Goal: Task Accomplishment & Management: Contribute content

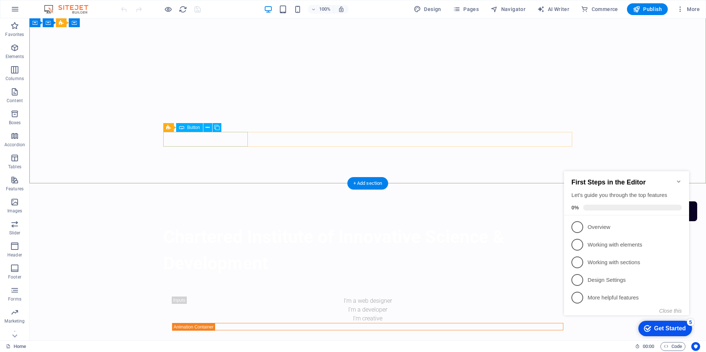
scroll to position [114, 0]
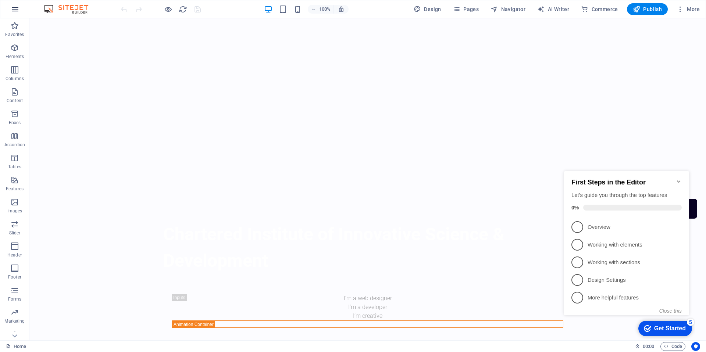
click at [21, 9] on button "button" at bounding box center [15, 9] width 18 height 18
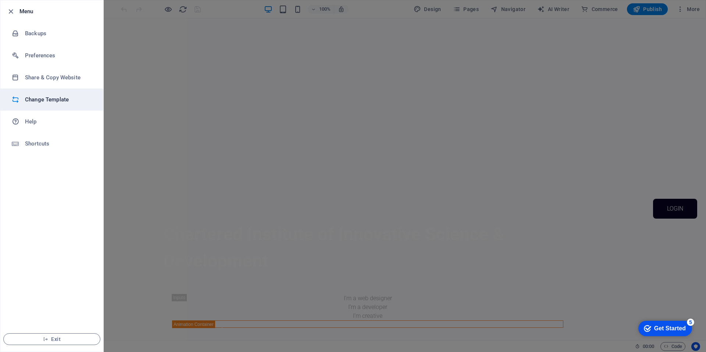
click at [44, 103] on h6 "Change Template" at bounding box center [59, 99] width 68 height 9
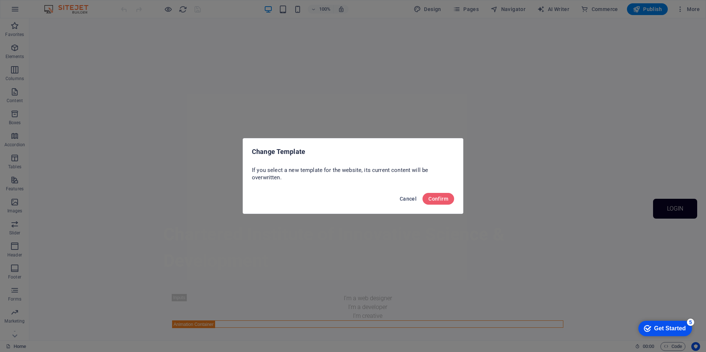
click at [415, 202] on button "Cancel" at bounding box center [408, 199] width 23 height 12
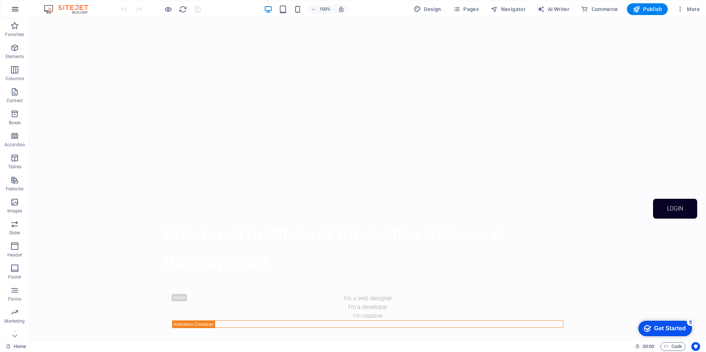
click at [18, 9] on icon "button" at bounding box center [15, 9] width 9 height 9
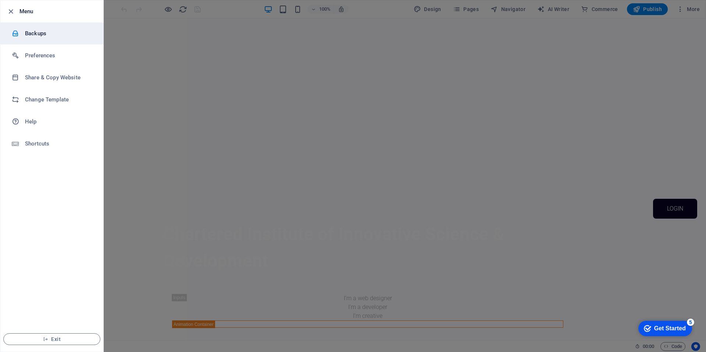
click at [28, 36] on h6 "Backups" at bounding box center [59, 33] width 68 height 9
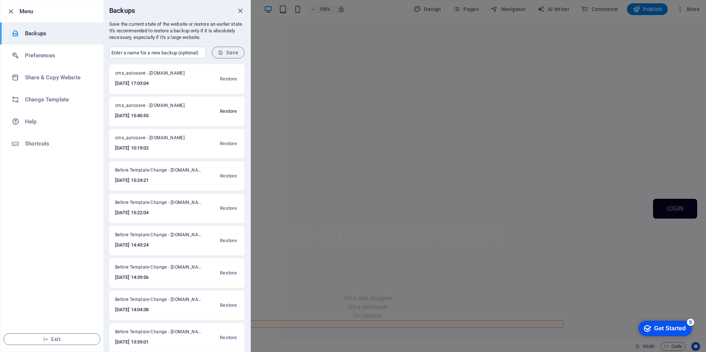
click at [231, 113] on span "Restore" at bounding box center [228, 111] width 17 height 9
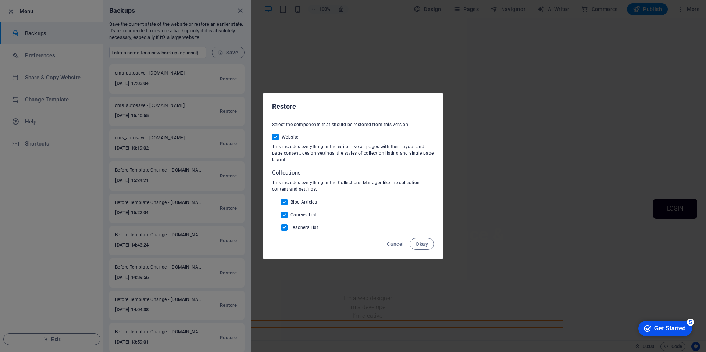
click at [428, 245] on button "Okay" at bounding box center [422, 244] width 24 height 12
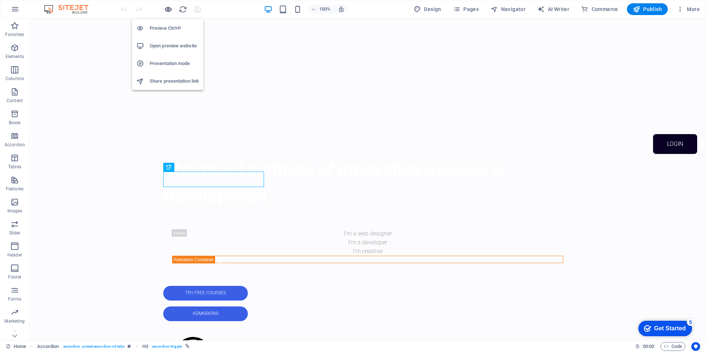
click at [169, 11] on icon "button" at bounding box center [168, 9] width 8 height 8
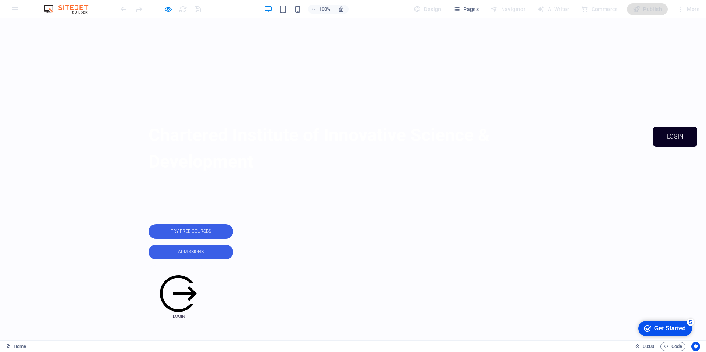
scroll to position [192, 0]
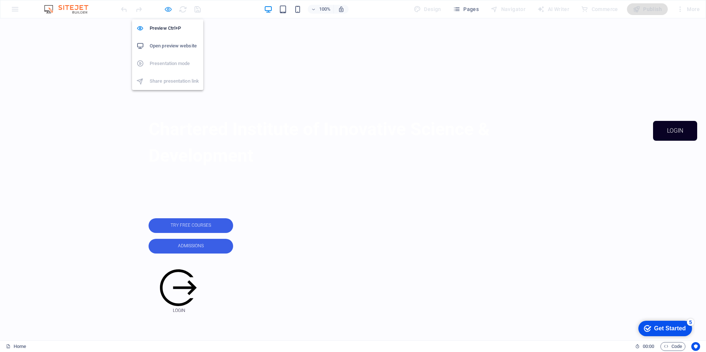
click at [165, 12] on icon "button" at bounding box center [168, 9] width 8 height 8
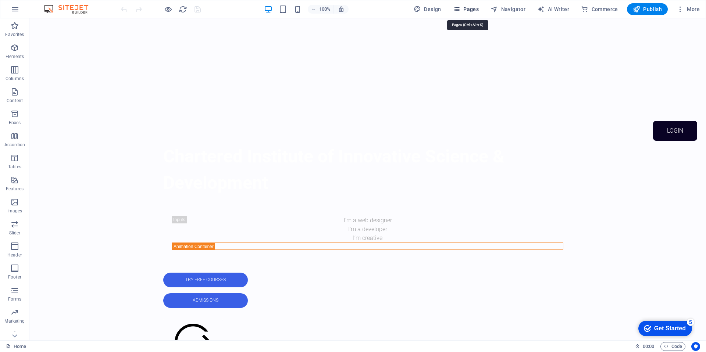
click at [459, 10] on icon "button" at bounding box center [456, 9] width 7 height 7
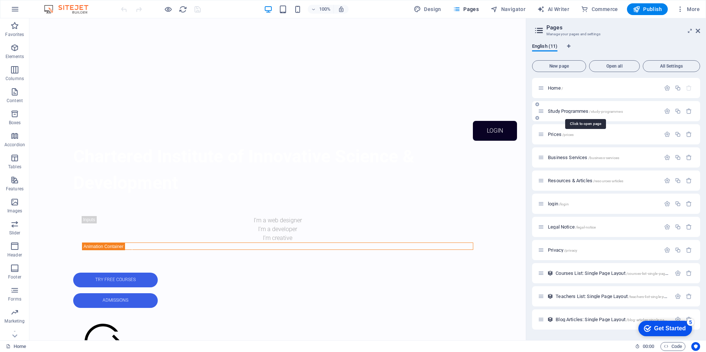
click at [575, 109] on span "Study Programmes /study-programmes" at bounding box center [585, 111] width 75 height 6
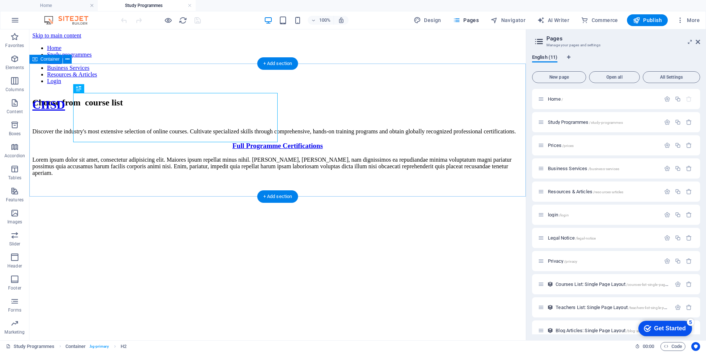
scroll to position [0, 0]
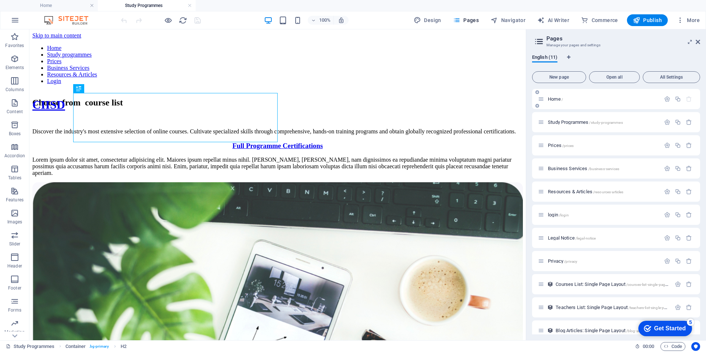
click at [559, 98] on span "Home /" at bounding box center [555, 99] width 15 height 6
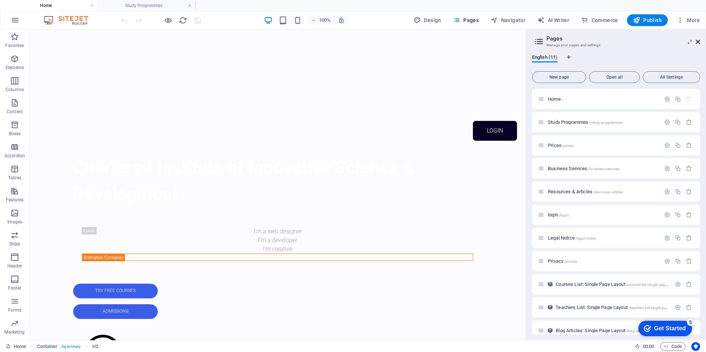
click at [697, 44] on icon at bounding box center [698, 42] width 4 height 6
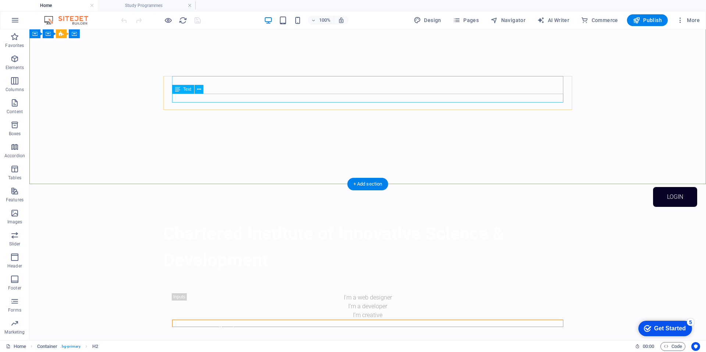
scroll to position [123, 0]
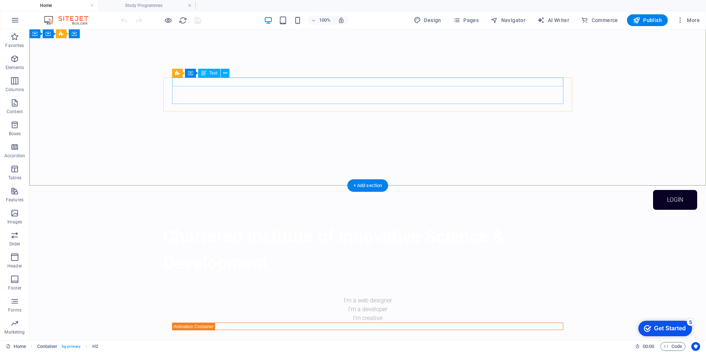
click at [351, 296] on div "I’m a web designer" at bounding box center [367, 300] width 391 height 9
click at [367, 296] on div "I’m a web designer" at bounding box center [367, 300] width 391 height 9
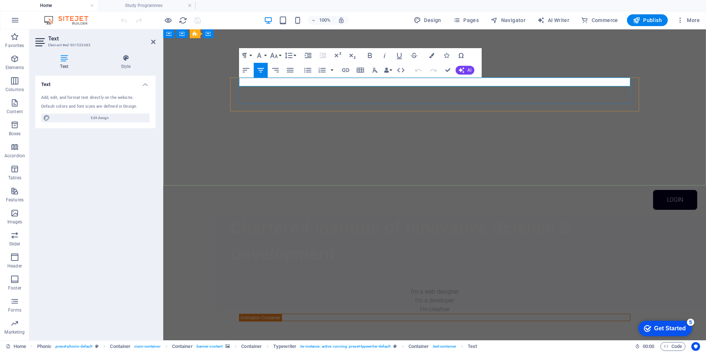
click at [460, 288] on p "I’m a web designer" at bounding box center [434, 292] width 391 height 9
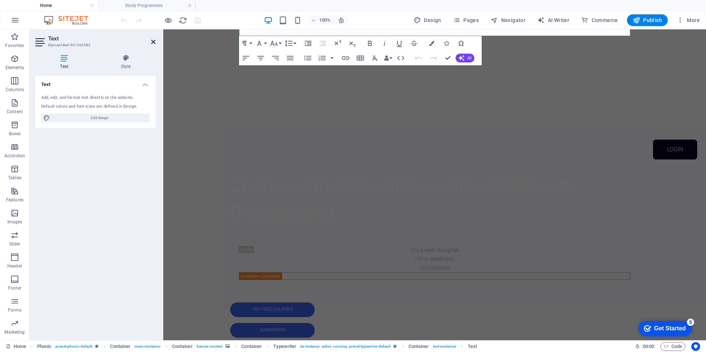
click at [153, 43] on icon at bounding box center [153, 42] width 4 height 6
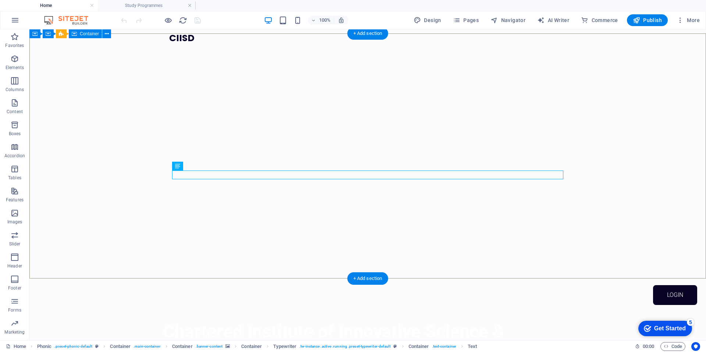
scroll to position [26, 0]
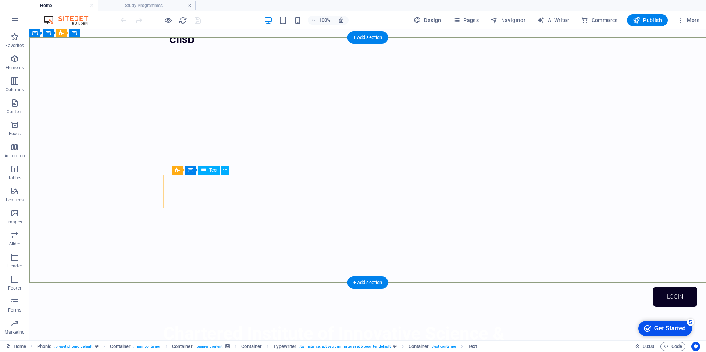
drag, startPoint x: 388, startPoint y: 179, endPoint x: 254, endPoint y: 179, distance: 133.9
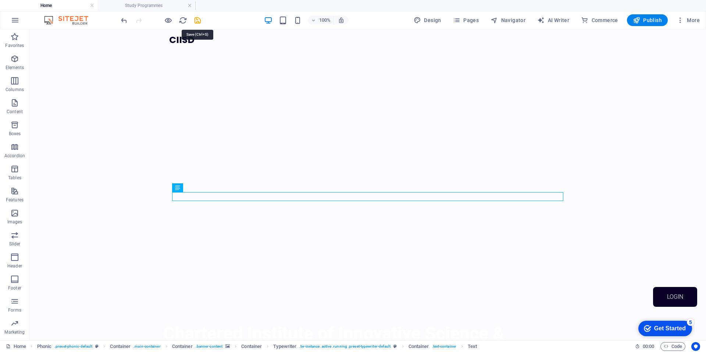
click at [195, 19] on icon "save" at bounding box center [197, 20] width 8 height 8
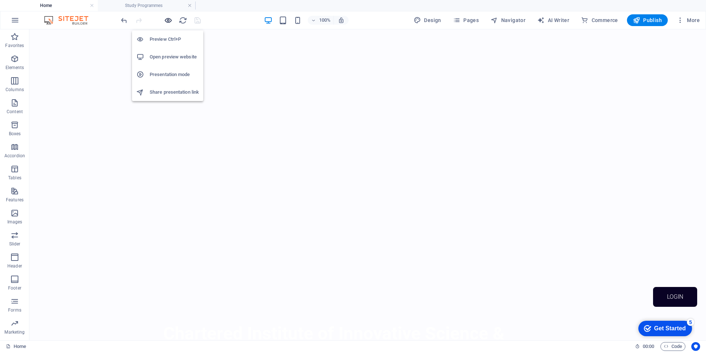
click at [168, 21] on icon "button" at bounding box center [168, 20] width 8 height 8
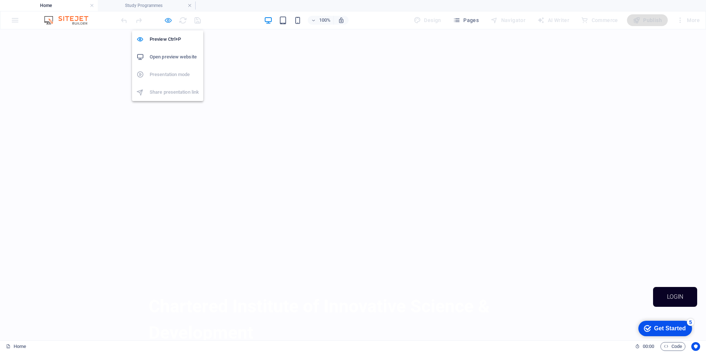
click at [169, 23] on icon "button" at bounding box center [168, 20] width 8 height 8
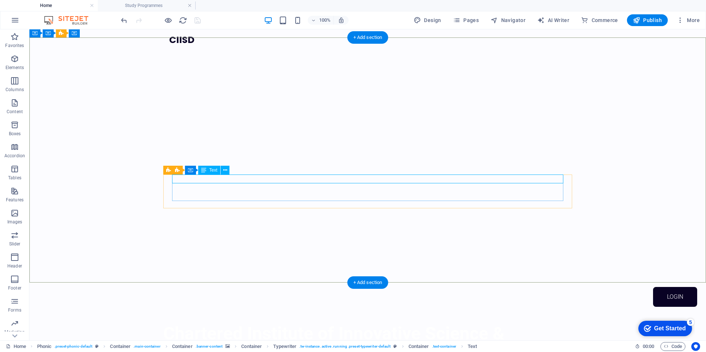
drag, startPoint x: 381, startPoint y: 181, endPoint x: 247, endPoint y: 181, distance: 133.9
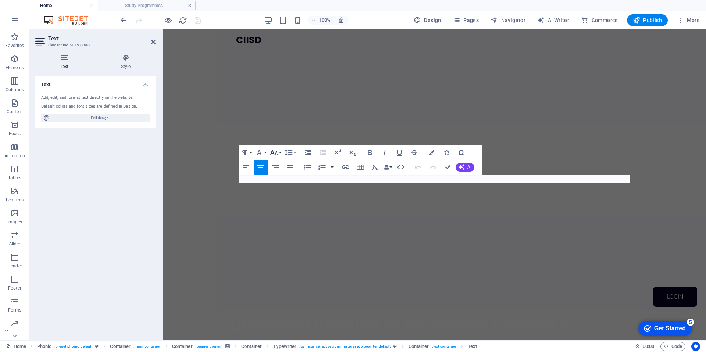
click at [279, 154] on button "Font Size" at bounding box center [275, 152] width 14 height 15
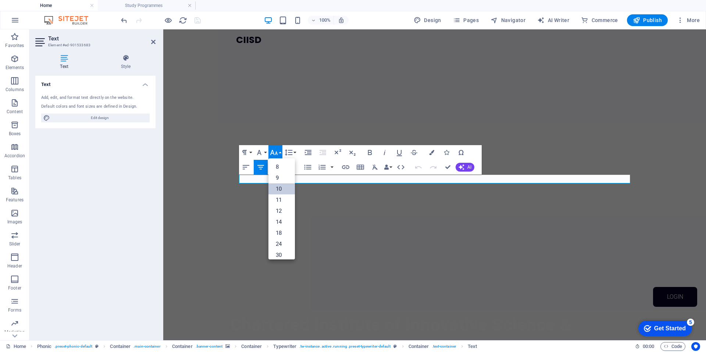
click at [279, 188] on link "10" at bounding box center [281, 188] width 26 height 11
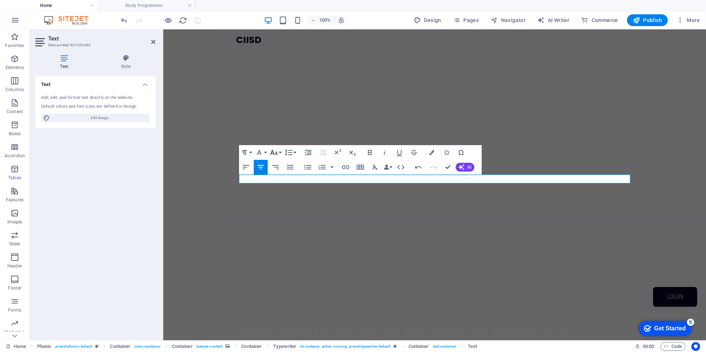
click at [278, 156] on icon "button" at bounding box center [274, 152] width 9 height 9
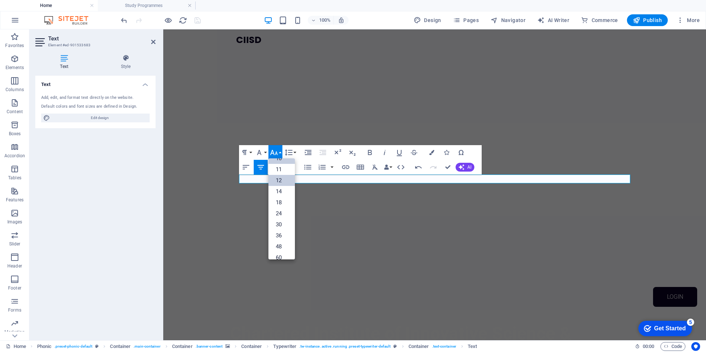
click at [282, 182] on link "12" at bounding box center [281, 180] width 26 height 11
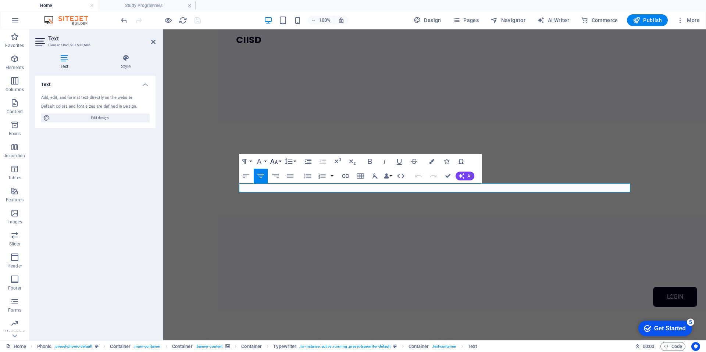
click at [281, 163] on button "Font Size" at bounding box center [275, 161] width 14 height 15
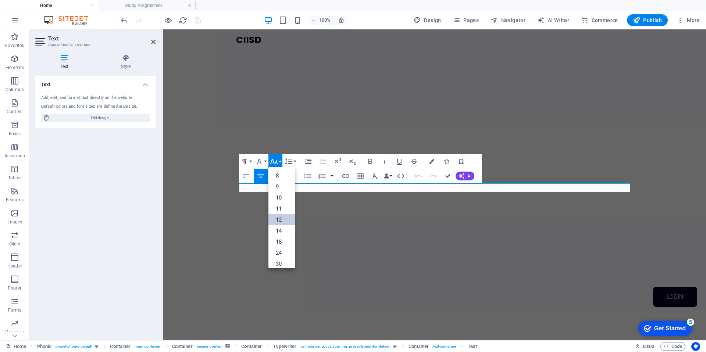
click at [279, 218] on link "12" at bounding box center [281, 219] width 26 height 11
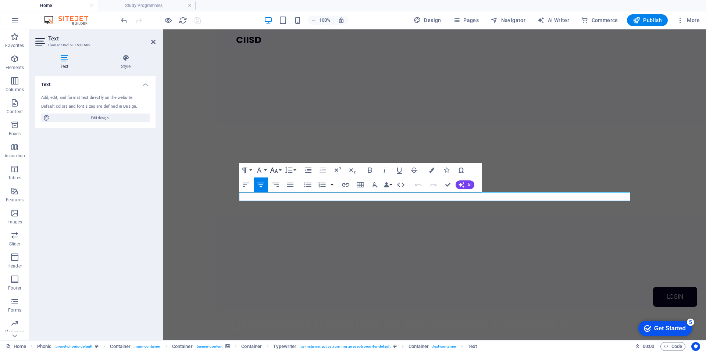
click at [276, 172] on icon "button" at bounding box center [274, 170] width 9 height 9
click at [277, 226] on link "12" at bounding box center [281, 228] width 26 height 11
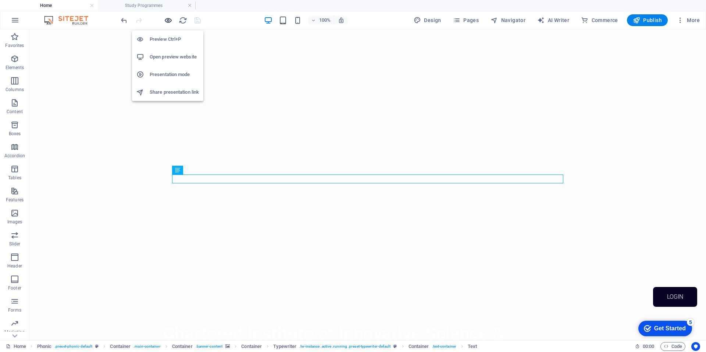
click at [170, 22] on icon "button" at bounding box center [168, 20] width 8 height 8
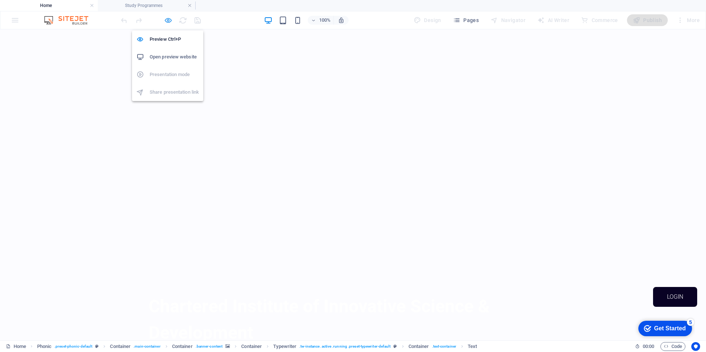
click at [171, 22] on icon "button" at bounding box center [168, 20] width 8 height 8
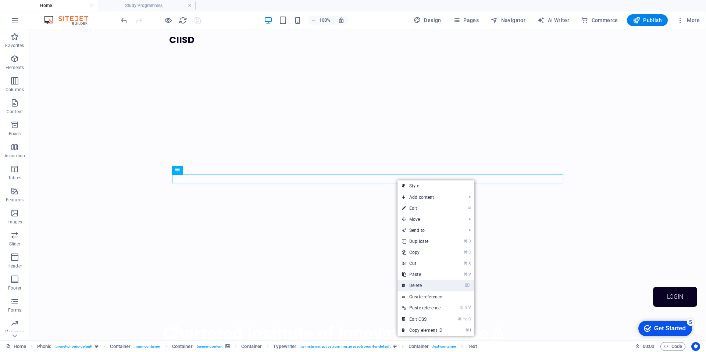
click at [417, 287] on link "⌦ Delete" at bounding box center [422, 285] width 49 height 11
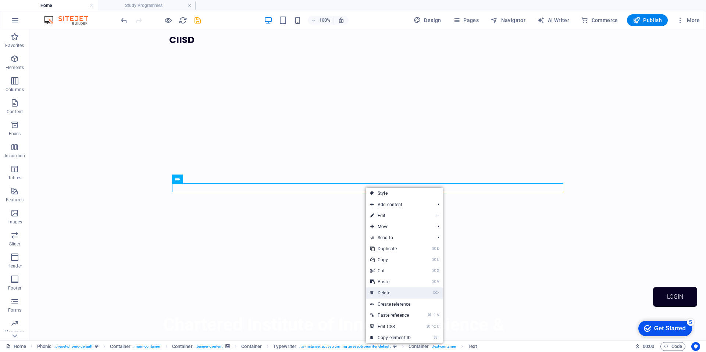
click at [385, 295] on link "⌦ Delete" at bounding box center [390, 293] width 49 height 11
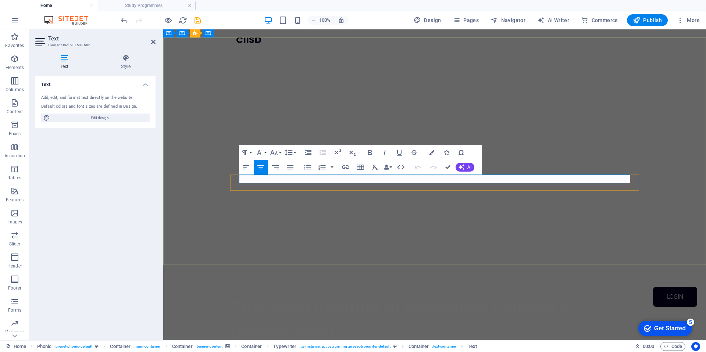
drag, startPoint x: 406, startPoint y: 180, endPoint x: 402, endPoint y: 186, distance: 7.7
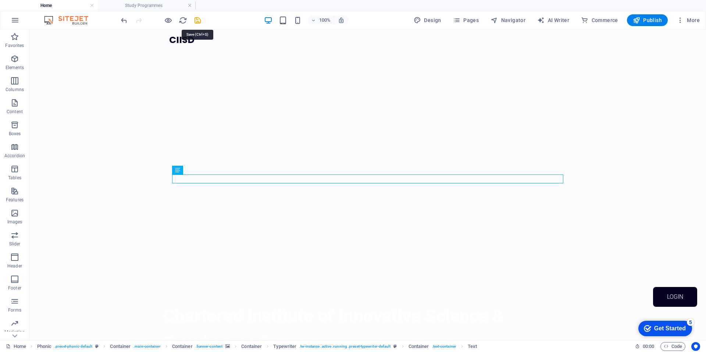
click at [198, 21] on icon "save" at bounding box center [197, 20] width 8 height 8
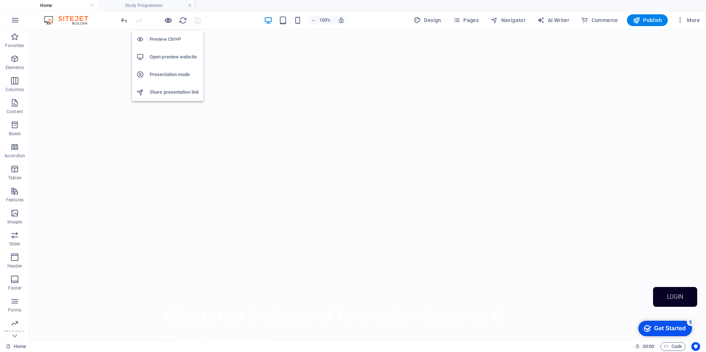
click at [167, 24] on icon "button" at bounding box center [168, 20] width 8 height 8
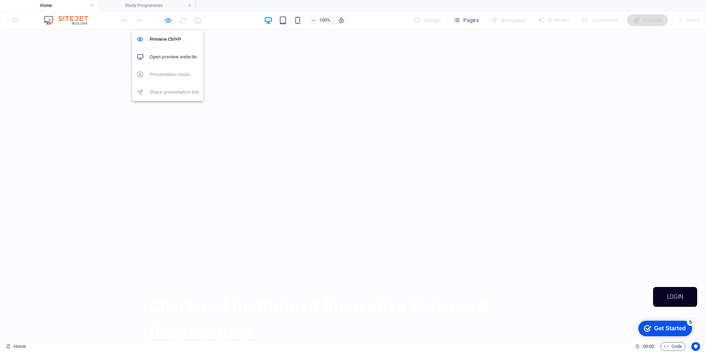
click at [168, 18] on icon "button" at bounding box center [168, 20] width 8 height 8
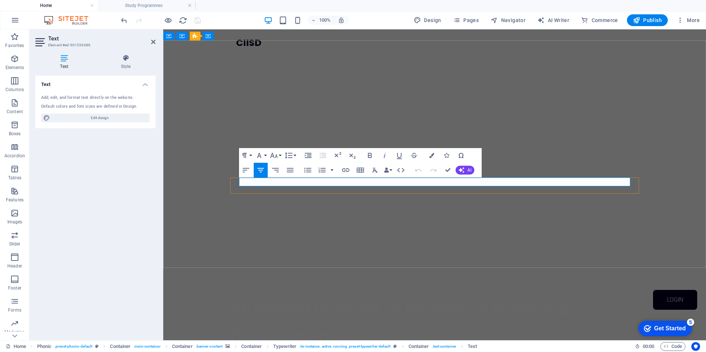
drag, startPoint x: 493, startPoint y: 183, endPoint x: 368, endPoint y: 178, distance: 124.8
click at [278, 153] on icon "button" at bounding box center [274, 155] width 9 height 9
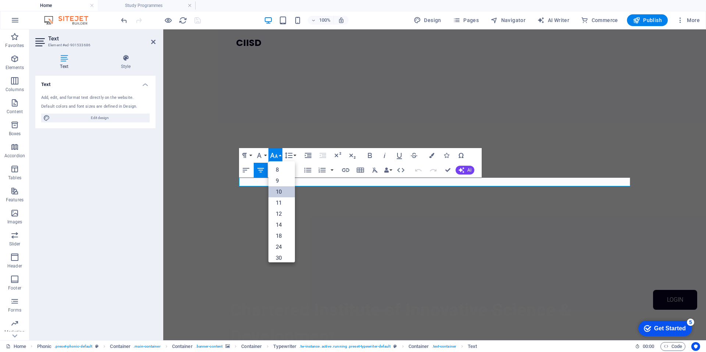
click at [285, 193] on link "10" at bounding box center [281, 191] width 26 height 11
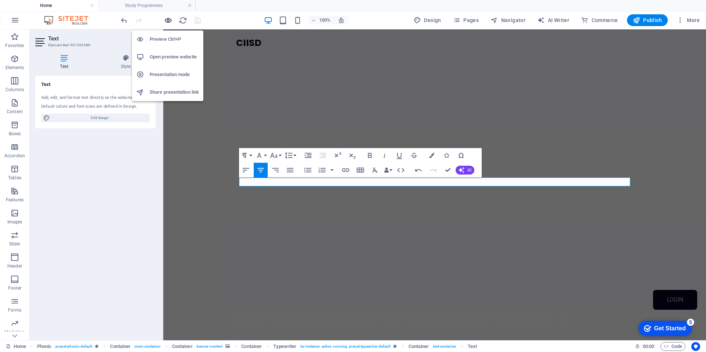
click at [171, 22] on icon "button" at bounding box center [168, 20] width 8 height 8
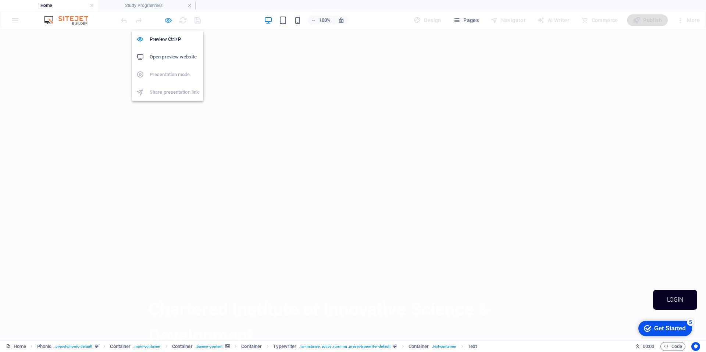
click at [170, 22] on icon "button" at bounding box center [168, 20] width 8 height 8
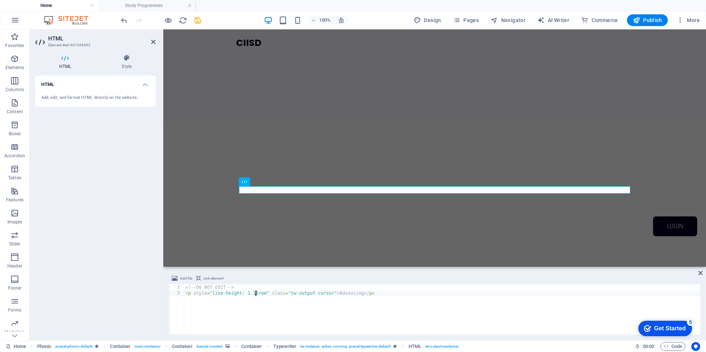
drag, startPoint x: 256, startPoint y: 295, endPoint x: 253, endPoint y: 298, distance: 3.9
click at [256, 295] on div "<!-- DO NOT EDIT --> < p style = "line-height: 1.15rem" class = "tw-output curs…" at bounding box center [442, 316] width 516 height 62
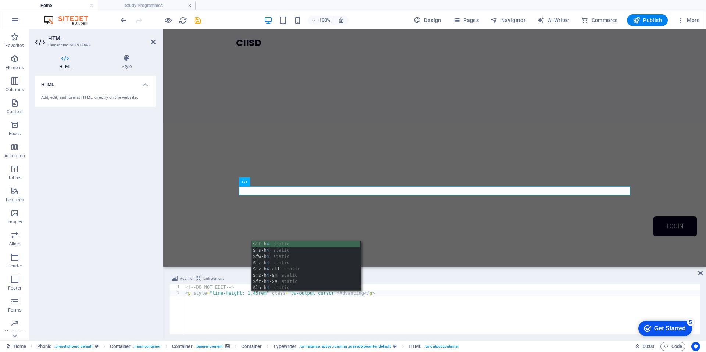
click at [260, 310] on div "<!-- DO NOT EDIT --> < p style = "line-height: 1.45rem" class = "tw-output curs…" at bounding box center [442, 316] width 516 height 62
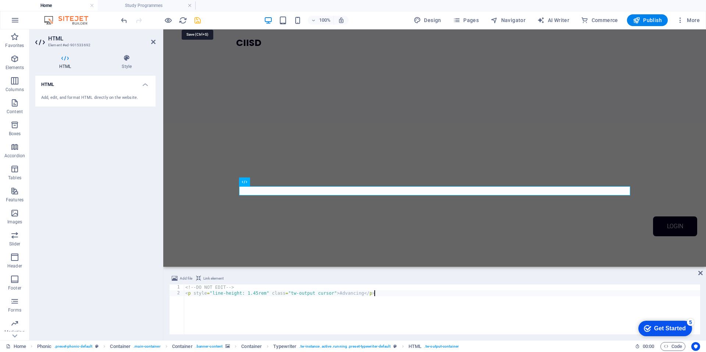
type textarea "<p style="line-height: 1.45rem" class="tw-output cursor">Advancing</p>"
click at [200, 22] on icon "save" at bounding box center [197, 20] width 8 height 8
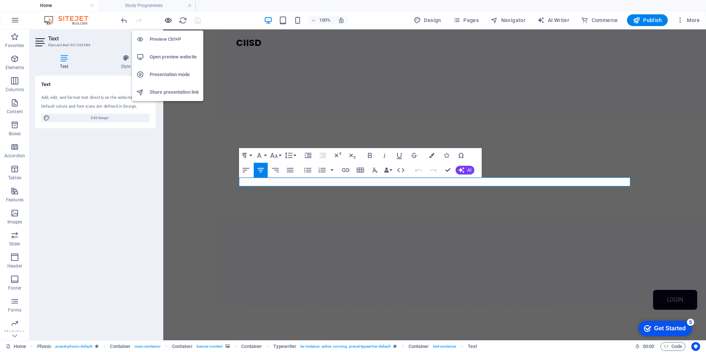
click at [167, 23] on icon "button" at bounding box center [168, 20] width 8 height 8
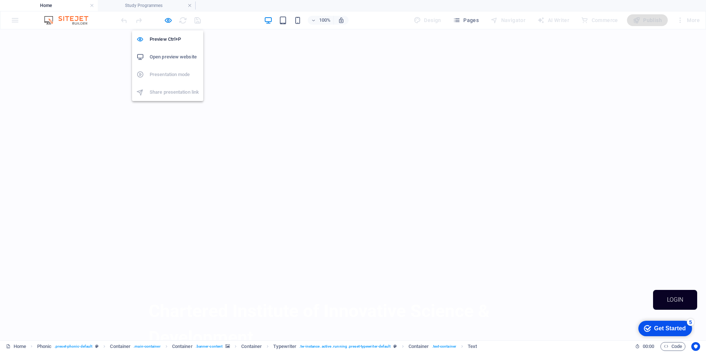
click at [167, 58] on h6 "Open preview website" at bounding box center [174, 57] width 49 height 9
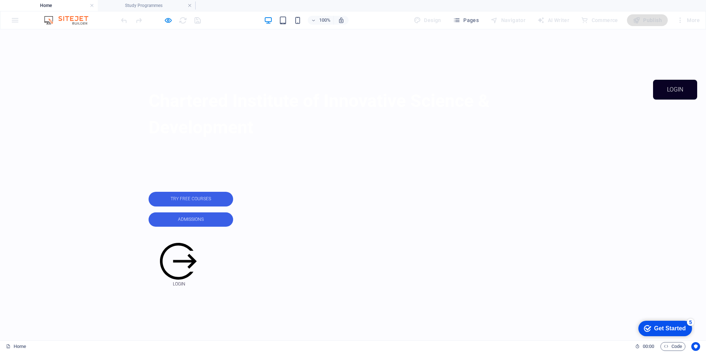
scroll to position [234, 0]
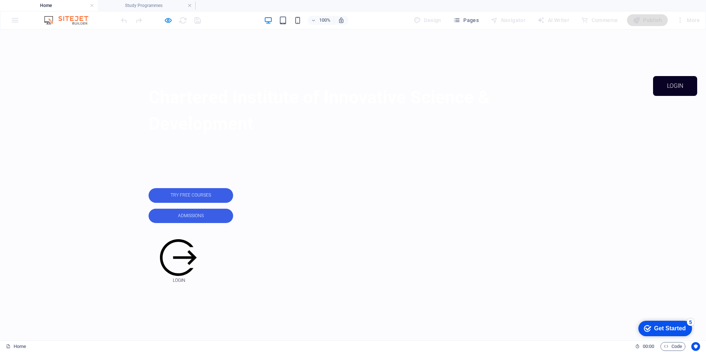
drag, startPoint x: 206, startPoint y: 109, endPoint x: 203, endPoint y: 111, distance: 4.0
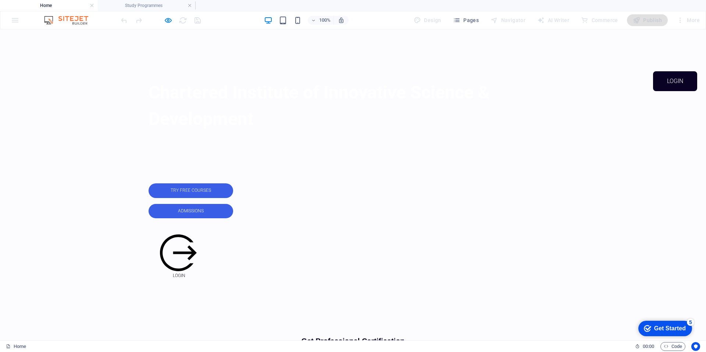
scroll to position [241, 0]
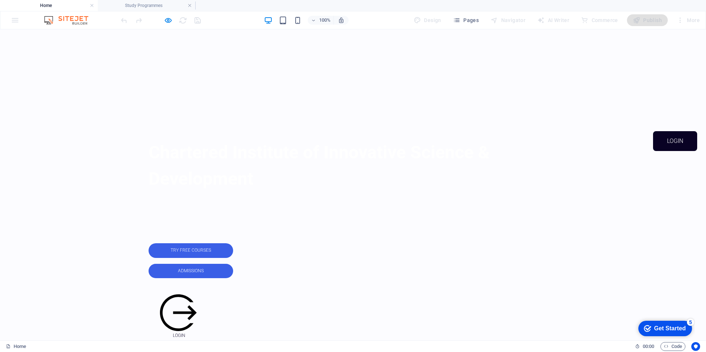
scroll to position [182, 0]
click at [168, 21] on icon "button" at bounding box center [168, 20] width 8 height 8
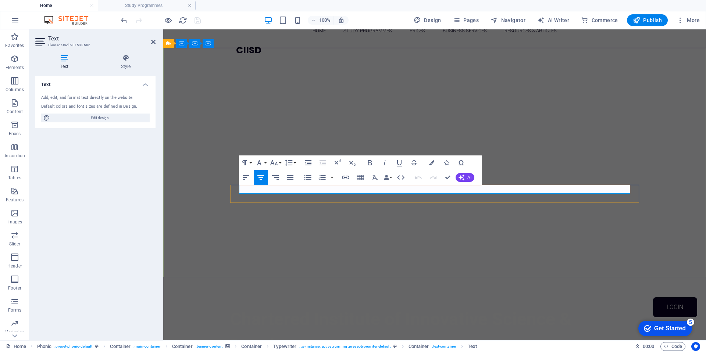
drag, startPoint x: 474, startPoint y: 189, endPoint x: 271, endPoint y: 181, distance: 202.8
drag, startPoint x: 437, startPoint y: 185, endPoint x: 243, endPoint y: 189, distance: 193.5
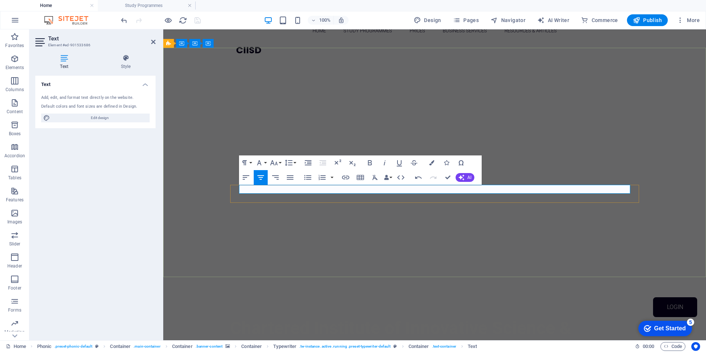
click at [282, 164] on button "Font Size" at bounding box center [275, 163] width 14 height 15
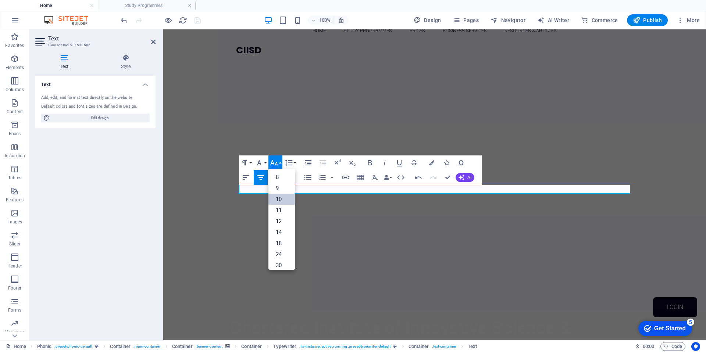
scroll to position [31, 0]
click at [281, 199] on link "14" at bounding box center [281, 201] width 26 height 11
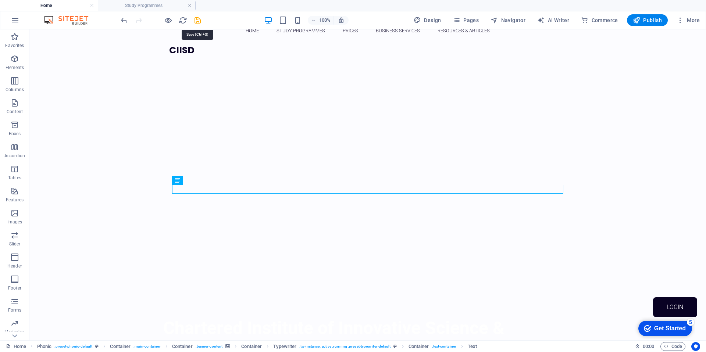
click at [199, 21] on icon "save" at bounding box center [197, 20] width 8 height 8
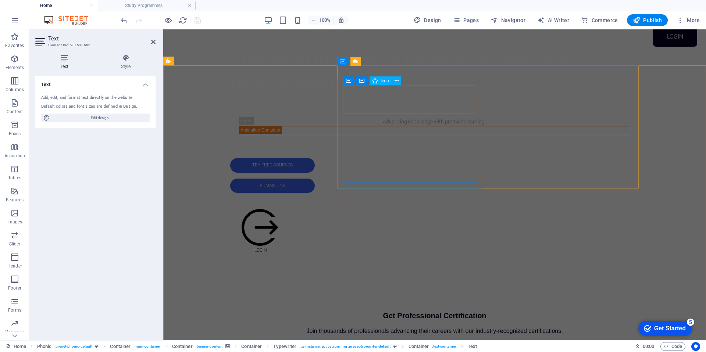
scroll to position [288, 0]
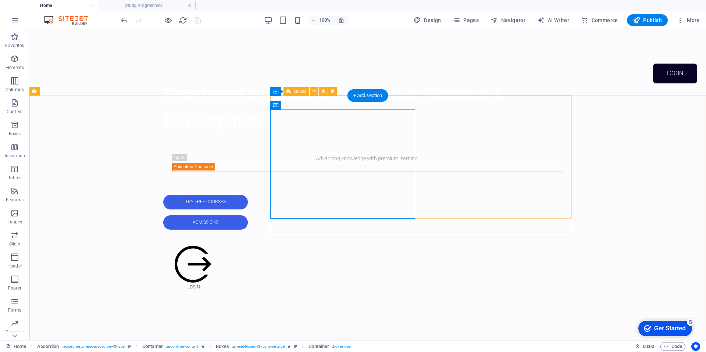
scroll to position [250, 0]
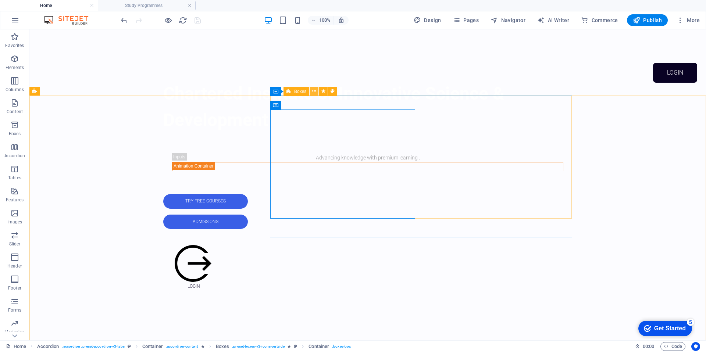
click at [316, 92] on button at bounding box center [314, 91] width 9 height 9
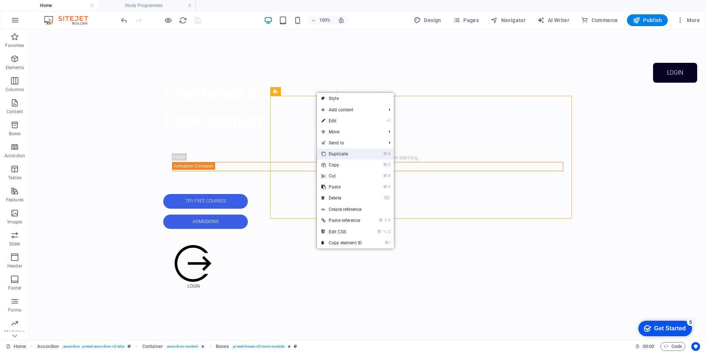
click at [339, 155] on link "⌘ D Duplicate" at bounding box center [341, 154] width 49 height 11
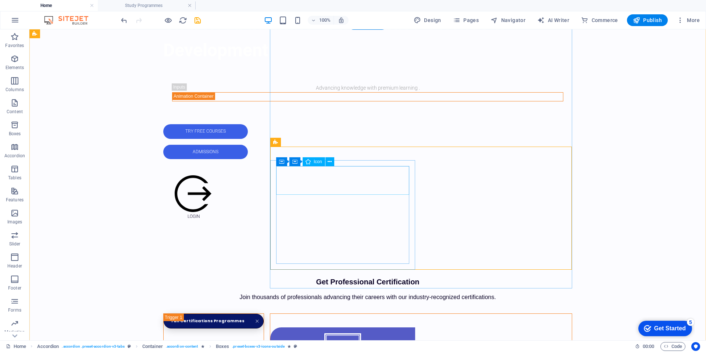
scroll to position [307, 0]
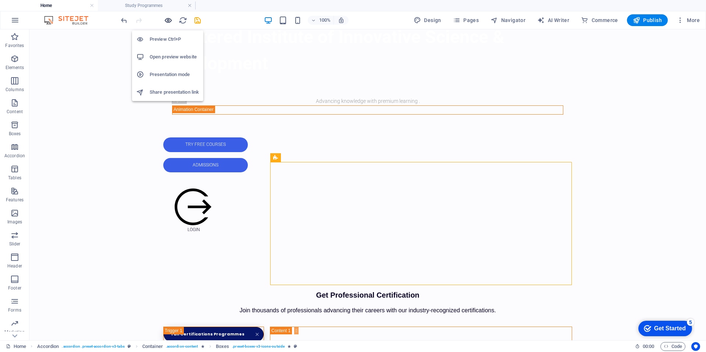
click at [171, 21] on icon "button" at bounding box center [168, 20] width 8 height 8
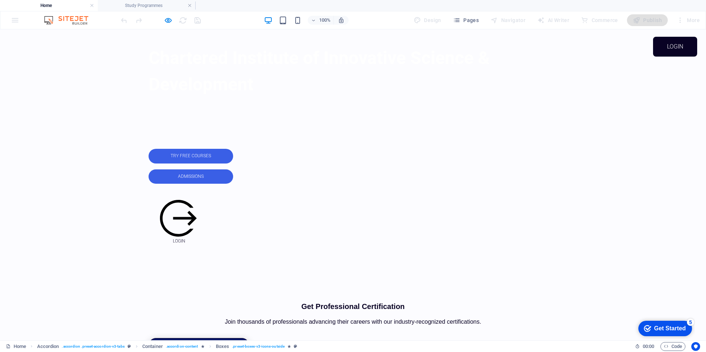
scroll to position [277, 0]
click at [171, 19] on icon "button" at bounding box center [168, 20] width 8 height 8
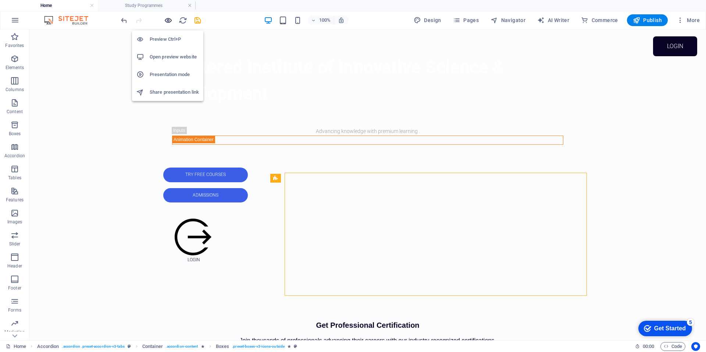
scroll to position [286, 0]
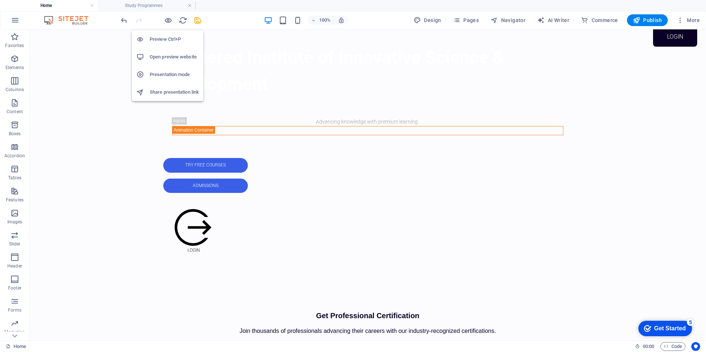
click at [171, 23] on icon "button" at bounding box center [168, 20] width 8 height 8
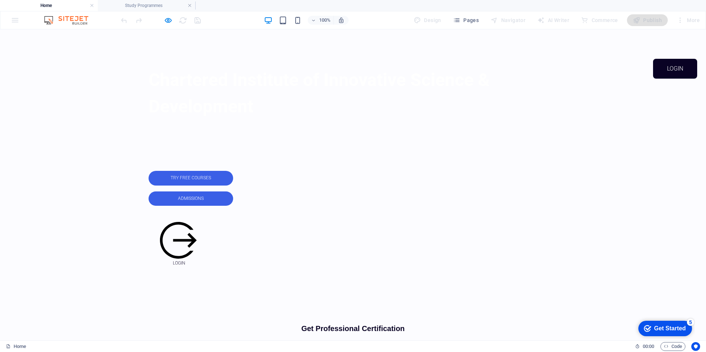
scroll to position [255, 0]
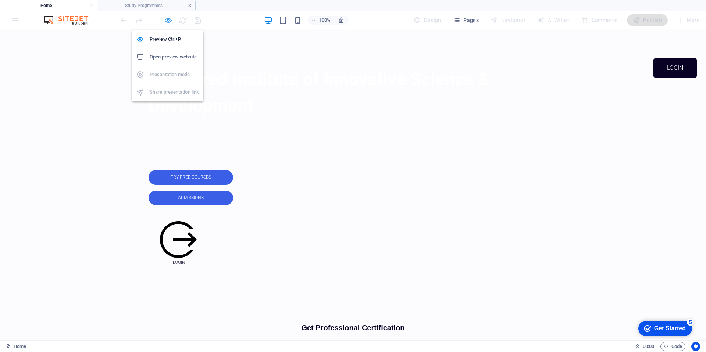
click at [168, 21] on icon "button" at bounding box center [168, 20] width 8 height 8
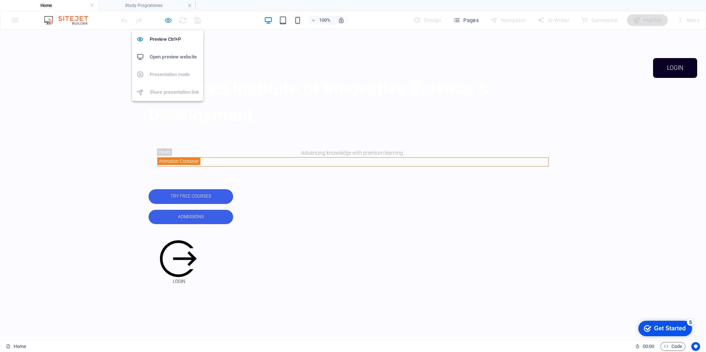
scroll to position [265, 0]
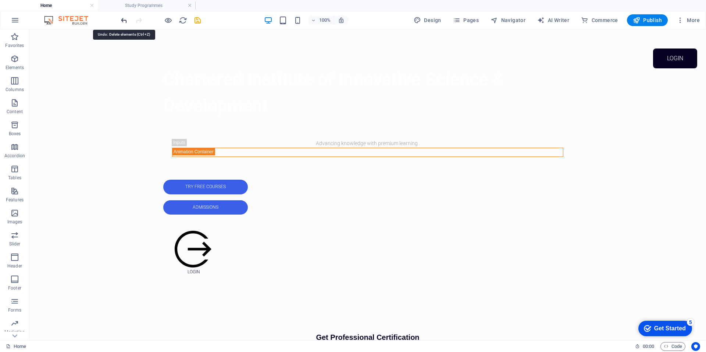
click at [124, 22] on icon "undo" at bounding box center [124, 20] width 8 height 8
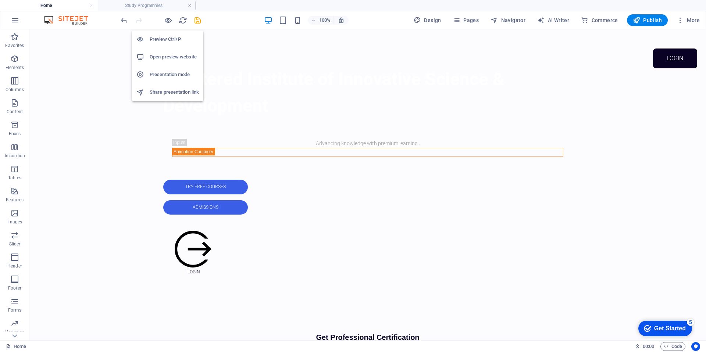
drag, startPoint x: 167, startPoint y: 22, endPoint x: 165, endPoint y: 28, distance: 6.2
click at [167, 22] on icon "button" at bounding box center [168, 20] width 8 height 8
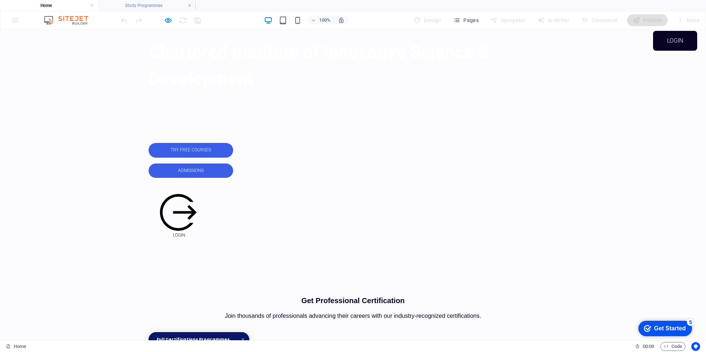
scroll to position [284, 0]
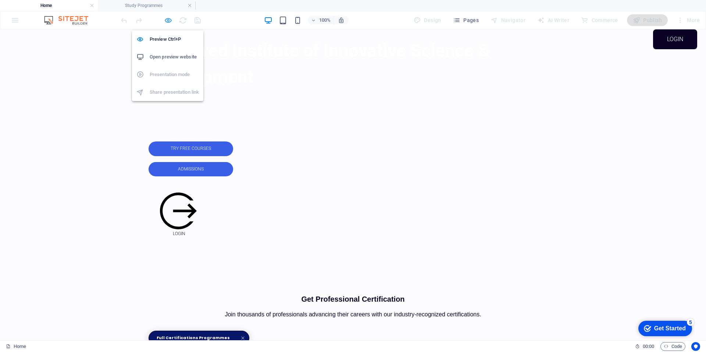
click at [171, 21] on icon "button" at bounding box center [168, 20] width 8 height 8
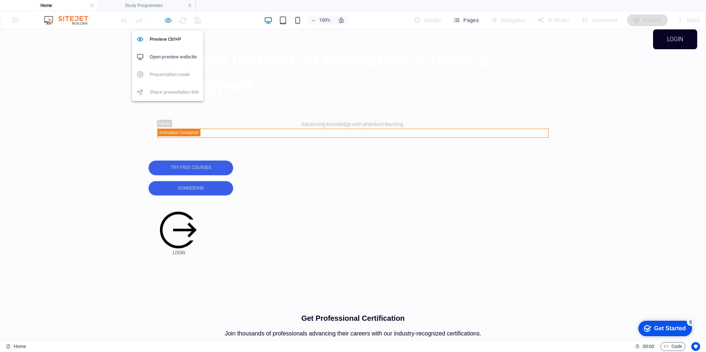
scroll to position [293, 0]
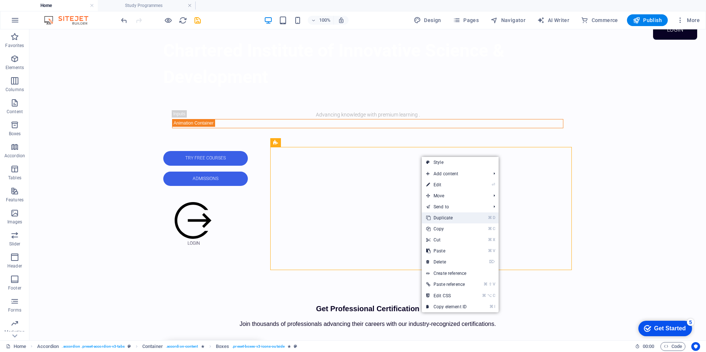
click at [438, 217] on link "⌘ D Duplicate" at bounding box center [446, 218] width 49 height 11
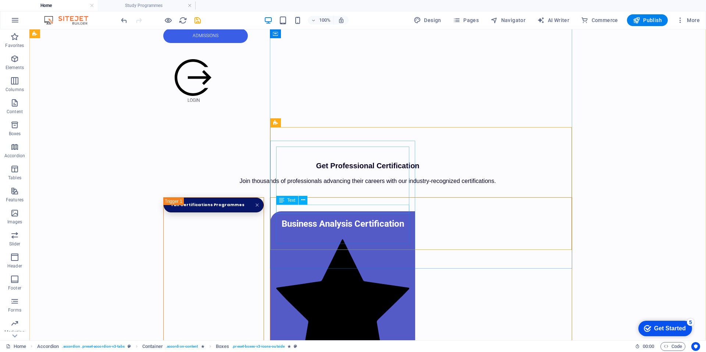
scroll to position [438, 0]
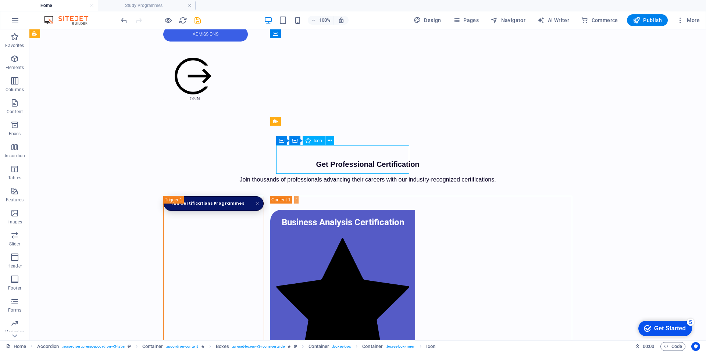
drag, startPoint x: 327, startPoint y: 167, endPoint x: 193, endPoint y: 167, distance: 134.2
select select "xMidYMid"
select select "px"
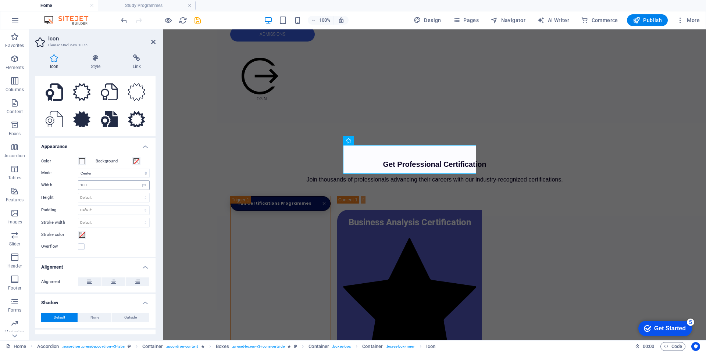
scroll to position [99, 0]
click at [97, 185] on input "100" at bounding box center [113, 185] width 71 height 9
click at [96, 185] on input "100" at bounding box center [113, 185] width 71 height 9
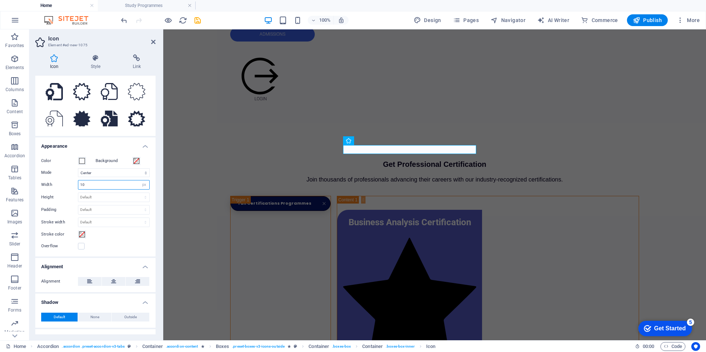
type input "1"
type input "50"
click at [21, 102] on section "Favorites Elements Columns Content Boxes Accordion Tables Features Images Slide…" at bounding box center [353, 184] width 706 height 311
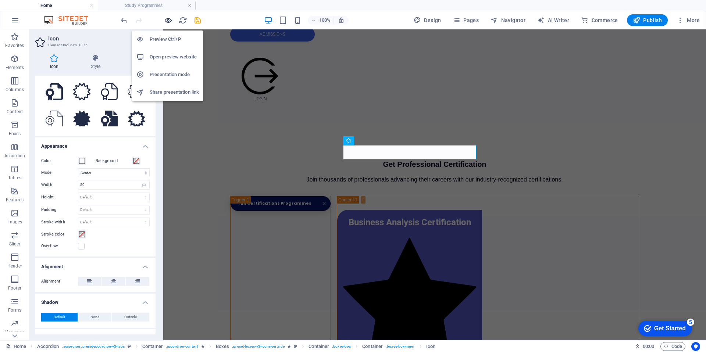
click at [170, 24] on icon "button" at bounding box center [168, 20] width 8 height 8
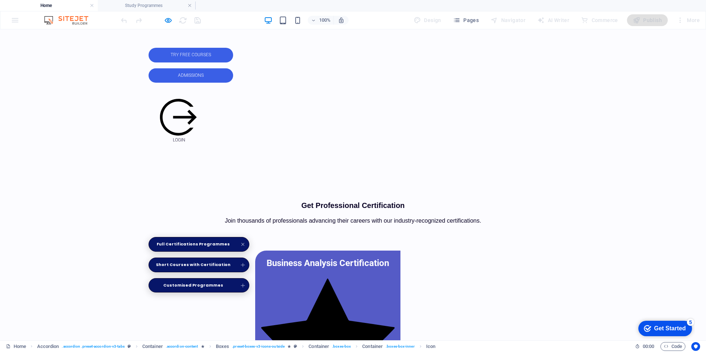
scroll to position [378, 0]
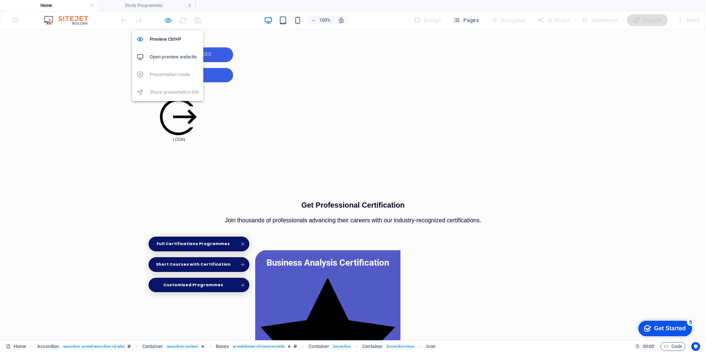
click at [169, 21] on icon "button" at bounding box center [168, 20] width 8 height 8
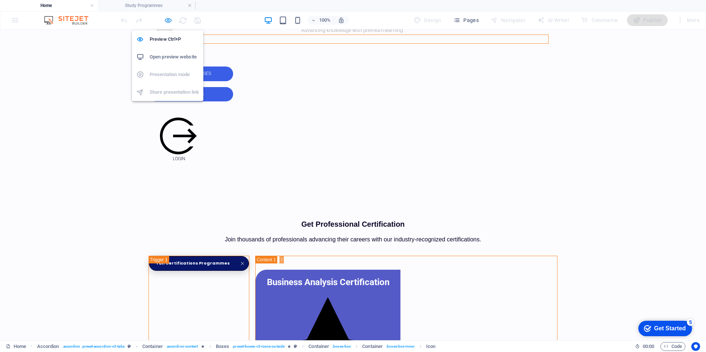
select select "xMidYMid"
select select "px"
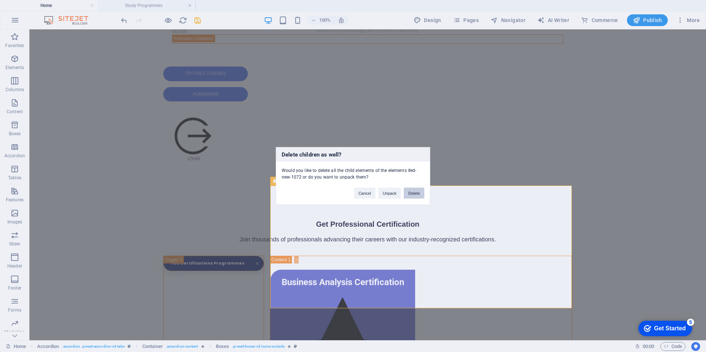
click at [411, 195] on button "Delete" at bounding box center [414, 193] width 21 height 11
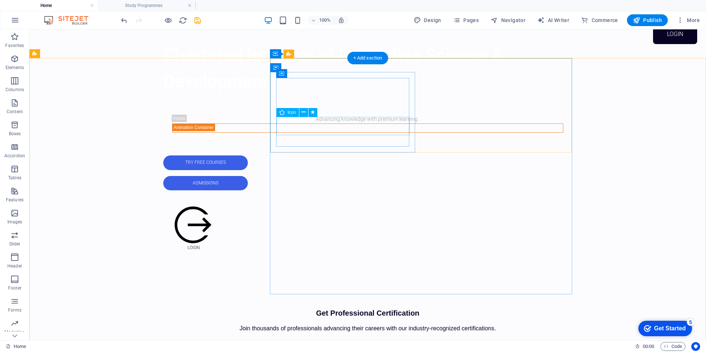
scroll to position [287, 0]
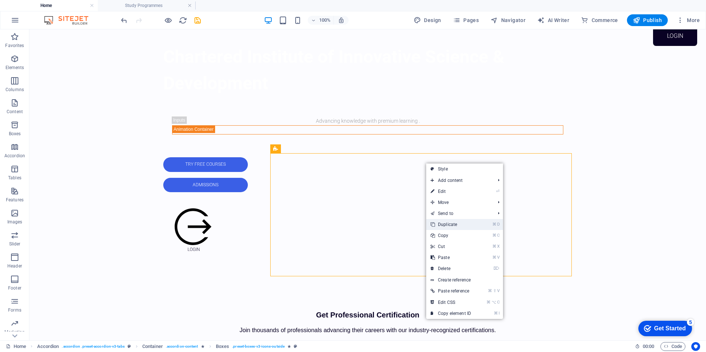
click at [456, 226] on link "⌘ D Duplicate" at bounding box center [450, 224] width 49 height 11
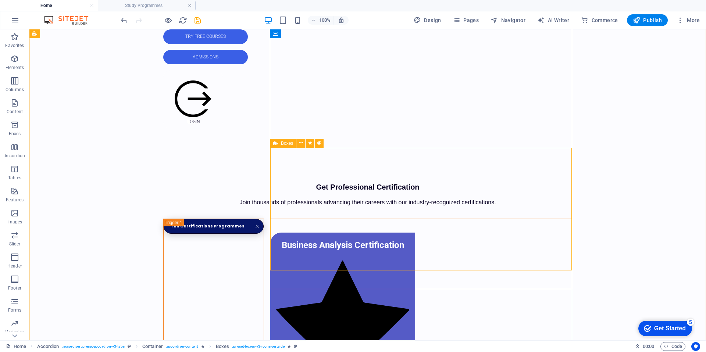
scroll to position [416, 0]
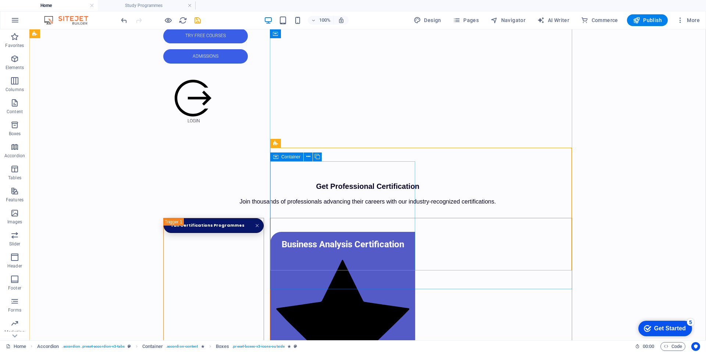
drag, startPoint x: 413, startPoint y: 170, endPoint x: 276, endPoint y: 172, distance: 136.8
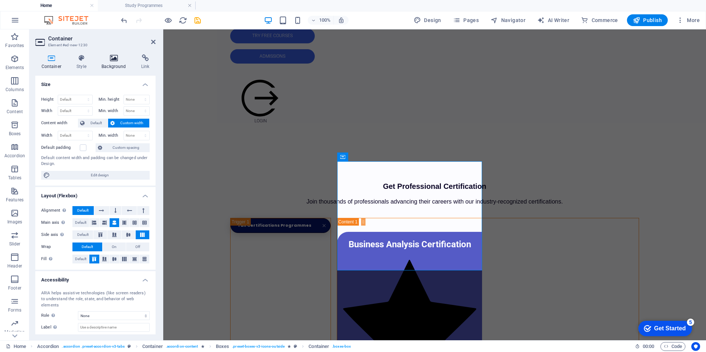
click at [115, 57] on icon at bounding box center [114, 57] width 37 height 7
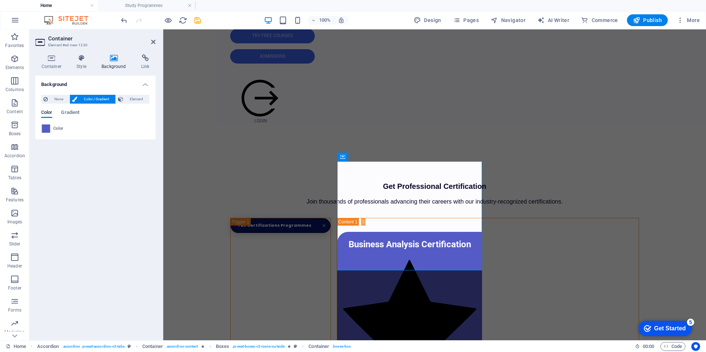
click at [45, 130] on span at bounding box center [46, 129] width 8 height 8
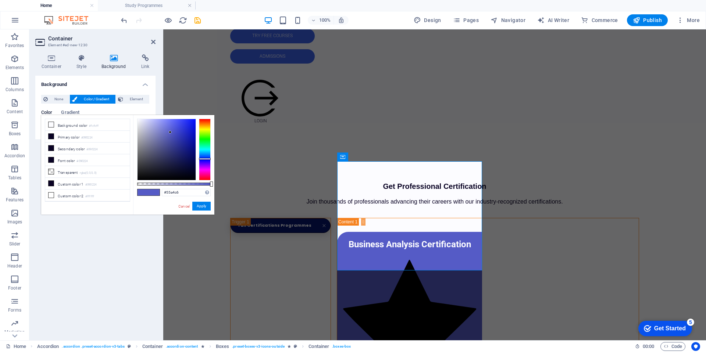
click at [203, 152] on div at bounding box center [205, 150] width 12 height 62
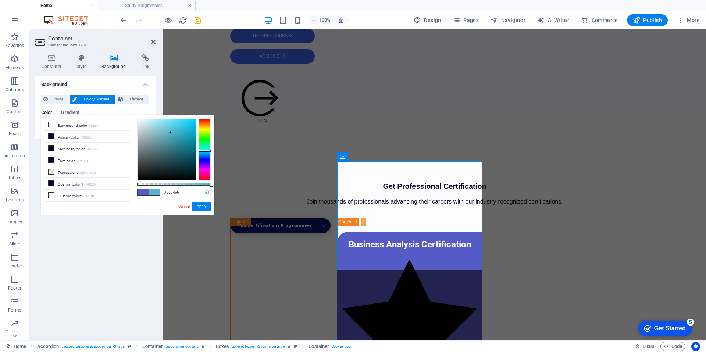
click at [205, 151] on div at bounding box center [205, 150] width 12 height 62
click at [205, 147] on div at bounding box center [205, 150] width 12 height 62
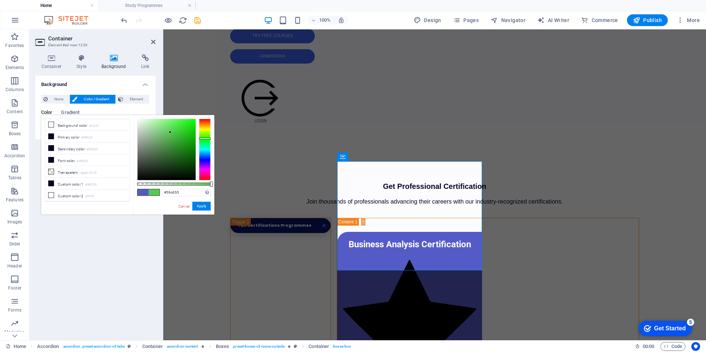
click at [201, 139] on div at bounding box center [205, 150] width 12 height 62
click at [205, 135] on div at bounding box center [205, 150] width 12 height 62
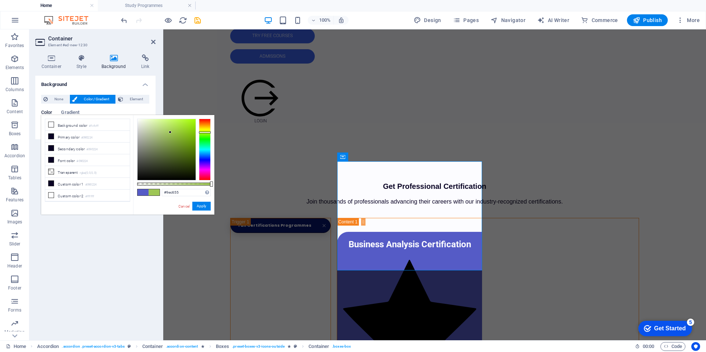
click at [206, 132] on div at bounding box center [205, 150] width 12 height 62
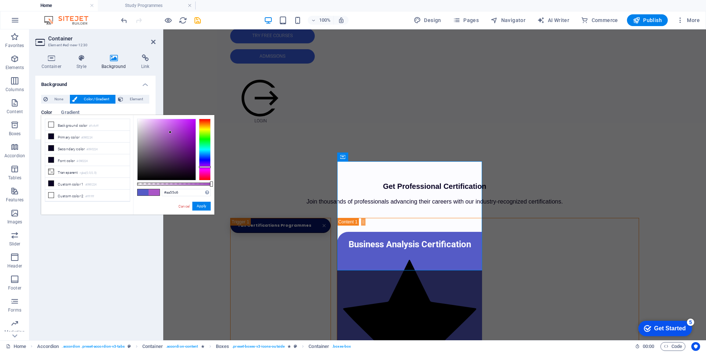
click at [204, 167] on div at bounding box center [205, 150] width 12 height 62
click at [204, 166] on div at bounding box center [205, 167] width 12 height 2
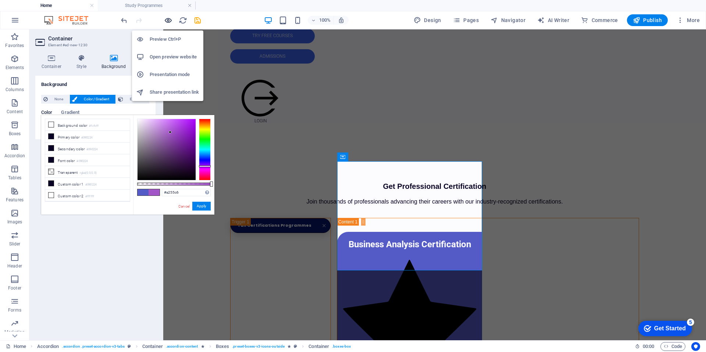
click at [168, 21] on icon "button" at bounding box center [168, 20] width 8 height 8
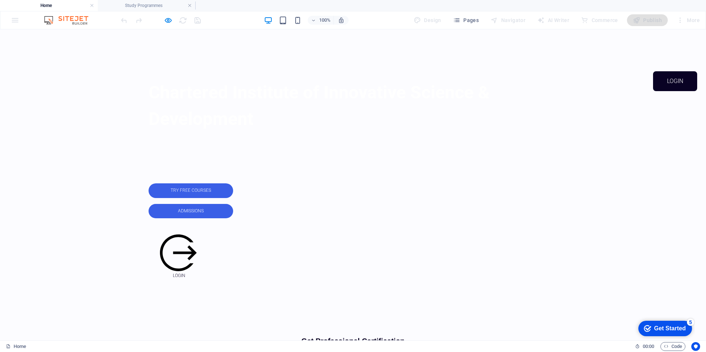
scroll to position [271, 0]
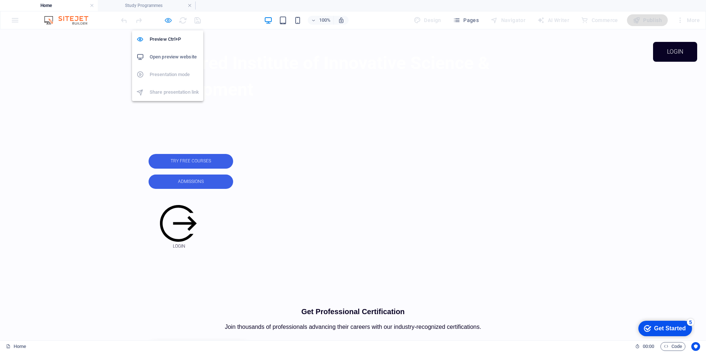
click at [170, 20] on icon "button" at bounding box center [168, 20] width 8 height 8
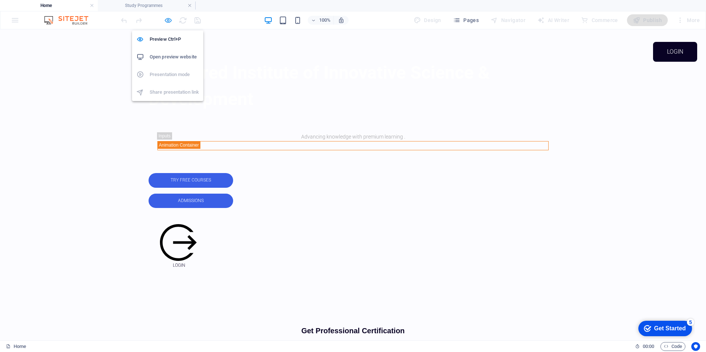
scroll to position [281, 0]
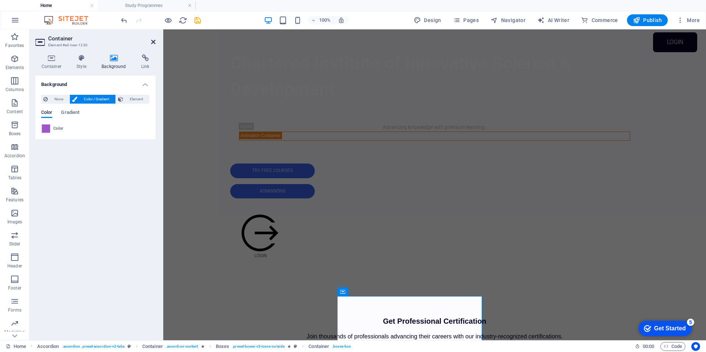
click at [154, 39] on icon at bounding box center [153, 42] width 4 height 6
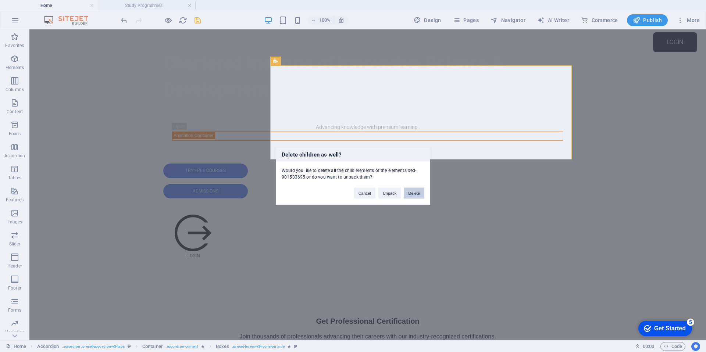
click at [414, 191] on button "Delete" at bounding box center [414, 193] width 21 height 11
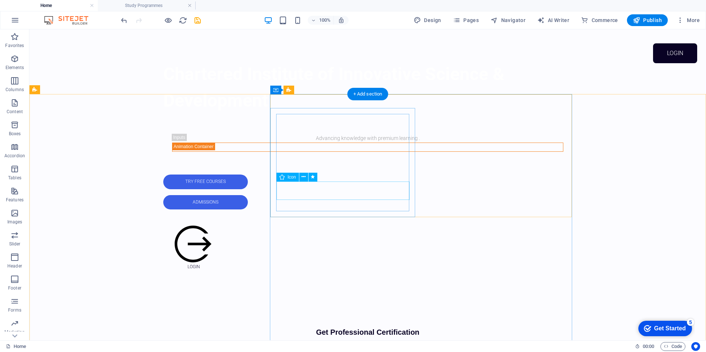
scroll to position [289, 0]
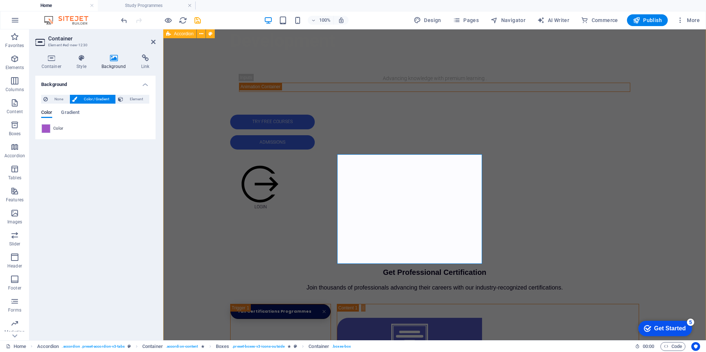
scroll to position [331, 0]
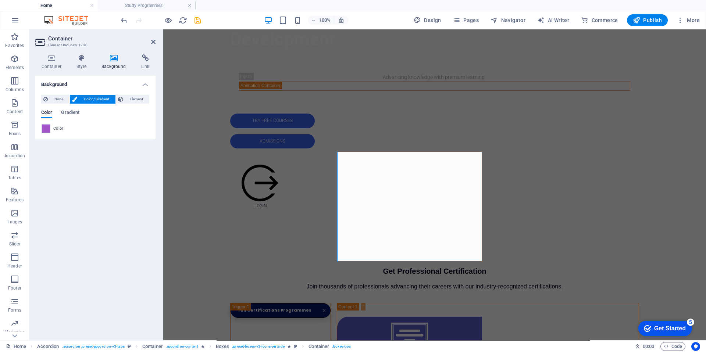
click at [46, 130] on span at bounding box center [46, 129] width 8 height 8
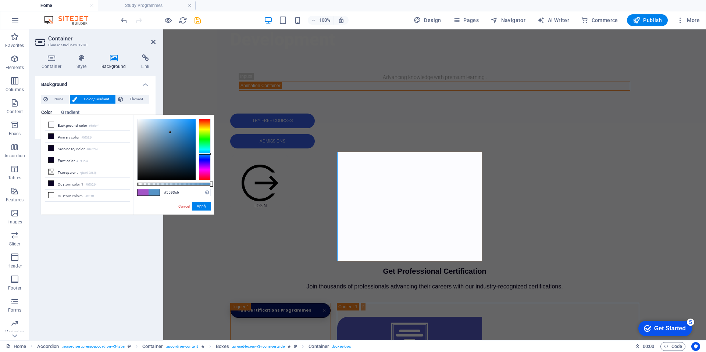
click at [203, 154] on div at bounding box center [205, 150] width 12 height 62
type input "#558fc6"
click at [153, 43] on icon at bounding box center [153, 42] width 4 height 6
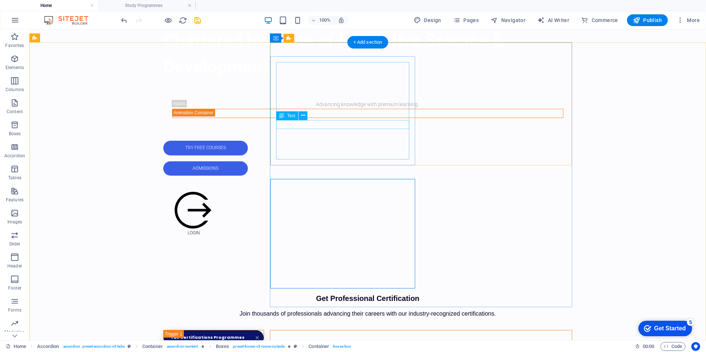
scroll to position [306, 0]
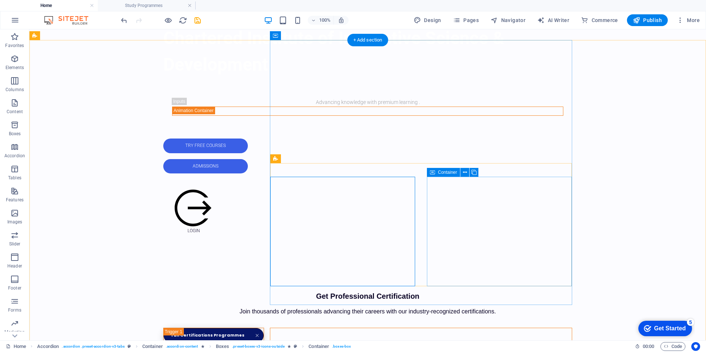
drag, startPoint x: 436, startPoint y: 181, endPoint x: 302, endPoint y: 181, distance: 133.9
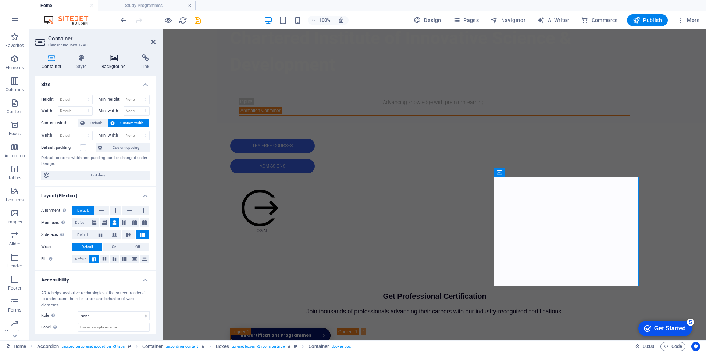
click at [117, 61] on icon at bounding box center [114, 57] width 37 height 7
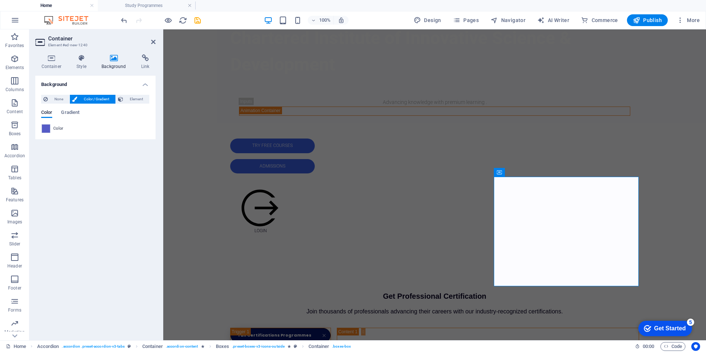
click at [48, 130] on span at bounding box center [46, 129] width 8 height 8
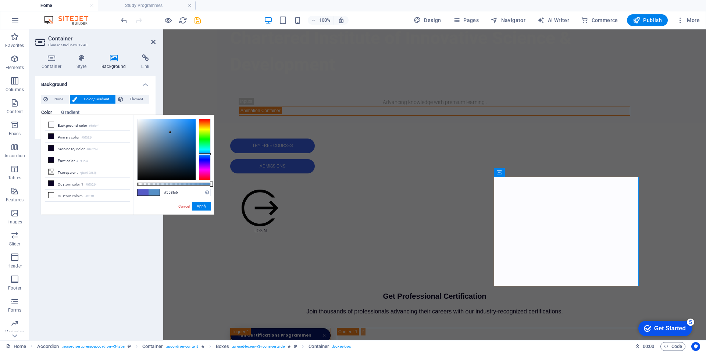
click at [202, 154] on div at bounding box center [205, 150] width 12 height 62
click at [177, 135] on div at bounding box center [167, 149] width 58 height 61
type input "#2d84d6"
click at [183, 128] on div at bounding box center [167, 149] width 58 height 61
drag, startPoint x: 205, startPoint y: 207, endPoint x: 42, endPoint y: 180, distance: 164.8
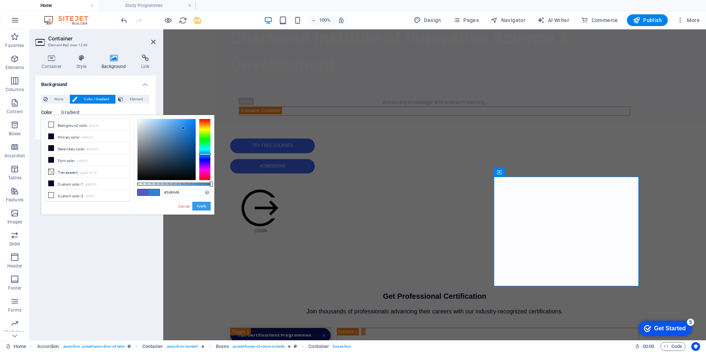
click at [205, 207] on button "Apply" at bounding box center [201, 206] width 18 height 9
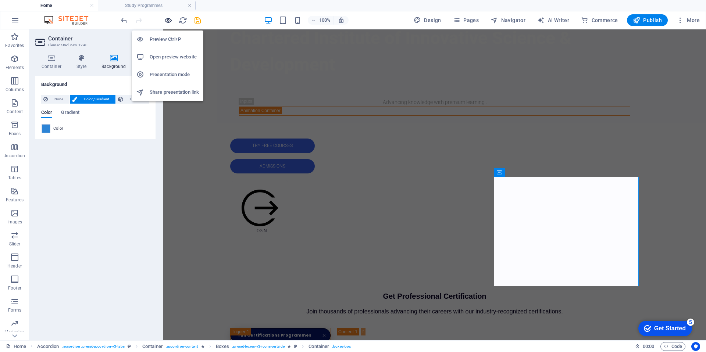
click at [166, 22] on icon "button" at bounding box center [168, 20] width 8 height 8
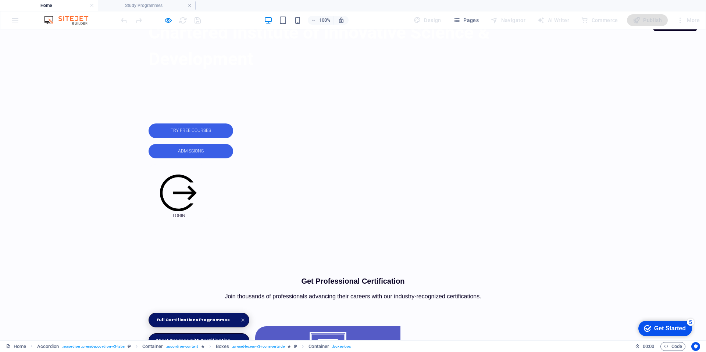
scroll to position [304, 0]
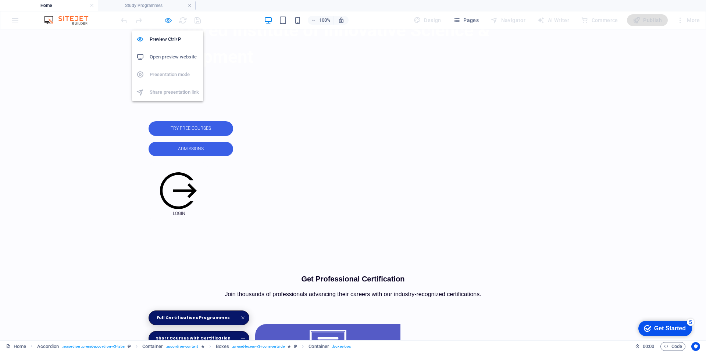
click at [170, 20] on icon "button" at bounding box center [168, 20] width 8 height 8
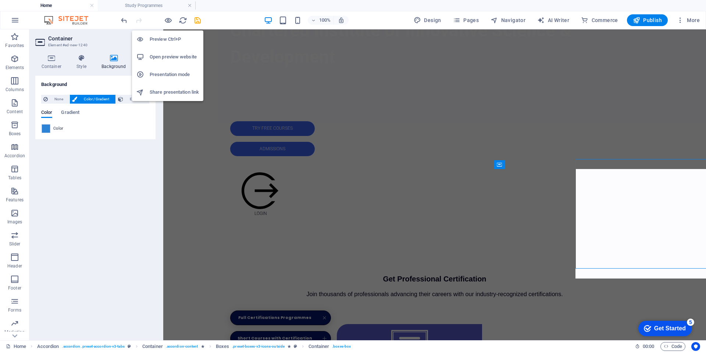
scroll to position [314, 0]
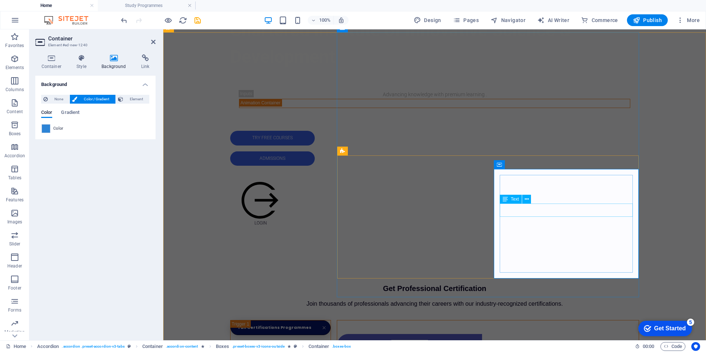
click at [49, 127] on span at bounding box center [46, 129] width 8 height 8
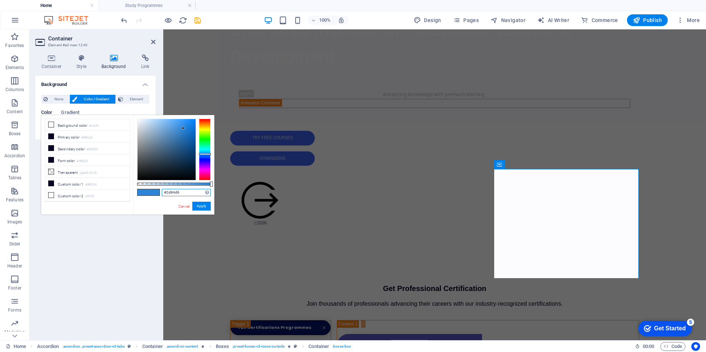
drag, startPoint x: 182, startPoint y: 195, endPoint x: 156, endPoint y: 191, distance: 26.7
click at [156, 191] on div "#2d84d6 Supported formats #0852ed rgb(8, 82, 237) rgba(8, 82, 237, 90%) hsv(221…" at bounding box center [173, 218] width 81 height 206
click at [152, 41] on icon at bounding box center [153, 42] width 4 height 6
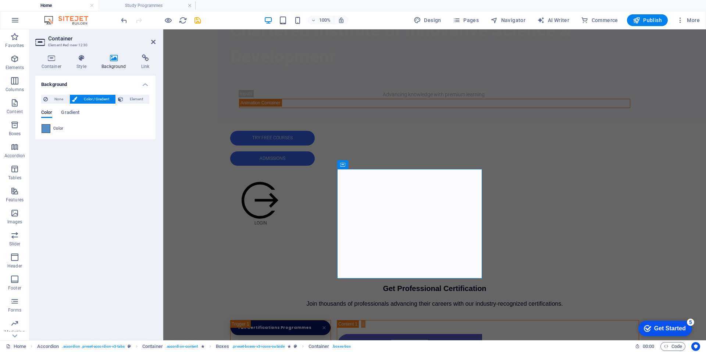
click at [42, 133] on div at bounding box center [46, 128] width 9 height 9
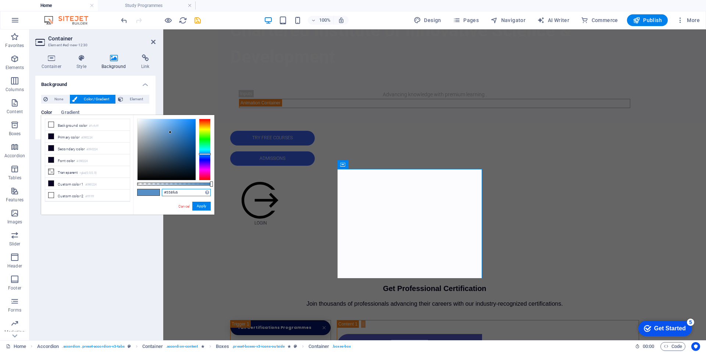
drag, startPoint x: 169, startPoint y: 192, endPoint x: 152, endPoint y: 190, distance: 17.0
click at [152, 190] on div "#558fc6 Supported formats #0852ed rgb(8, 82, 237) rgba(8, 82, 237, 90%) hsv(221…" at bounding box center [173, 218] width 81 height 206
paste input "#2d84d6"
type input "#2d84d6"
click at [200, 205] on button "Apply" at bounding box center [201, 206] width 18 height 9
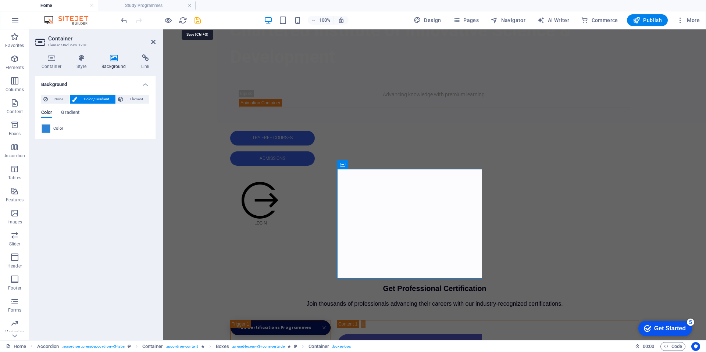
drag, startPoint x: 199, startPoint y: 20, endPoint x: 196, endPoint y: 22, distance: 4.1
click at [199, 20] on icon "save" at bounding box center [197, 20] width 8 height 8
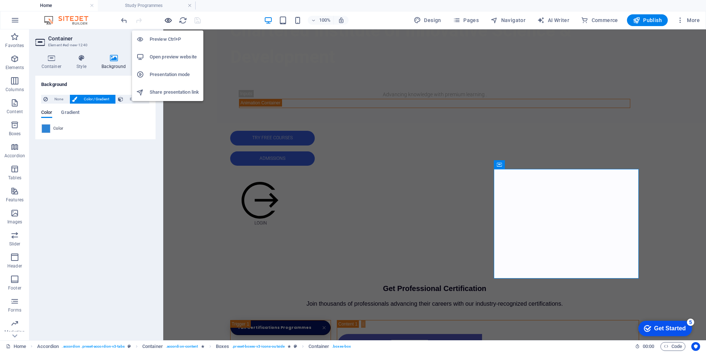
click at [170, 21] on icon "button" at bounding box center [168, 20] width 8 height 8
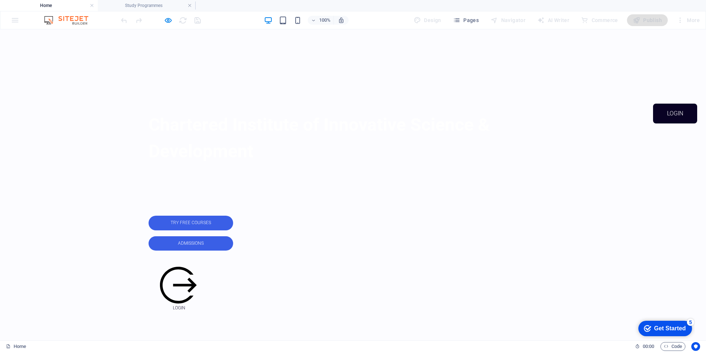
scroll to position [205, 0]
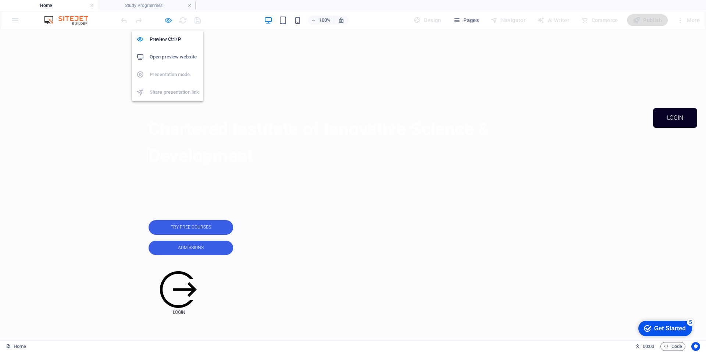
click at [169, 19] on icon "button" at bounding box center [168, 20] width 8 height 8
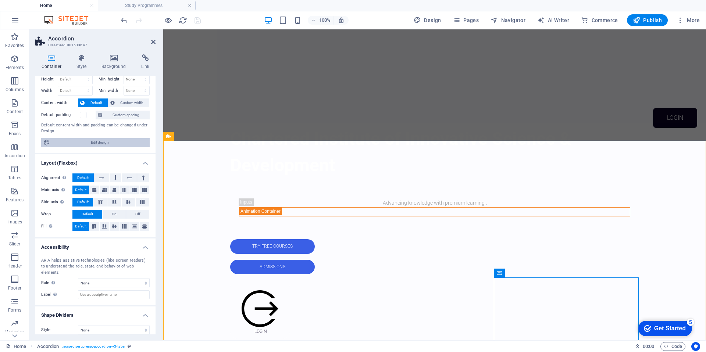
scroll to position [0, 0]
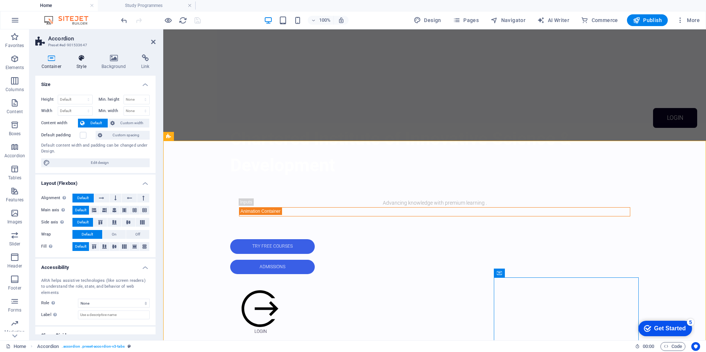
click at [81, 60] on icon at bounding box center [82, 57] width 22 height 7
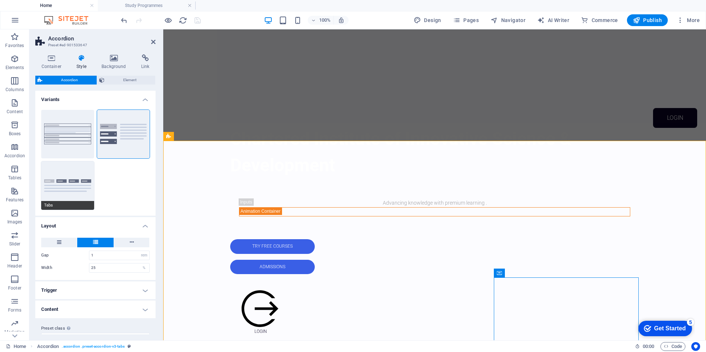
click at [71, 183] on button "Tabs" at bounding box center [67, 185] width 53 height 49
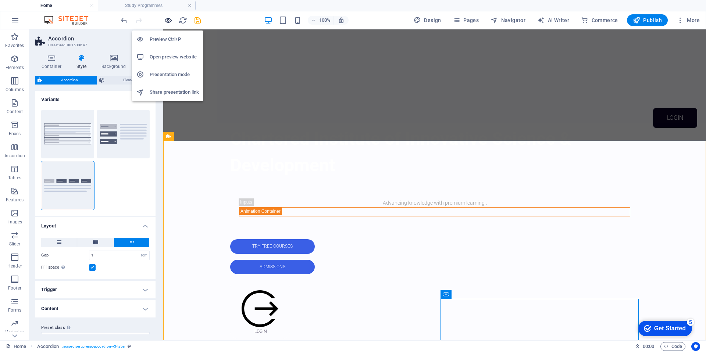
click at [168, 21] on icon "button" at bounding box center [168, 20] width 8 height 8
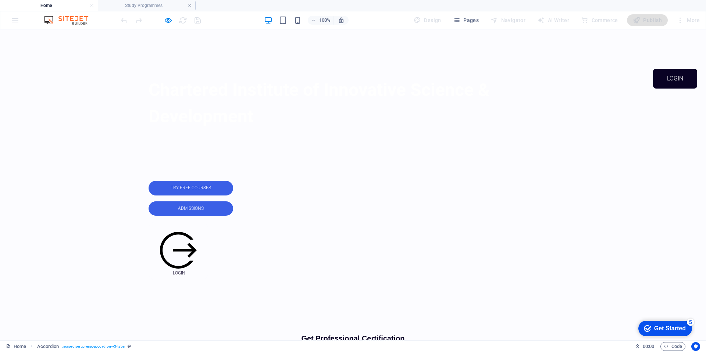
scroll to position [245, 0]
click at [170, 21] on icon "button" at bounding box center [168, 20] width 8 height 8
select select "rem"
select select "preset-accordion-v3-tabs"
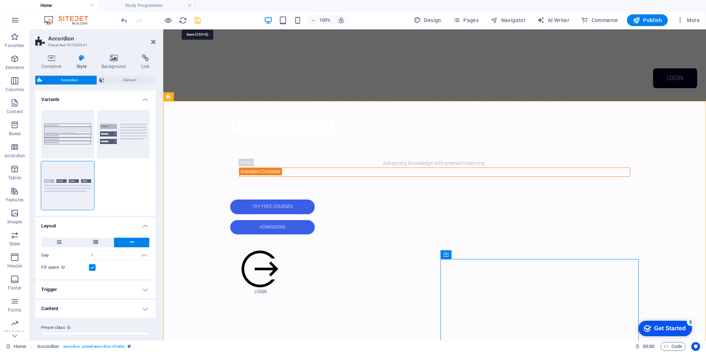
click at [195, 21] on icon "save" at bounding box center [197, 20] width 8 height 8
select select "rem"
select select "preset-accordion-v3-tabs"
click at [651, 22] on span "Publish" at bounding box center [647, 20] width 29 height 7
select select "rem"
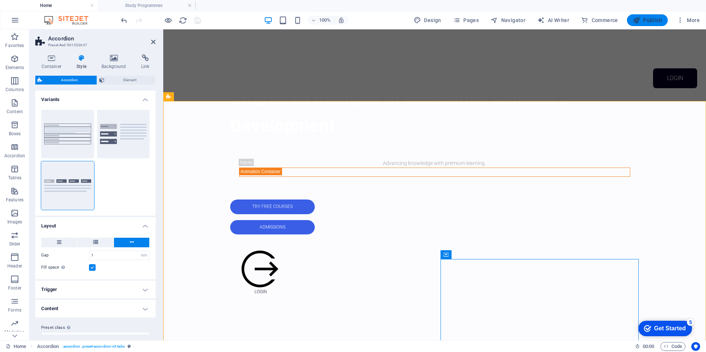
select select "preset-accordion-v3-tabs"
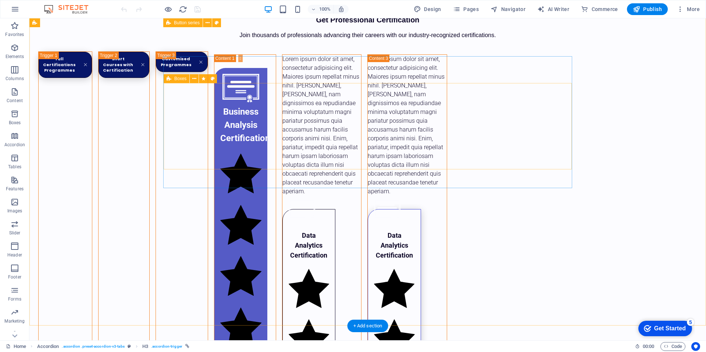
scroll to position [571, 0]
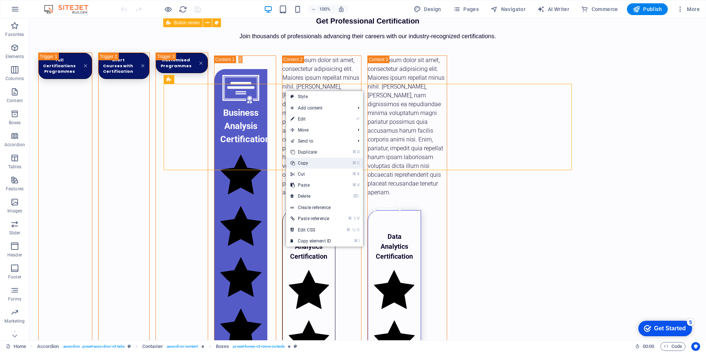
click at [304, 163] on link "⌘ C Copy" at bounding box center [310, 163] width 49 height 11
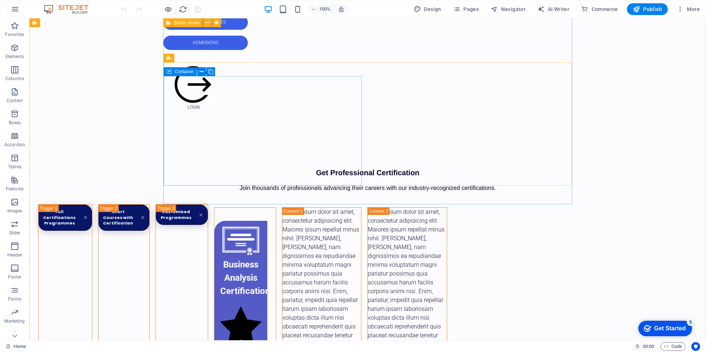
scroll to position [419, 0]
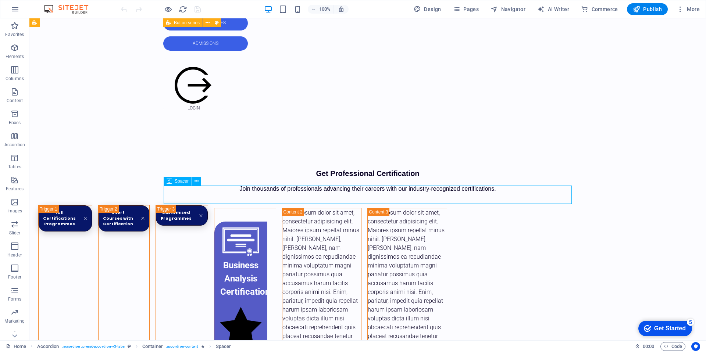
scroll to position [417, 0]
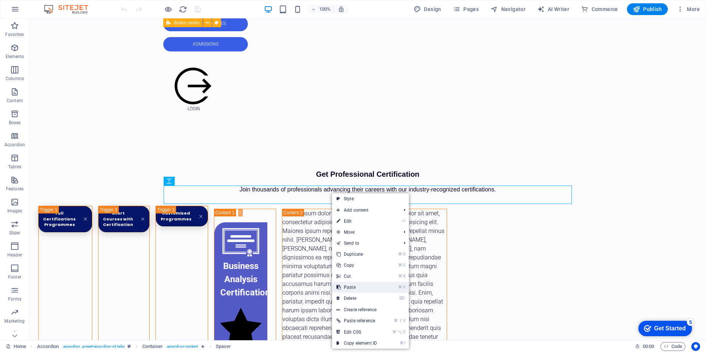
click at [357, 289] on link "⌘ V Paste" at bounding box center [356, 287] width 49 height 11
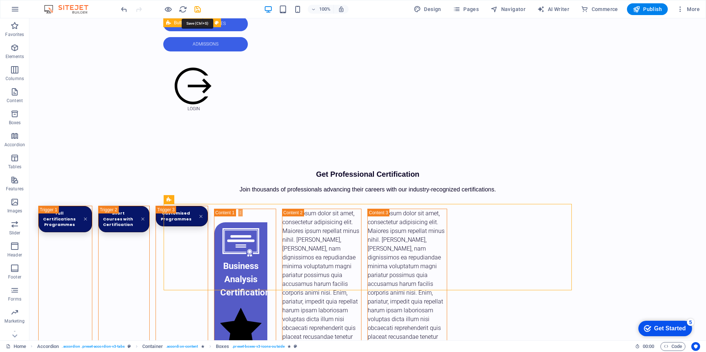
drag, startPoint x: 197, startPoint y: 8, endPoint x: 187, endPoint y: 12, distance: 10.5
click at [197, 8] on icon "save" at bounding box center [197, 9] width 8 height 8
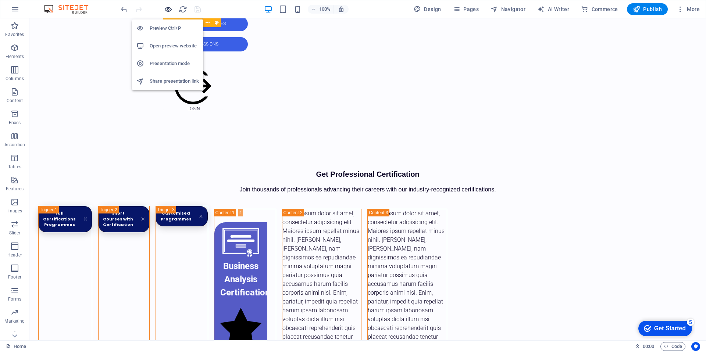
click at [169, 9] on icon "button" at bounding box center [168, 9] width 8 height 8
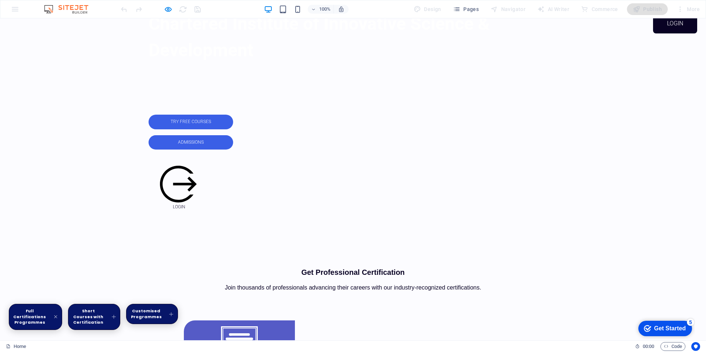
scroll to position [305, 0]
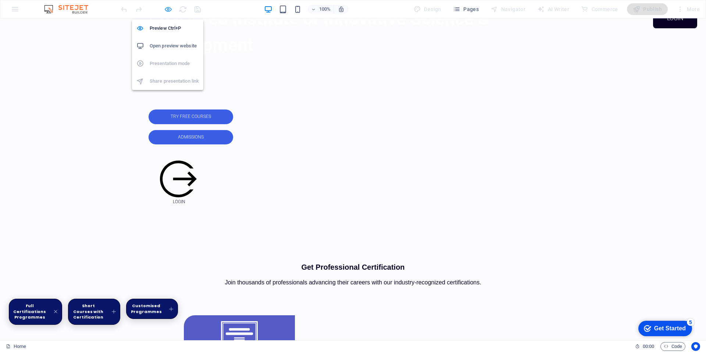
click at [167, 11] on icon "button" at bounding box center [168, 9] width 8 height 8
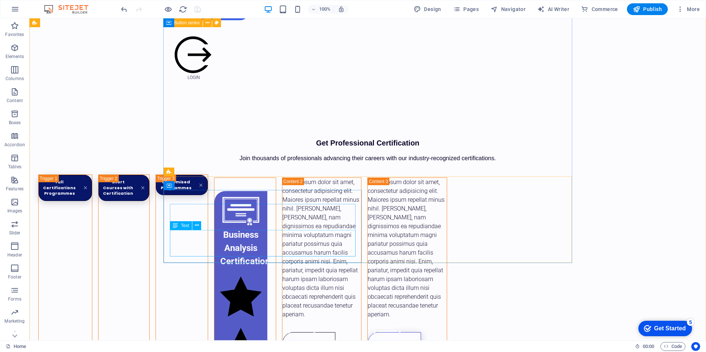
scroll to position [450, 0]
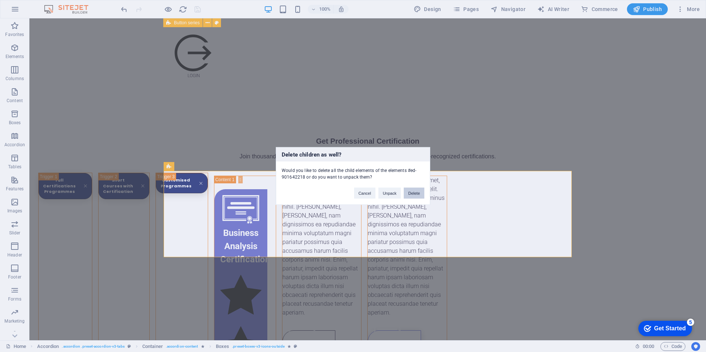
click at [413, 195] on button "Delete" at bounding box center [414, 193] width 21 height 11
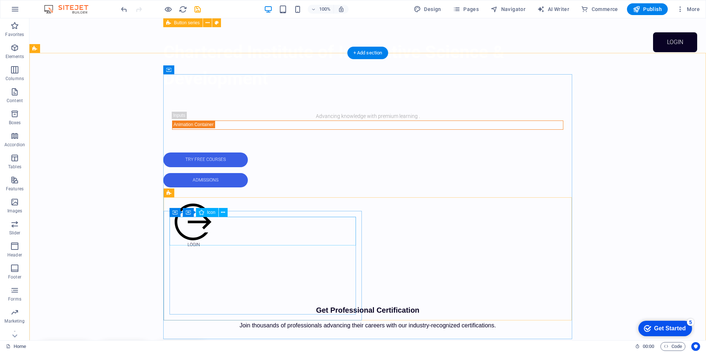
scroll to position [282, 0]
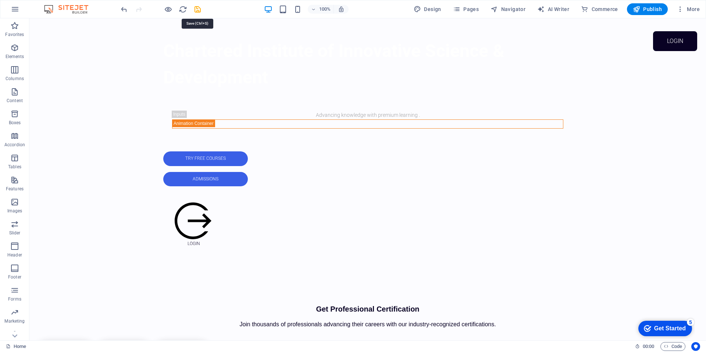
click at [196, 9] on icon "save" at bounding box center [197, 9] width 8 height 8
click at [168, 10] on icon "button" at bounding box center [168, 9] width 8 height 8
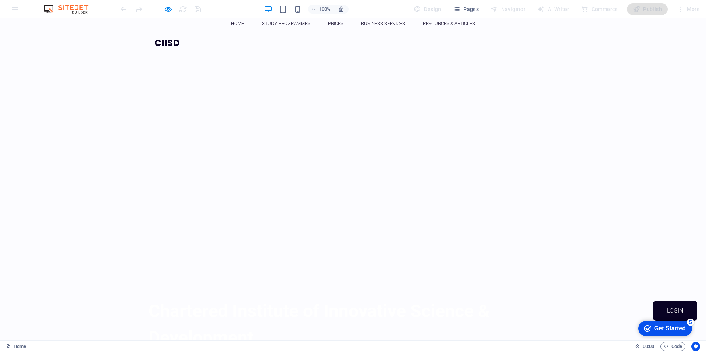
scroll to position [0, 0]
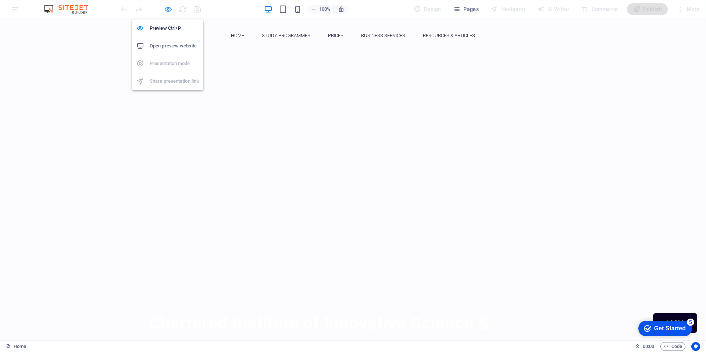
click at [168, 10] on icon "button" at bounding box center [168, 9] width 8 height 8
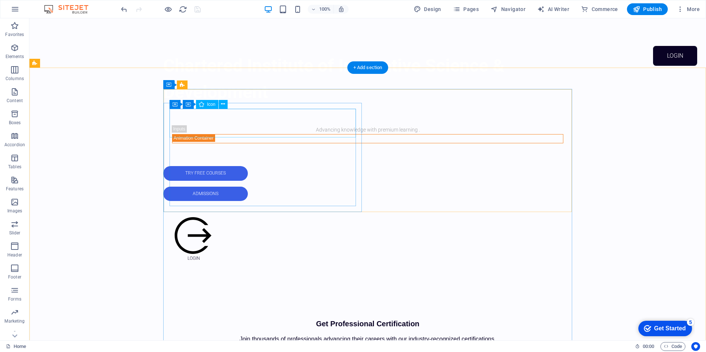
scroll to position [270, 0]
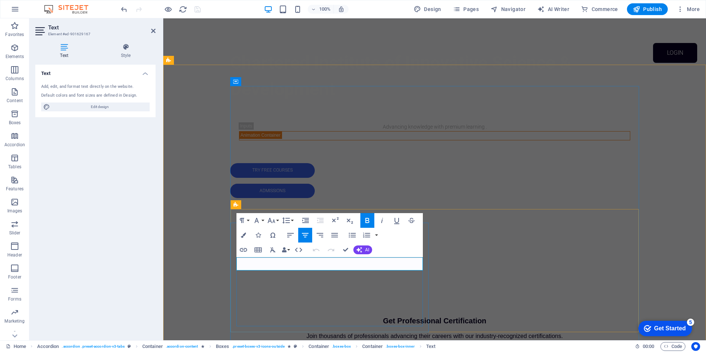
drag, startPoint x: 351, startPoint y: 259, endPoint x: 291, endPoint y: 259, distance: 59.6
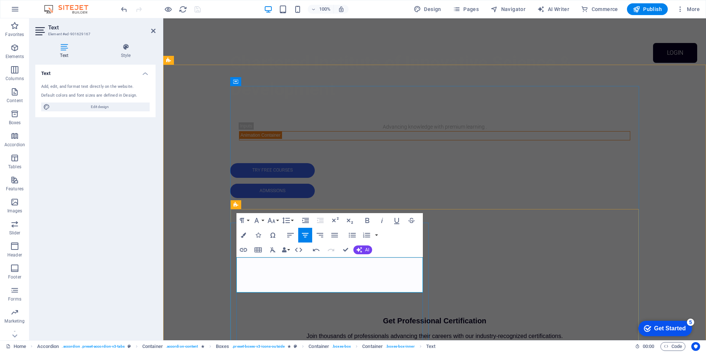
drag, startPoint x: 363, startPoint y: 283, endPoint x: 264, endPoint y: 272, distance: 99.5
click at [314, 250] on icon "button" at bounding box center [316, 250] width 7 height 3
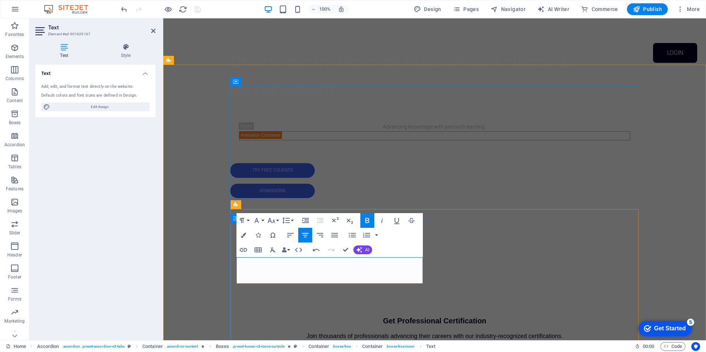
scroll to position [40, 1]
drag, startPoint x: 373, startPoint y: 265, endPoint x: 246, endPoint y: 259, distance: 126.3
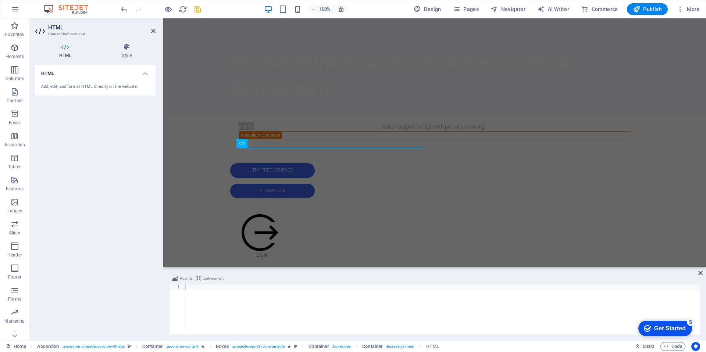
click at [702, 277] on div "Add file Link element 1 ההההההההההההההההההההההההההההההההההההההההההההההההההההההה…" at bounding box center [434, 304] width 543 height 72
click at [702, 276] on icon at bounding box center [700, 273] width 4 height 6
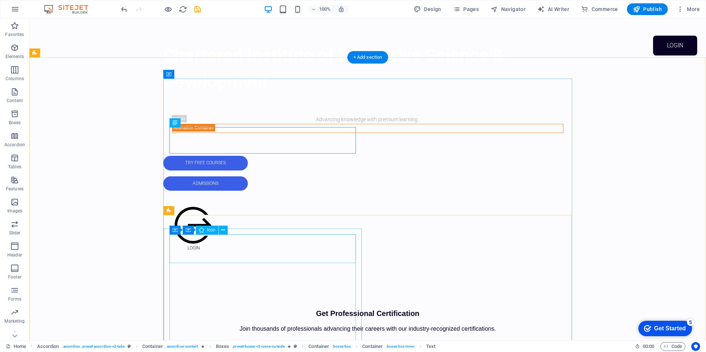
scroll to position [278, 0]
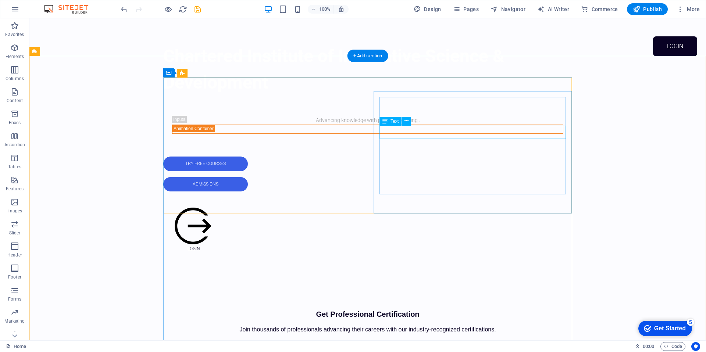
scroll to position [279, 0]
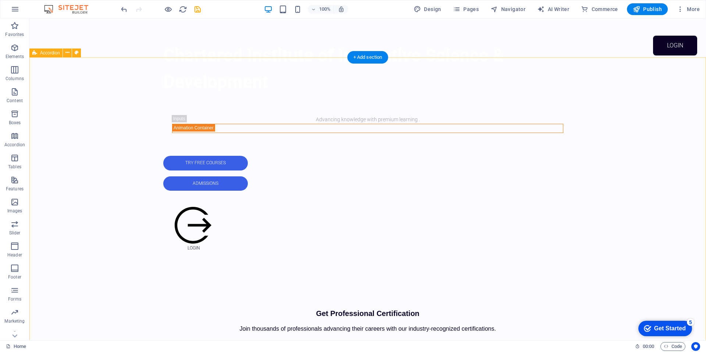
scroll to position [298, 0]
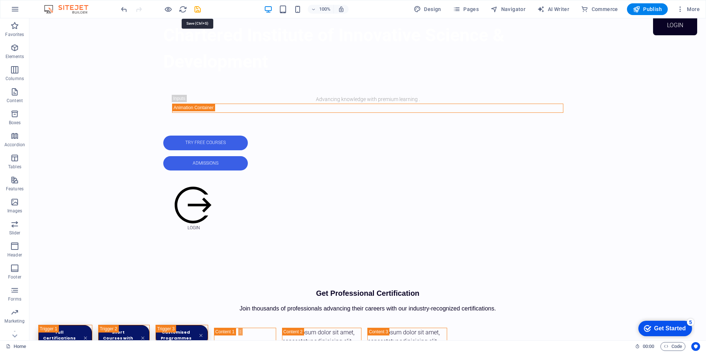
click at [199, 11] on icon "save" at bounding box center [197, 9] width 8 height 8
drag, startPoint x: 169, startPoint y: 10, endPoint x: 431, endPoint y: 68, distance: 268.6
click at [169, 10] on icon "button" at bounding box center [168, 9] width 8 height 8
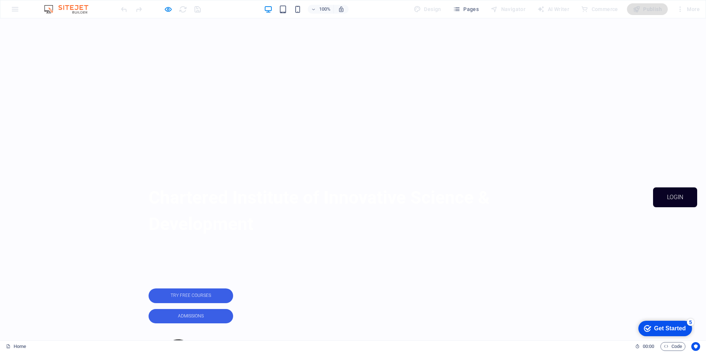
scroll to position [0, 0]
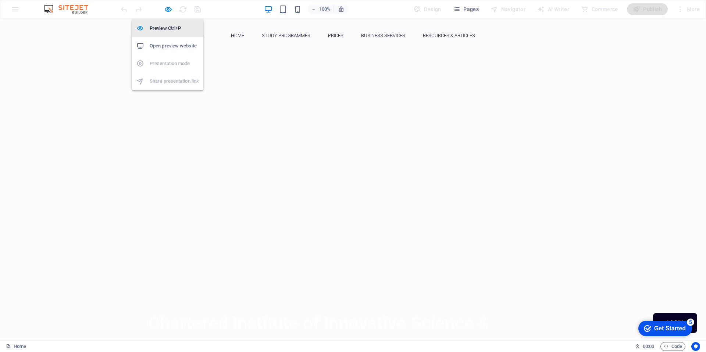
drag, startPoint x: 168, startPoint y: 9, endPoint x: 174, endPoint y: 22, distance: 13.5
click at [168, 9] on icon "button" at bounding box center [168, 9] width 8 height 8
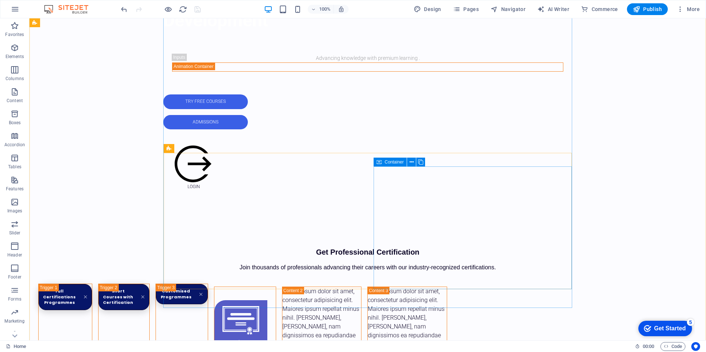
scroll to position [340, 0]
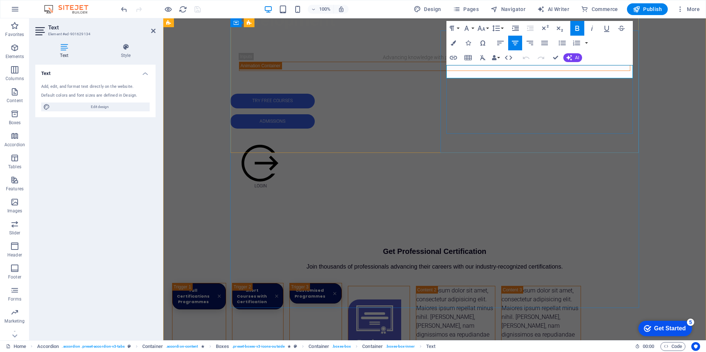
drag, startPoint x: 595, startPoint y: 72, endPoint x: 486, endPoint y: 72, distance: 108.8
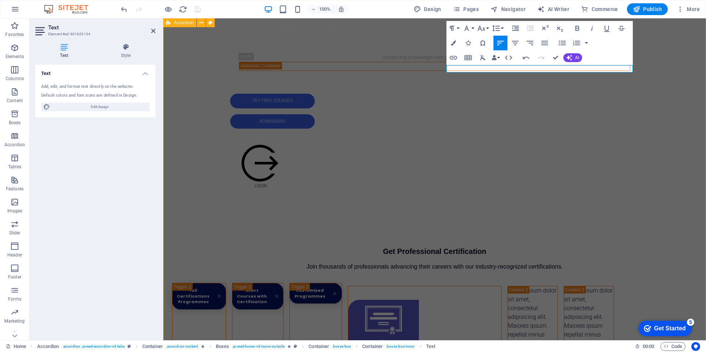
drag, startPoint x: 190, startPoint y: 60, endPoint x: 324, endPoint y: 53, distance: 134.0
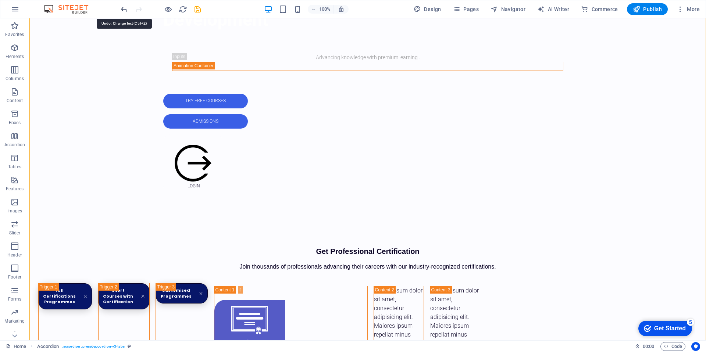
click at [124, 11] on icon "undo" at bounding box center [124, 9] width 8 height 8
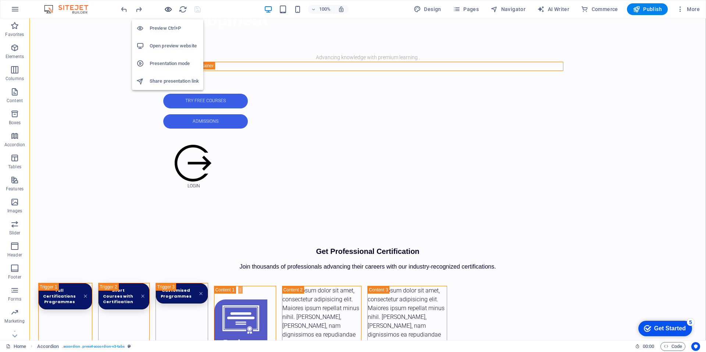
click at [171, 10] on icon "button" at bounding box center [168, 9] width 8 height 8
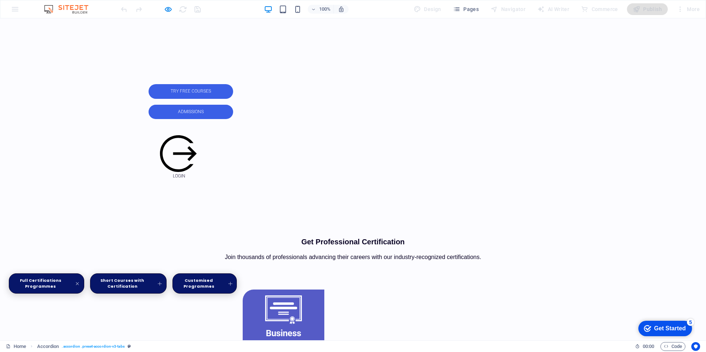
scroll to position [329, 0]
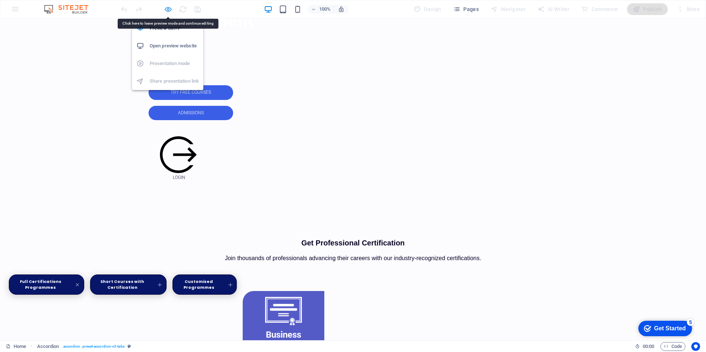
click at [165, 10] on icon "button" at bounding box center [168, 9] width 8 height 8
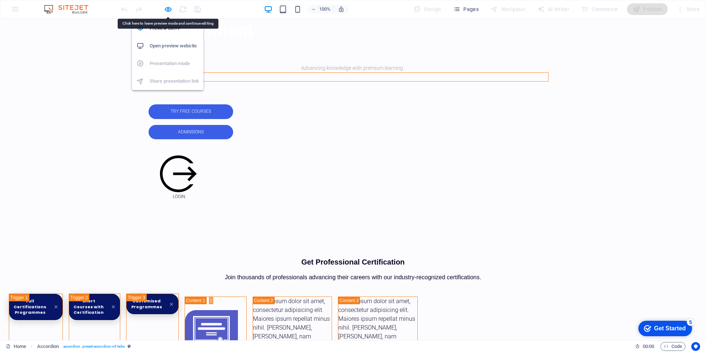
scroll to position [340, 0]
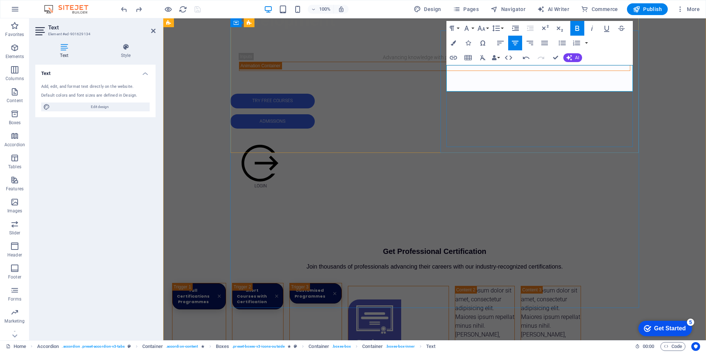
drag, startPoint x: 563, startPoint y: 71, endPoint x: 450, endPoint y: 68, distance: 112.2
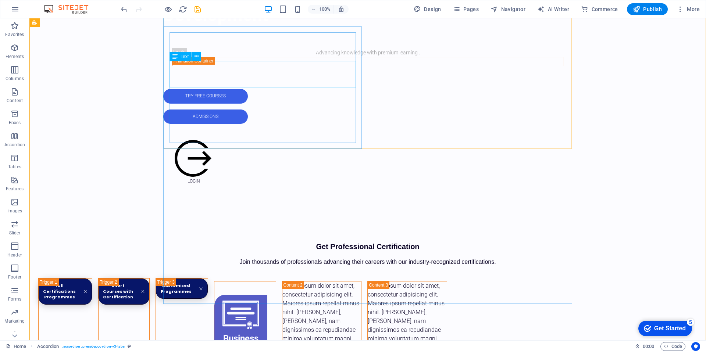
scroll to position [343, 0]
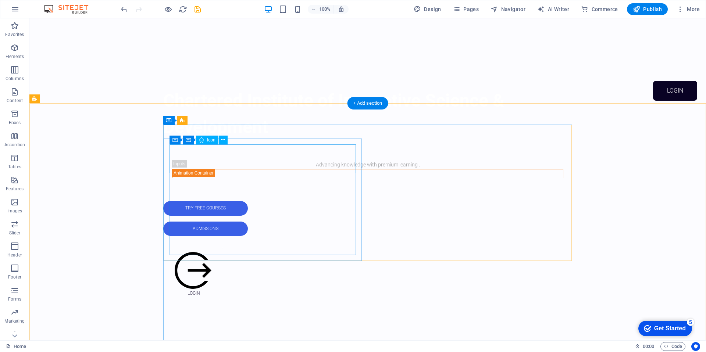
scroll to position [232, 0]
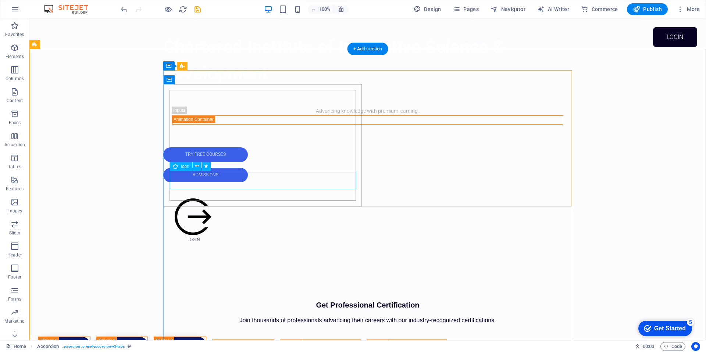
scroll to position [275, 0]
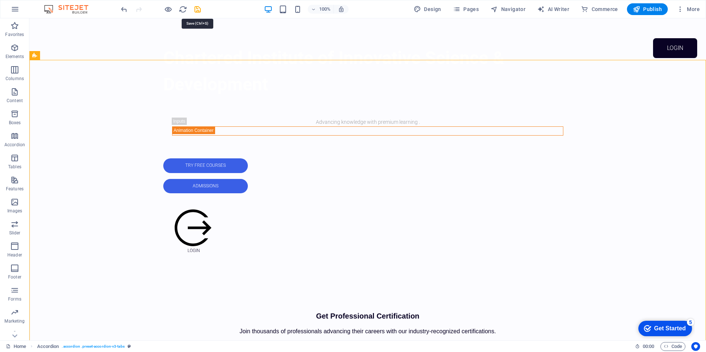
click at [199, 11] on icon "save" at bounding box center [197, 9] width 8 height 8
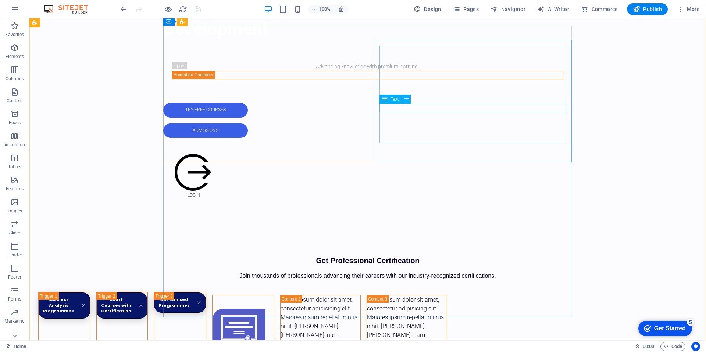
scroll to position [345, 0]
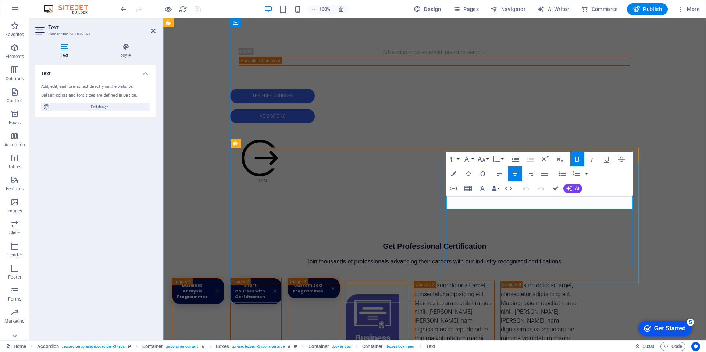
drag, startPoint x: 544, startPoint y: 203, endPoint x: 534, endPoint y: 217, distance: 16.6
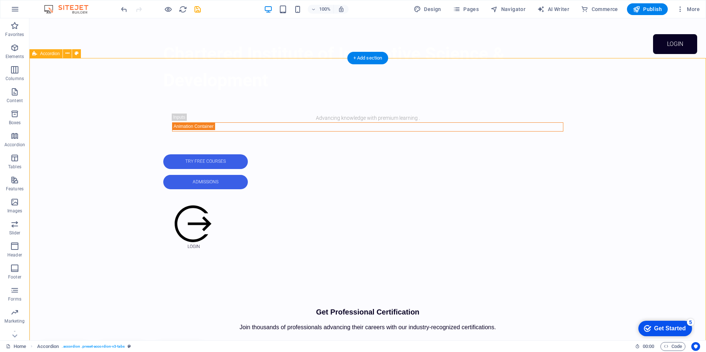
scroll to position [289, 0]
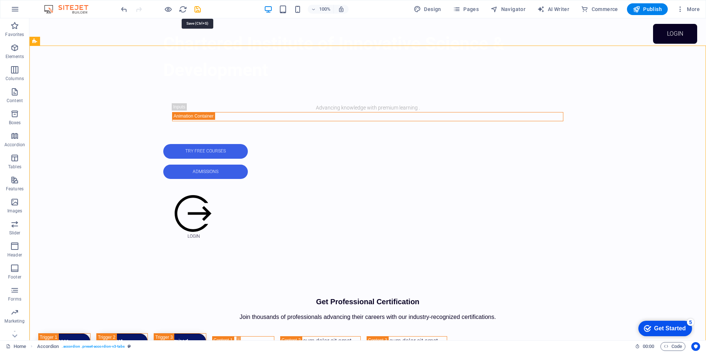
click at [196, 10] on icon "save" at bounding box center [197, 9] width 8 height 8
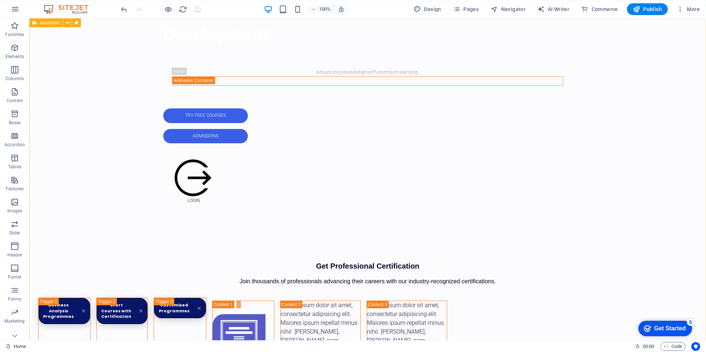
scroll to position [324, 0]
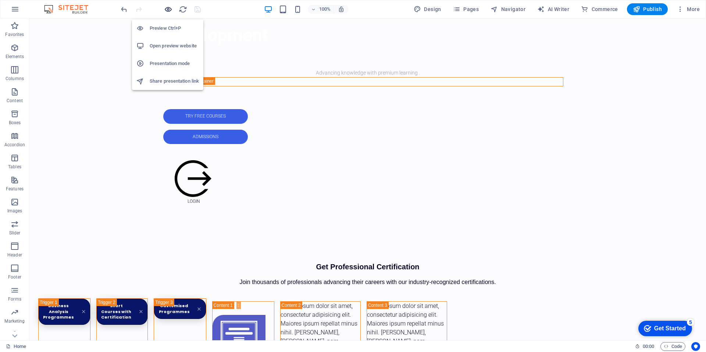
click at [167, 10] on icon "button" at bounding box center [168, 9] width 8 height 8
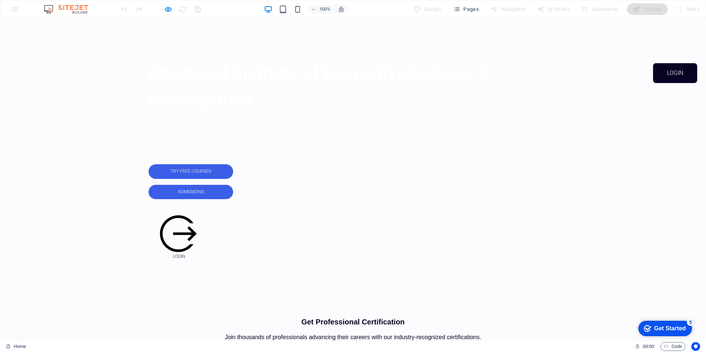
scroll to position [239, 0]
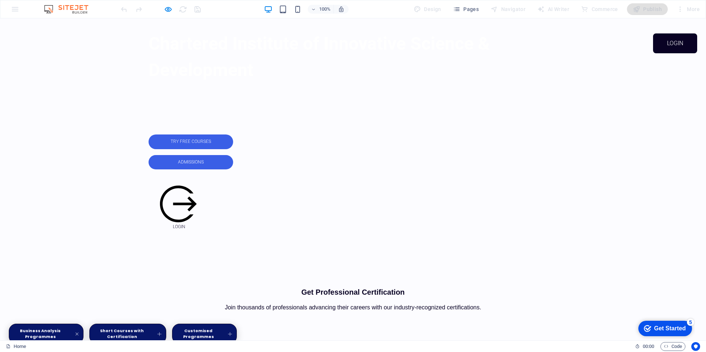
scroll to position [281, 0]
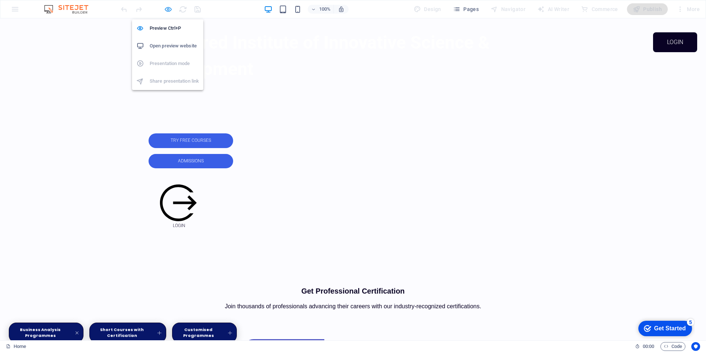
click at [170, 11] on icon "button" at bounding box center [168, 9] width 8 height 8
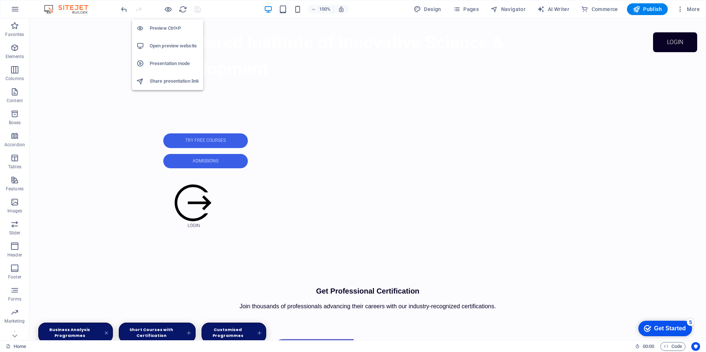
scroll to position [291, 0]
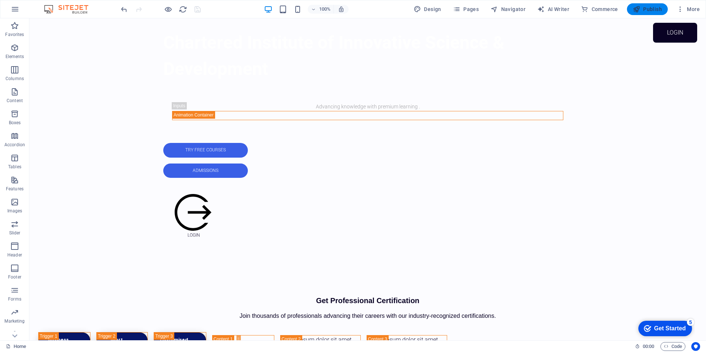
click at [661, 9] on span "Publish" at bounding box center [647, 9] width 29 height 7
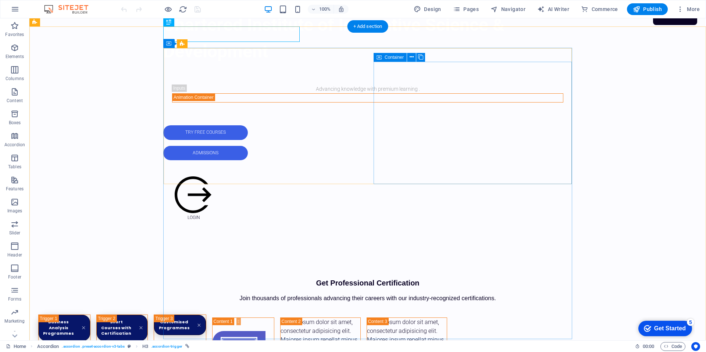
scroll to position [309, 0]
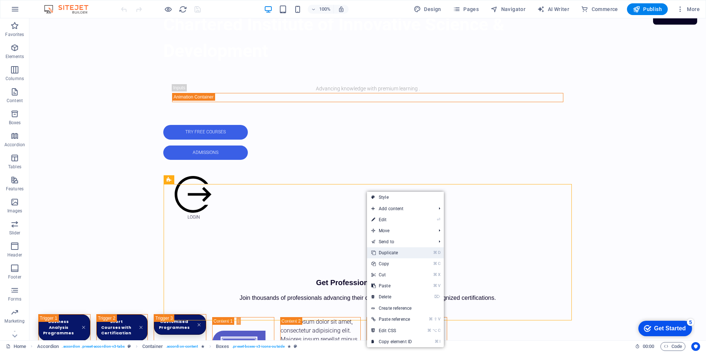
click at [397, 252] on link "⌘ D Duplicate" at bounding box center [391, 252] width 49 height 11
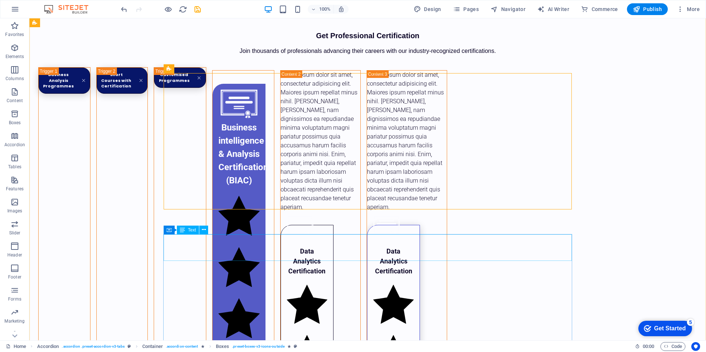
scroll to position [556, 0]
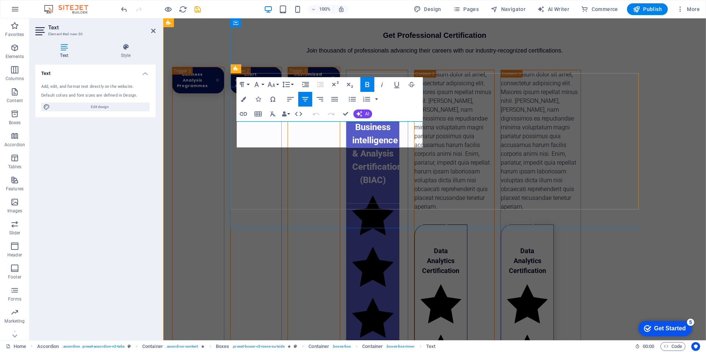
drag, startPoint x: 345, startPoint y: 142, endPoint x: 245, endPoint y: 131, distance: 100.7
click at [276, 86] on button "Font Size" at bounding box center [273, 84] width 14 height 15
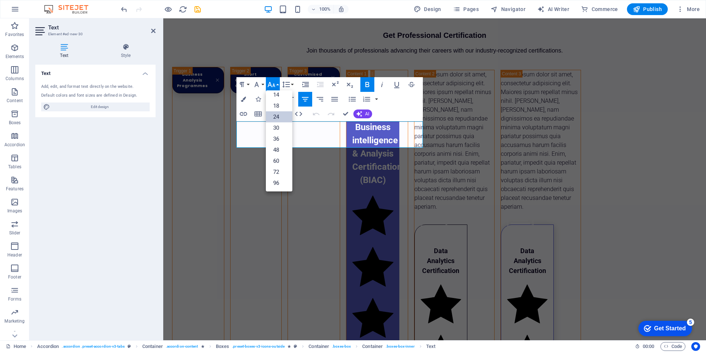
scroll to position [59, 0]
click at [280, 107] on link "18" at bounding box center [279, 105] width 26 height 11
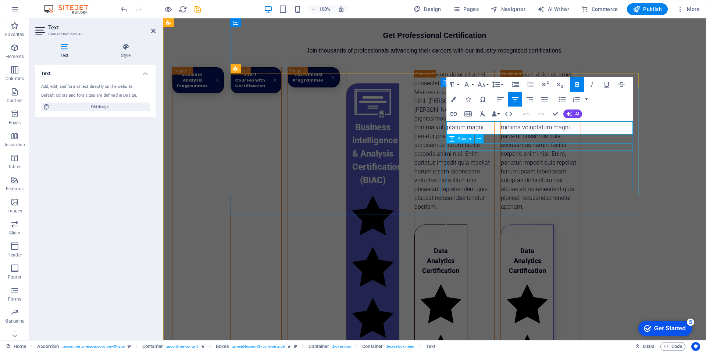
drag, startPoint x: 461, startPoint y: 130, endPoint x: 617, endPoint y: 145, distance: 156.6
click at [485, 85] on icon "button" at bounding box center [481, 84] width 9 height 9
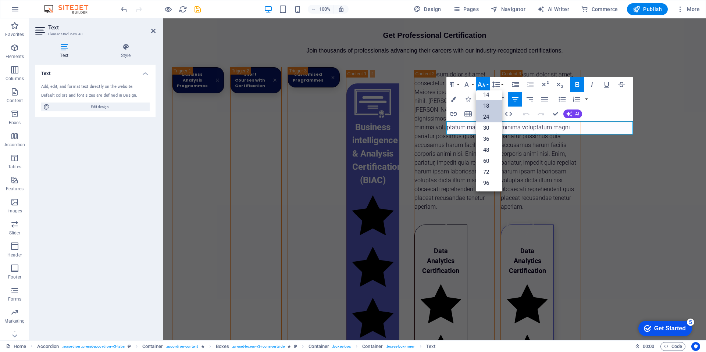
click at [487, 107] on link "18" at bounding box center [489, 105] width 26 height 11
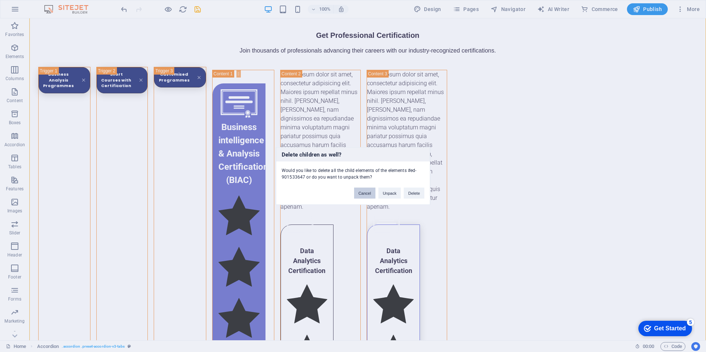
click at [367, 196] on button "Cancel" at bounding box center [364, 193] width 21 height 11
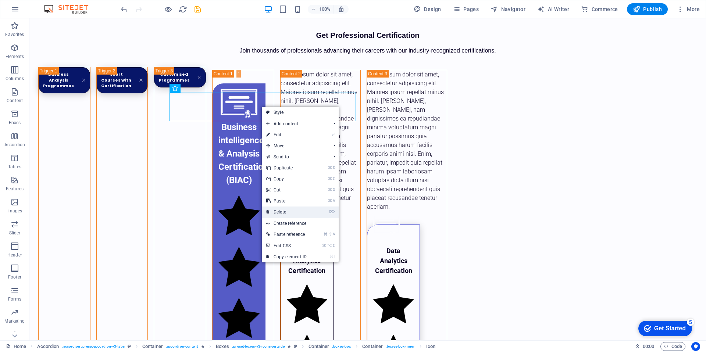
click at [279, 214] on link "⌦ Delete" at bounding box center [286, 212] width 49 height 11
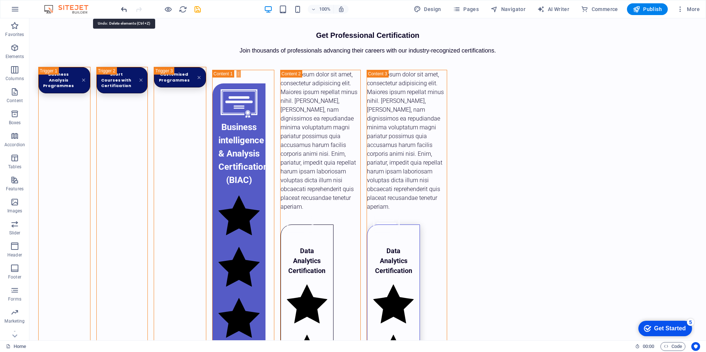
click at [125, 10] on icon "undo" at bounding box center [124, 9] width 8 height 8
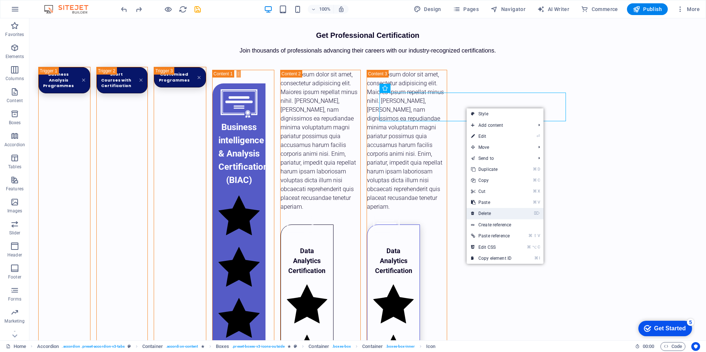
click at [492, 215] on link "⌦ Delete" at bounding box center [491, 213] width 49 height 11
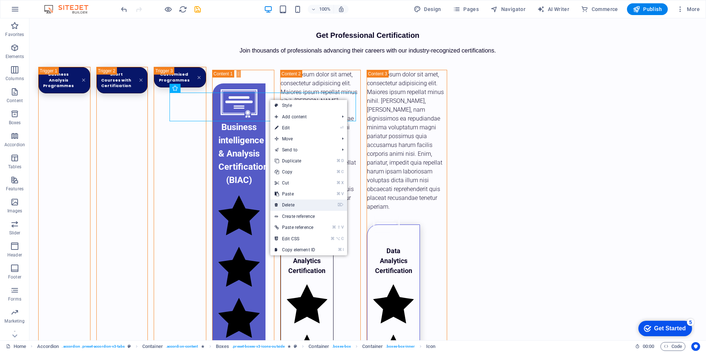
click at [289, 207] on link "⌦ Delete" at bounding box center [294, 205] width 49 height 11
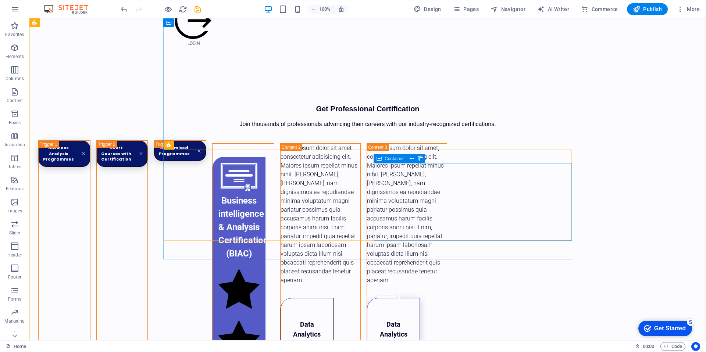
scroll to position [478, 0]
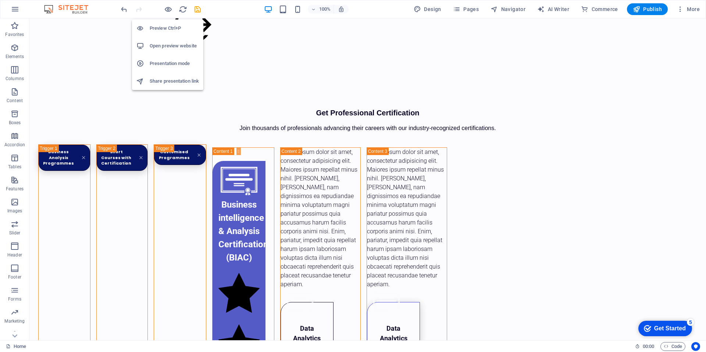
click at [170, 11] on icon "button" at bounding box center [168, 9] width 8 height 8
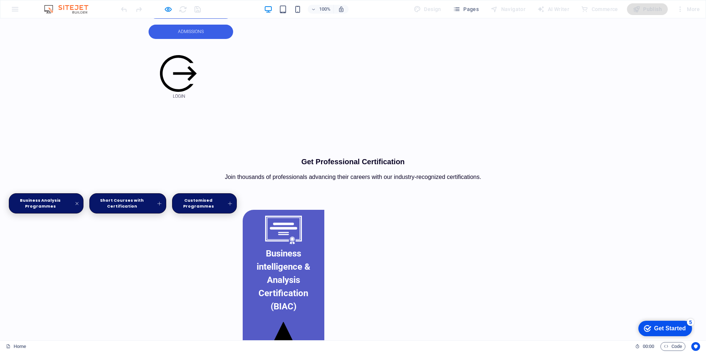
scroll to position [406, 0]
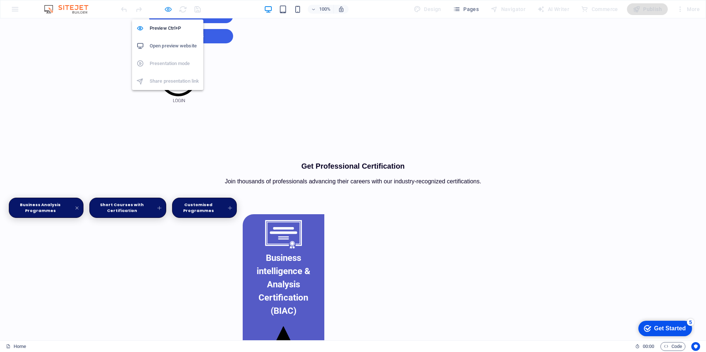
click at [171, 12] on icon "button" at bounding box center [168, 9] width 8 height 8
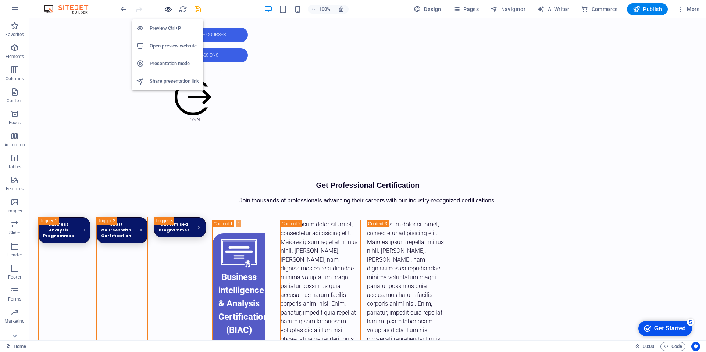
scroll to position [417, 0]
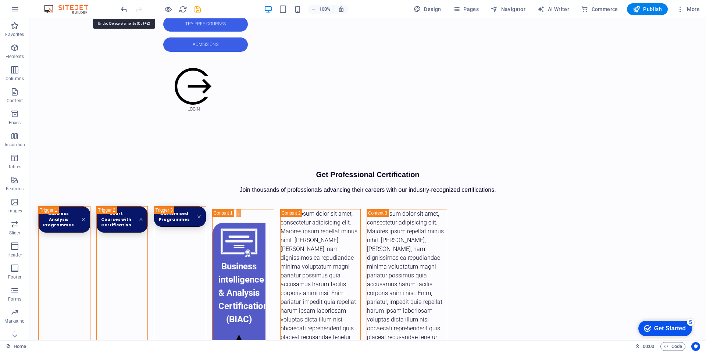
click at [125, 10] on icon "undo" at bounding box center [124, 9] width 8 height 8
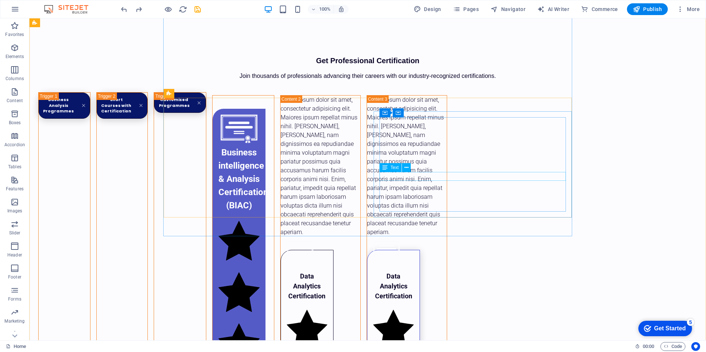
scroll to position [531, 0]
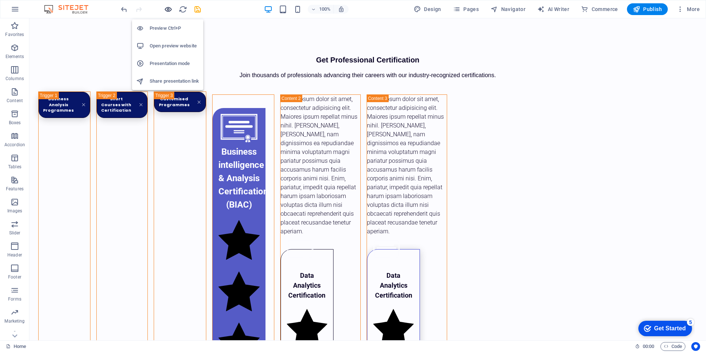
click at [168, 12] on icon "button" at bounding box center [168, 9] width 8 height 8
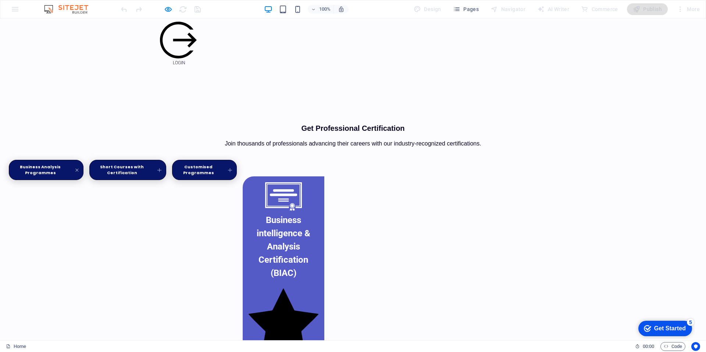
scroll to position [436, 0]
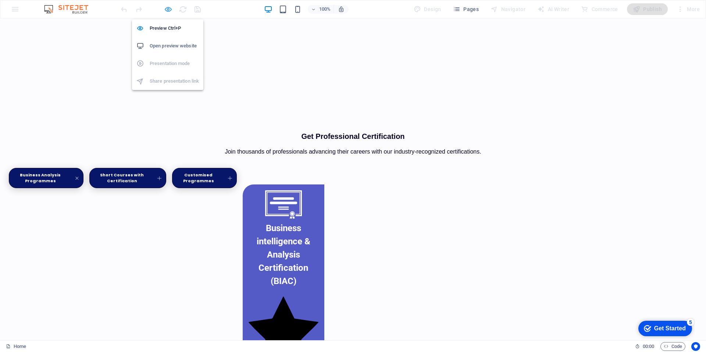
click at [170, 9] on icon "button" at bounding box center [168, 9] width 8 height 8
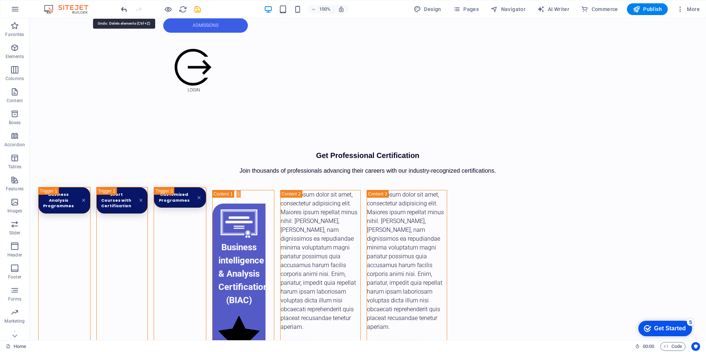
click at [122, 9] on icon "undo" at bounding box center [124, 9] width 8 height 8
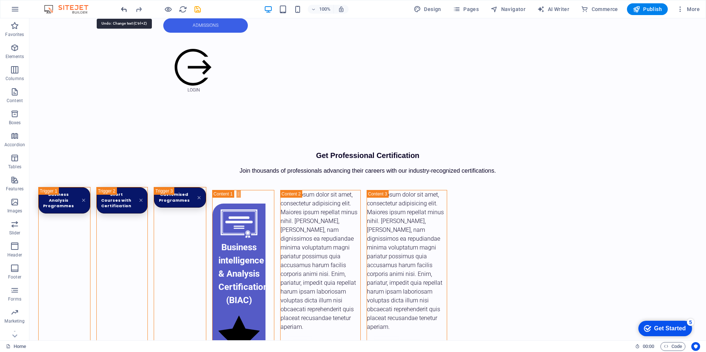
click at [122, 9] on icon "undo" at bounding box center [124, 9] width 8 height 8
click at [139, 9] on icon "redo" at bounding box center [139, 9] width 8 height 8
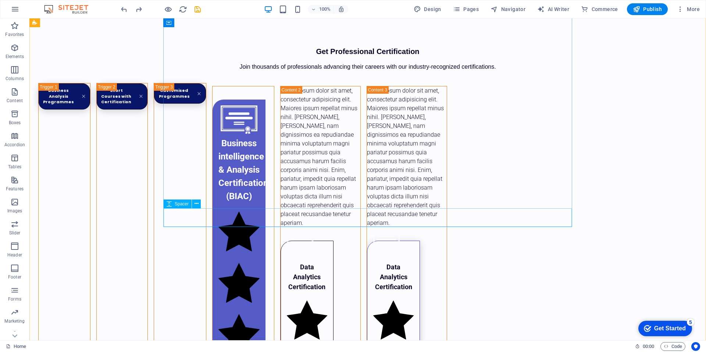
scroll to position [541, 0]
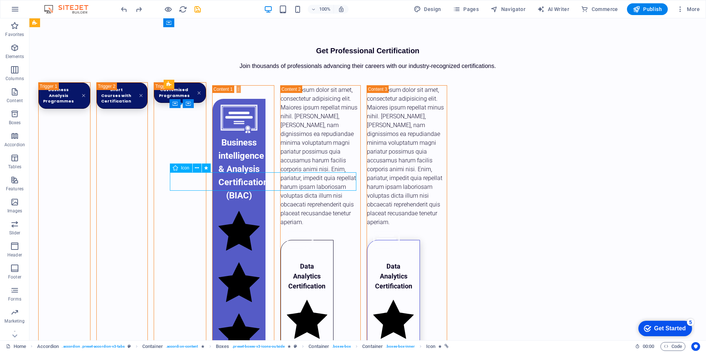
select select "xMidYMid"
select select "px"
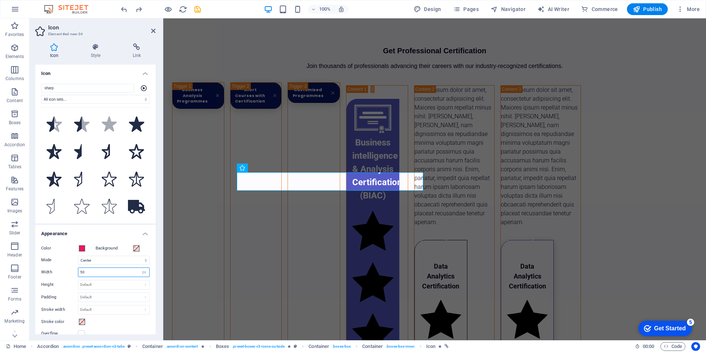
click at [94, 275] on input "50" at bounding box center [113, 272] width 71 height 9
type input "5"
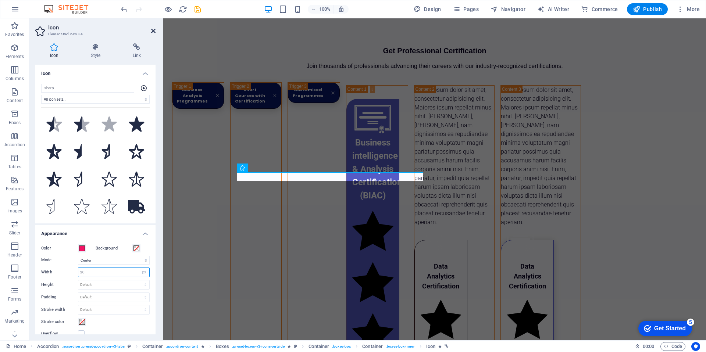
type input "20"
click at [153, 31] on icon at bounding box center [153, 31] width 4 height 6
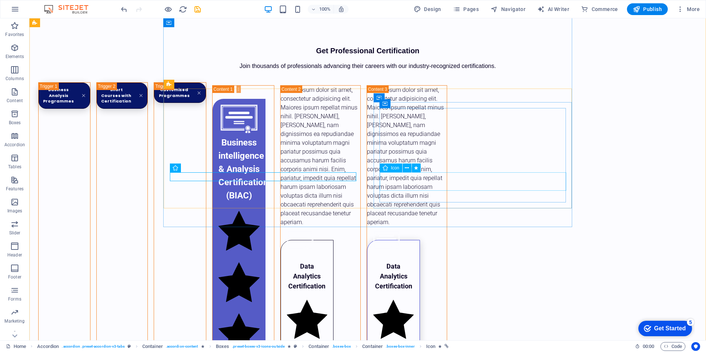
select select "xMidYMid"
select select "px"
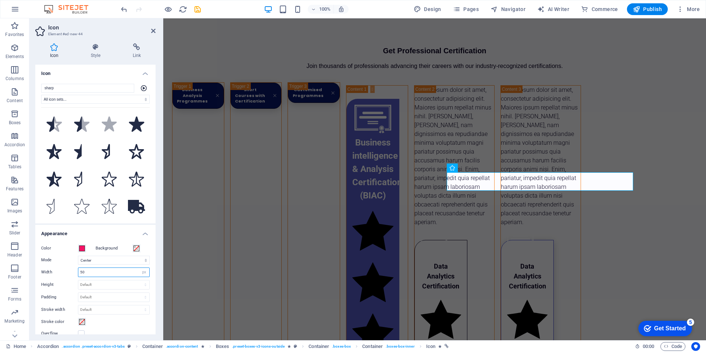
click at [100, 275] on input "50" at bounding box center [113, 272] width 71 height 9
type input "5"
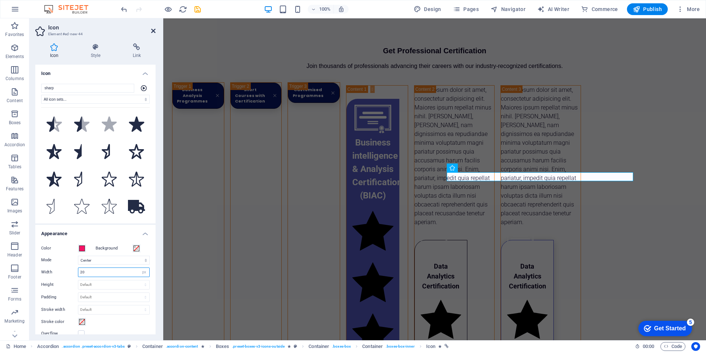
type input "20"
click at [155, 32] on icon at bounding box center [153, 31] width 4 height 6
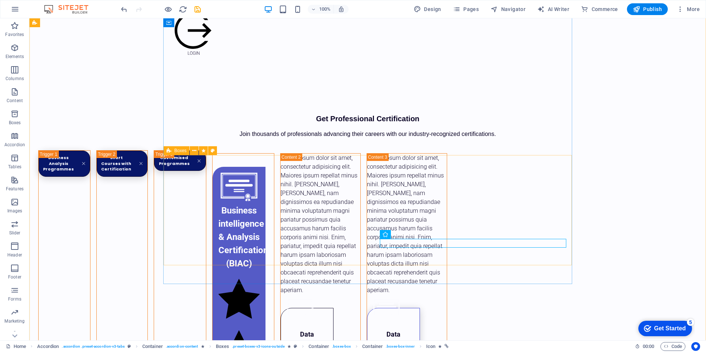
scroll to position [470, 0]
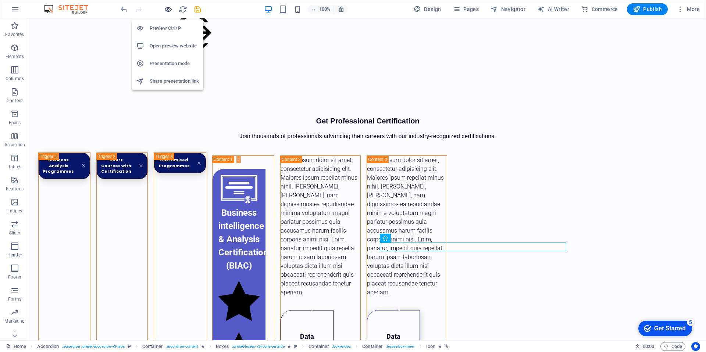
click at [171, 8] on icon "button" at bounding box center [168, 9] width 8 height 8
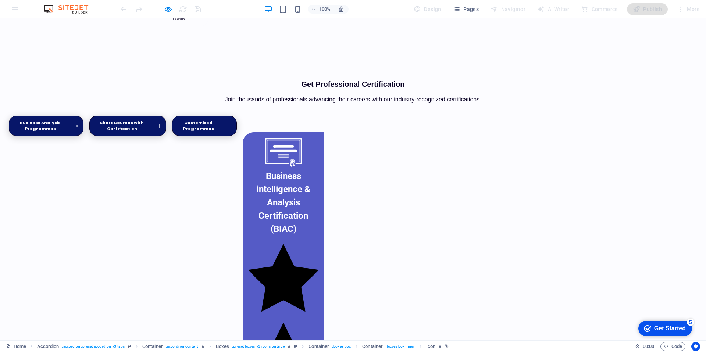
scroll to position [488, 0]
click at [170, 9] on icon "button" at bounding box center [168, 9] width 8 height 8
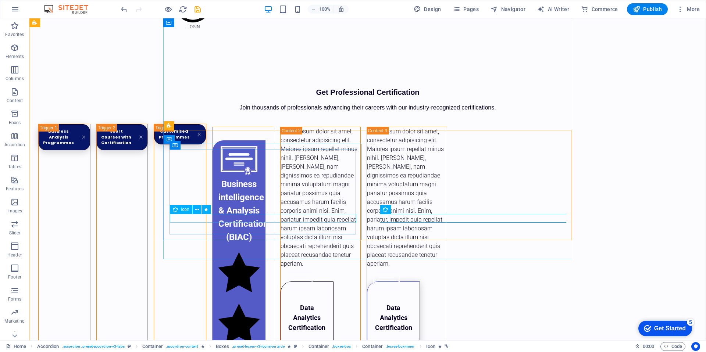
drag, startPoint x: 264, startPoint y: 218, endPoint x: 131, endPoint y: 218, distance: 133.9
select select "xMidYMid"
select select "px"
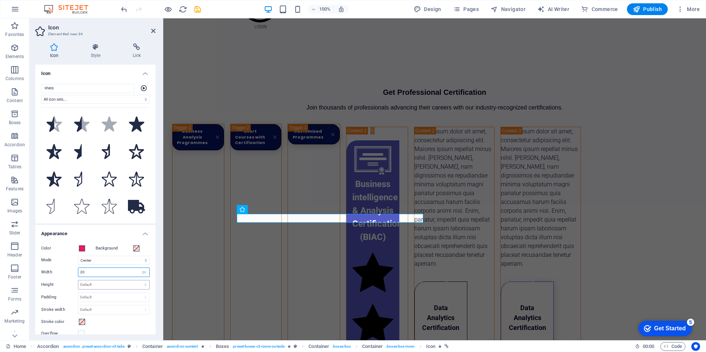
drag, startPoint x: 83, startPoint y: 272, endPoint x: 82, endPoint y: 286, distance: 14.7
click at [83, 272] on input "20" at bounding box center [113, 272] width 71 height 9
type input "30"
click at [155, 32] on icon at bounding box center [153, 31] width 4 height 6
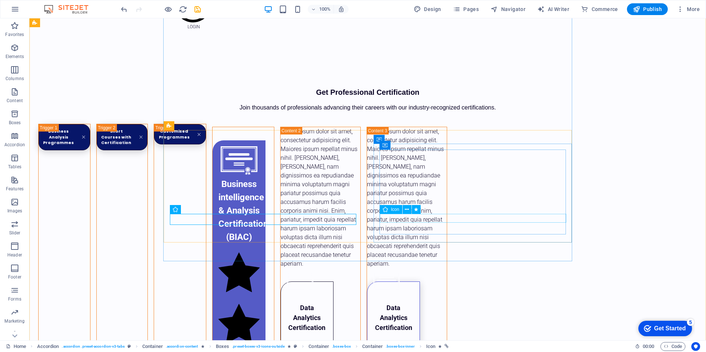
drag, startPoint x: 469, startPoint y: 221, endPoint x: 335, endPoint y: 221, distance: 133.9
select select "xMidYMid"
select select "px"
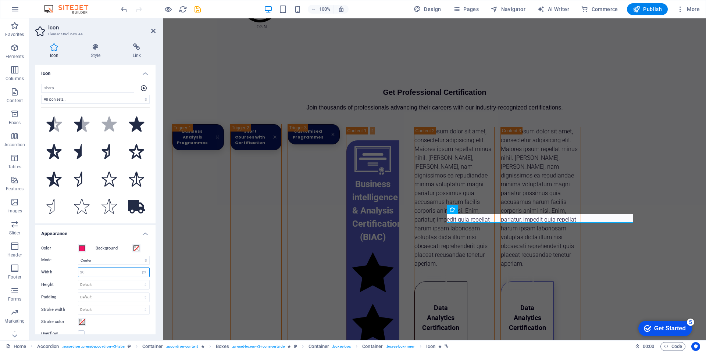
click at [97, 275] on input "20" at bounding box center [113, 272] width 71 height 9
type input "2"
type input "30"
click at [197, 7] on icon "save" at bounding box center [197, 9] width 8 height 8
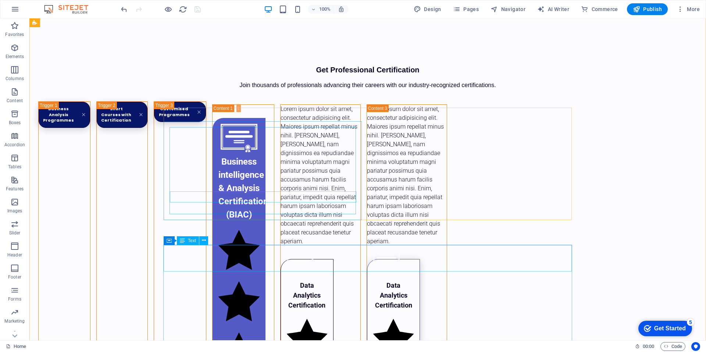
scroll to position [522, 0]
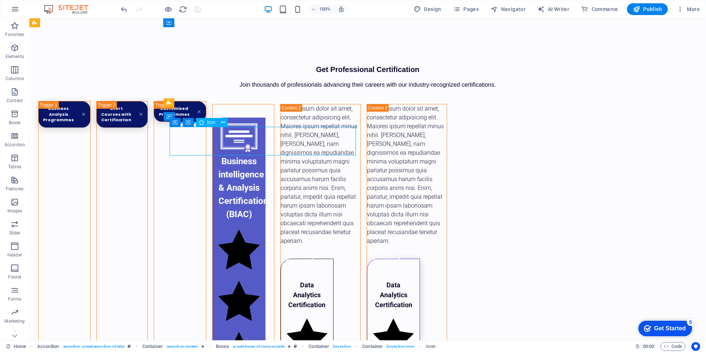
drag, startPoint x: 267, startPoint y: 139, endPoint x: 133, endPoint y: 139, distance: 133.9
select select "xMidYMid"
select select "px"
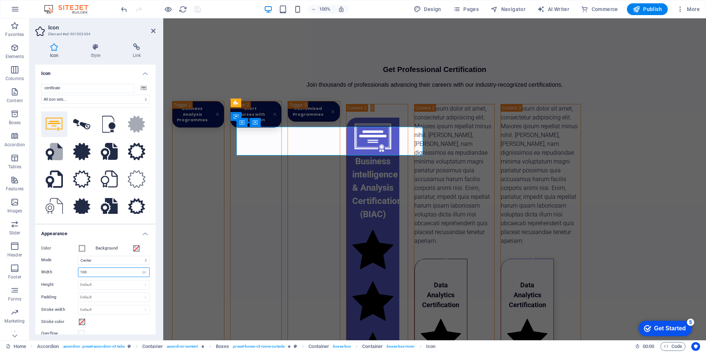
click at [96, 274] on input "100" at bounding box center [113, 272] width 71 height 9
type input "1"
type input "80"
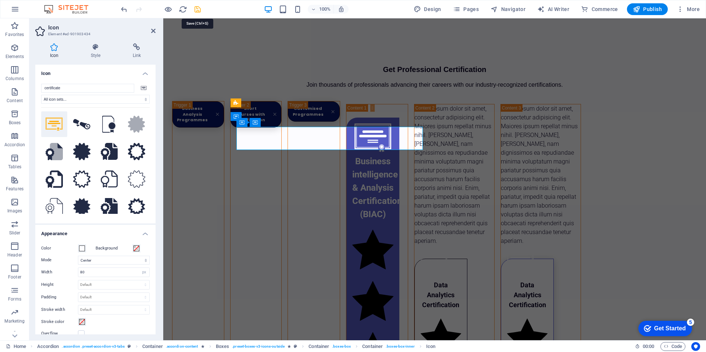
click at [196, 10] on icon "save" at bounding box center [197, 9] width 8 height 8
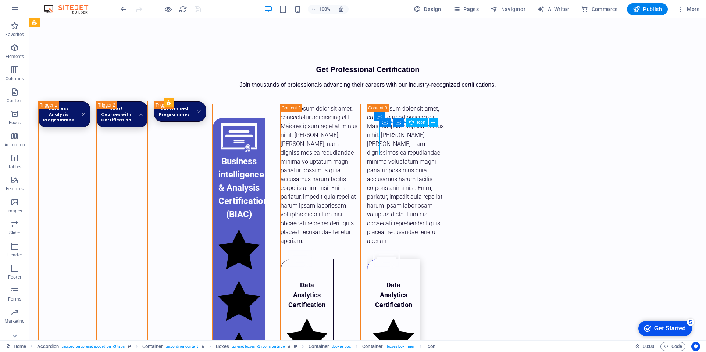
select select "xMidYMid"
select select "px"
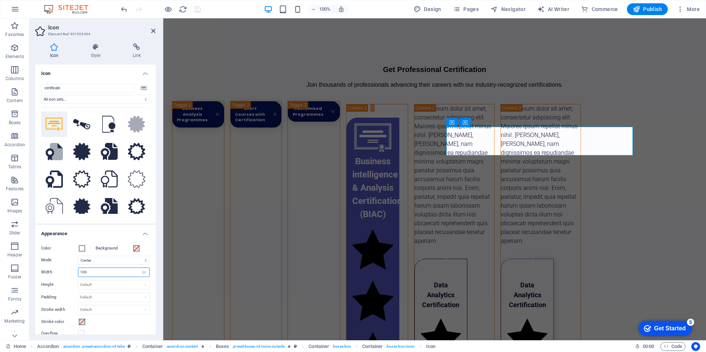
click at [96, 274] on input "100" at bounding box center [113, 272] width 71 height 9
type input "1"
type input "80"
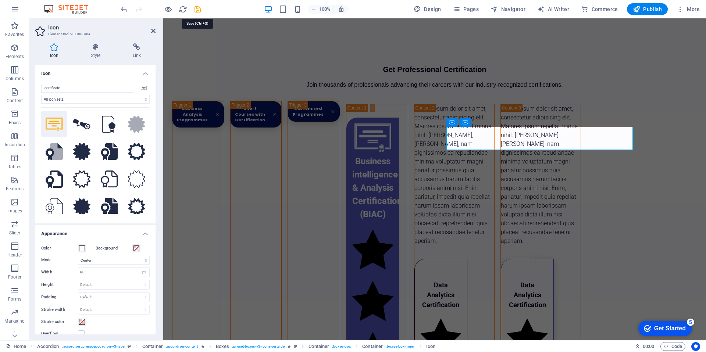
click at [197, 13] on icon "save" at bounding box center [197, 9] width 8 height 8
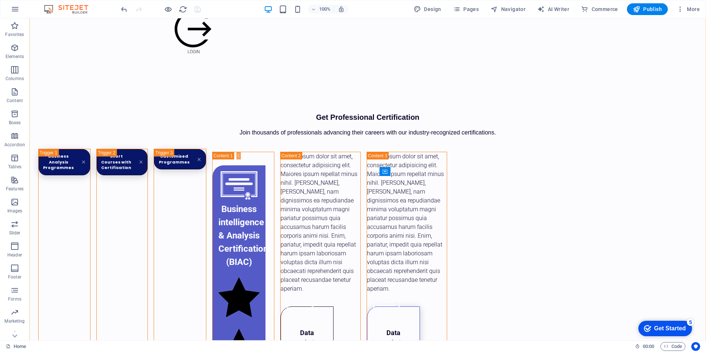
scroll to position [475, 0]
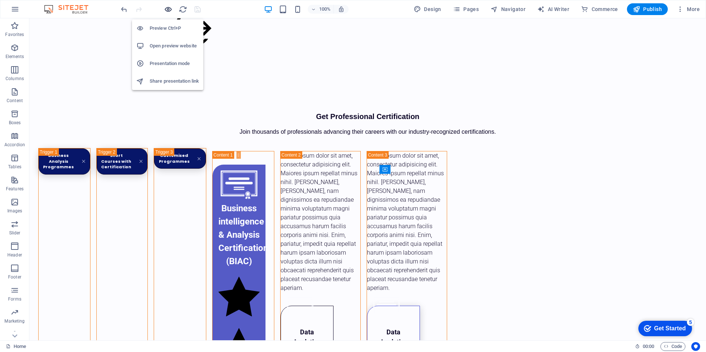
click at [169, 11] on icon "button" at bounding box center [168, 9] width 8 height 8
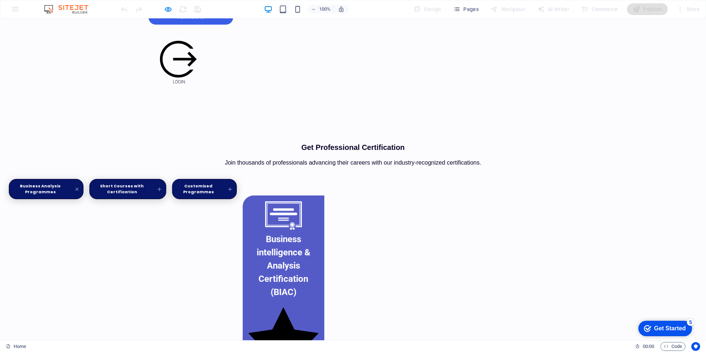
scroll to position [423, 0]
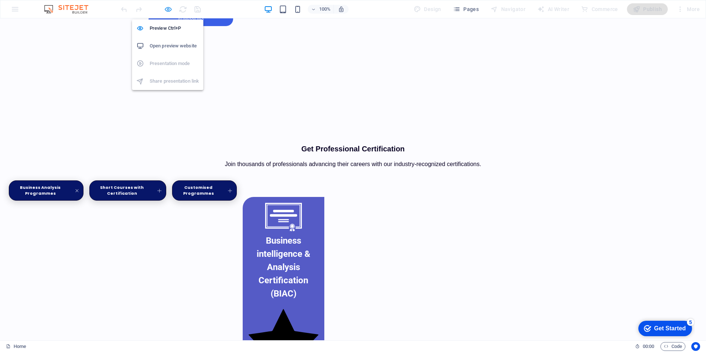
click at [167, 8] on icon "button" at bounding box center [168, 9] width 8 height 8
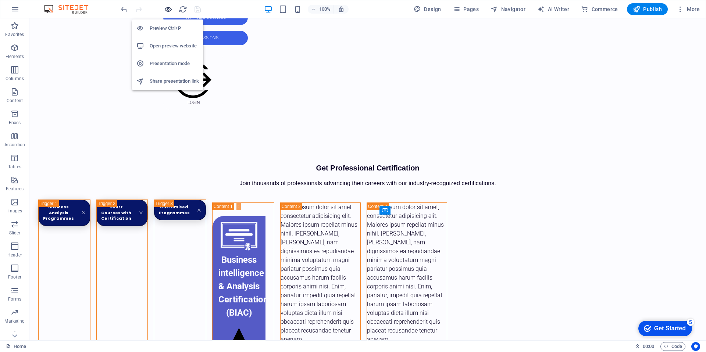
scroll to position [434, 0]
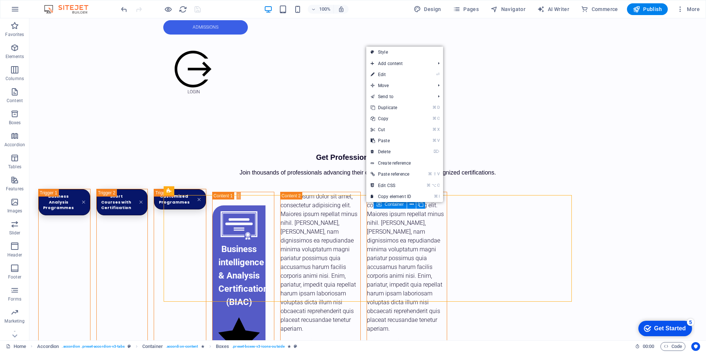
click at [394, 107] on link "⌘ D Duplicate" at bounding box center [390, 107] width 49 height 11
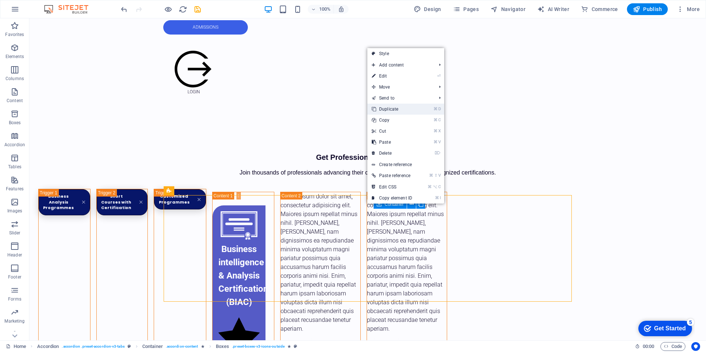
click at [395, 111] on link "⌘ D Duplicate" at bounding box center [391, 109] width 49 height 11
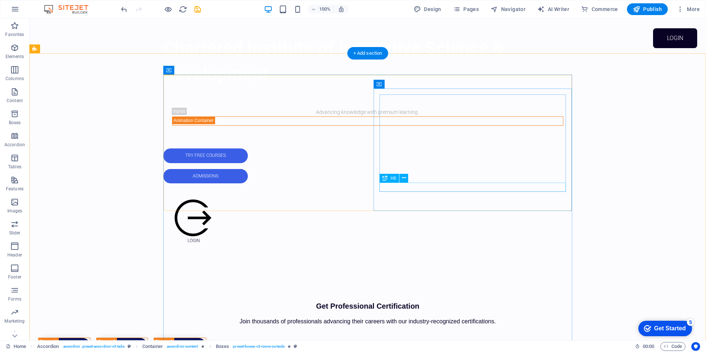
scroll to position [282, 0]
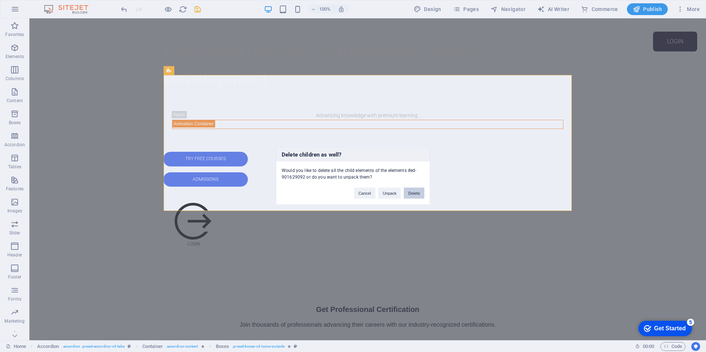
click at [409, 192] on button "Delete" at bounding box center [414, 193] width 21 height 11
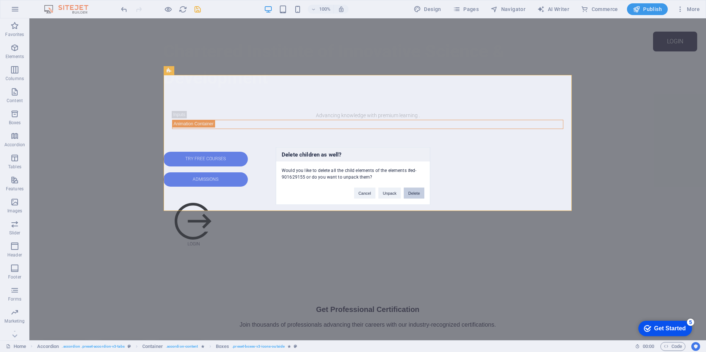
click at [416, 193] on button "Delete" at bounding box center [414, 193] width 21 height 11
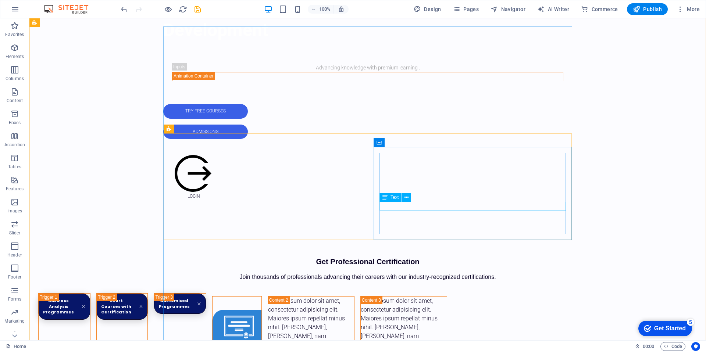
scroll to position [329, 0]
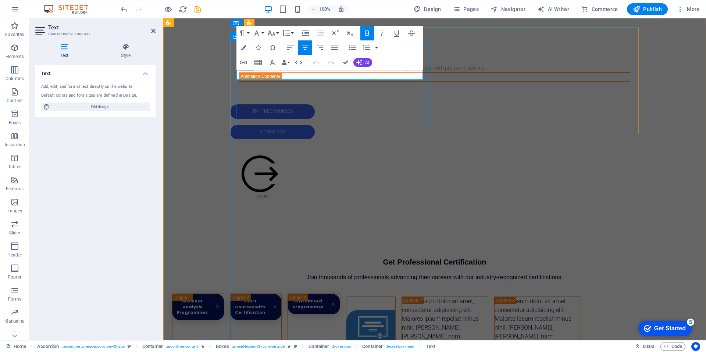
drag, startPoint x: 408, startPoint y: 77, endPoint x: 254, endPoint y: 75, distance: 153.7
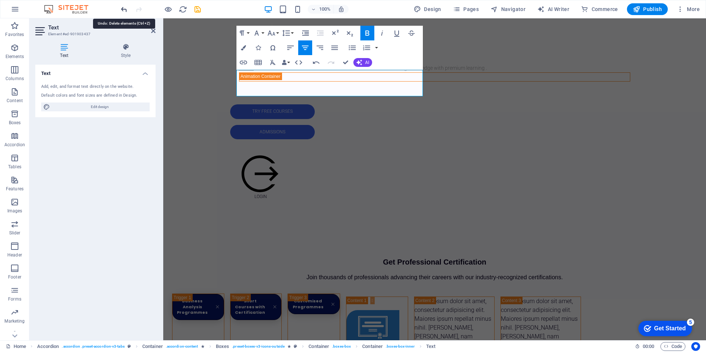
click at [123, 8] on icon "undo" at bounding box center [124, 9] width 8 height 8
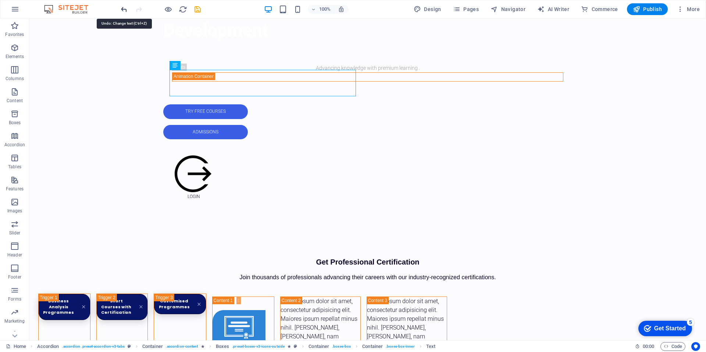
click at [123, 11] on icon "undo" at bounding box center [124, 9] width 8 height 8
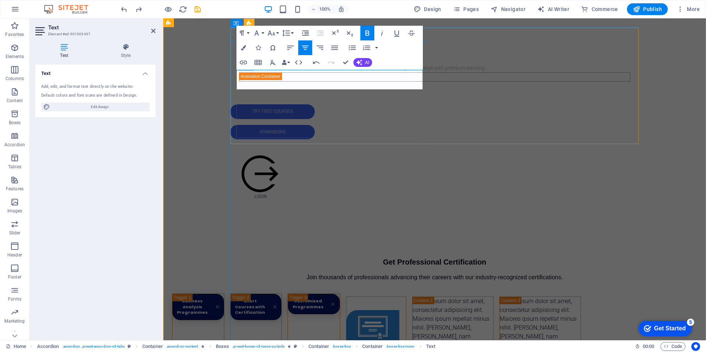
scroll to position [73, 1]
drag, startPoint x: 389, startPoint y: 76, endPoint x: 239, endPoint y: 73, distance: 150.8
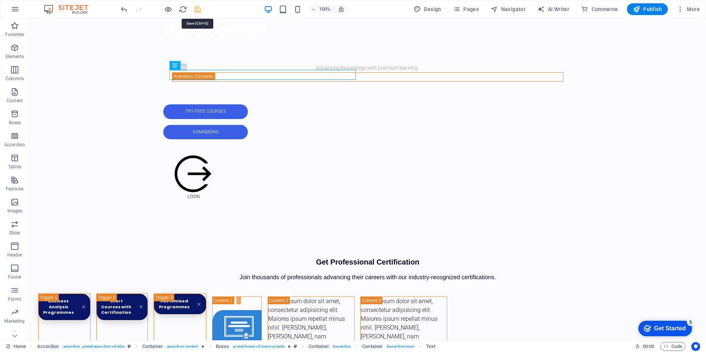
click at [200, 12] on icon "save" at bounding box center [197, 9] width 8 height 8
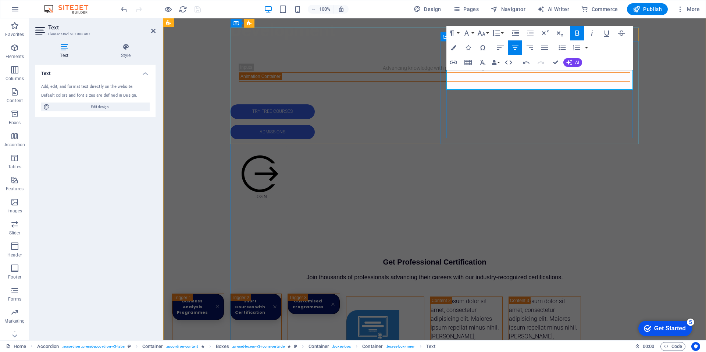
scroll to position [0, 3]
drag, startPoint x: 569, startPoint y: 76, endPoint x: 451, endPoint y: 76, distance: 117.3
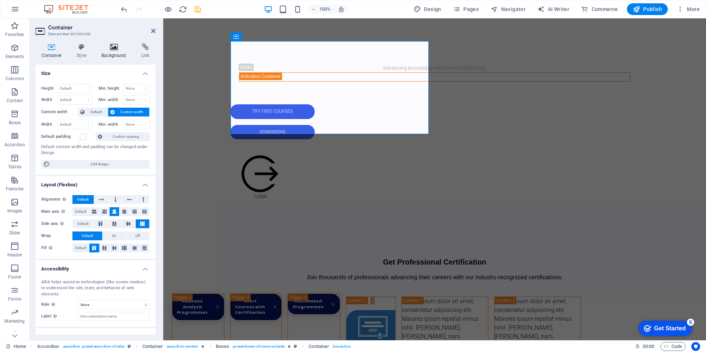
click at [113, 53] on h4 "Background" at bounding box center [116, 50] width 40 height 15
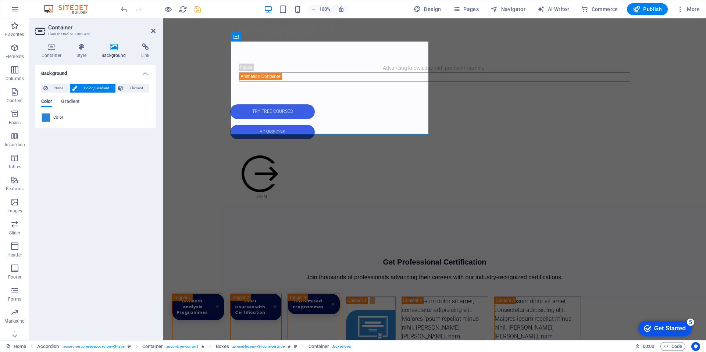
click at [49, 118] on span at bounding box center [46, 118] width 8 height 8
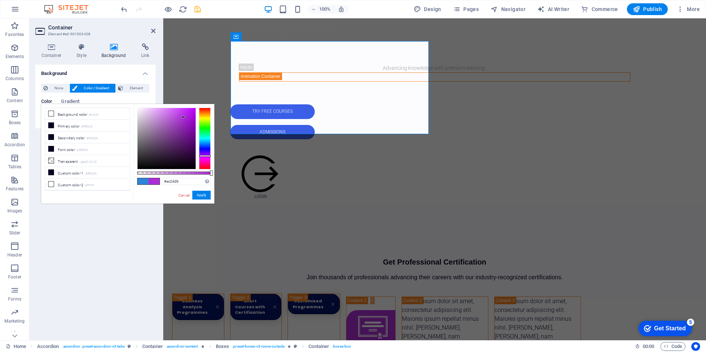
click at [203, 156] on div at bounding box center [205, 139] width 12 height 62
click at [192, 117] on div at bounding box center [167, 138] width 58 height 61
click at [181, 116] on div at bounding box center [167, 138] width 58 height 61
click at [185, 123] on div at bounding box center [167, 138] width 58 height 61
click at [192, 117] on div at bounding box center [167, 138] width 58 height 61
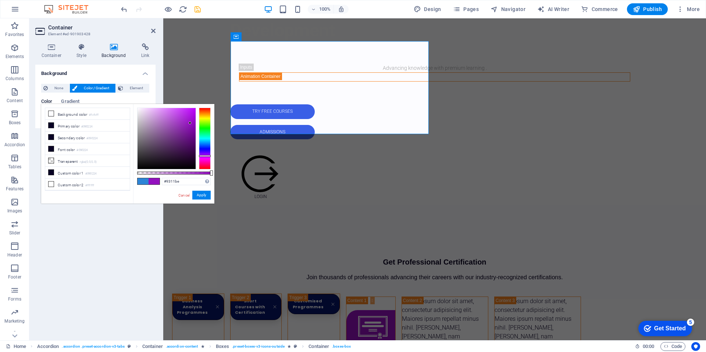
click at [190, 123] on div at bounding box center [167, 138] width 58 height 61
type input "#ac16de"
click at [189, 115] on div at bounding box center [167, 138] width 58 height 61
click at [200, 193] on button "Apply" at bounding box center [201, 195] width 18 height 9
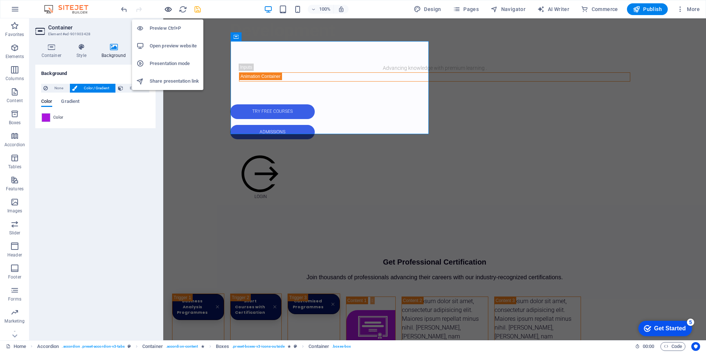
click at [167, 10] on icon "button" at bounding box center [168, 9] width 8 height 8
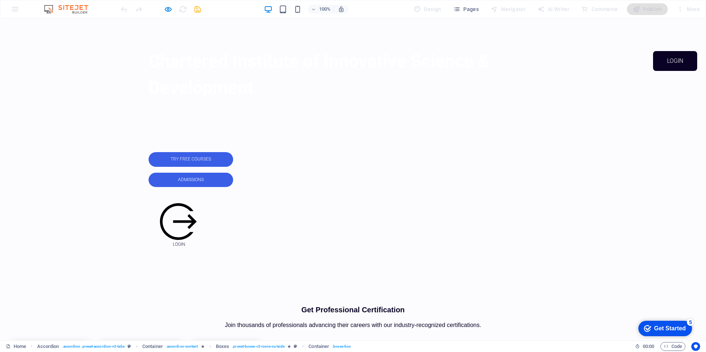
scroll to position [263, 0]
click at [165, 10] on icon "button" at bounding box center [168, 9] width 8 height 8
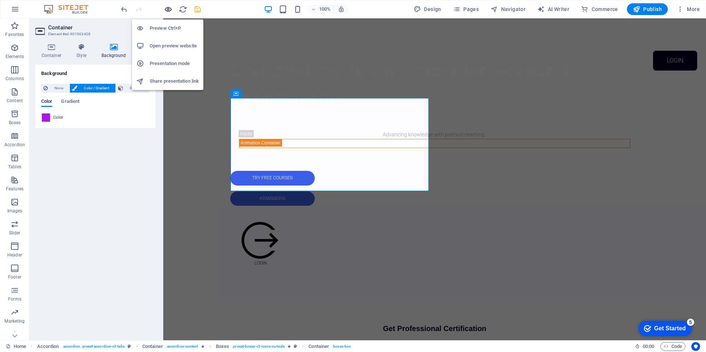
scroll to position [272, 0]
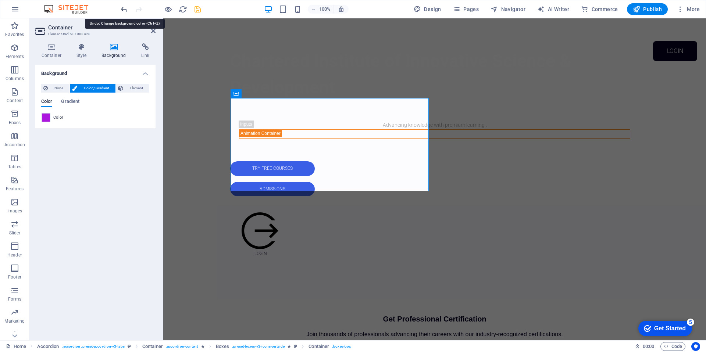
click at [126, 10] on icon "undo" at bounding box center [124, 9] width 8 height 8
click at [198, 11] on icon "save" at bounding box center [197, 9] width 8 height 8
click at [154, 31] on icon at bounding box center [153, 31] width 4 height 6
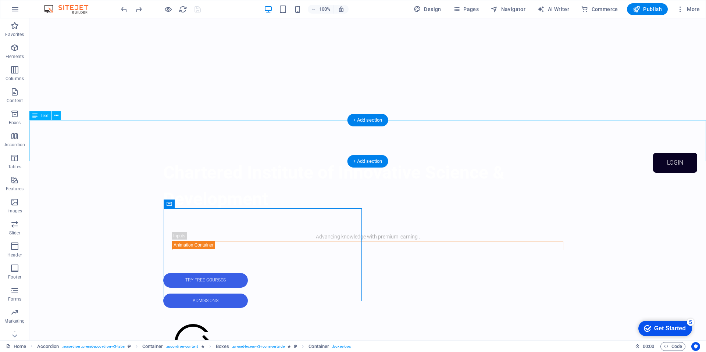
scroll to position [162, 0]
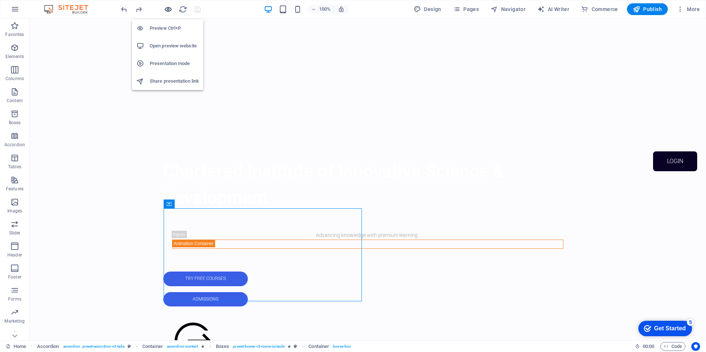
drag, startPoint x: 170, startPoint y: 8, endPoint x: 171, endPoint y: 13, distance: 4.5
click at [170, 8] on icon "button" at bounding box center [168, 9] width 8 height 8
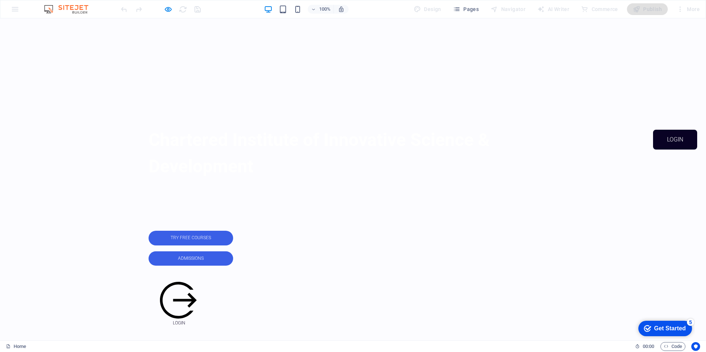
scroll to position [186, 0]
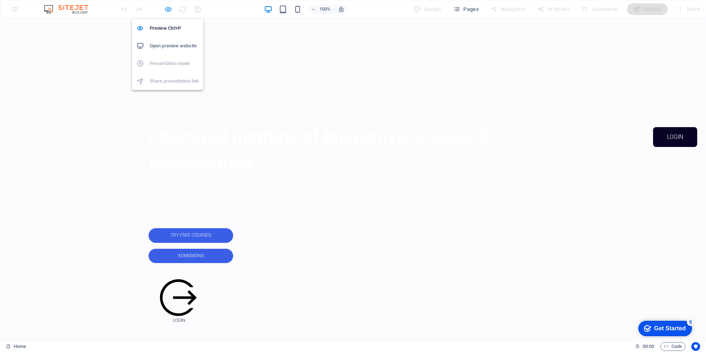
click at [166, 8] on icon "button" at bounding box center [168, 9] width 8 height 8
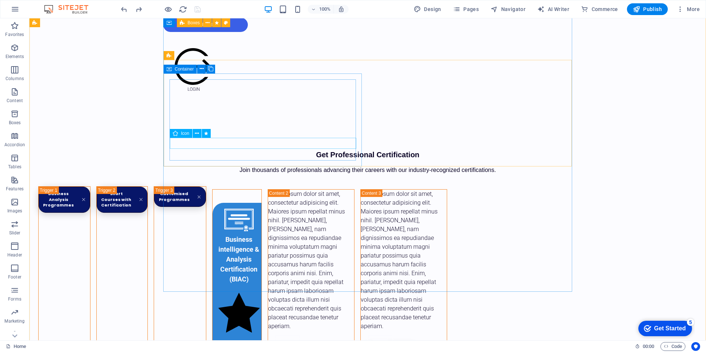
scroll to position [437, 0]
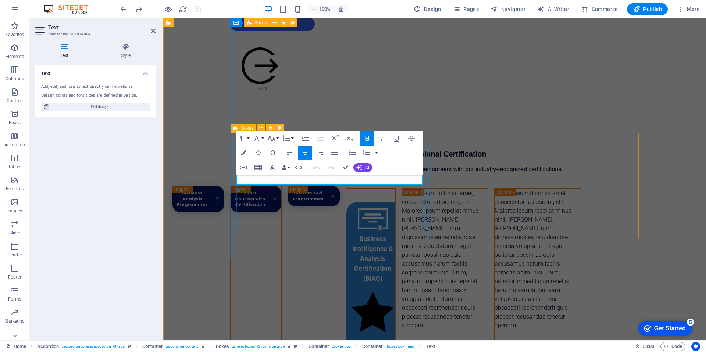
drag, startPoint x: 406, startPoint y: 181, endPoint x: 280, endPoint y: 171, distance: 126.2
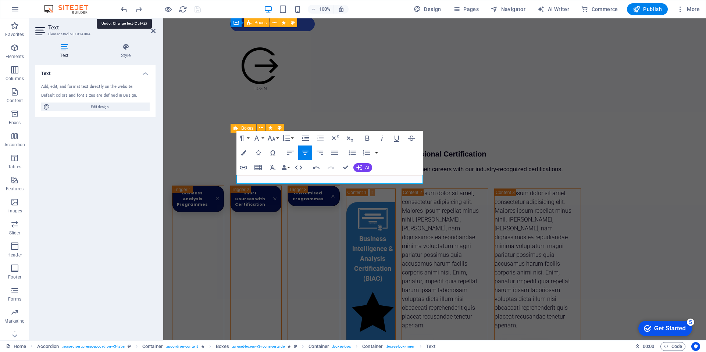
click at [125, 10] on icon "undo" at bounding box center [124, 9] width 8 height 8
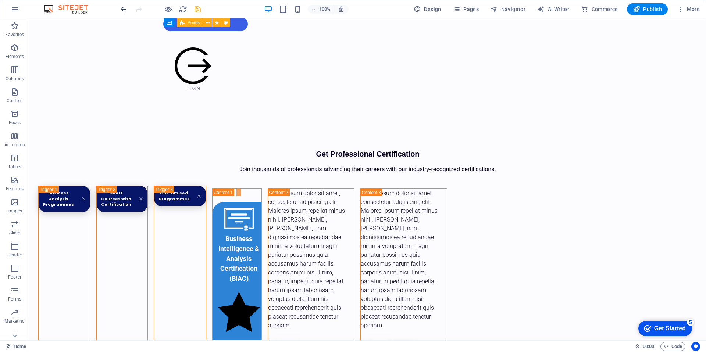
click at [126, 12] on icon "undo" at bounding box center [124, 9] width 8 height 8
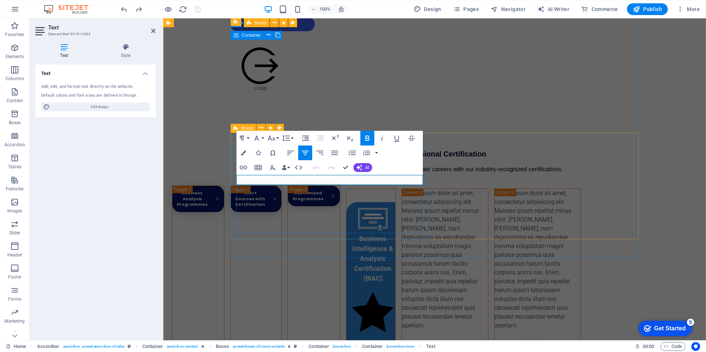
drag, startPoint x: 390, startPoint y: 179, endPoint x: 381, endPoint y: 189, distance: 13.0
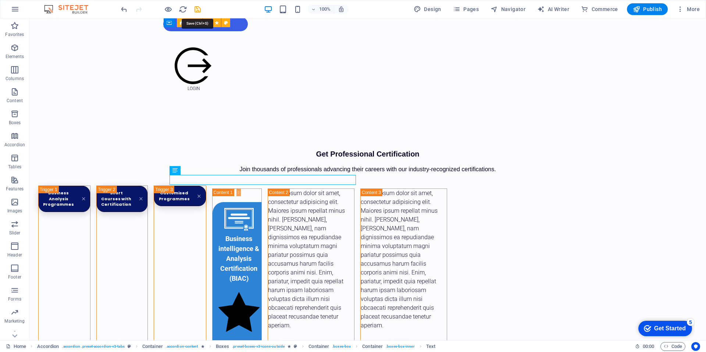
click at [199, 9] on icon "save" at bounding box center [197, 9] width 8 height 8
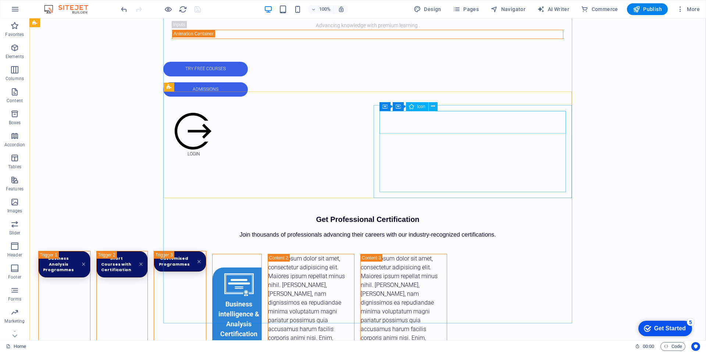
scroll to position [373, 0]
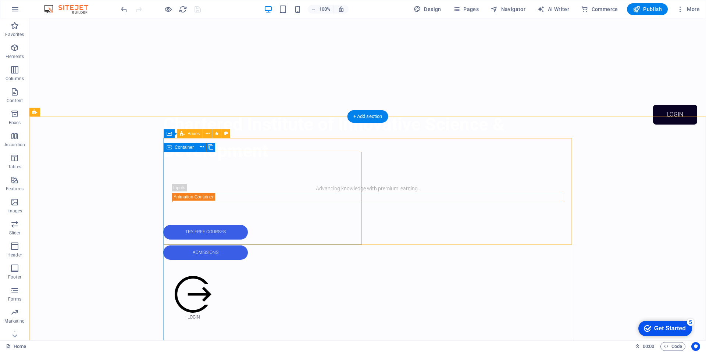
scroll to position [222, 0]
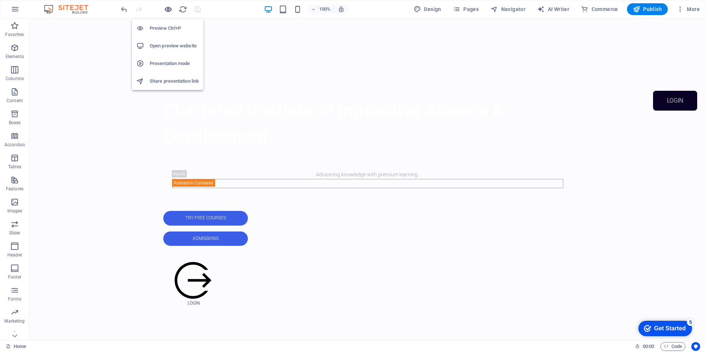
click at [170, 7] on icon "button" at bounding box center [168, 9] width 8 height 8
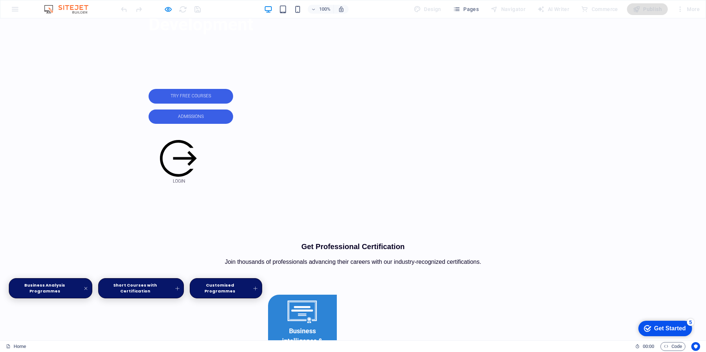
scroll to position [318, 0]
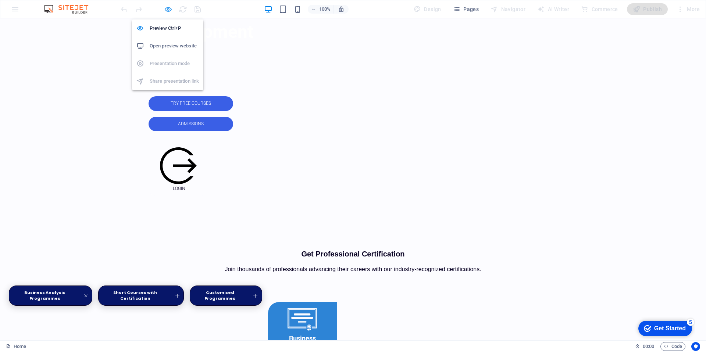
click at [167, 9] on icon "button" at bounding box center [168, 9] width 8 height 8
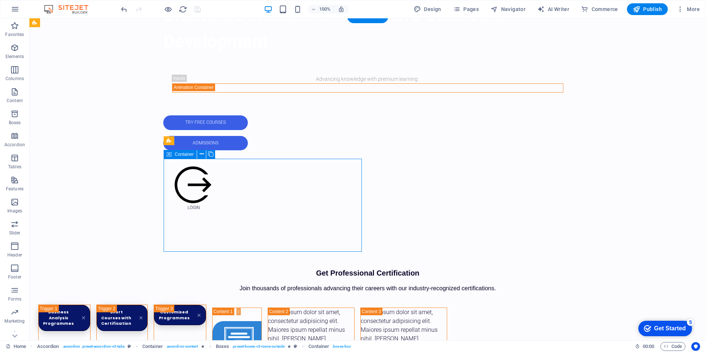
drag, startPoint x: 166, startPoint y: 221, endPoint x: 32, endPoint y: 222, distance: 133.9
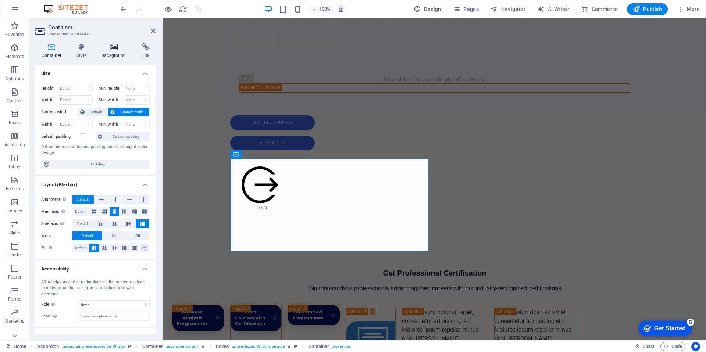
click at [114, 52] on h4 "Background" at bounding box center [116, 50] width 40 height 15
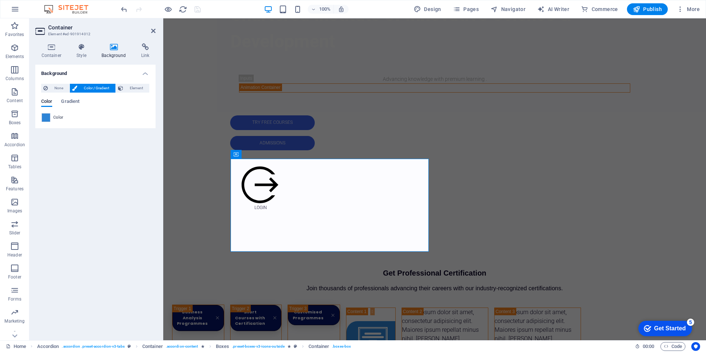
click at [47, 118] on span at bounding box center [46, 118] width 8 height 8
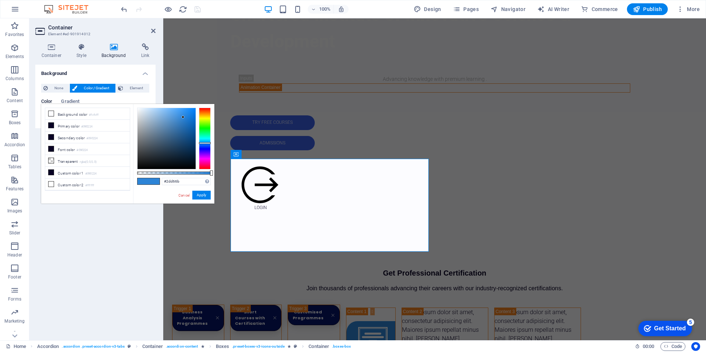
click at [202, 132] on div at bounding box center [205, 139] width 12 height 62
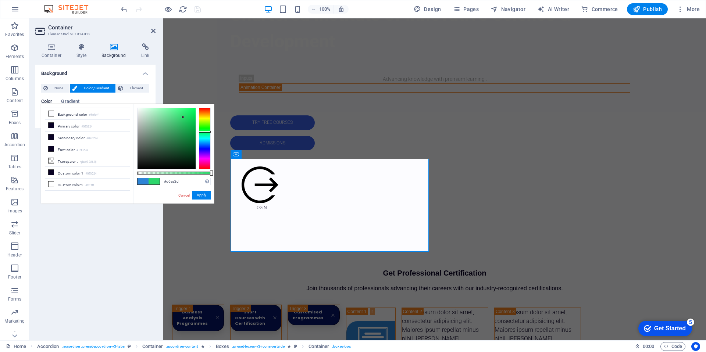
click at [206, 115] on div at bounding box center [205, 139] width 12 height 62
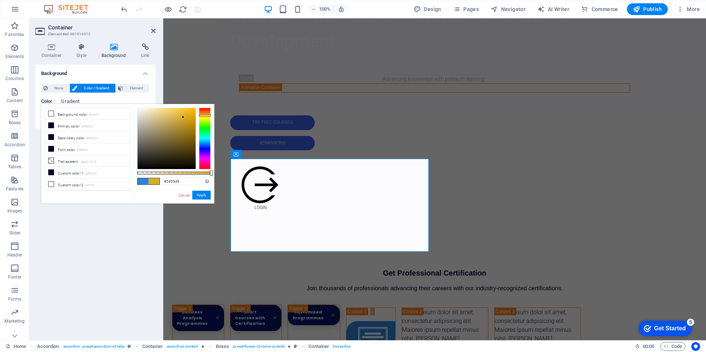
click at [204, 148] on div at bounding box center [205, 139] width 12 height 62
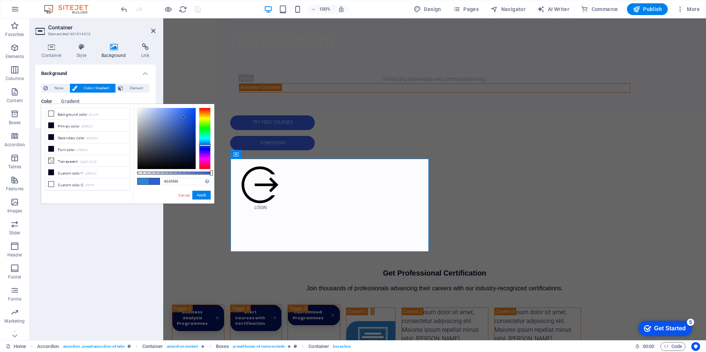
click at [206, 145] on div at bounding box center [205, 139] width 12 height 62
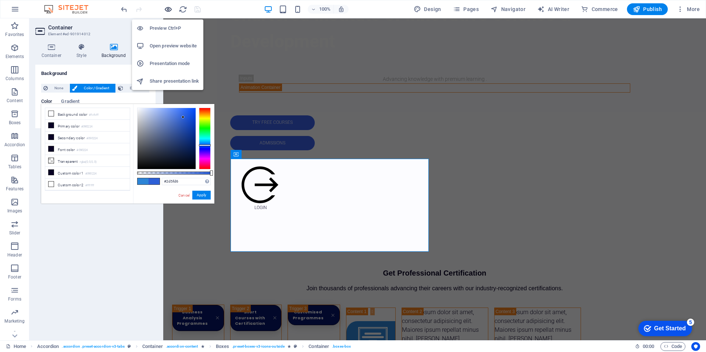
click at [169, 7] on icon "button" at bounding box center [168, 9] width 8 height 8
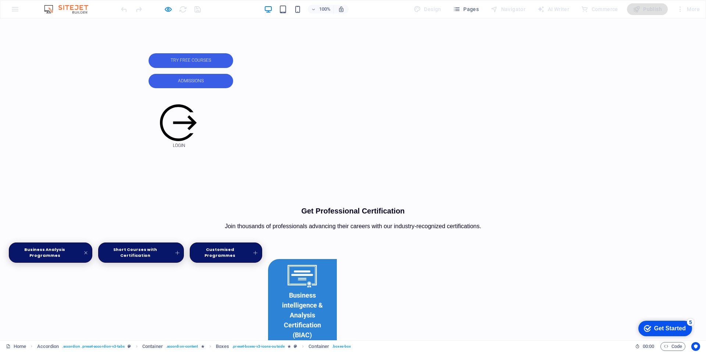
scroll to position [360, 0]
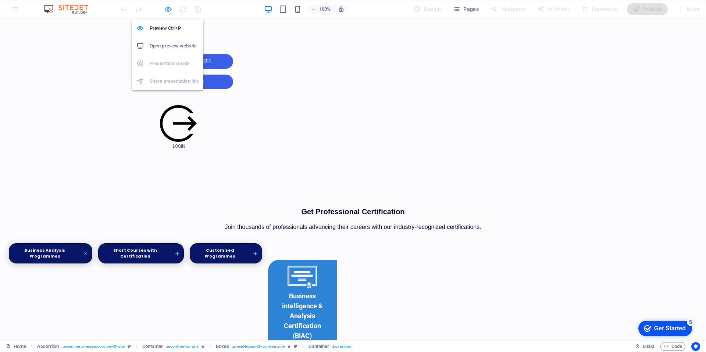
click at [170, 10] on icon "button" at bounding box center [168, 9] width 8 height 8
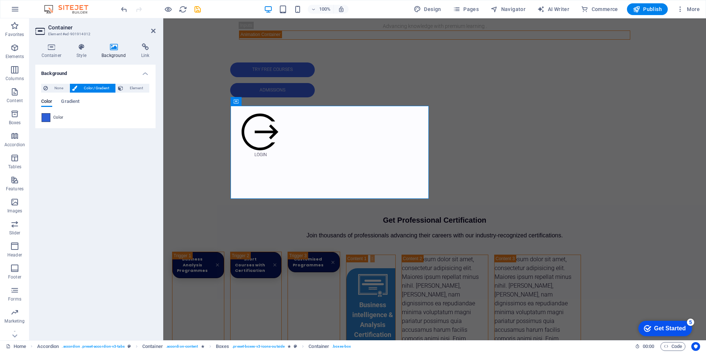
click at [45, 119] on span at bounding box center [46, 118] width 8 height 8
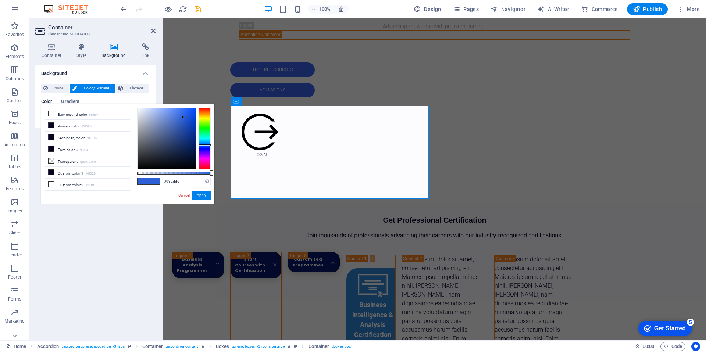
click at [205, 154] on div at bounding box center [205, 139] width 12 height 62
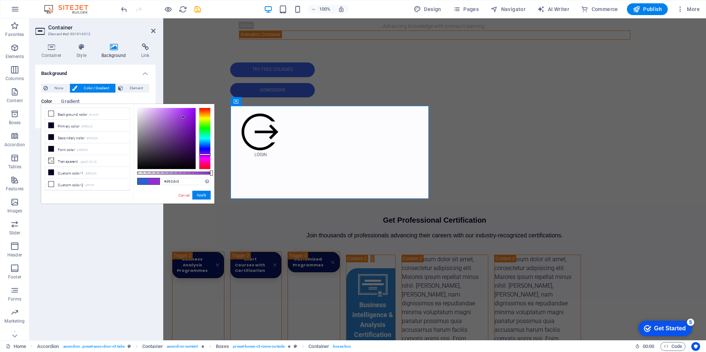
click at [202, 160] on div at bounding box center [205, 139] width 12 height 62
click at [204, 156] on div at bounding box center [205, 139] width 12 height 62
click at [204, 152] on div at bounding box center [205, 139] width 12 height 62
click at [186, 114] on div at bounding box center [167, 138] width 58 height 61
click at [178, 114] on div at bounding box center [167, 138] width 58 height 61
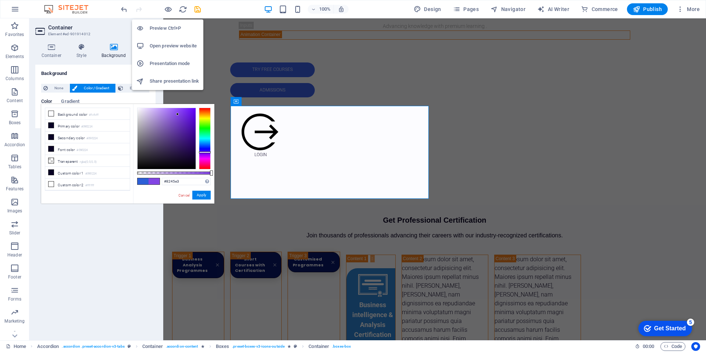
drag, startPoint x: 170, startPoint y: 8, endPoint x: 171, endPoint y: 16, distance: 7.8
click at [170, 8] on icon "button" at bounding box center [168, 9] width 8 height 8
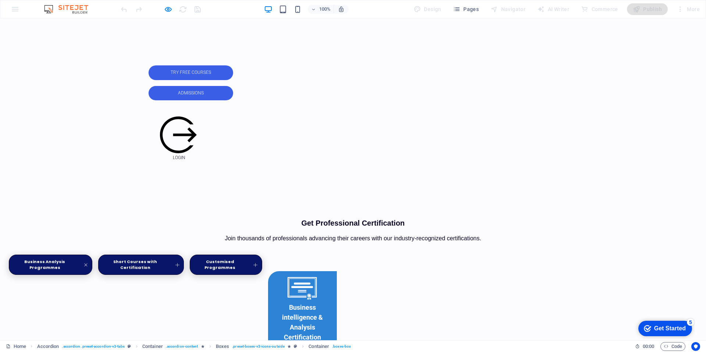
scroll to position [349, 0]
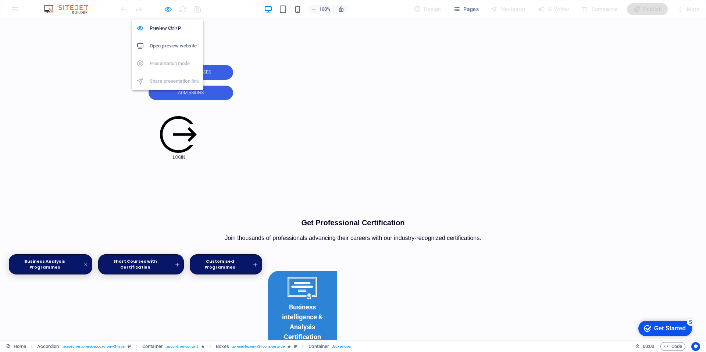
click at [168, 10] on icon "button" at bounding box center [168, 9] width 8 height 8
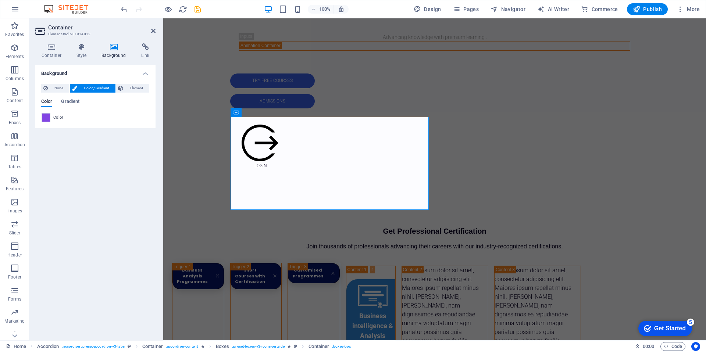
click at [48, 120] on span at bounding box center [46, 118] width 8 height 8
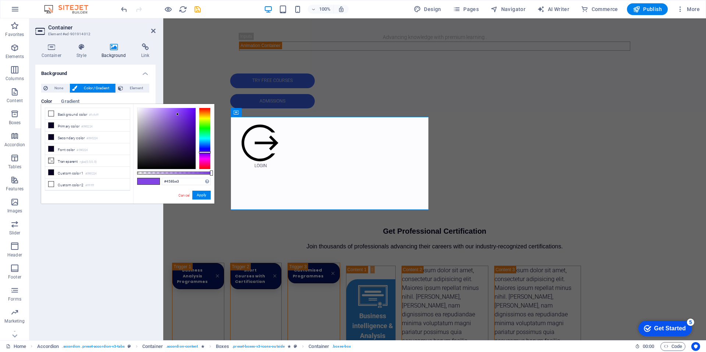
click at [206, 144] on div at bounding box center [205, 139] width 12 height 62
click at [157, 111] on div at bounding box center [167, 138] width 58 height 61
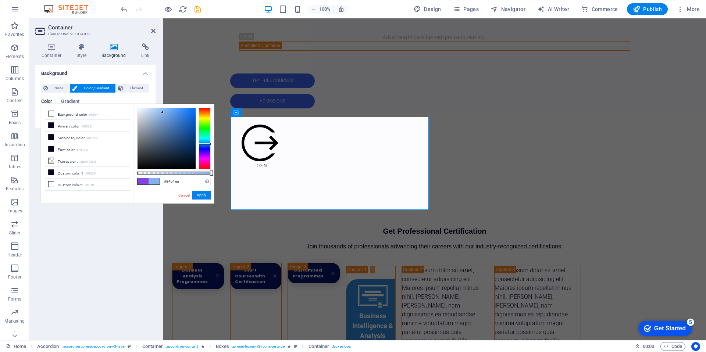
click at [163, 113] on div at bounding box center [167, 138] width 58 height 61
click at [166, 113] on div at bounding box center [167, 138] width 58 height 61
click at [202, 140] on div at bounding box center [205, 139] width 12 height 62
click at [204, 142] on div at bounding box center [205, 139] width 12 height 62
click at [204, 144] on div at bounding box center [205, 139] width 12 height 62
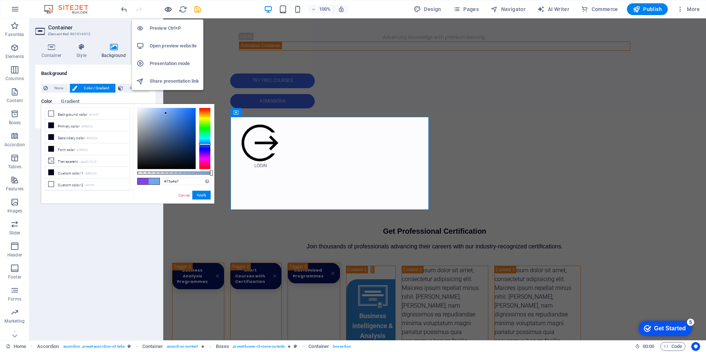
click at [166, 12] on icon "button" at bounding box center [168, 9] width 8 height 8
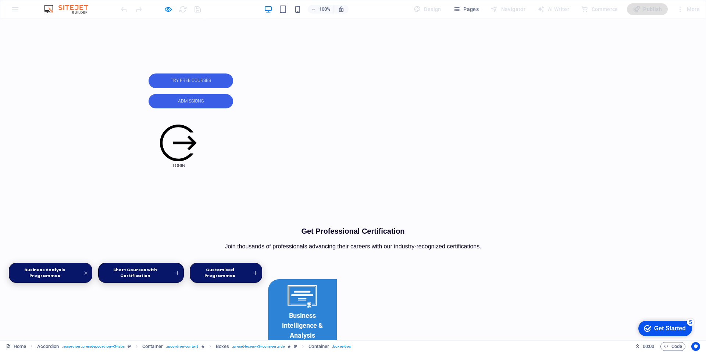
scroll to position [341, 0]
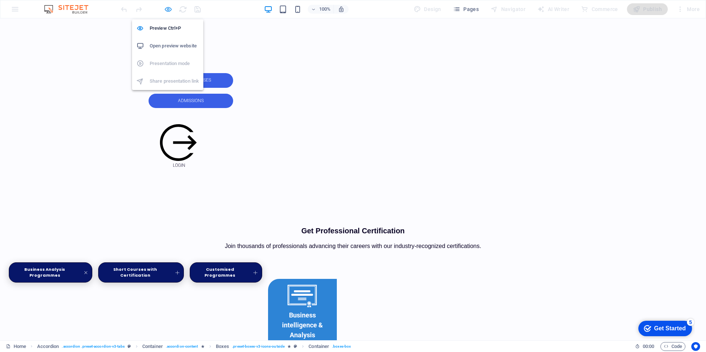
click at [165, 7] on icon "button" at bounding box center [168, 9] width 8 height 8
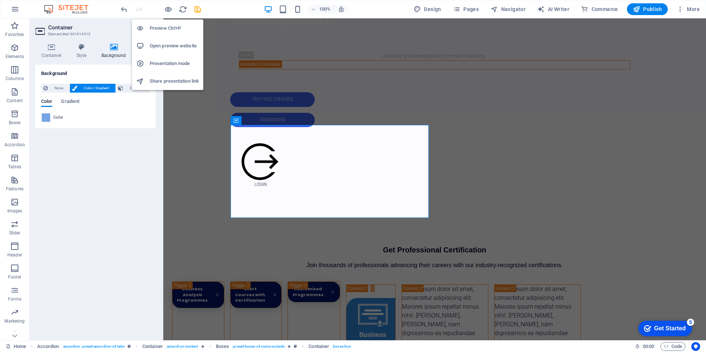
scroll to position [352, 0]
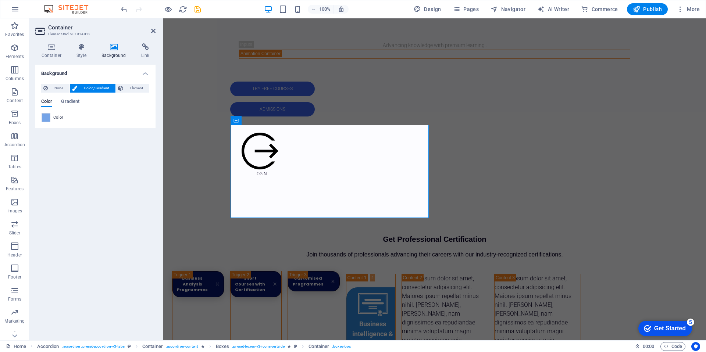
click at [49, 121] on span at bounding box center [46, 118] width 8 height 8
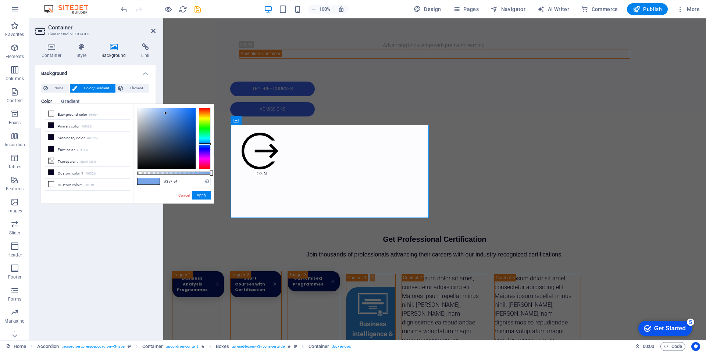
drag, startPoint x: 181, startPoint y: 114, endPoint x: 177, endPoint y: 112, distance: 4.4
click at [181, 114] on div at bounding box center [167, 138] width 58 height 61
click at [204, 142] on div at bounding box center [205, 139] width 12 height 62
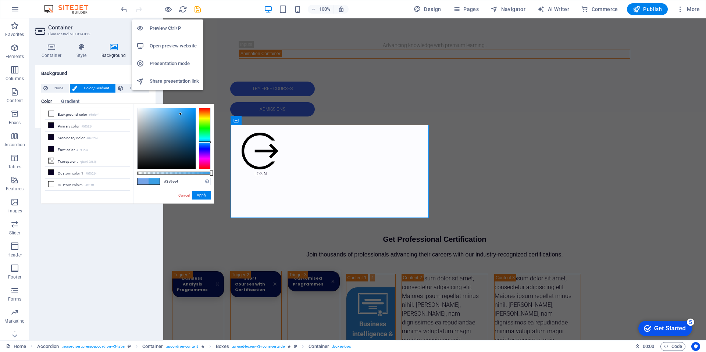
drag, startPoint x: 167, startPoint y: 10, endPoint x: 172, endPoint y: 86, distance: 76.0
click at [167, 10] on icon "button" at bounding box center [168, 9] width 8 height 8
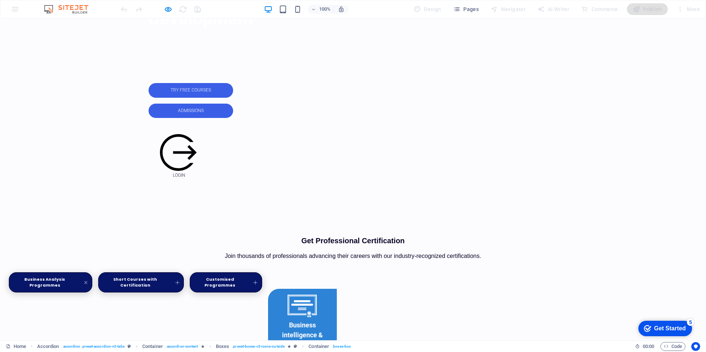
scroll to position [330, 0]
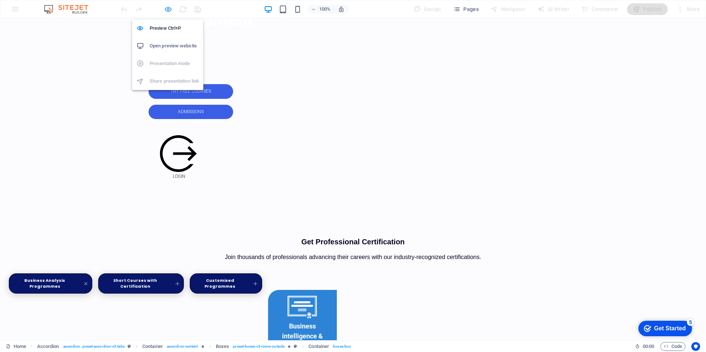
click at [170, 9] on icon "button" at bounding box center [168, 9] width 8 height 8
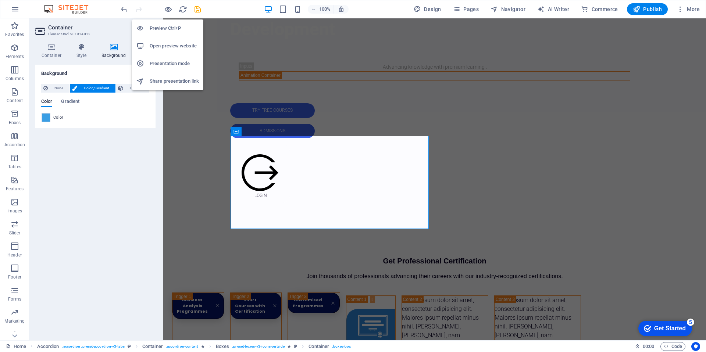
scroll to position [341, 0]
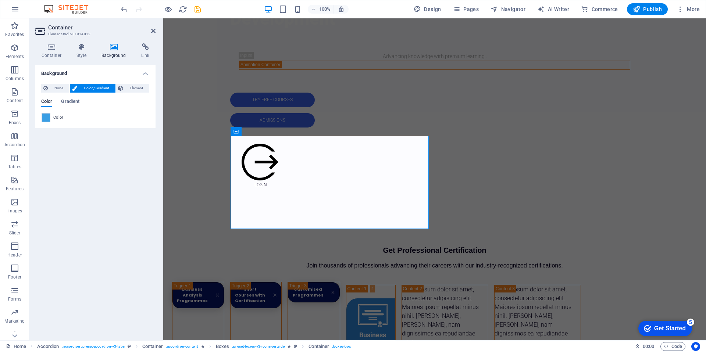
click at [48, 122] on div "None Color / Gradient Element Stretch background to full-width Color overlay Pl…" at bounding box center [95, 103] width 120 height 50
click at [44, 116] on span at bounding box center [46, 118] width 8 height 8
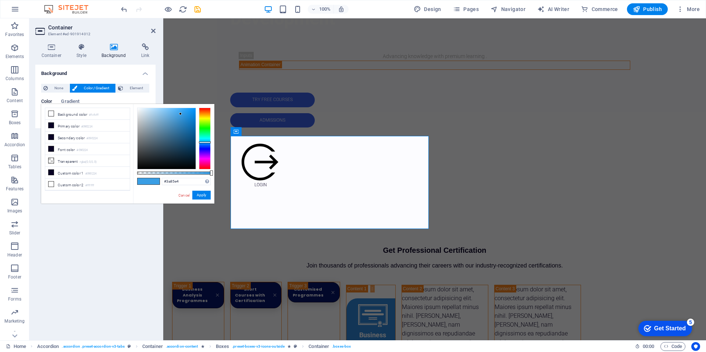
click at [203, 144] on div at bounding box center [205, 139] width 12 height 62
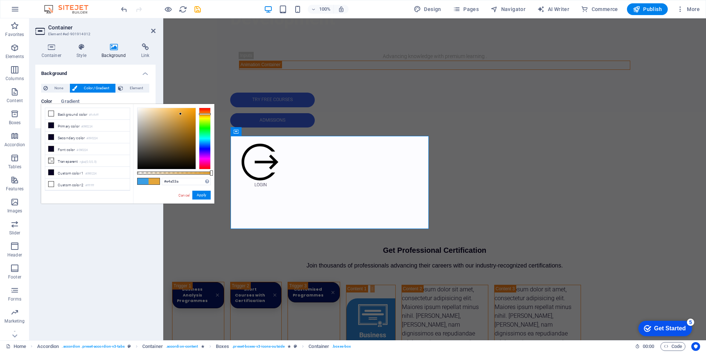
click at [205, 114] on div at bounding box center [205, 139] width 12 height 62
click at [204, 116] on div at bounding box center [205, 139] width 12 height 62
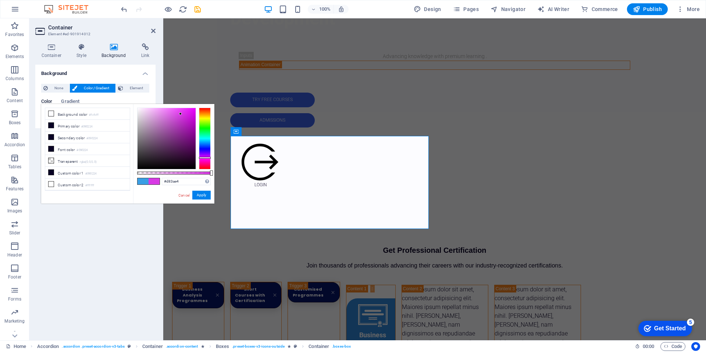
click at [207, 158] on div at bounding box center [205, 139] width 12 height 62
click at [207, 156] on div at bounding box center [205, 139] width 12 height 62
click at [206, 154] on div at bounding box center [205, 139] width 12 height 62
click at [164, 114] on div at bounding box center [167, 138] width 58 height 61
click at [154, 116] on div at bounding box center [167, 138] width 58 height 61
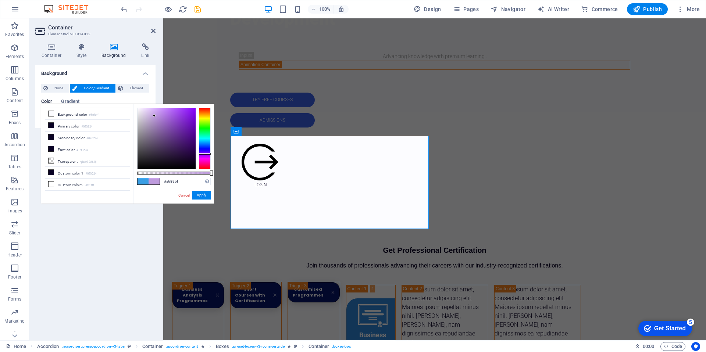
click at [154, 123] on div at bounding box center [167, 138] width 58 height 61
drag, startPoint x: 178, startPoint y: 131, endPoint x: 173, endPoint y: 129, distance: 4.7
click at [178, 131] on div at bounding box center [167, 138] width 58 height 61
click at [185, 128] on div at bounding box center [167, 138] width 58 height 61
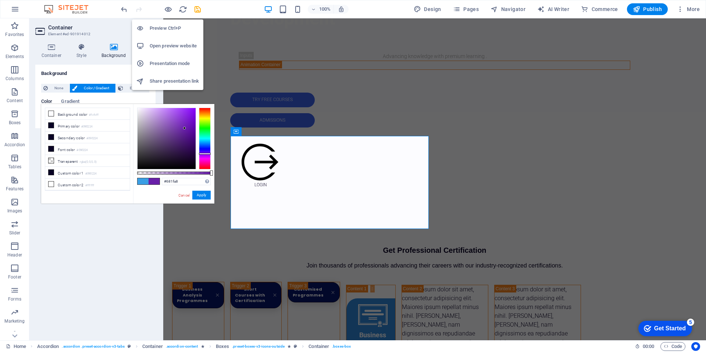
drag, startPoint x: 171, startPoint y: 8, endPoint x: 177, endPoint y: 51, distance: 43.5
click at [171, 8] on icon "button" at bounding box center [168, 9] width 8 height 8
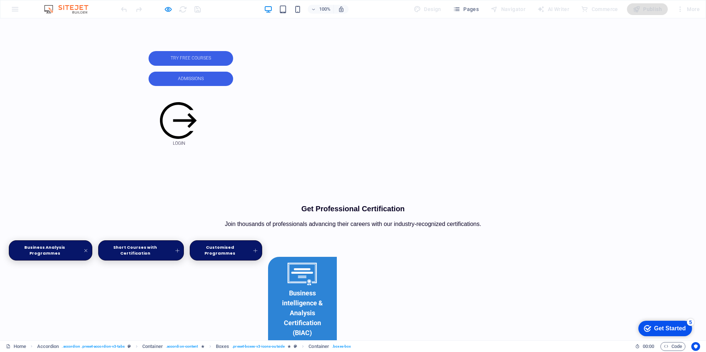
scroll to position [362, 0]
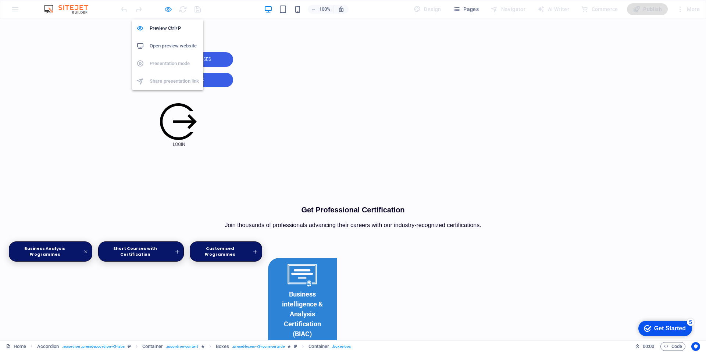
click at [170, 10] on icon "button" at bounding box center [168, 9] width 8 height 8
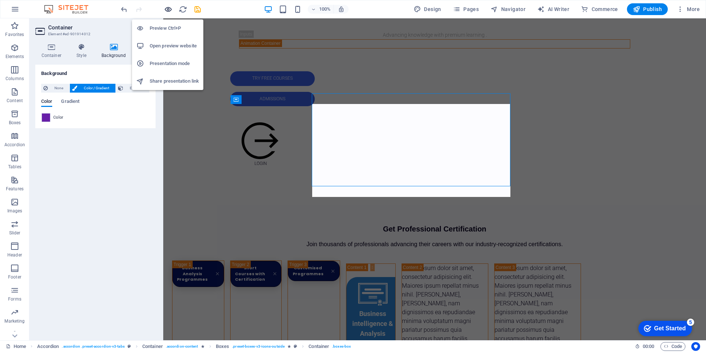
scroll to position [373, 0]
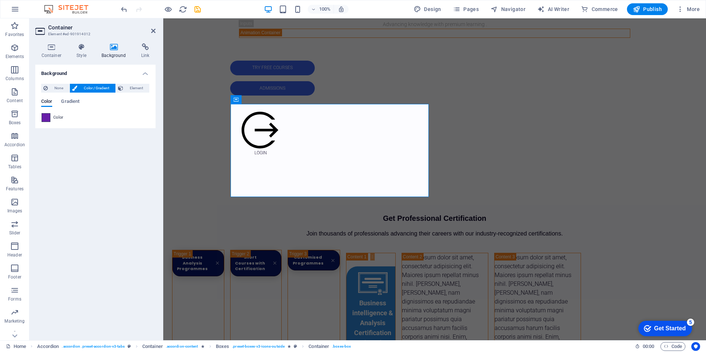
click at [48, 116] on span at bounding box center [46, 118] width 8 height 8
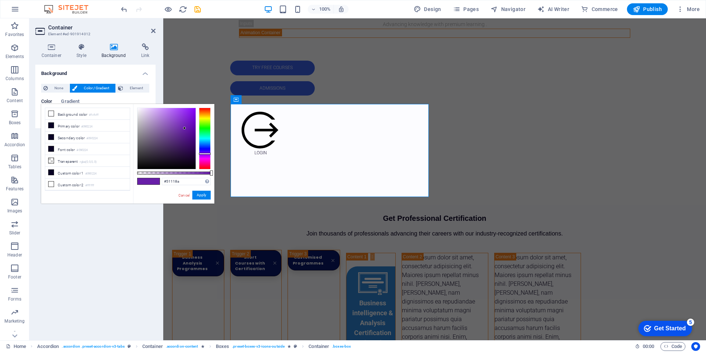
click at [188, 136] on div at bounding box center [167, 138] width 58 height 61
click at [204, 158] on div at bounding box center [205, 139] width 12 height 62
click at [183, 140] on div at bounding box center [167, 138] width 58 height 61
click at [177, 146] on div at bounding box center [167, 138] width 58 height 61
click at [166, 153] on div at bounding box center [167, 138] width 58 height 61
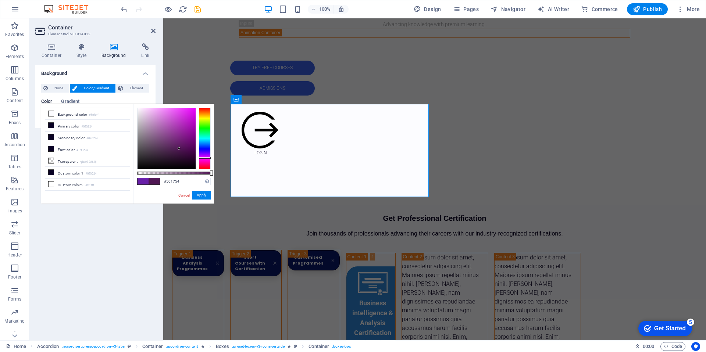
click at [179, 149] on div at bounding box center [167, 138] width 58 height 61
click at [188, 149] on div at bounding box center [167, 138] width 58 height 61
click at [185, 147] on div at bounding box center [167, 138] width 58 height 61
click at [191, 146] on div at bounding box center [167, 138] width 58 height 61
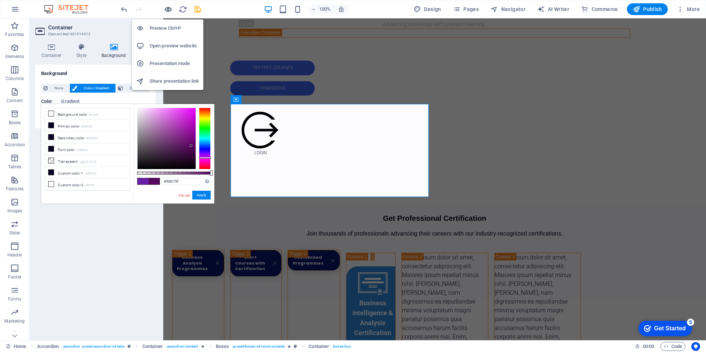
click at [169, 11] on icon "button" at bounding box center [168, 9] width 8 height 8
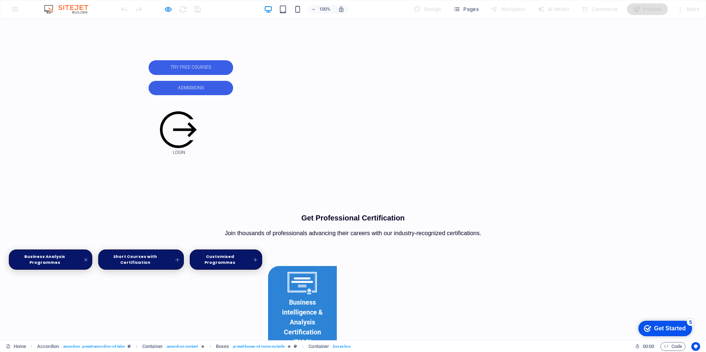
scroll to position [354, 0]
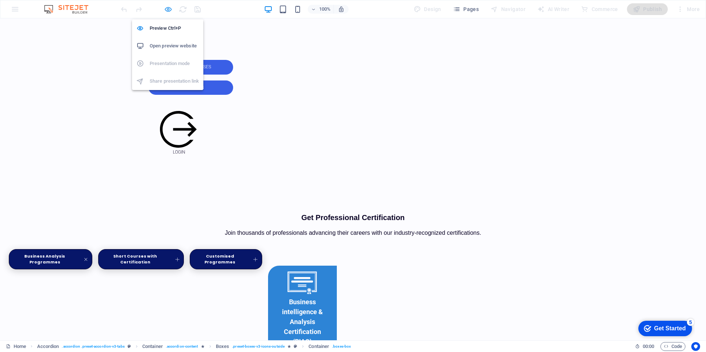
click at [167, 10] on icon "button" at bounding box center [168, 9] width 8 height 8
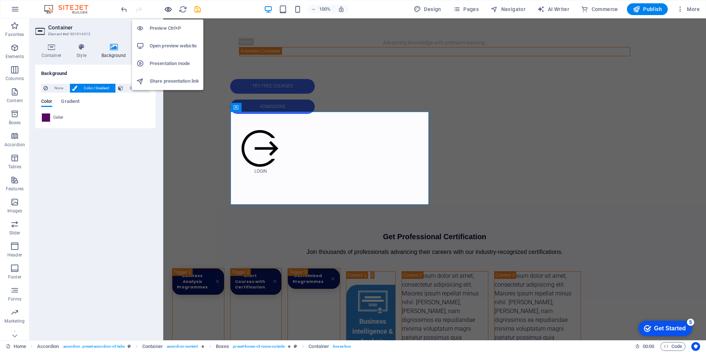
scroll to position [365, 0]
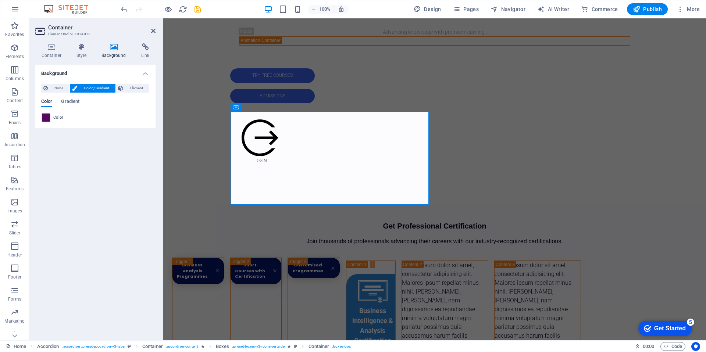
click at [43, 118] on span at bounding box center [46, 118] width 8 height 8
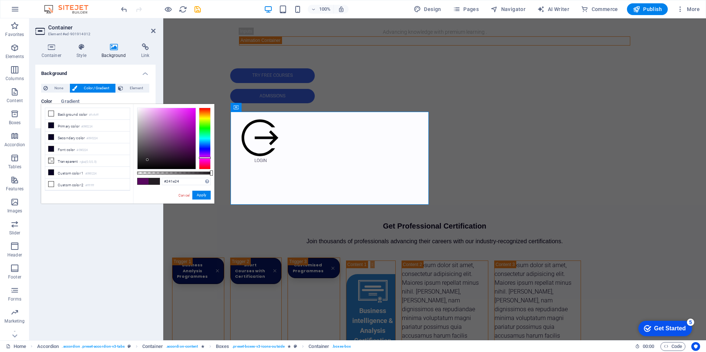
click at [147, 160] on div at bounding box center [167, 138] width 58 height 61
click at [166, 161] on div at bounding box center [167, 138] width 58 height 61
click at [172, 161] on div at bounding box center [167, 138] width 58 height 61
click at [178, 160] on div at bounding box center [167, 138] width 58 height 61
click at [185, 159] on div at bounding box center [167, 138] width 58 height 61
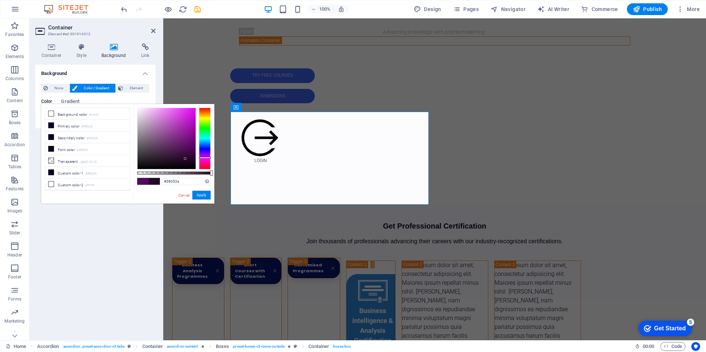
click at [189, 158] on div at bounding box center [167, 138] width 58 height 61
click at [191, 156] on div at bounding box center [167, 138] width 58 height 61
click at [192, 154] on div at bounding box center [167, 138] width 58 height 61
click at [193, 150] on div at bounding box center [167, 138] width 58 height 61
click at [194, 147] on div at bounding box center [167, 138] width 58 height 61
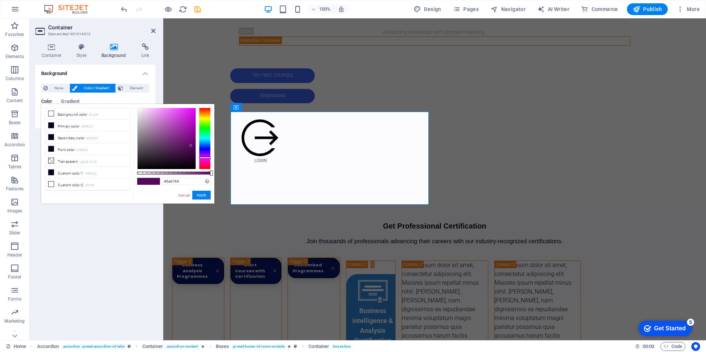
click at [191, 146] on div at bounding box center [167, 138] width 58 height 61
click at [207, 145] on div at bounding box center [205, 139] width 12 height 62
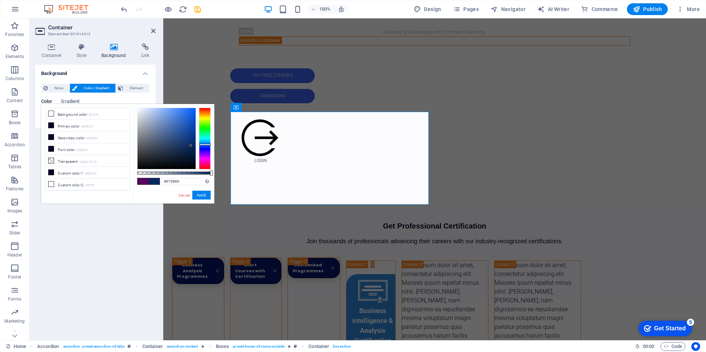
click at [206, 143] on div at bounding box center [205, 139] width 12 height 62
click at [210, 146] on div at bounding box center [205, 139] width 12 height 62
click at [177, 130] on div at bounding box center [167, 138] width 58 height 61
click at [186, 122] on div at bounding box center [167, 138] width 58 height 61
type input "#203bae"
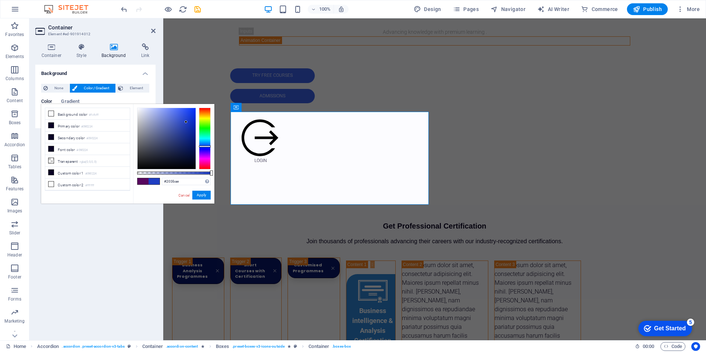
click at [185, 127] on div at bounding box center [167, 138] width 58 height 61
click at [210, 198] on button "Apply" at bounding box center [201, 195] width 18 height 9
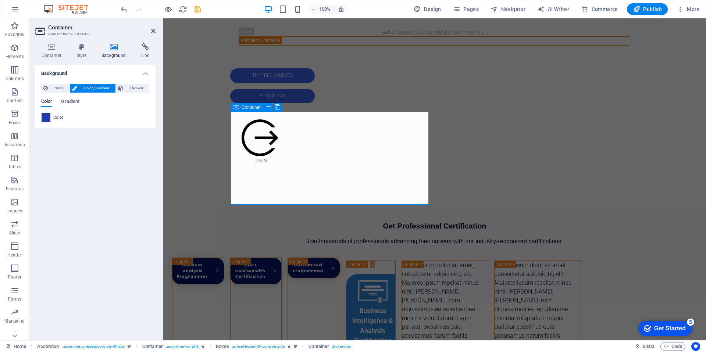
click at [46, 120] on span at bounding box center [46, 118] width 8 height 8
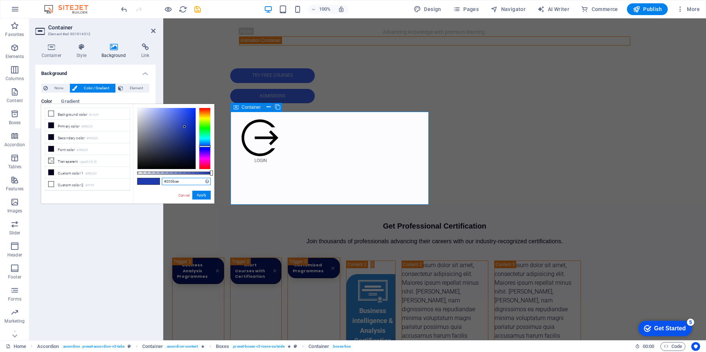
drag, startPoint x: 183, startPoint y: 183, endPoint x: 150, endPoint y: 182, distance: 33.9
click at [150, 182] on div "#203bae Supported formats #0852ed rgb(8, 82, 237) rgba(8, 82, 237, 90%) hsv(221…" at bounding box center [173, 207] width 81 height 206
drag, startPoint x: 34, startPoint y: 178, endPoint x: 197, endPoint y: 196, distance: 164.3
click at [197, 196] on button "Apply" at bounding box center [201, 195] width 18 height 9
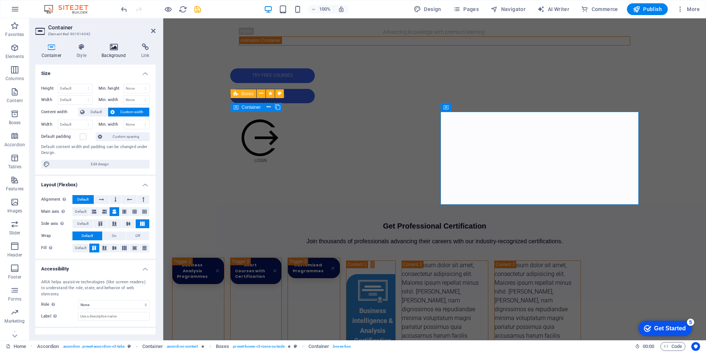
click at [121, 51] on h4 "Background" at bounding box center [116, 50] width 40 height 15
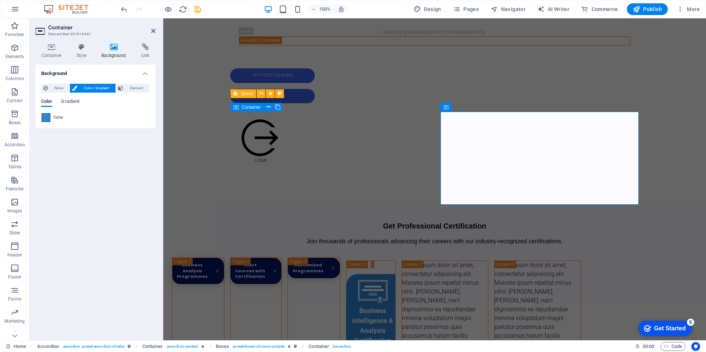
click at [49, 121] on span at bounding box center [46, 118] width 8 height 8
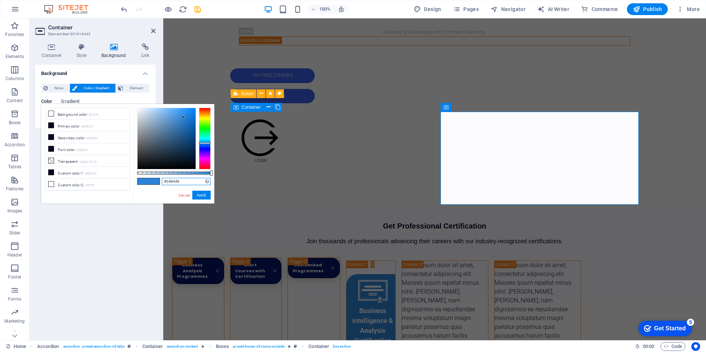
drag, startPoint x: 186, startPoint y: 181, endPoint x: 144, endPoint y: 181, distance: 41.9
click at [145, 181] on div "#2d84d6 Supported formats #0852ed rgb(8, 82, 237) rgba(8, 82, 237, 90%) hsv(221…" at bounding box center [173, 207] width 81 height 206
paste input "03bae"
type input "#203bae"
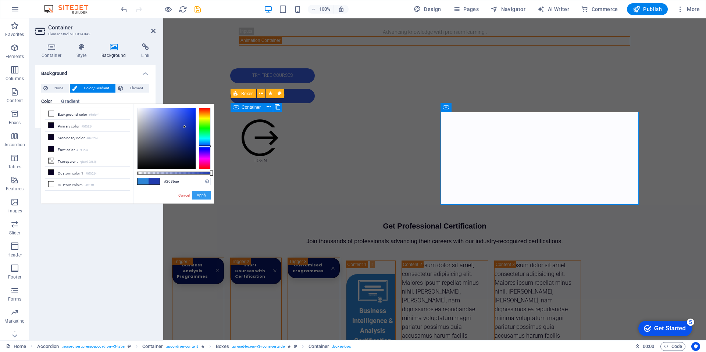
click at [207, 197] on button "Apply" at bounding box center [201, 195] width 18 height 9
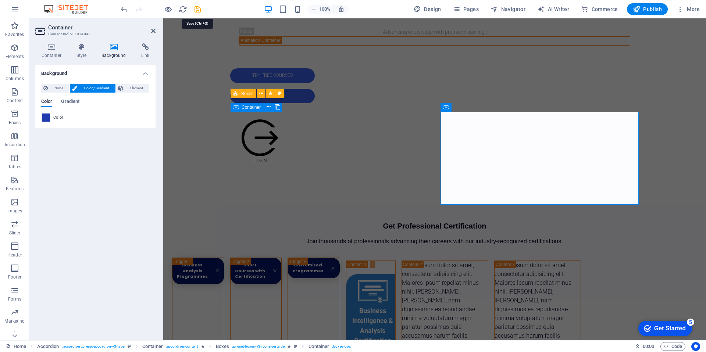
click at [199, 10] on icon "save" at bounding box center [197, 9] width 8 height 8
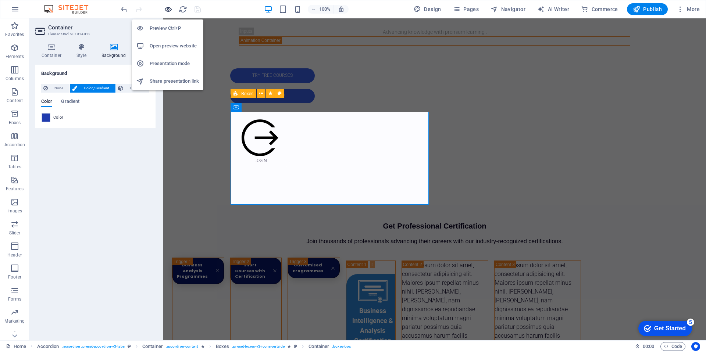
drag, startPoint x: 169, startPoint y: 10, endPoint x: 251, endPoint y: 100, distance: 122.1
click at [169, 10] on icon "button" at bounding box center [168, 9] width 8 height 8
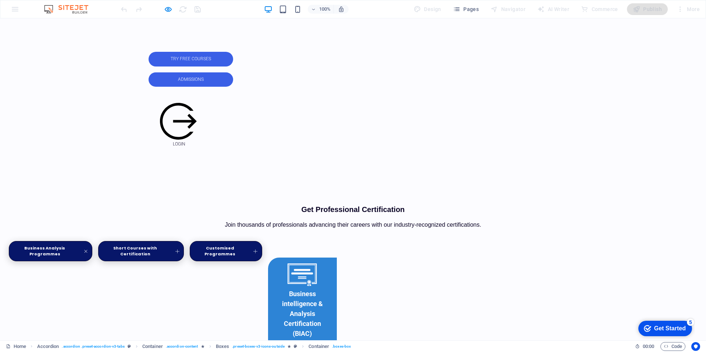
scroll to position [362, 0]
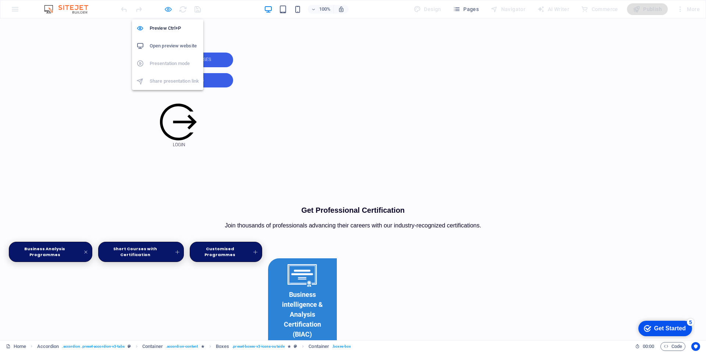
click at [167, 6] on icon "button" at bounding box center [168, 9] width 8 height 8
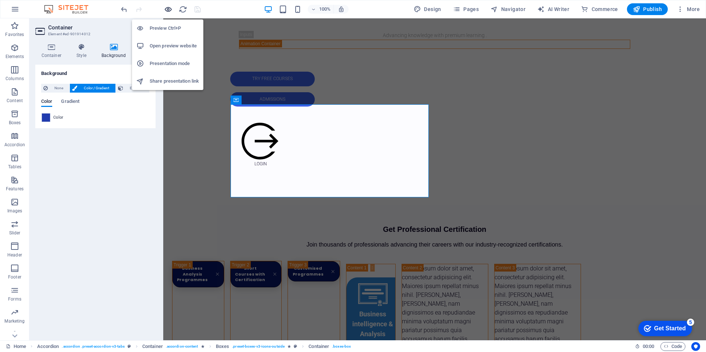
scroll to position [373, 0]
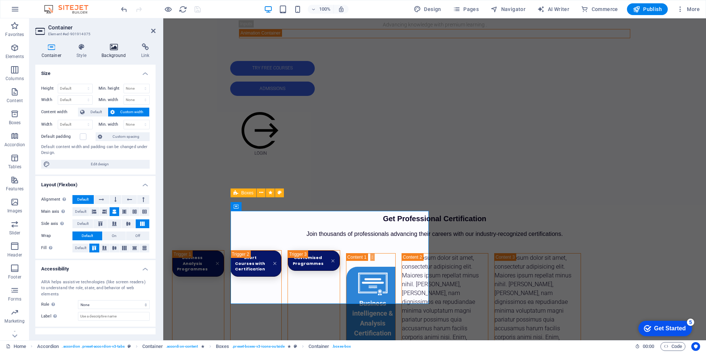
click at [112, 52] on h4 "Background" at bounding box center [116, 50] width 40 height 15
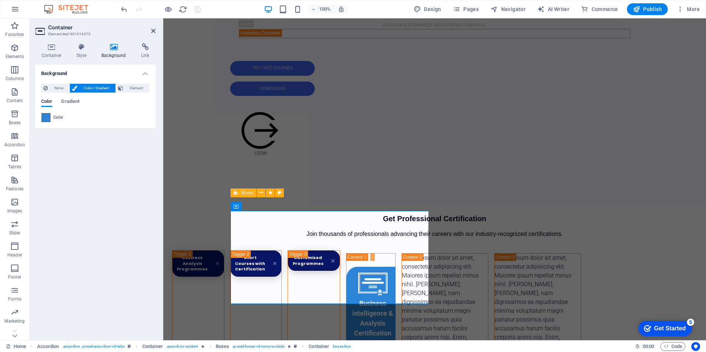
click at [48, 119] on span at bounding box center [46, 118] width 8 height 8
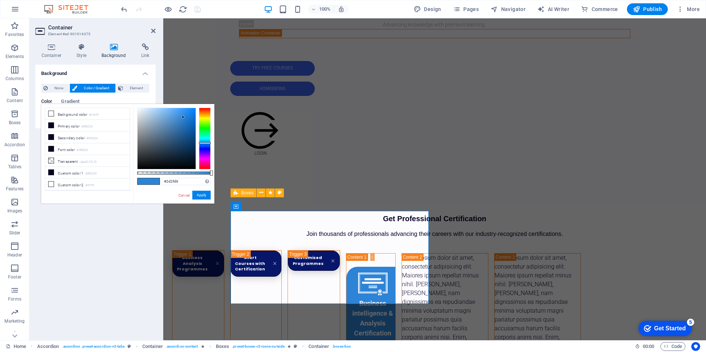
click at [203, 148] on div at bounding box center [205, 139] width 12 height 62
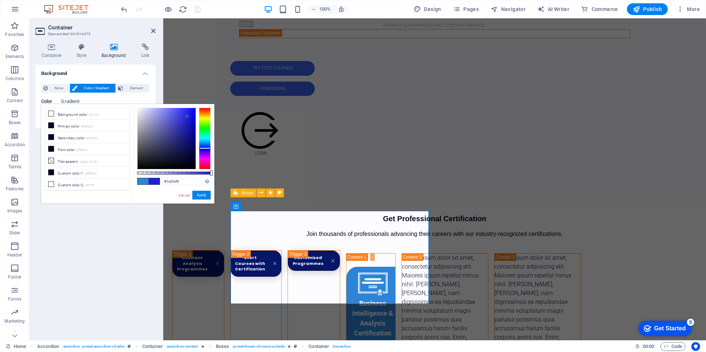
click at [187, 117] on div at bounding box center [167, 138] width 58 height 61
click at [189, 122] on div at bounding box center [167, 138] width 58 height 61
click at [191, 127] on div at bounding box center [167, 138] width 58 height 61
type input "#0406ab"
click at [194, 128] on div at bounding box center [167, 138] width 58 height 61
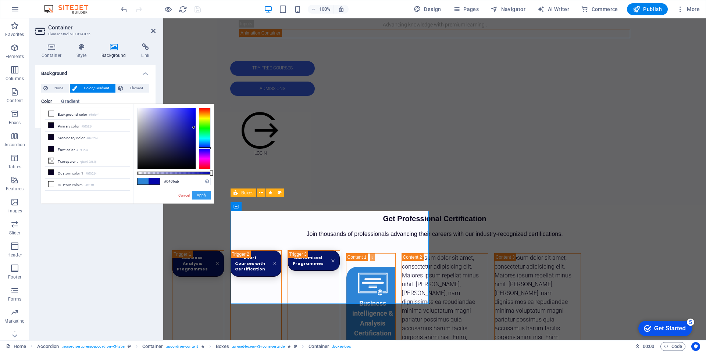
click at [202, 199] on button "Apply" at bounding box center [201, 195] width 18 height 9
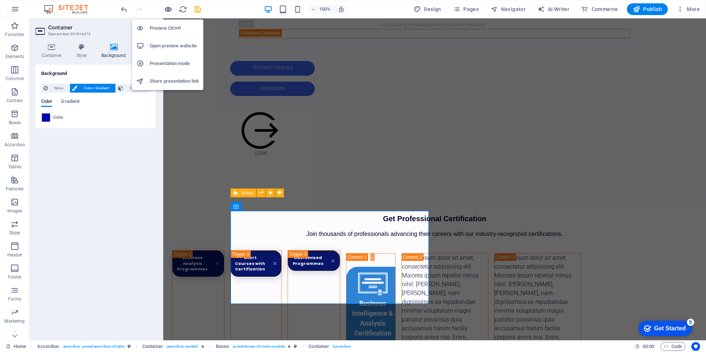
click at [171, 9] on icon "button" at bounding box center [168, 9] width 8 height 8
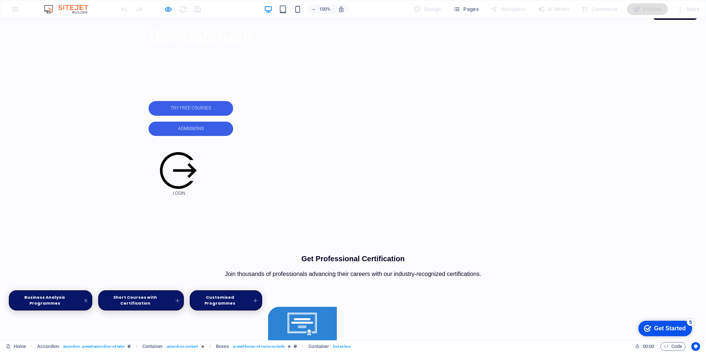
scroll to position [341, 0]
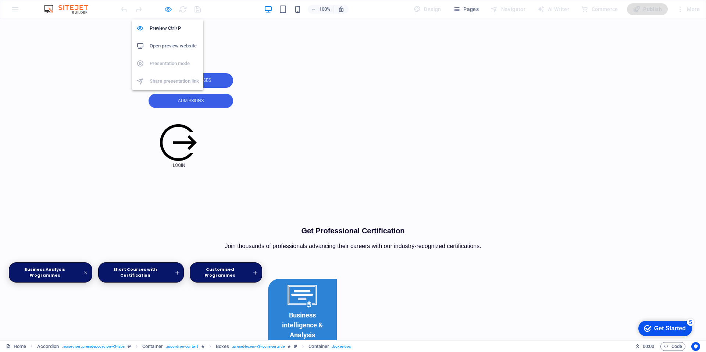
click at [171, 10] on icon "button" at bounding box center [168, 9] width 8 height 8
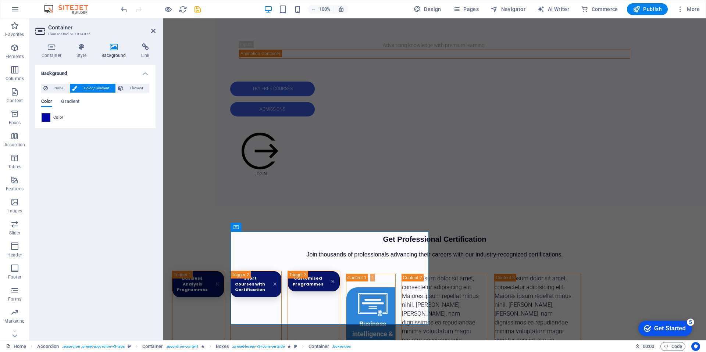
click at [48, 119] on span at bounding box center [46, 118] width 8 height 8
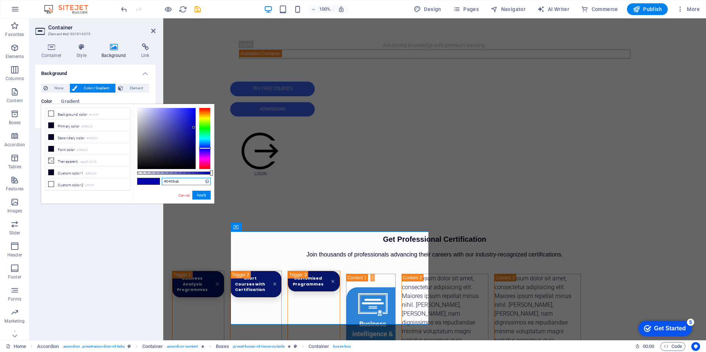
drag, startPoint x: 186, startPoint y: 182, endPoint x: 160, endPoint y: 179, distance: 26.9
click at [160, 179] on div "#0406ab Supported formats #0852ed rgb(8, 82, 237) rgba(8, 82, 237, 90%) hsv(221…" at bounding box center [173, 207] width 81 height 206
click at [208, 199] on button "Apply" at bounding box center [201, 195] width 18 height 9
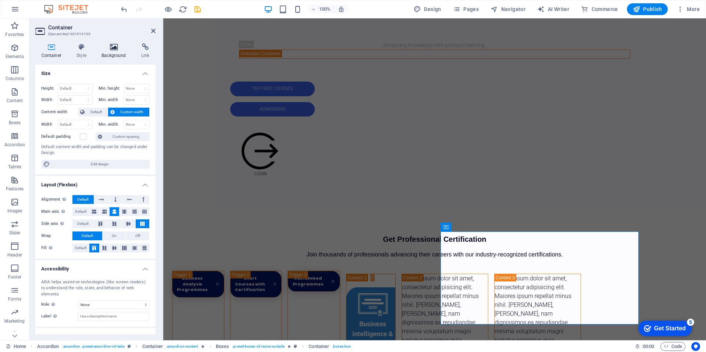
click at [119, 49] on icon at bounding box center [114, 46] width 37 height 7
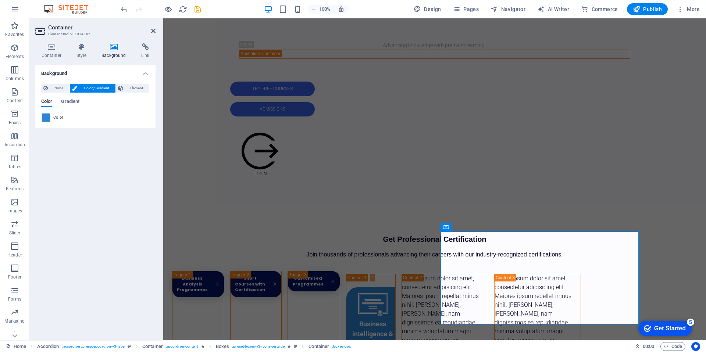
click at [47, 117] on span at bounding box center [46, 118] width 8 height 8
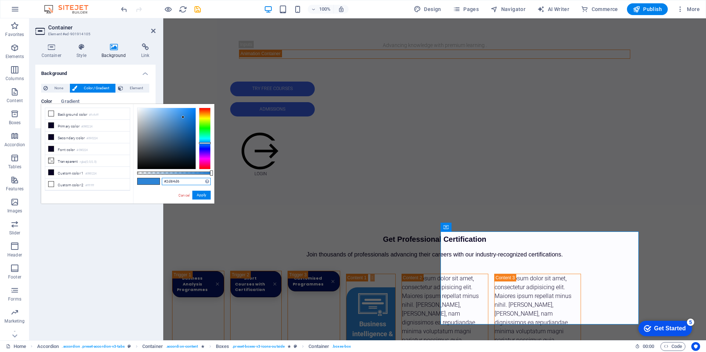
drag, startPoint x: 183, startPoint y: 184, endPoint x: 152, endPoint y: 182, distance: 32.0
click at [152, 182] on div "#2d84d6 Supported formats #0852ed rgb(8, 82, 237) rgba(8, 82, 237, 90%) hsv(221…" at bounding box center [173, 207] width 81 height 206
paste input "0406ab"
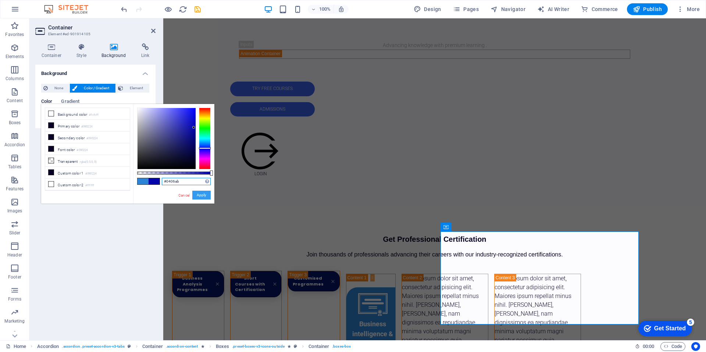
type input "#0406ab"
click at [208, 195] on button "Apply" at bounding box center [201, 195] width 18 height 9
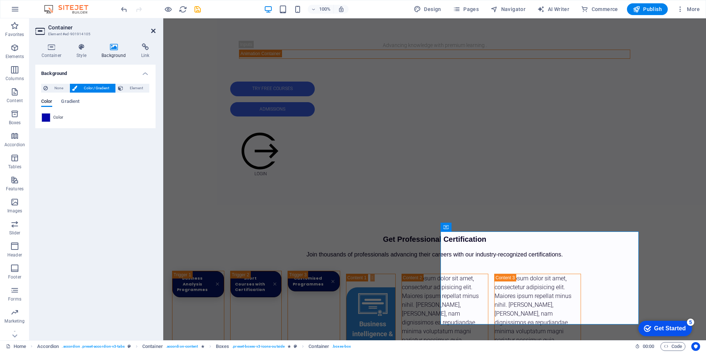
click at [154, 33] on icon at bounding box center [153, 31] width 4 height 6
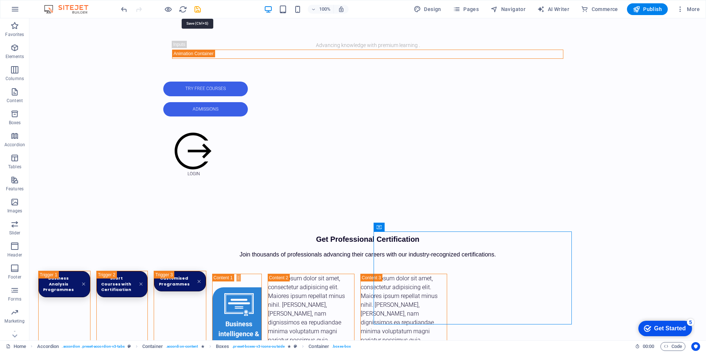
click at [197, 10] on icon "save" at bounding box center [197, 9] width 8 height 8
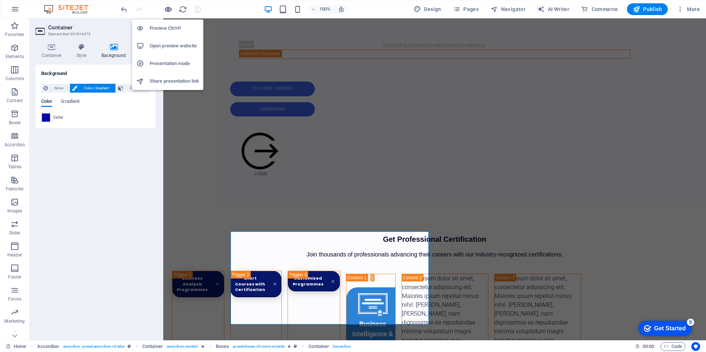
click at [171, 10] on icon "button" at bounding box center [168, 9] width 8 height 8
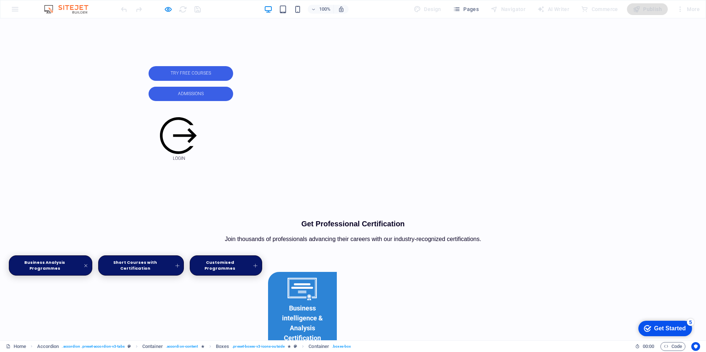
scroll to position [314, 0]
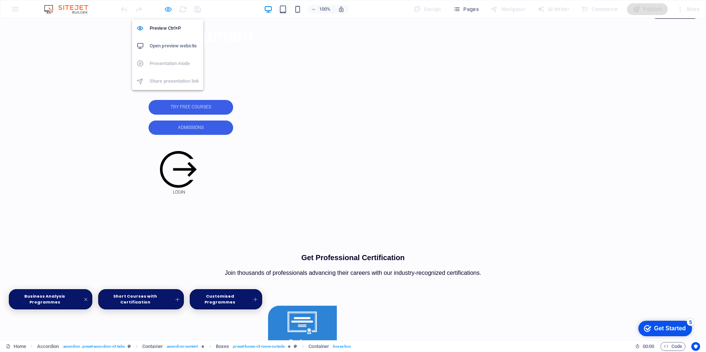
click at [169, 9] on icon "button" at bounding box center [168, 9] width 8 height 8
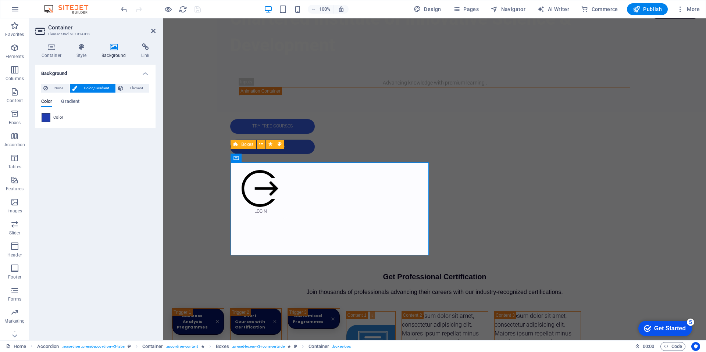
click at [50, 119] on span at bounding box center [46, 118] width 8 height 8
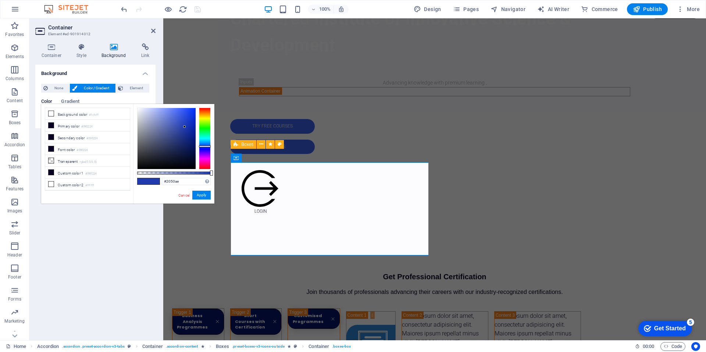
click at [209, 145] on div at bounding box center [205, 139] width 12 height 62
click at [175, 115] on div at bounding box center [167, 138] width 58 height 61
click at [178, 117] on div at bounding box center [167, 138] width 58 height 61
click at [183, 124] on div at bounding box center [167, 138] width 58 height 61
click at [208, 198] on button "Apply" at bounding box center [201, 195] width 18 height 9
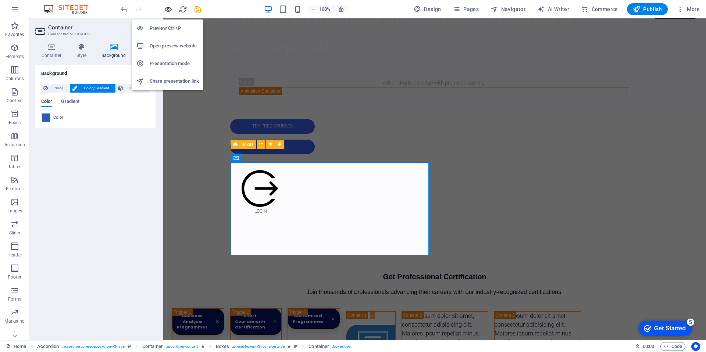
click at [170, 12] on icon "button" at bounding box center [168, 9] width 8 height 8
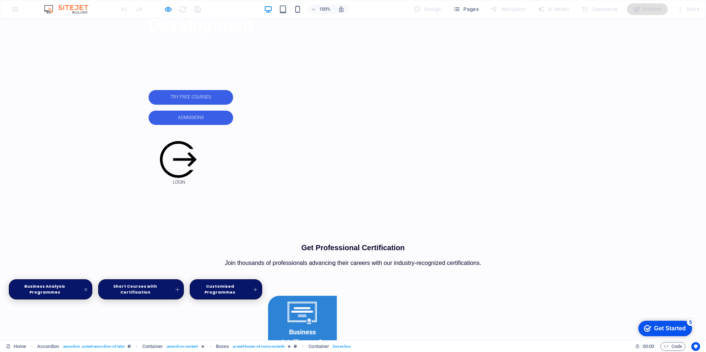
scroll to position [326, 0]
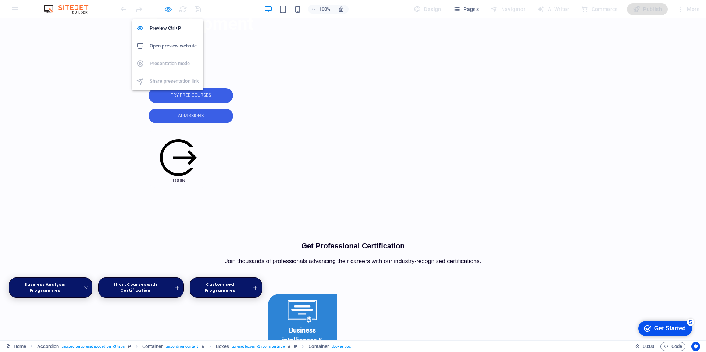
click at [170, 8] on icon "button" at bounding box center [168, 9] width 8 height 8
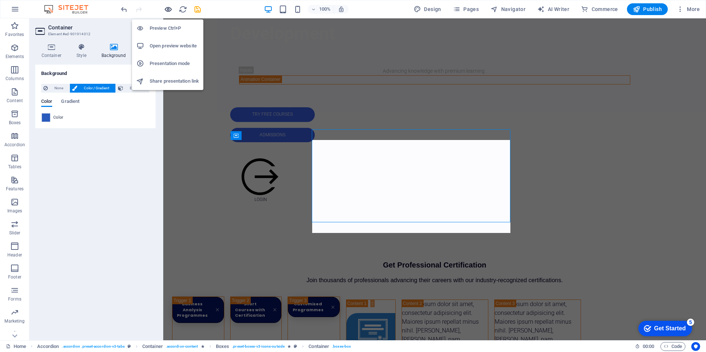
scroll to position [337, 0]
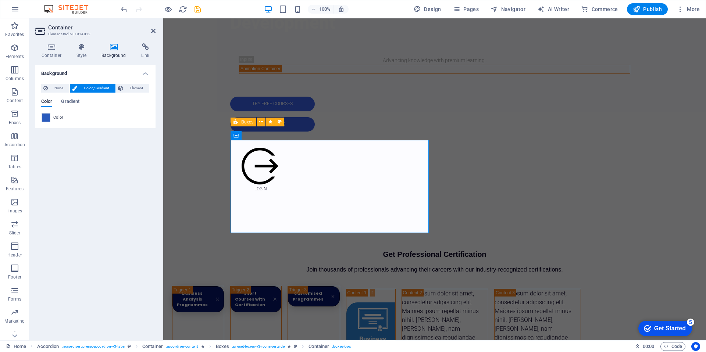
click at [44, 120] on span at bounding box center [46, 118] width 8 height 8
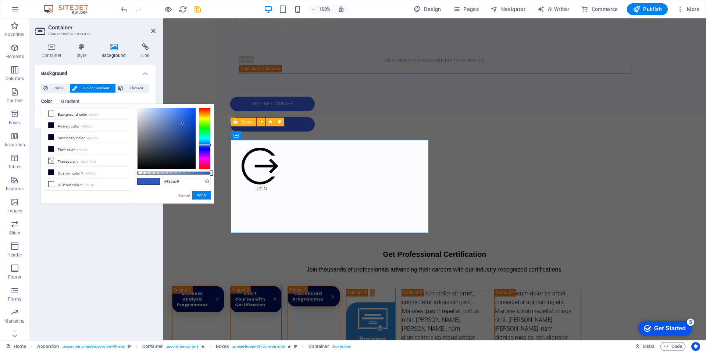
click at [174, 124] on div at bounding box center [167, 138] width 58 height 61
click at [177, 124] on div at bounding box center [167, 138] width 58 height 61
type input "#325fb8"
click at [179, 125] on div at bounding box center [167, 138] width 58 height 61
click at [206, 199] on button "Apply" at bounding box center [201, 195] width 18 height 9
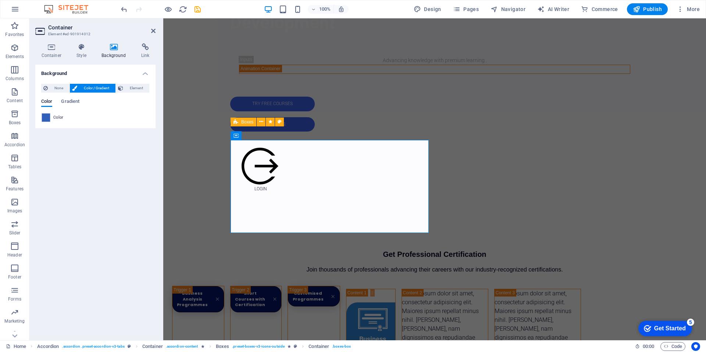
click at [46, 121] on span at bounding box center [46, 118] width 8 height 8
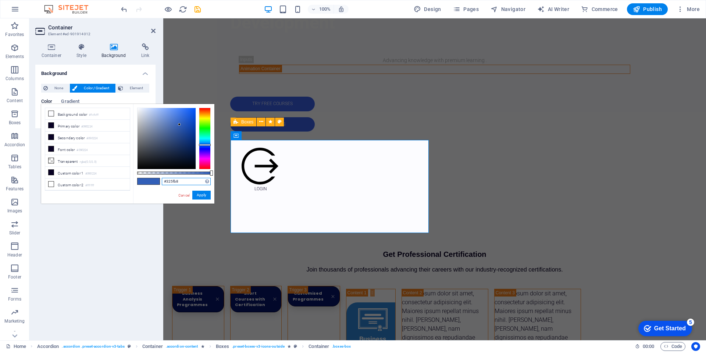
drag, startPoint x: 181, startPoint y: 183, endPoint x: 157, endPoint y: 181, distance: 24.0
click at [157, 181] on div "#325fb8 Supported formats #0852ed rgb(8, 82, 237) rgba(8, 82, 237, 90%) hsv(221…" at bounding box center [173, 207] width 81 height 206
click at [209, 199] on button "Apply" at bounding box center [201, 195] width 18 height 9
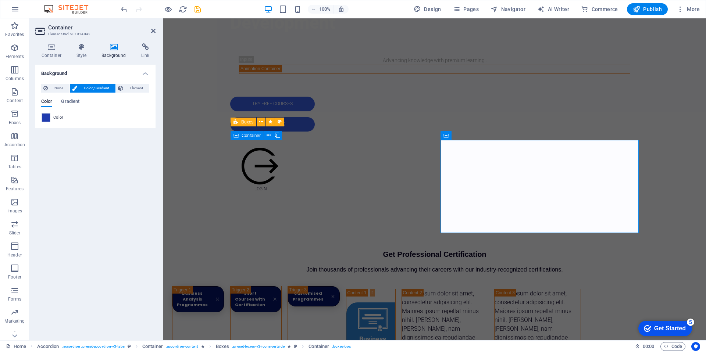
drag, startPoint x: 47, startPoint y: 118, endPoint x: 57, endPoint y: 123, distance: 10.4
click at [47, 118] on span at bounding box center [46, 118] width 8 height 8
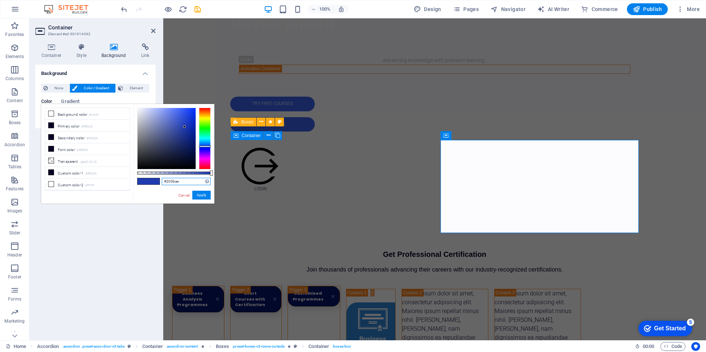
drag, startPoint x: 188, startPoint y: 183, endPoint x: 135, endPoint y: 181, distance: 52.3
click at [135, 181] on div "#203bae Supported formats #0852ed rgb(8, 82, 237) rgba(8, 82, 237, 90%) hsv(221…" at bounding box center [173, 207] width 81 height 206
paste input "#325fb8"
type input "#325fb8"
click at [208, 200] on div "Cancel Apply" at bounding box center [194, 195] width 33 height 9
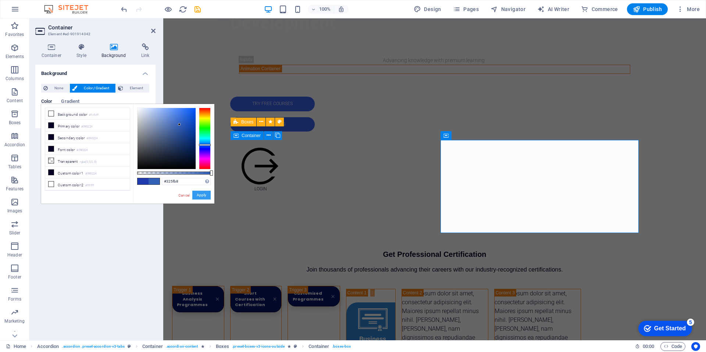
click at [207, 196] on button "Apply" at bounding box center [201, 195] width 18 height 9
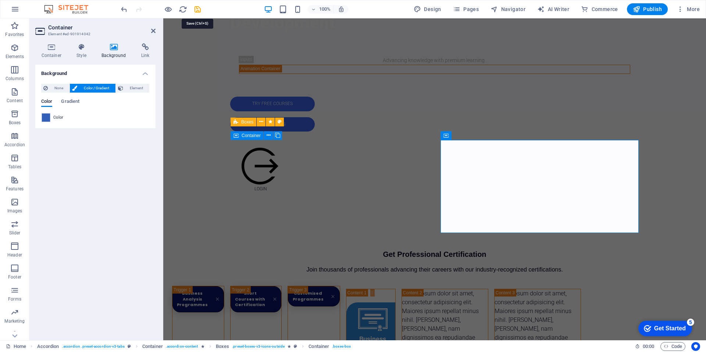
click at [196, 11] on icon "save" at bounding box center [197, 9] width 8 height 8
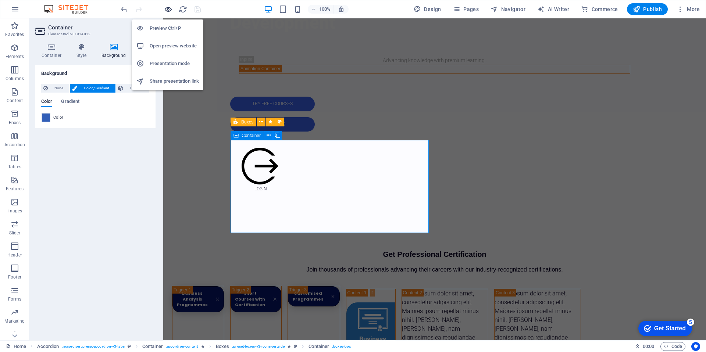
click at [168, 12] on icon "button" at bounding box center [168, 9] width 8 height 8
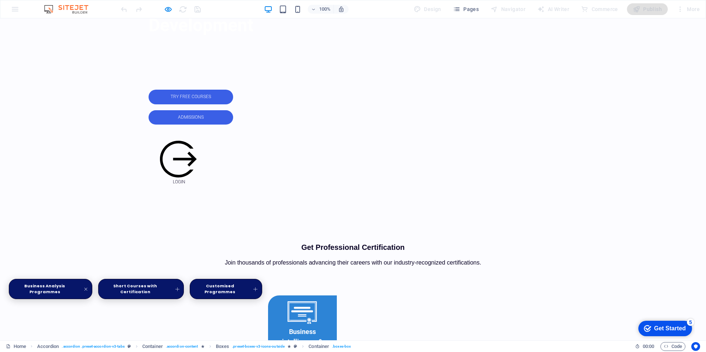
scroll to position [325, 0]
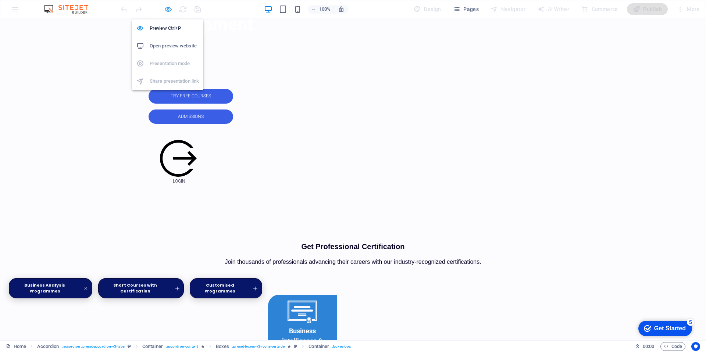
click at [167, 10] on icon "button" at bounding box center [168, 9] width 8 height 8
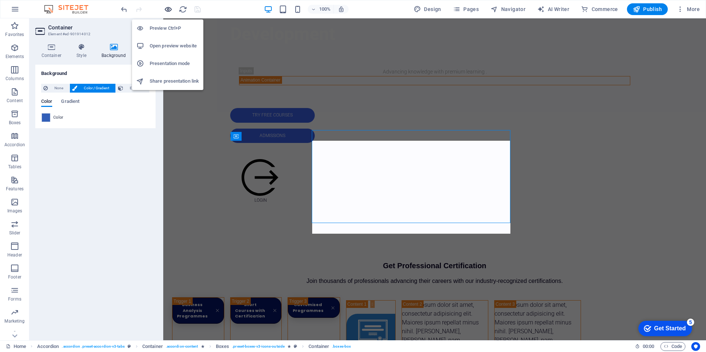
scroll to position [336, 0]
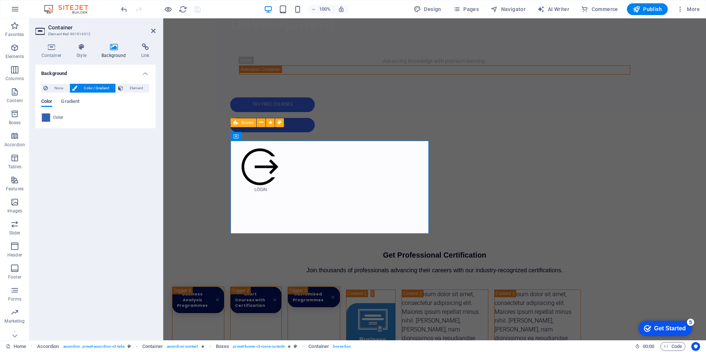
click at [44, 121] on span at bounding box center [46, 118] width 8 height 8
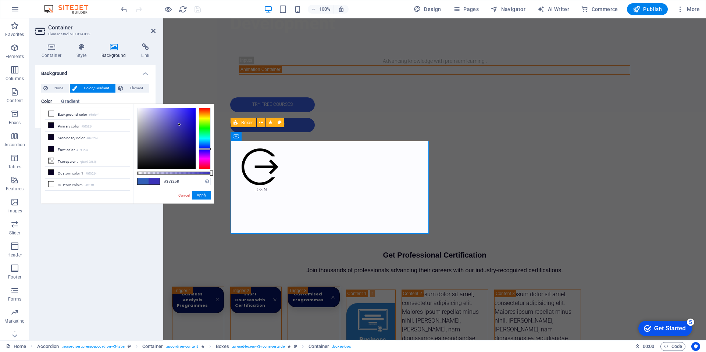
click at [205, 149] on div at bounding box center [205, 139] width 12 height 62
click at [172, 123] on div at bounding box center [167, 138] width 58 height 61
click at [174, 118] on div at bounding box center [167, 138] width 58 height 61
click at [174, 123] on div at bounding box center [167, 138] width 58 height 61
click at [173, 127] on div at bounding box center [167, 138] width 58 height 61
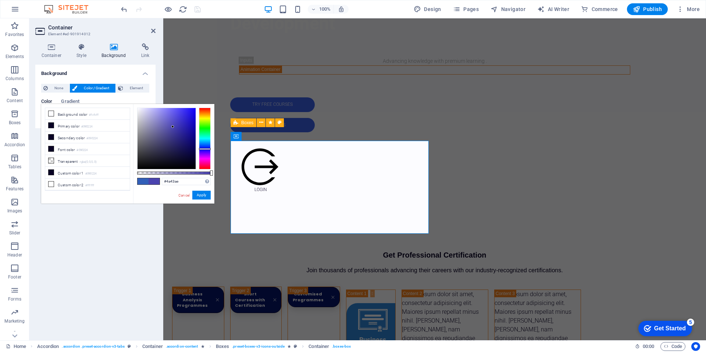
type input "#4038a8"
click at [176, 128] on div at bounding box center [167, 138] width 58 height 61
drag, startPoint x: 205, startPoint y: 198, endPoint x: 35, endPoint y: 179, distance: 170.9
click at [205, 198] on button "Apply" at bounding box center [201, 195] width 18 height 9
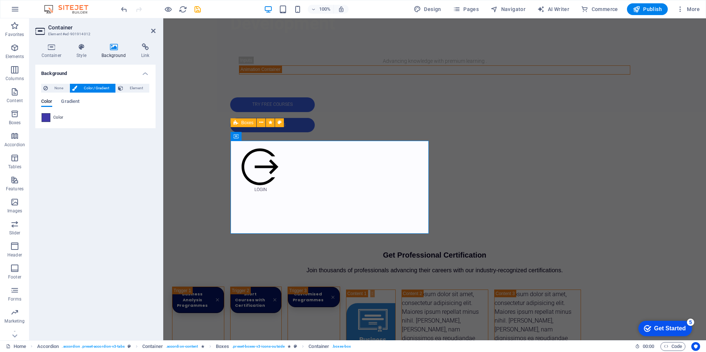
click at [43, 118] on span at bounding box center [46, 118] width 8 height 8
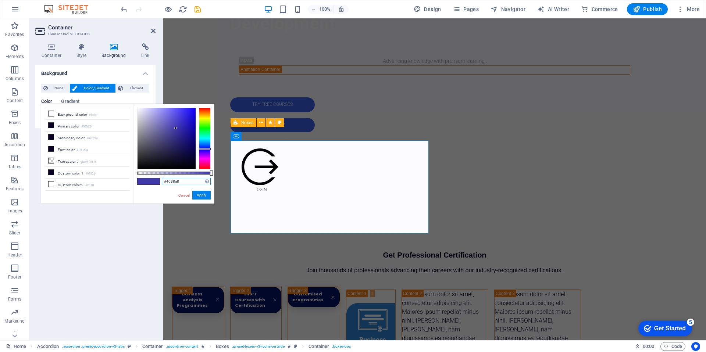
drag, startPoint x: 185, startPoint y: 184, endPoint x: 136, endPoint y: 178, distance: 49.6
click at [136, 178] on div "#4038a8 Supported formats #0852ed rgb(8, 82, 237) rgba(8, 82, 237, 90%) hsv(221…" at bounding box center [173, 207] width 81 height 206
click at [206, 196] on button "Apply" at bounding box center [201, 195] width 18 height 9
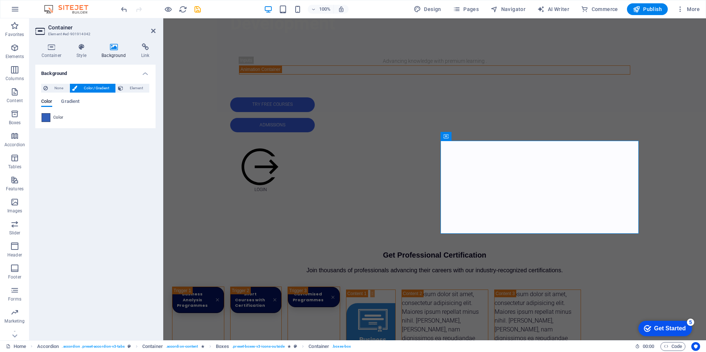
click at [48, 121] on span at bounding box center [46, 118] width 8 height 8
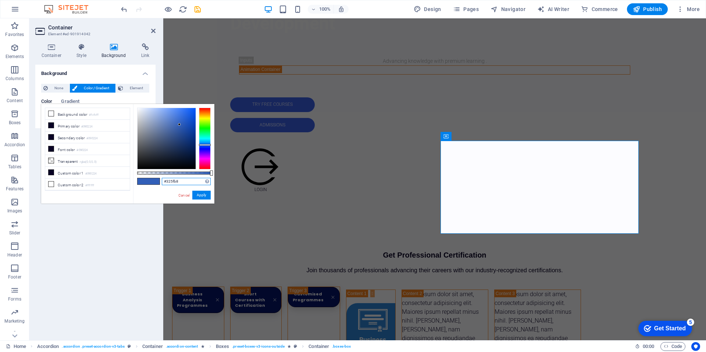
drag, startPoint x: 187, startPoint y: 183, endPoint x: 153, endPoint y: 182, distance: 33.9
click at [153, 182] on div "#325fb8 Supported formats #0852ed rgb(8, 82, 237) rgba(8, 82, 237, 90%) hsv(221…" at bounding box center [173, 207] width 81 height 206
paste input "4038a"
type input "#4038a8"
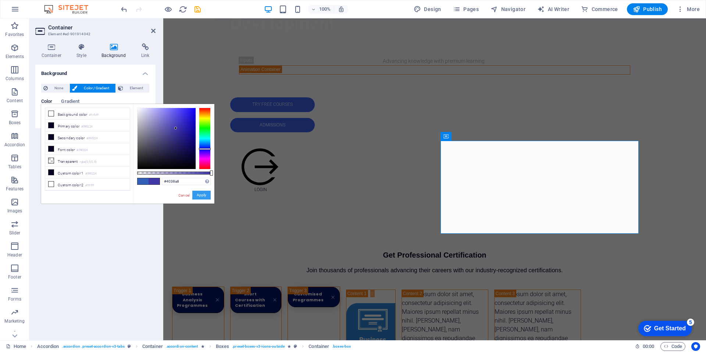
click at [203, 193] on button "Apply" at bounding box center [201, 195] width 18 height 9
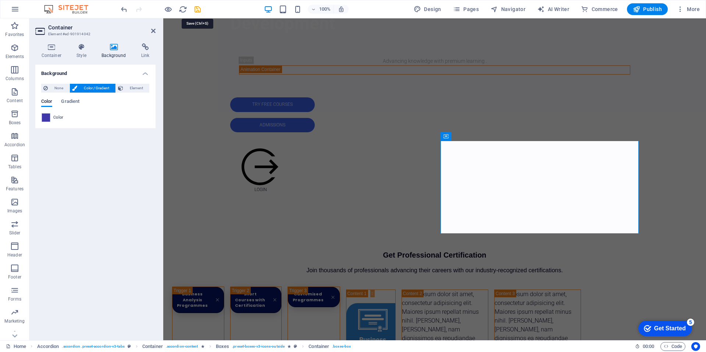
drag, startPoint x: 198, startPoint y: 7, endPoint x: 196, endPoint y: 12, distance: 5.1
click at [198, 7] on icon "save" at bounding box center [197, 9] width 8 height 8
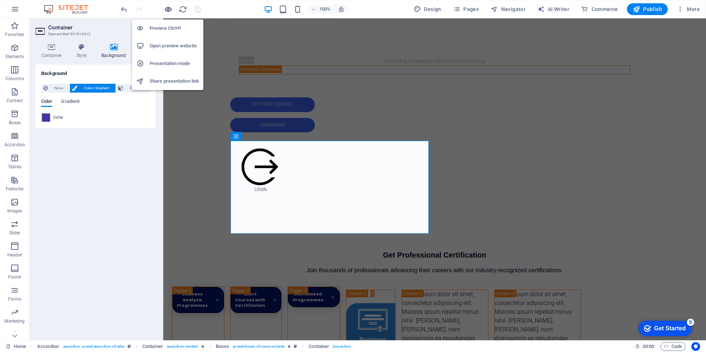
click at [167, 8] on icon "button" at bounding box center [168, 9] width 8 height 8
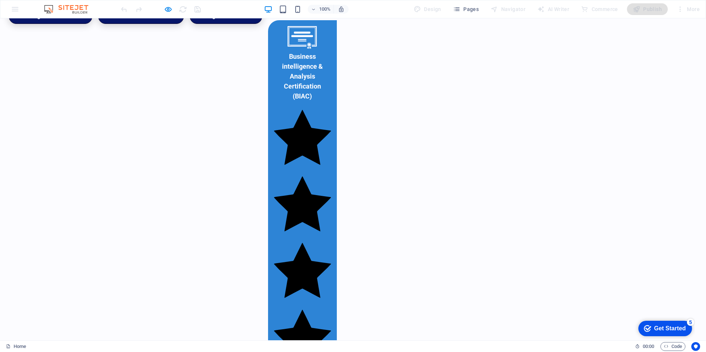
scroll to position [603, 0]
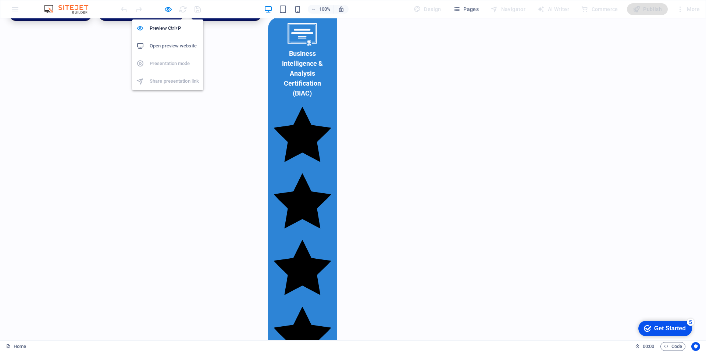
drag, startPoint x: 167, startPoint y: 8, endPoint x: 163, endPoint y: 9, distance: 4.5
click at [167, 8] on icon "button" at bounding box center [168, 9] width 8 height 8
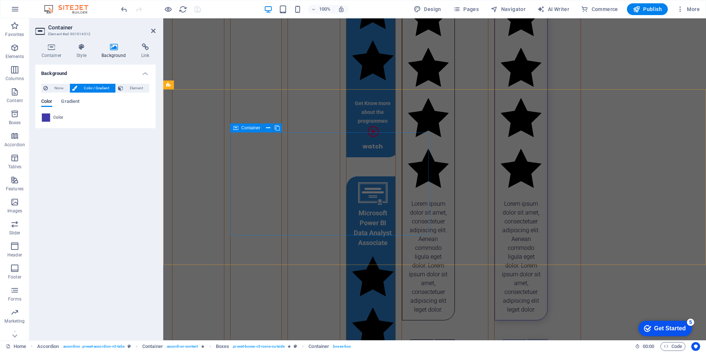
scroll to position [890, 0]
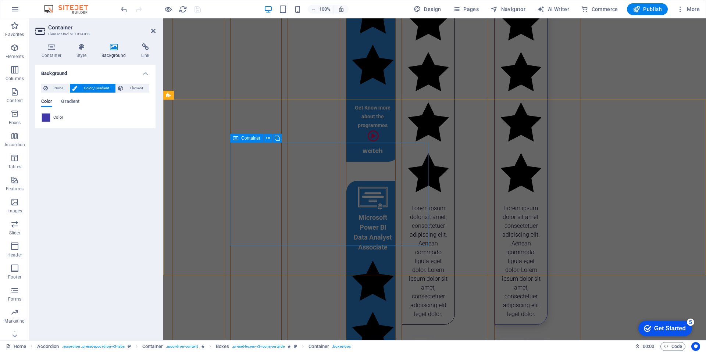
drag, startPoint x: 234, startPoint y: 155, endPoint x: 226, endPoint y: 156, distance: 7.4
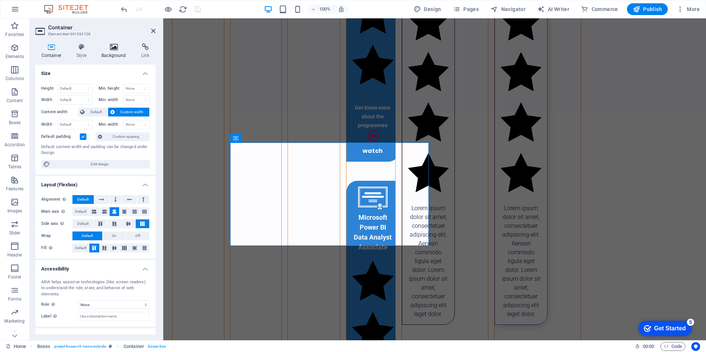
click at [116, 48] on icon at bounding box center [114, 46] width 37 height 7
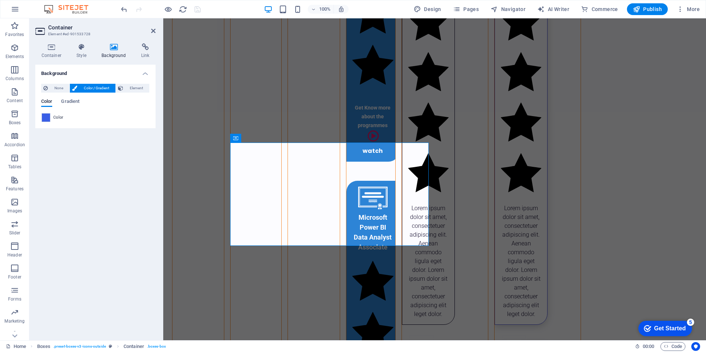
click at [48, 121] on span at bounding box center [46, 118] width 8 height 8
type input "#3a5fe6"
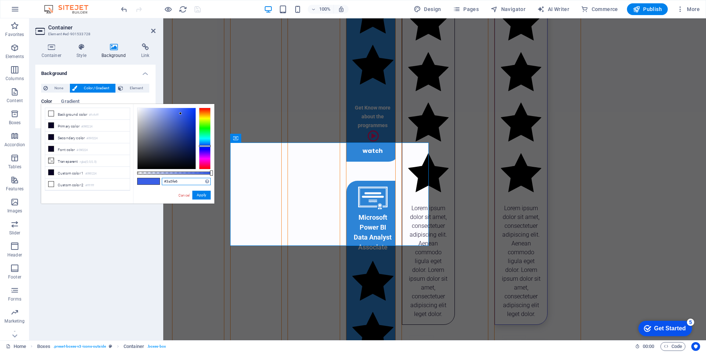
drag, startPoint x: 188, startPoint y: 183, endPoint x: 156, endPoint y: 181, distance: 32.1
click at [156, 181] on div "#3a5fe6 Supported formats #0852ed rgb(8, 82, 237) rgba(8, 82, 237, 90%) hsv(221…" at bounding box center [173, 207] width 81 height 206
click at [207, 195] on button "Apply" at bounding box center [201, 195] width 18 height 9
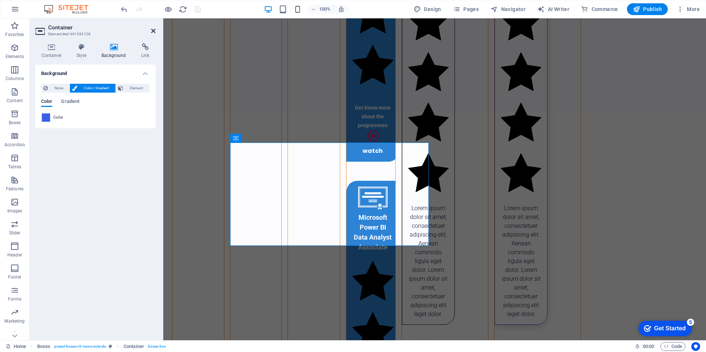
click at [153, 33] on icon at bounding box center [153, 31] width 4 height 6
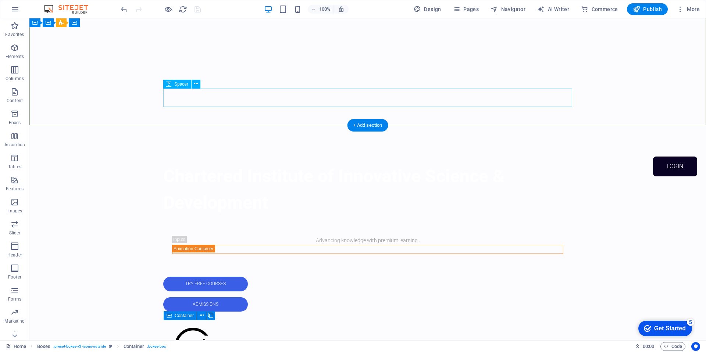
scroll to position [243, 0]
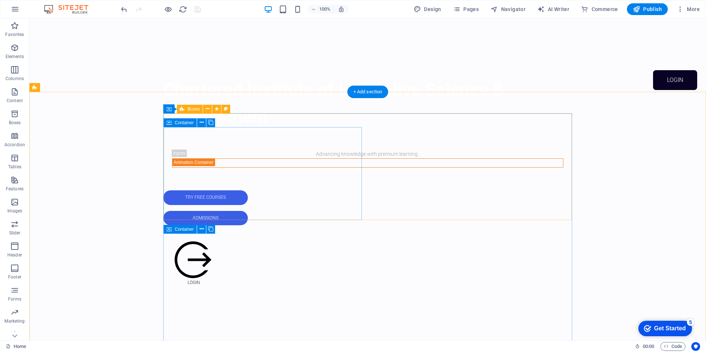
drag, startPoint x: 167, startPoint y: 164, endPoint x: 32, endPoint y: 164, distance: 134.6
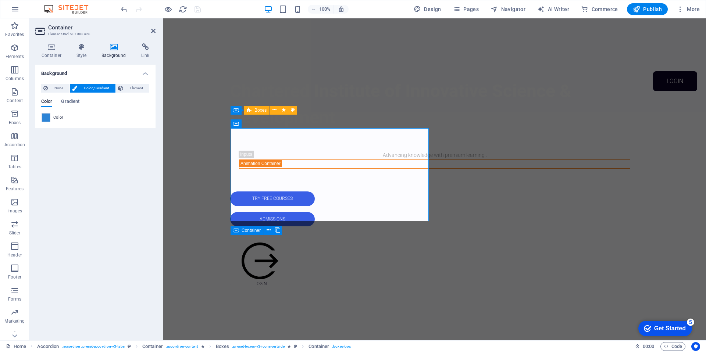
click at [49, 117] on span at bounding box center [46, 118] width 8 height 8
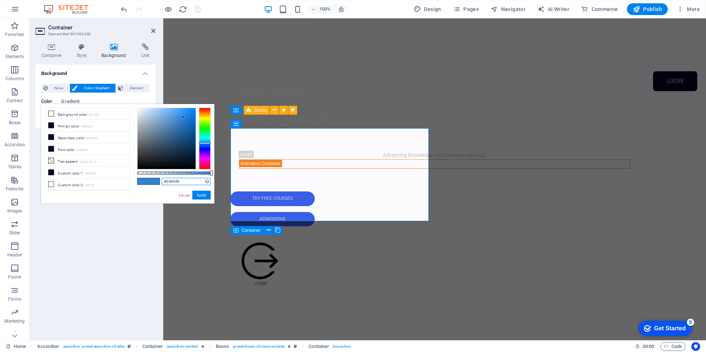
drag, startPoint x: 172, startPoint y: 183, endPoint x: 161, endPoint y: 182, distance: 10.7
click at [162, 182] on input "#2d84d6" at bounding box center [186, 181] width 49 height 7
paste input "3a5fe"
type input "#3a5fe6"
click at [208, 195] on button "Apply" at bounding box center [201, 195] width 18 height 9
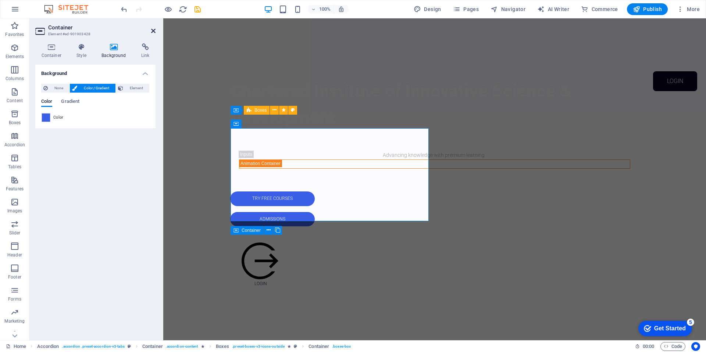
click at [153, 31] on icon at bounding box center [153, 31] width 4 height 6
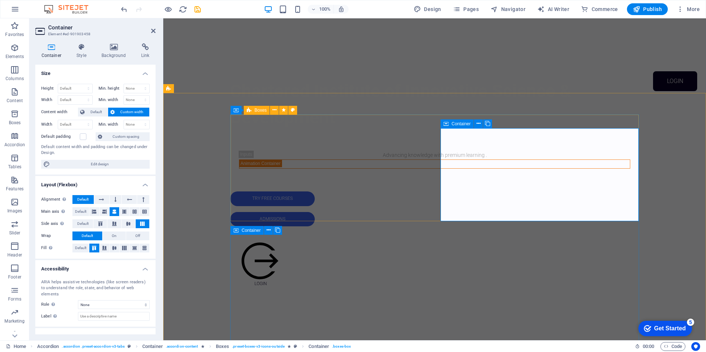
click at [115, 51] on h4 "Background" at bounding box center [116, 50] width 40 height 15
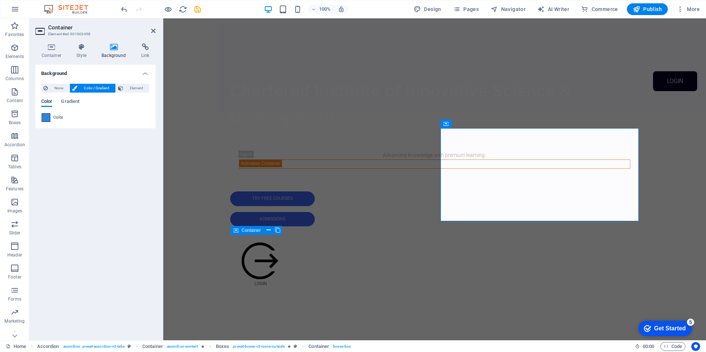
click at [47, 121] on span at bounding box center [46, 118] width 8 height 8
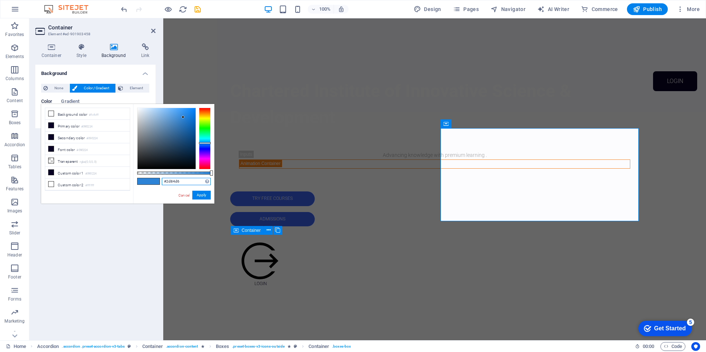
drag, startPoint x: 190, startPoint y: 182, endPoint x: 162, endPoint y: 179, distance: 28.1
click at [162, 179] on input "#2d84d6" at bounding box center [186, 181] width 49 height 7
paste input "3a5fe"
type input "#3a5fe6"
drag, startPoint x: 206, startPoint y: 196, endPoint x: 38, endPoint y: 178, distance: 168.3
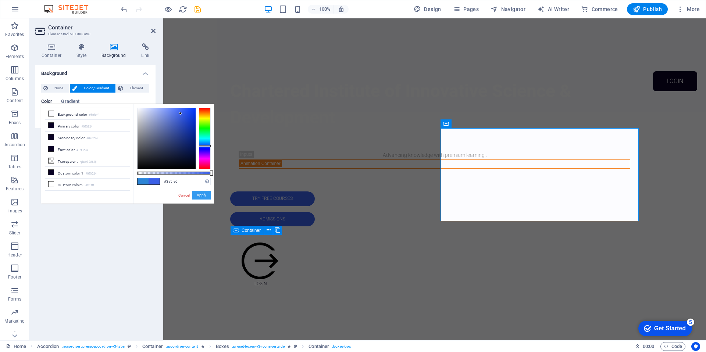
click at [206, 196] on button "Apply" at bounding box center [201, 195] width 18 height 9
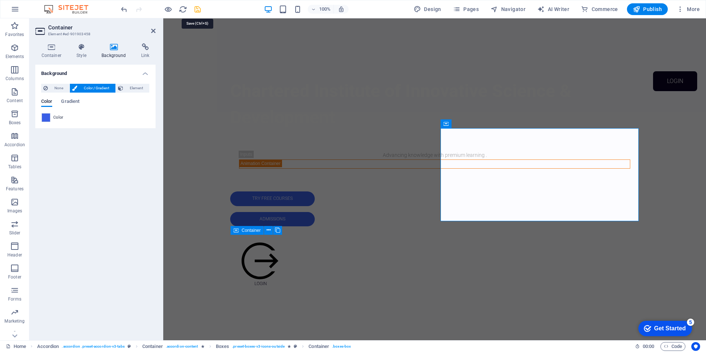
click at [200, 11] on icon "save" at bounding box center [197, 9] width 8 height 8
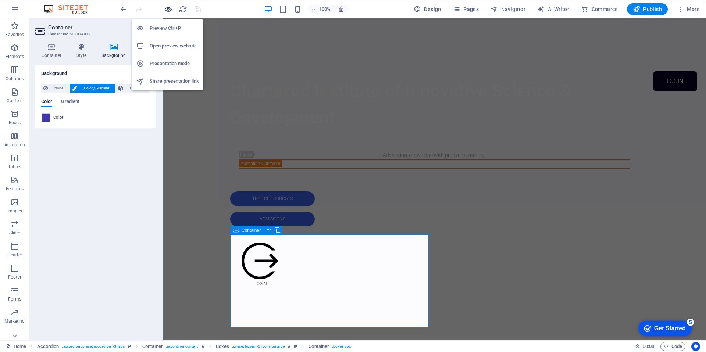
click at [167, 11] on icon "button" at bounding box center [168, 9] width 8 height 8
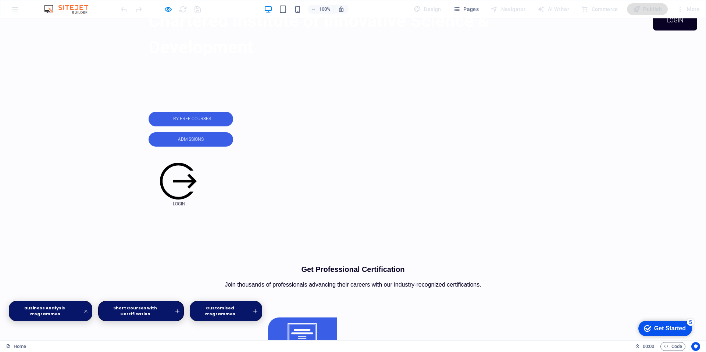
scroll to position [302, 0]
click at [166, 9] on icon "button" at bounding box center [168, 9] width 8 height 8
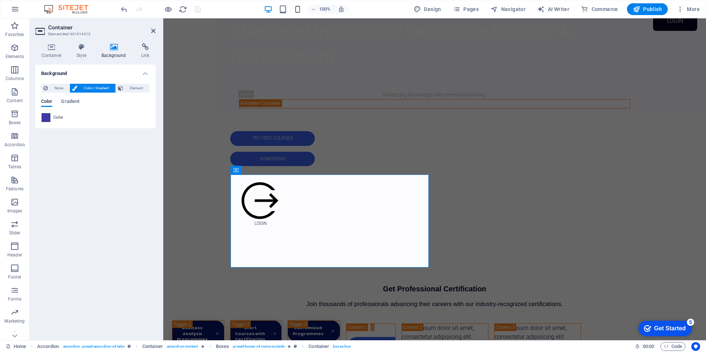
click at [46, 118] on span at bounding box center [46, 118] width 8 height 8
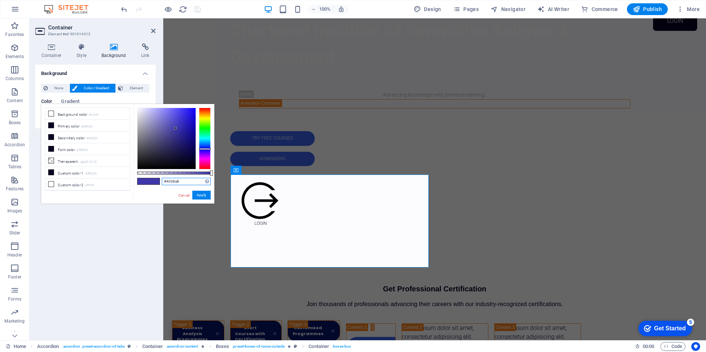
drag, startPoint x: 174, startPoint y: 180, endPoint x: 161, endPoint y: 179, distance: 13.3
click at [162, 179] on input "#4038a8" at bounding box center [186, 181] width 49 height 7
paste input "3a5fe6"
click at [181, 117] on div at bounding box center [167, 138] width 58 height 61
click at [205, 197] on button "Apply" at bounding box center [201, 195] width 18 height 9
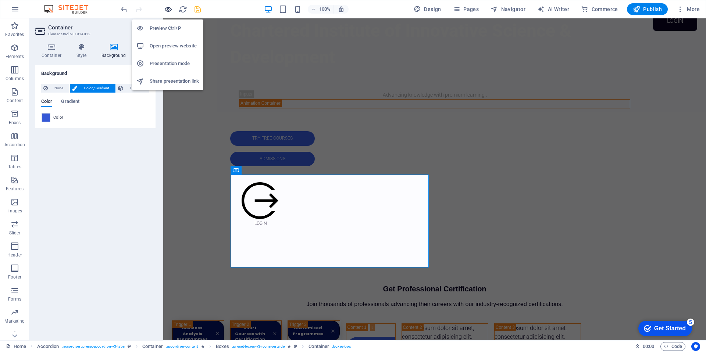
click at [168, 10] on icon "button" at bounding box center [168, 9] width 8 height 8
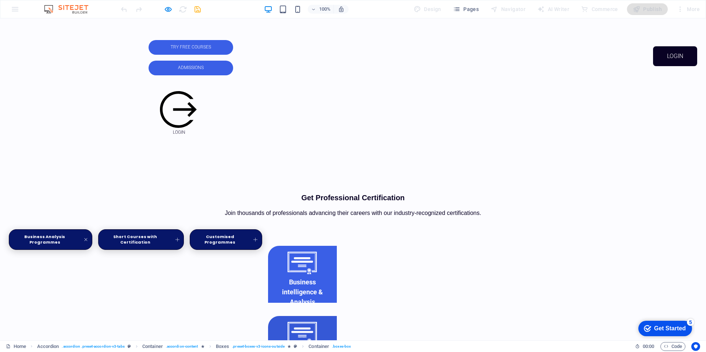
scroll to position [293, 0]
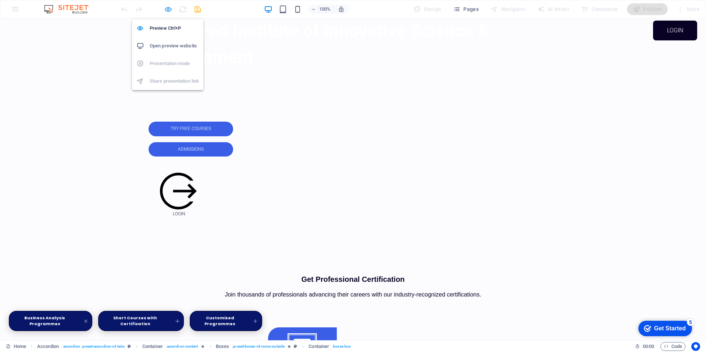
click at [169, 11] on icon "button" at bounding box center [168, 9] width 8 height 8
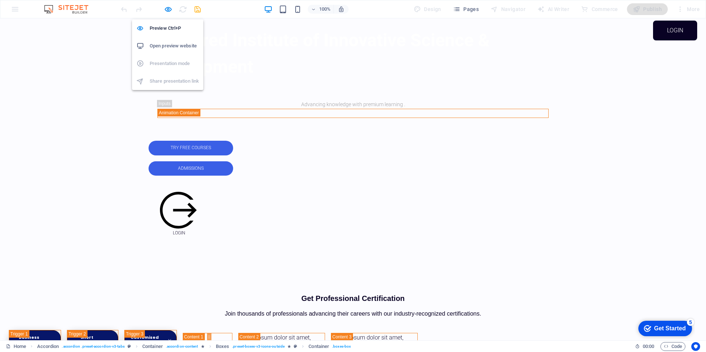
scroll to position [302, 0]
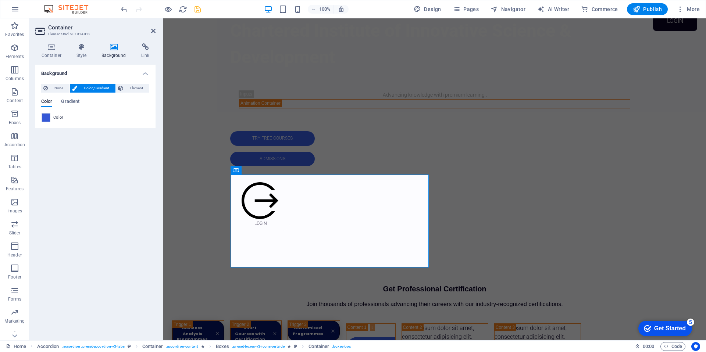
click at [44, 116] on span at bounding box center [46, 118] width 8 height 8
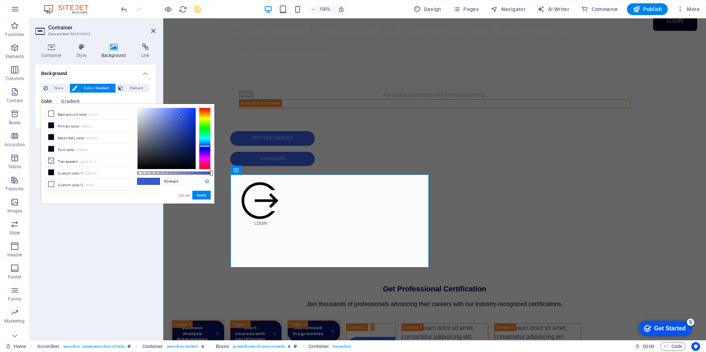
click at [180, 127] on div at bounding box center [167, 138] width 58 height 61
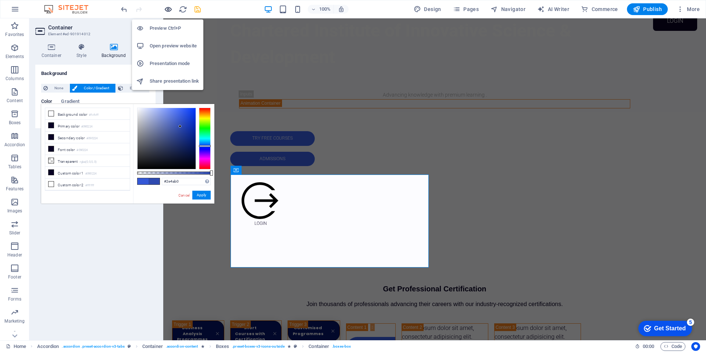
click at [167, 8] on icon "button" at bounding box center [168, 9] width 8 height 8
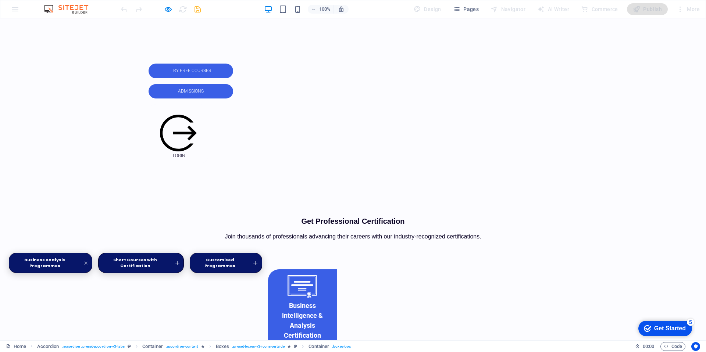
scroll to position [350, 0]
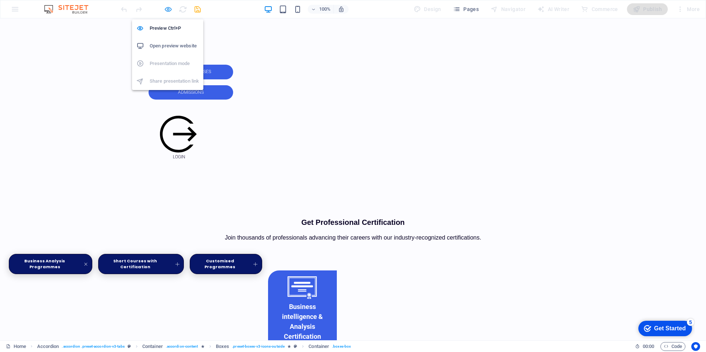
click at [171, 8] on icon "button" at bounding box center [168, 9] width 8 height 8
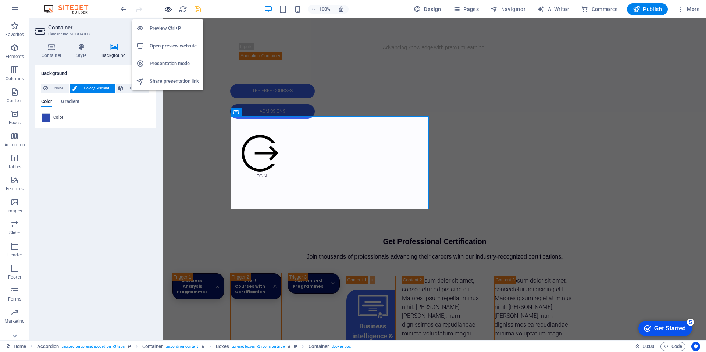
scroll to position [360, 0]
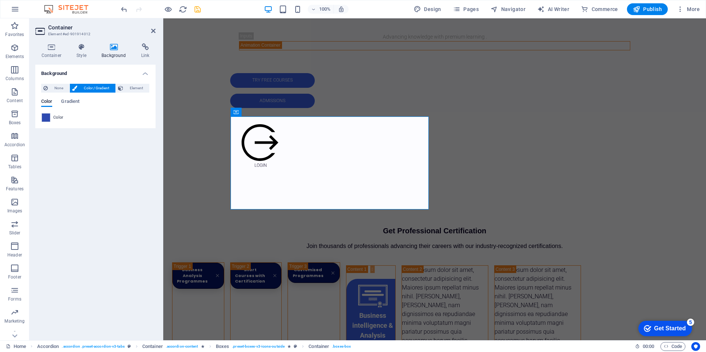
click at [46, 120] on span at bounding box center [46, 118] width 8 height 8
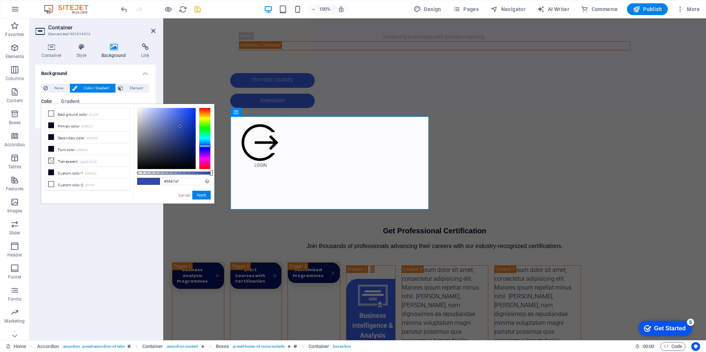
click at [165, 129] on div at bounding box center [167, 138] width 58 height 61
click at [204, 150] on div at bounding box center [205, 139] width 12 height 62
click at [183, 138] on div at bounding box center [167, 138] width 58 height 61
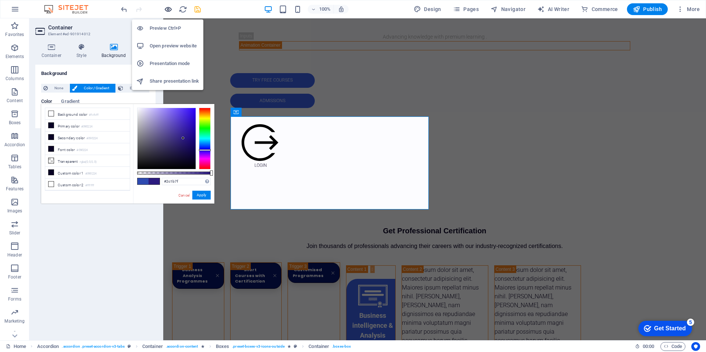
click at [168, 8] on icon "button" at bounding box center [168, 9] width 8 height 8
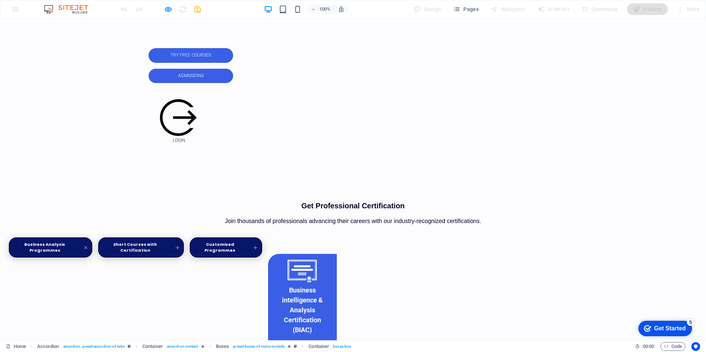
scroll to position [367, 0]
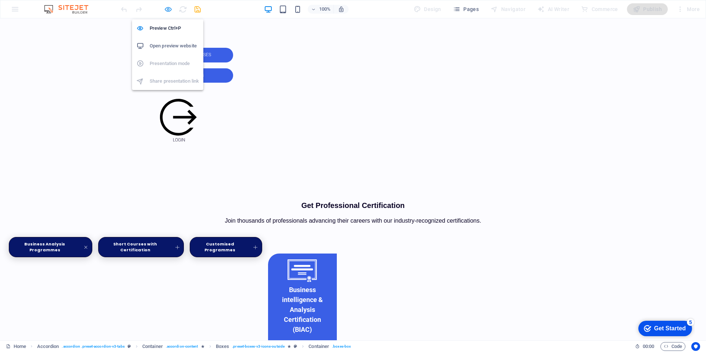
click at [168, 8] on icon "button" at bounding box center [168, 9] width 8 height 8
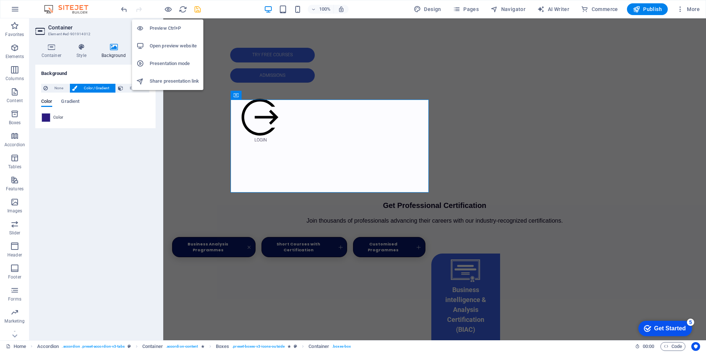
scroll to position [377, 0]
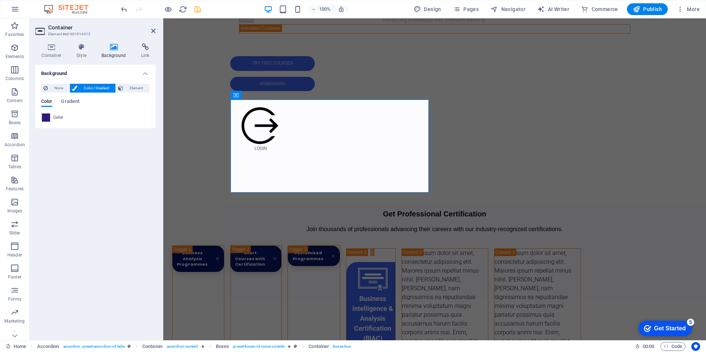
click at [47, 118] on span at bounding box center [46, 118] width 8 height 8
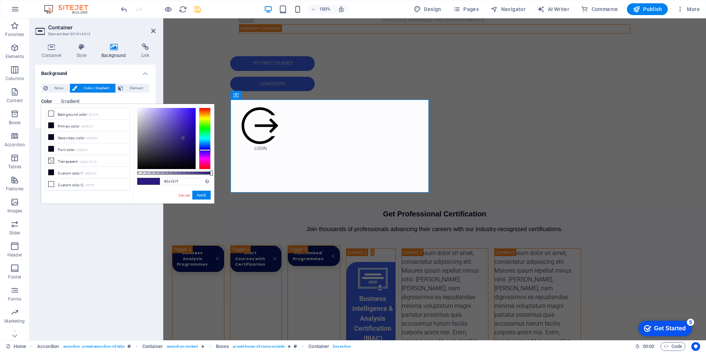
type input "#301a9e"
click at [186, 131] on div at bounding box center [167, 138] width 58 height 61
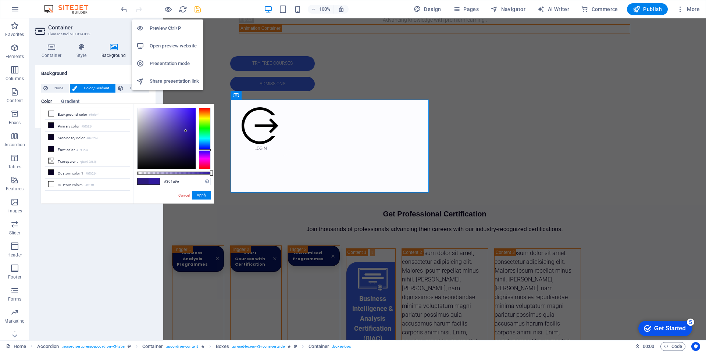
click at [166, 10] on icon "button" at bounding box center [168, 9] width 8 height 8
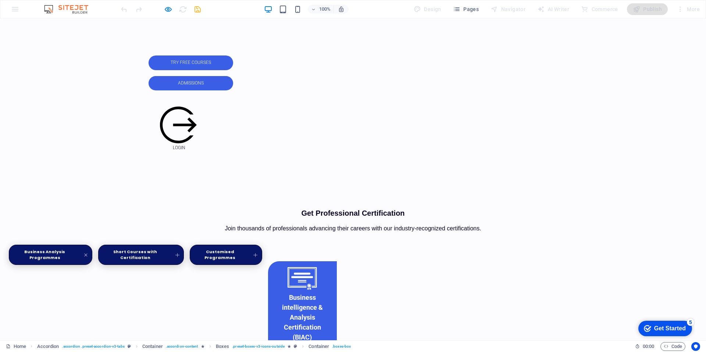
scroll to position [360, 0]
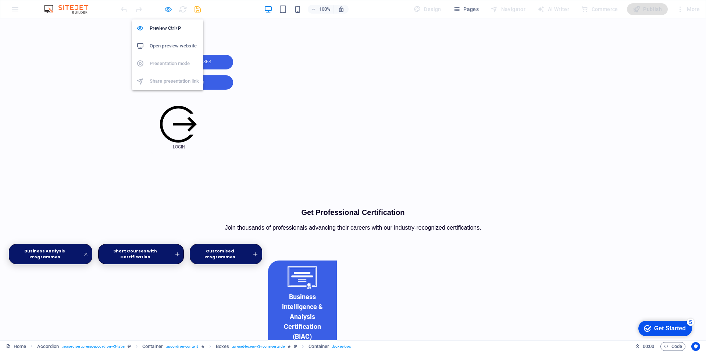
click at [166, 9] on icon "button" at bounding box center [168, 9] width 8 height 8
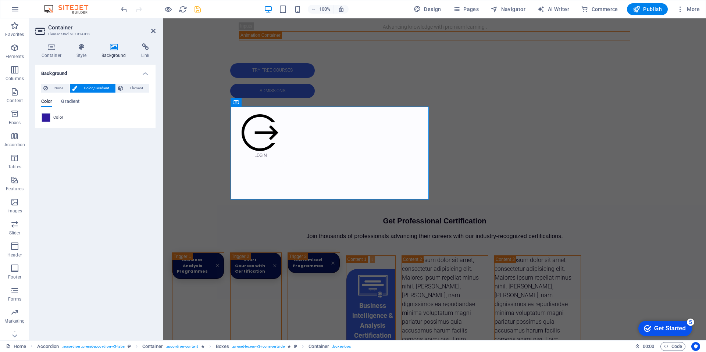
click at [49, 121] on span at bounding box center [46, 118] width 8 height 8
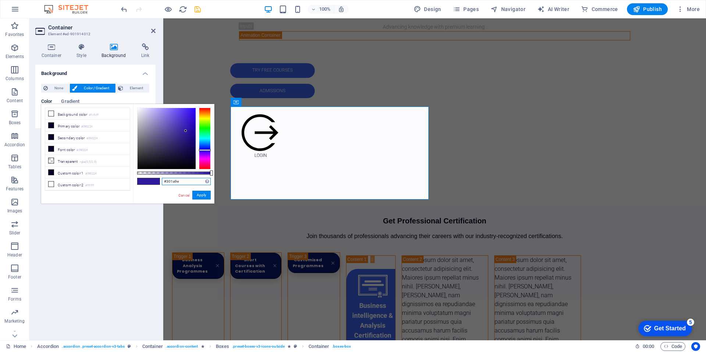
drag, startPoint x: 182, startPoint y: 183, endPoint x: 147, endPoint y: 179, distance: 35.5
click at [147, 179] on div "#301a9e Supported formats #0852ed rgb(8, 82, 237) rgba(8, 82, 237, 90%) hsv(221…" at bounding box center [173, 207] width 81 height 206
click at [202, 197] on button "Apply" at bounding box center [201, 195] width 18 height 9
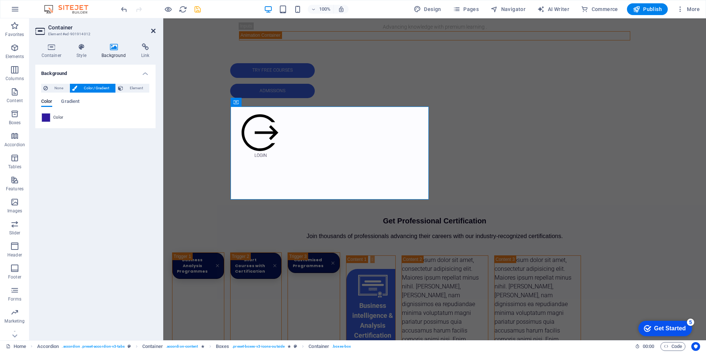
click at [152, 29] on icon at bounding box center [153, 31] width 4 height 6
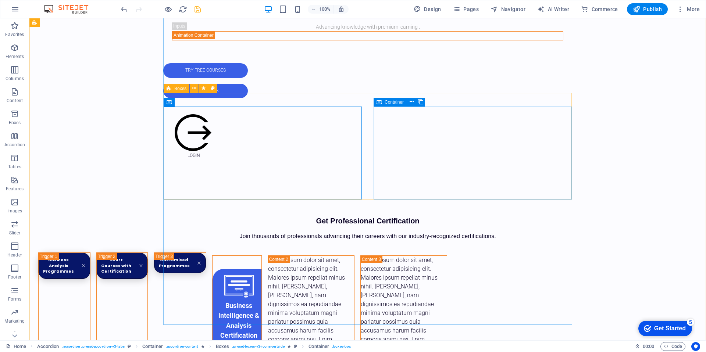
drag, startPoint x: 376, startPoint y: 134, endPoint x: 241, endPoint y: 134, distance: 134.6
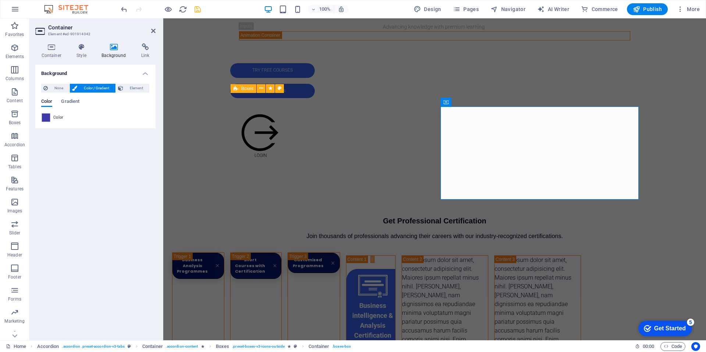
click at [45, 118] on span at bounding box center [46, 118] width 8 height 8
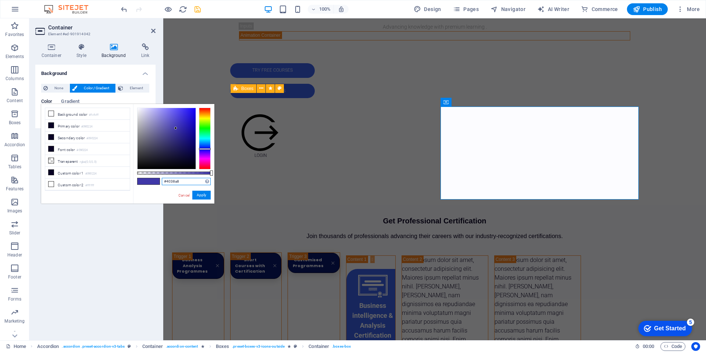
drag, startPoint x: 185, startPoint y: 184, endPoint x: 144, endPoint y: 178, distance: 42.0
click at [144, 178] on div "#4038a8 Supported formats #0852ed rgb(8, 82, 237) rgba(8, 82, 237, 90%) hsv(221…" at bounding box center [173, 207] width 81 height 206
paste input "301a9e"
type input "#301a9e"
click at [193, 194] on button "Apply" at bounding box center [201, 195] width 18 height 9
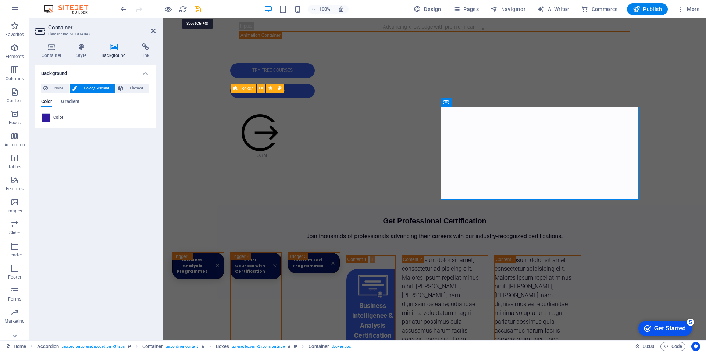
click at [194, 11] on icon "save" at bounding box center [197, 9] width 8 height 8
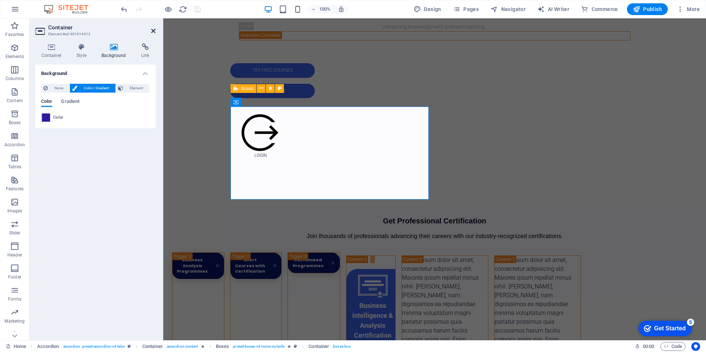
click at [152, 32] on icon at bounding box center [153, 31] width 4 height 6
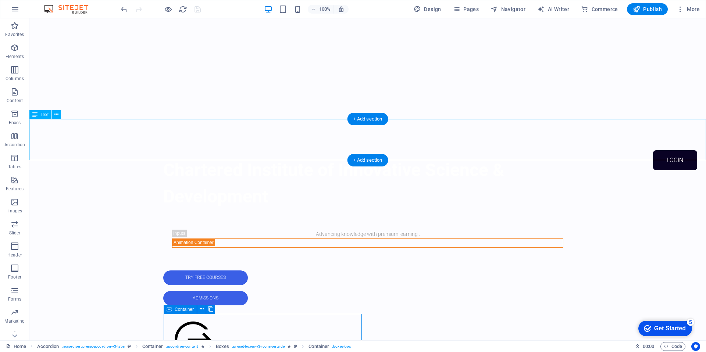
scroll to position [168, 0]
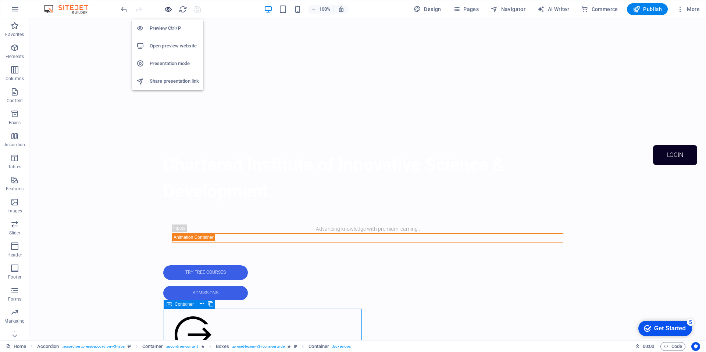
click at [170, 11] on icon "button" at bounding box center [168, 9] width 8 height 8
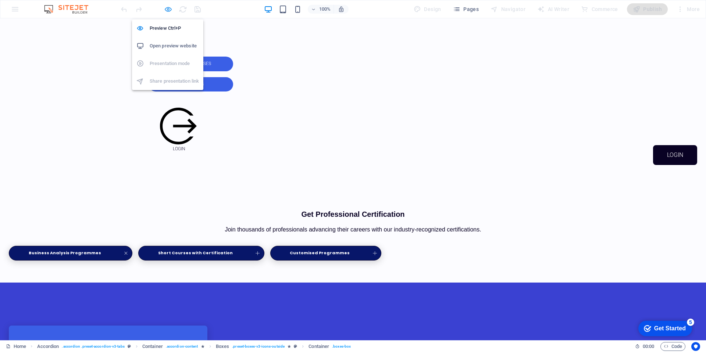
click at [170, 11] on icon "button" at bounding box center [168, 9] width 8 height 8
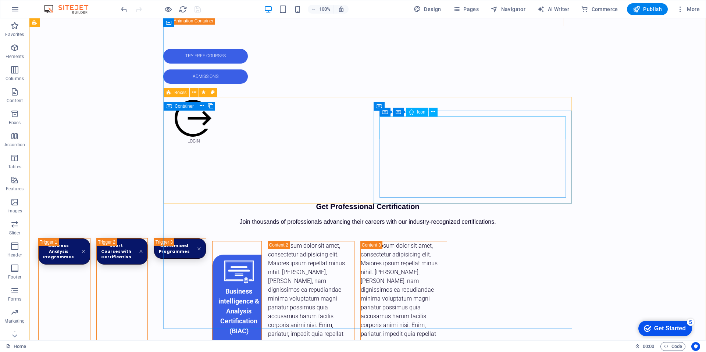
scroll to position [385, 0]
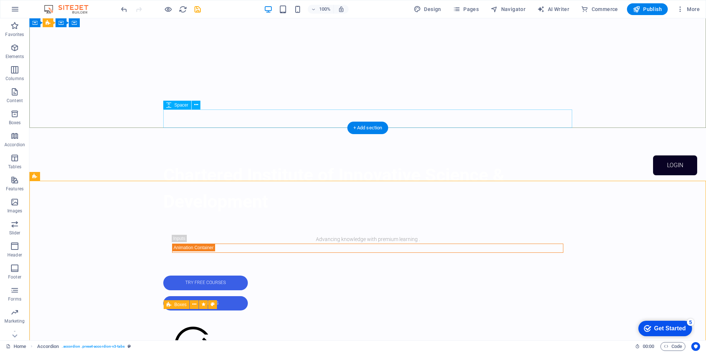
scroll to position [163, 0]
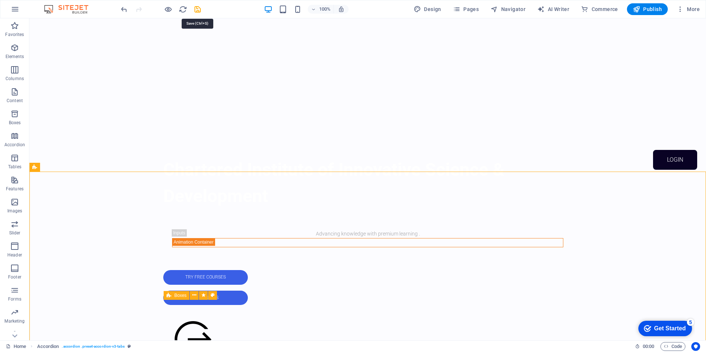
click at [199, 10] on icon "save" at bounding box center [197, 9] width 8 height 8
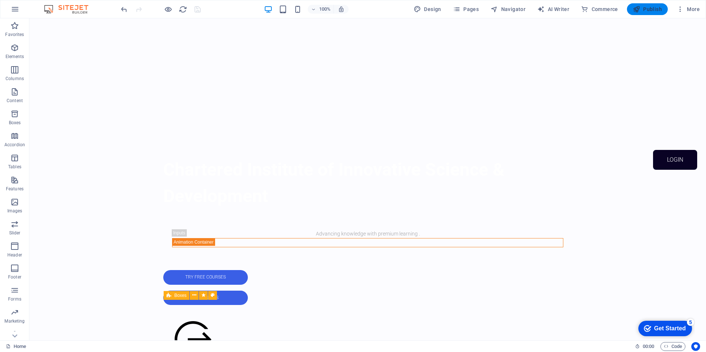
click at [645, 9] on span "Publish" at bounding box center [647, 9] width 29 height 7
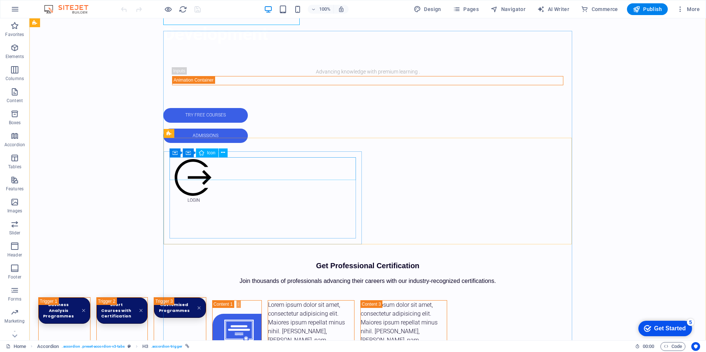
scroll to position [286, 0]
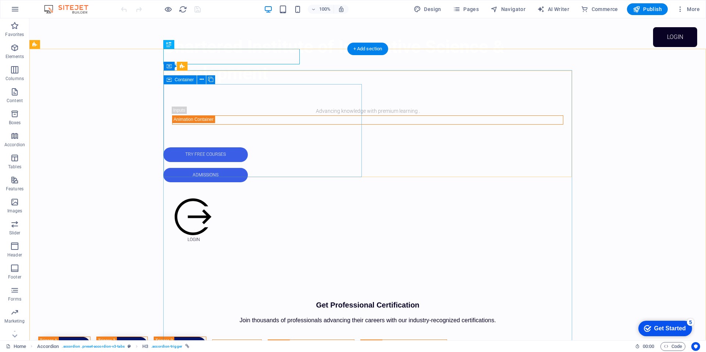
drag, startPoint x: 166, startPoint y: 103, endPoint x: 32, endPoint y: 103, distance: 133.9
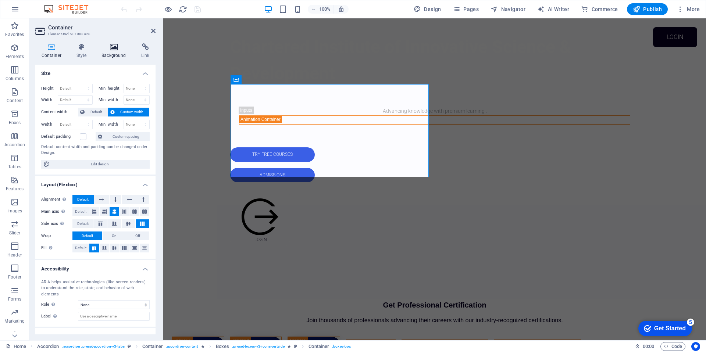
click at [122, 52] on h4 "Background" at bounding box center [116, 50] width 40 height 15
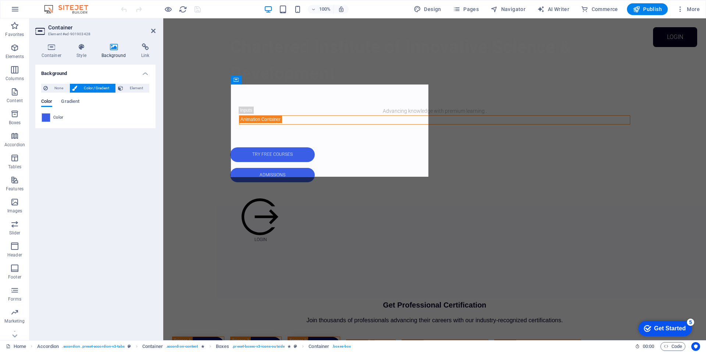
click at [42, 119] on span at bounding box center [46, 118] width 8 height 8
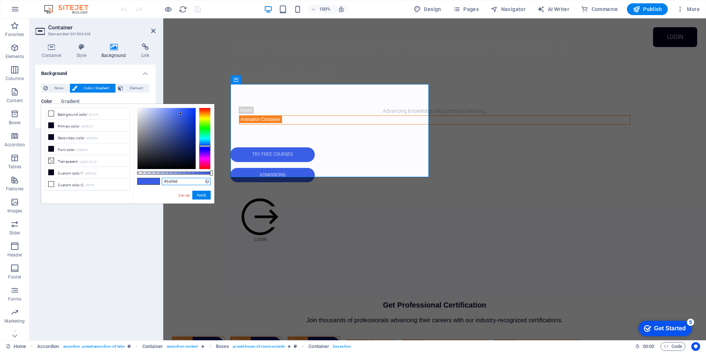
drag, startPoint x: 182, startPoint y: 185, endPoint x: 132, endPoint y: 181, distance: 49.8
click at [133, 181] on div "#3a5fe6 Supported formats #0852ed rgb(8, 82, 237) rgba(8, 82, 237, 90%) hsv(221…" at bounding box center [173, 207] width 81 height 206
type input "c"
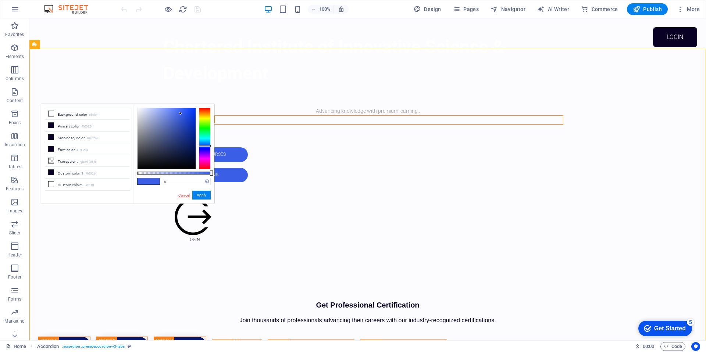
click at [185, 197] on link "Cancel" at bounding box center [184, 196] width 13 height 6
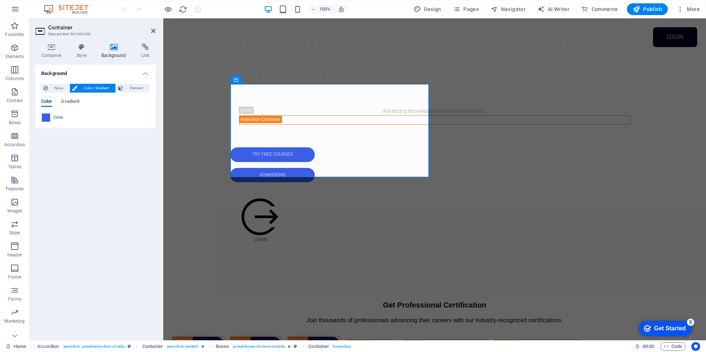
drag, startPoint x: 47, startPoint y: 118, endPoint x: 61, endPoint y: 126, distance: 16.6
click at [47, 118] on span at bounding box center [46, 118] width 8 height 8
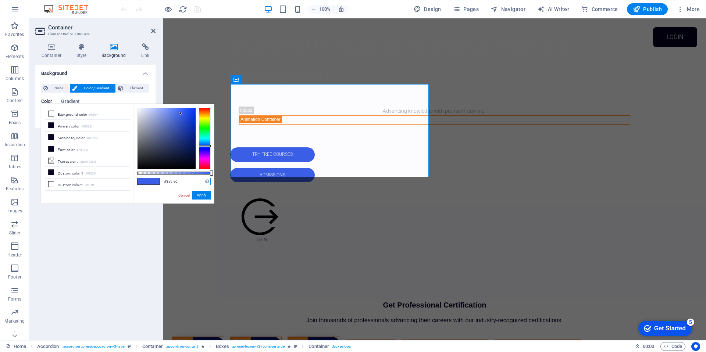
drag, startPoint x: 179, startPoint y: 182, endPoint x: 147, endPoint y: 178, distance: 32.3
click at [148, 178] on div "#3a5fe6 Supported formats #0852ed rgb(8, 82, 237) rgba(8, 82, 237, 90%) hsv(221…" at bounding box center [173, 207] width 81 height 206
click at [206, 196] on button "Apply" at bounding box center [201, 195] width 18 height 9
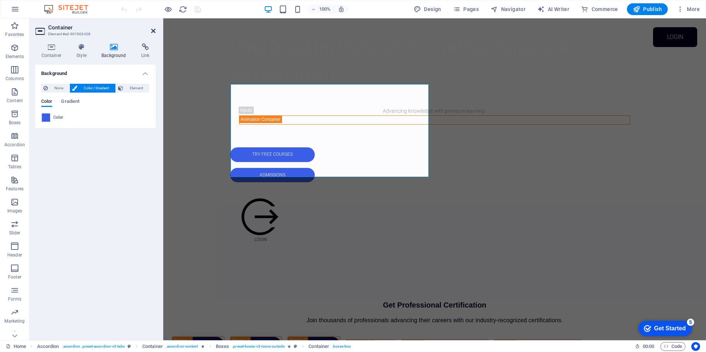
click at [154, 29] on icon at bounding box center [153, 31] width 4 height 6
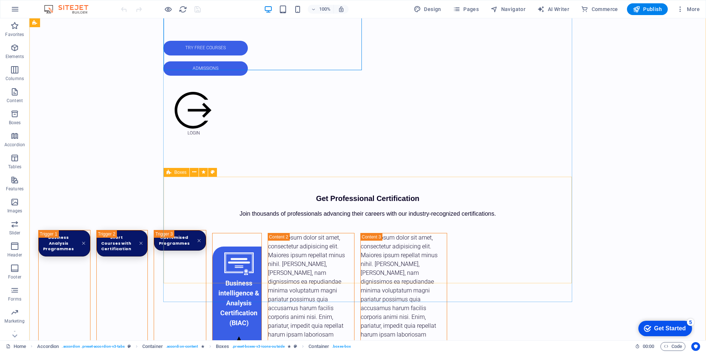
scroll to position [393, 0]
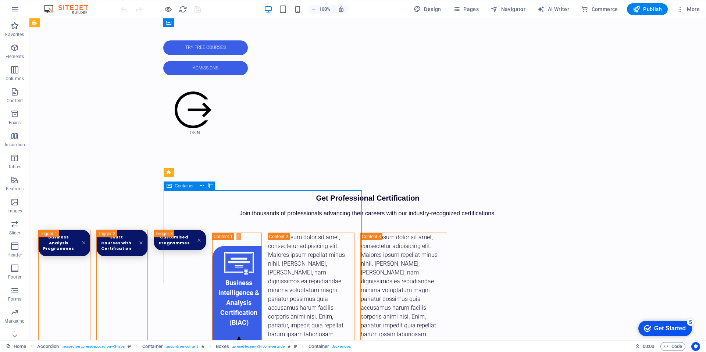
drag, startPoint x: 166, startPoint y: 203, endPoint x: 33, endPoint y: 205, distance: 133.1
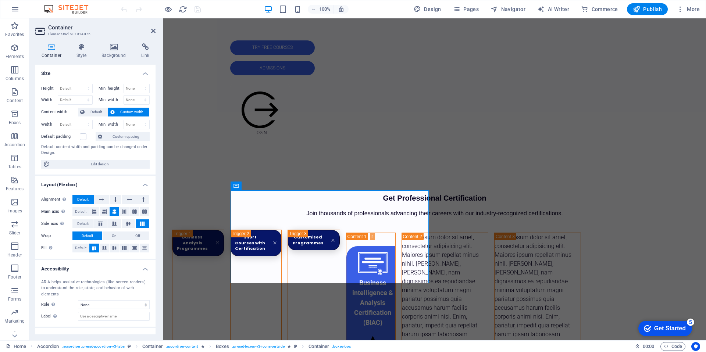
drag, startPoint x: 120, startPoint y: 50, endPoint x: 123, endPoint y: 59, distance: 9.2
click at [120, 50] on icon at bounding box center [114, 46] width 37 height 7
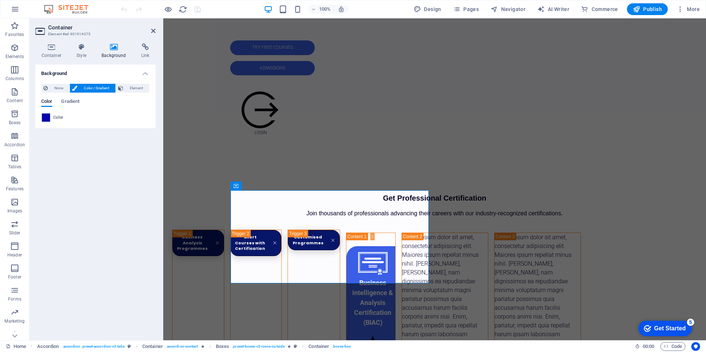
click at [50, 122] on div "Color" at bounding box center [95, 118] width 108 height 10
drag, startPoint x: 47, startPoint y: 119, endPoint x: 60, endPoint y: 131, distance: 17.5
click at [46, 119] on span at bounding box center [46, 118] width 8 height 8
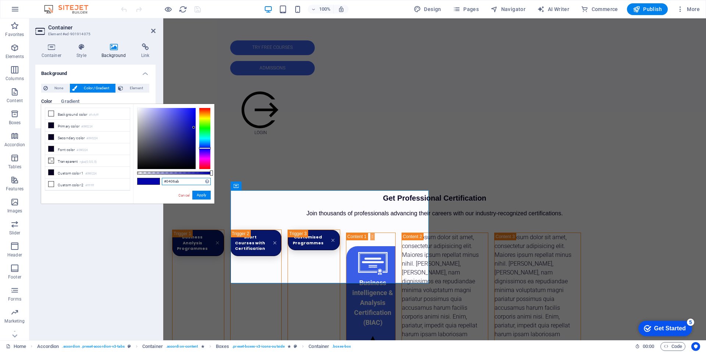
drag, startPoint x: 182, startPoint y: 183, endPoint x: 136, endPoint y: 178, distance: 45.9
click at [136, 178] on div "#0406ab Supported formats #0852ed rgb(8, 82, 237) rgba(8, 82, 237, 90%) hsv(221…" at bounding box center [173, 207] width 81 height 206
paste input "3a5fe6"
type input "#3a5fe6"
click at [207, 196] on button "Apply" at bounding box center [201, 195] width 18 height 9
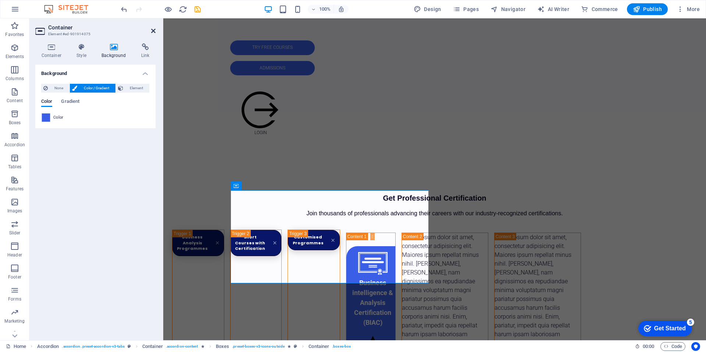
click at [150, 29] on h2 "Container" at bounding box center [101, 27] width 107 height 7
click at [152, 31] on icon at bounding box center [153, 31] width 4 height 6
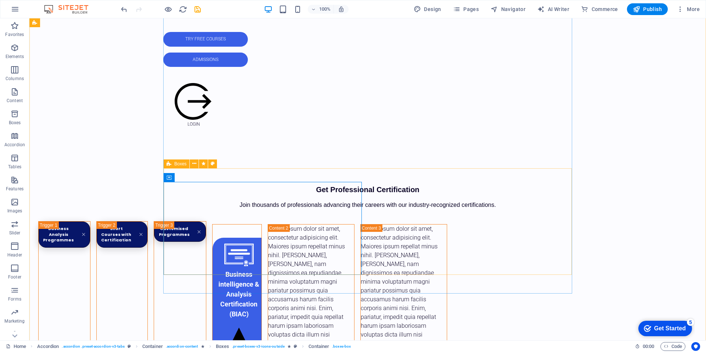
scroll to position [403, 0]
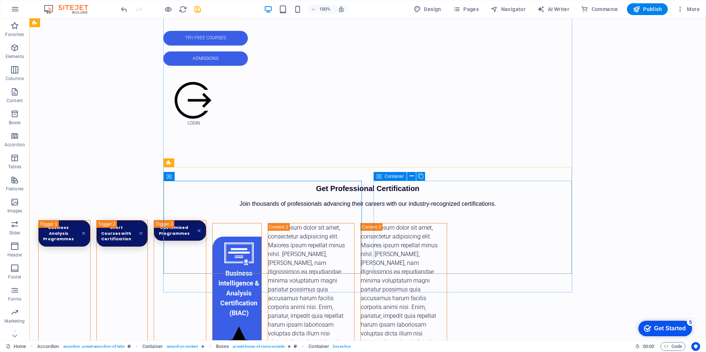
drag, startPoint x: 376, startPoint y: 193, endPoint x: 240, endPoint y: 196, distance: 135.7
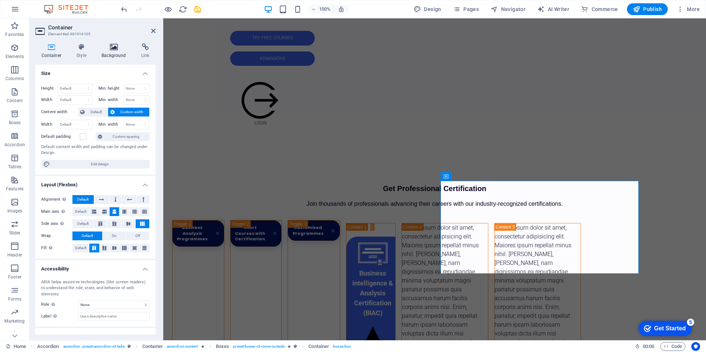
click at [115, 47] on icon at bounding box center [114, 46] width 37 height 7
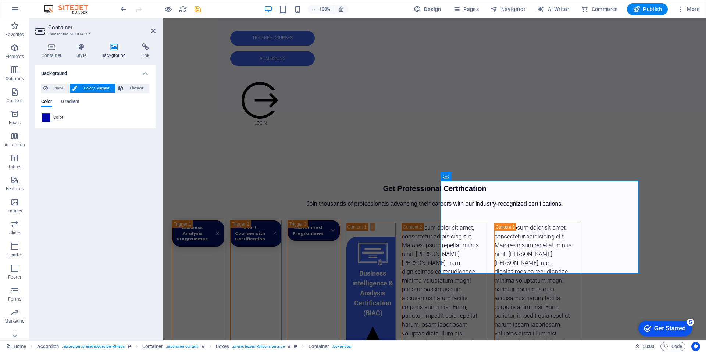
click at [50, 118] on span at bounding box center [46, 118] width 8 height 8
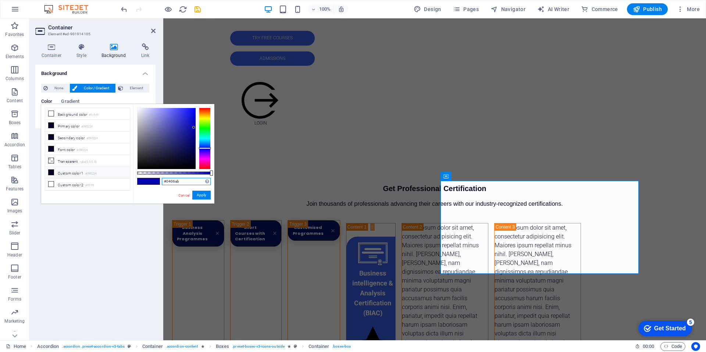
drag, startPoint x: 185, startPoint y: 183, endPoint x: 120, endPoint y: 176, distance: 65.8
click at [122, 176] on div "less Background color #fcfcff Primary color #090224 Secondary color #090224 Fon…" at bounding box center [127, 154] width 173 height 100
paste input "3a5fe6"
type input "#3a5fe6"
click at [206, 193] on button "Apply" at bounding box center [201, 195] width 18 height 9
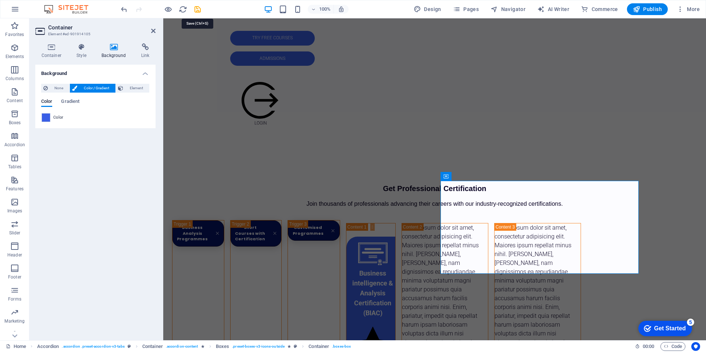
click at [196, 10] on icon "save" at bounding box center [197, 9] width 8 height 8
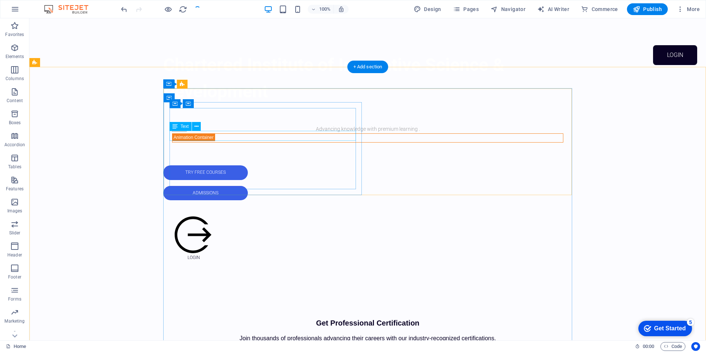
scroll to position [291, 0]
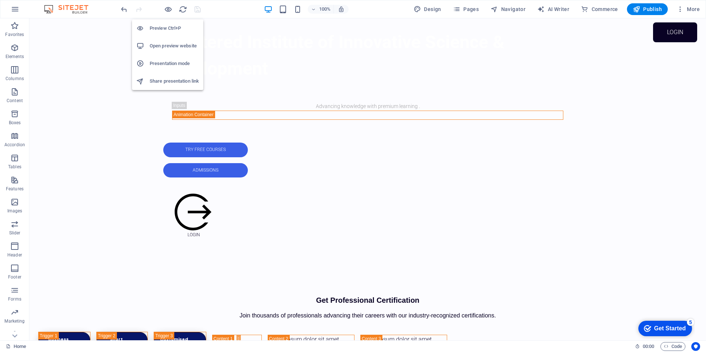
drag, startPoint x: 165, startPoint y: 8, endPoint x: 195, endPoint y: 21, distance: 32.4
click at [165, 8] on icon "button" at bounding box center [168, 9] width 8 height 8
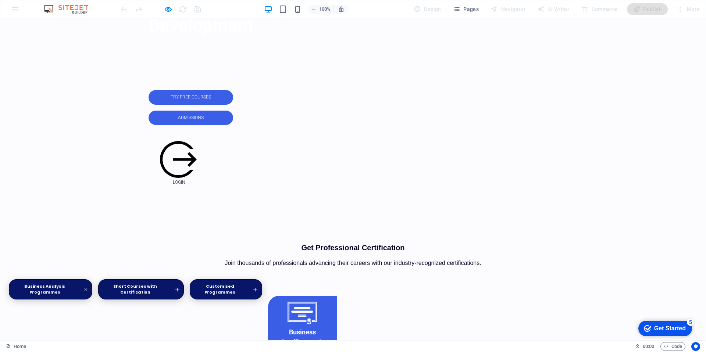
scroll to position [326, 0]
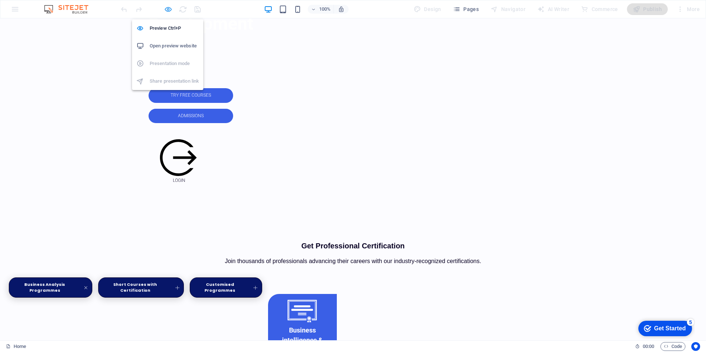
click at [170, 10] on icon "button" at bounding box center [168, 9] width 8 height 8
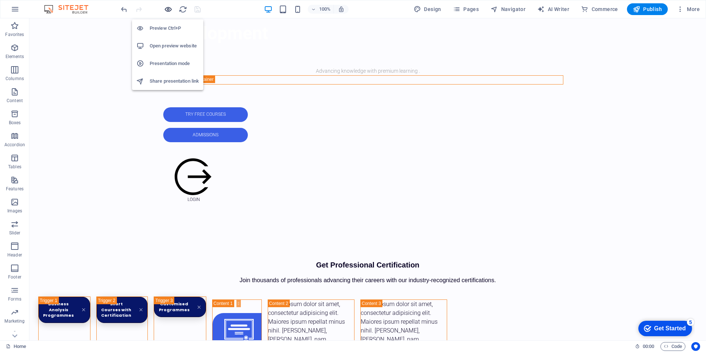
scroll to position [337, 0]
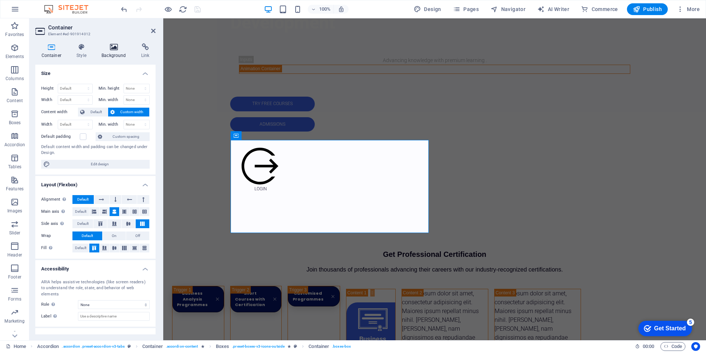
click at [109, 50] on icon at bounding box center [114, 46] width 37 height 7
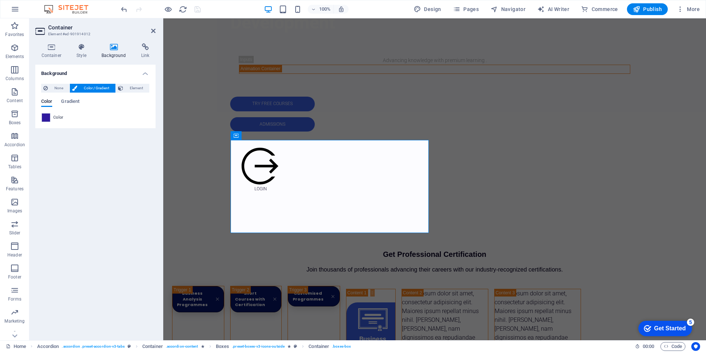
click at [45, 119] on span at bounding box center [46, 118] width 8 height 8
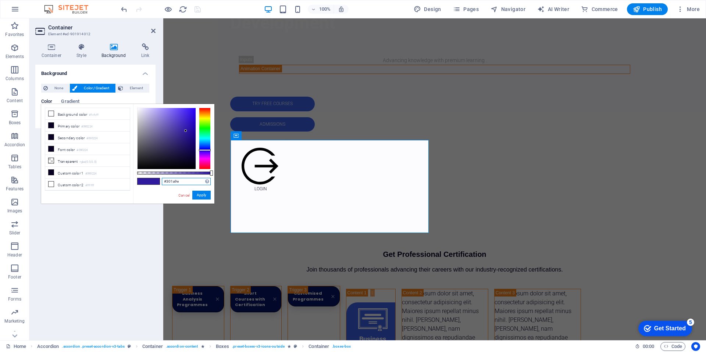
drag, startPoint x: 186, startPoint y: 181, endPoint x: 136, endPoint y: 177, distance: 50.2
click at [136, 177] on div "#301a9e Supported formats #0852ed rgb(8, 82, 237) rgba(8, 82, 237, 90%) hsv(221…" at bounding box center [173, 207] width 81 height 206
paste input "a5fe6"
type input "#3a5fe6"
click at [203, 197] on button "Apply" at bounding box center [201, 195] width 18 height 9
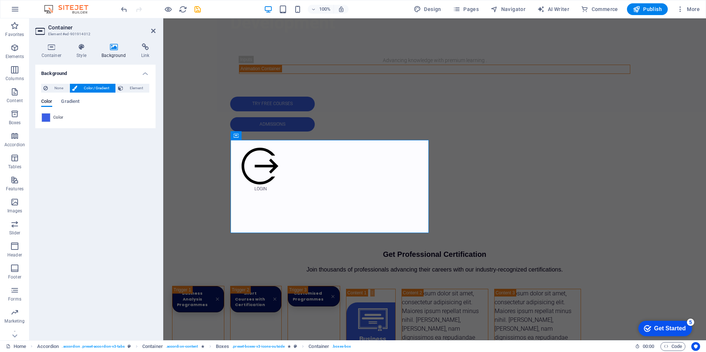
click at [156, 30] on aside "Container Element #ed-901914012 Container Style Background Link Size Height Def…" at bounding box center [96, 179] width 134 height 322
click at [152, 30] on icon at bounding box center [153, 31] width 4 height 6
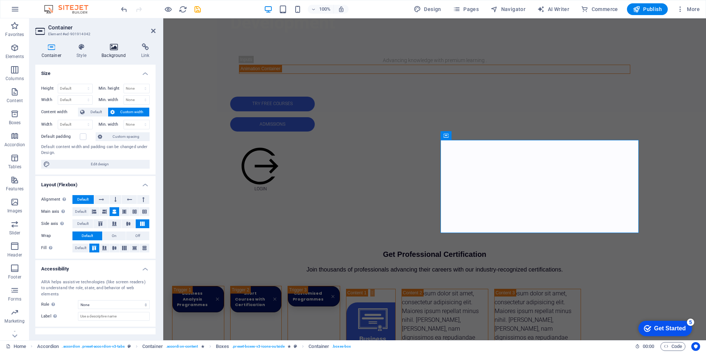
click at [114, 47] on icon at bounding box center [114, 46] width 37 height 7
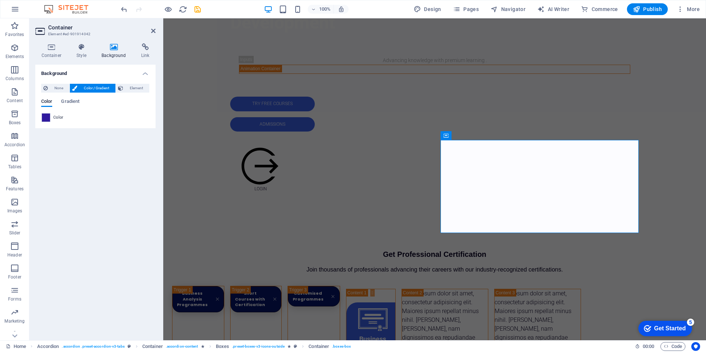
click at [46, 118] on span at bounding box center [46, 118] width 8 height 8
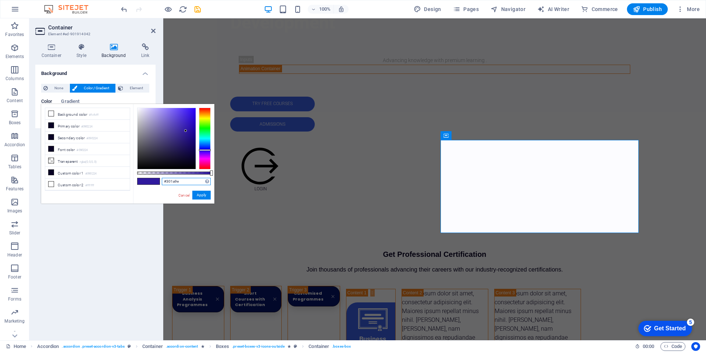
drag, startPoint x: 183, startPoint y: 182, endPoint x: 154, endPoint y: 178, distance: 29.7
click at [154, 178] on div "#301a9e Supported formats #0852ed rgb(8, 82, 237) rgba(8, 82, 237, 90%) hsv(221…" at bounding box center [173, 207] width 81 height 206
paste input "a5fe6"
type input "#3a5fe6"
click at [206, 196] on button "Apply" at bounding box center [201, 195] width 18 height 9
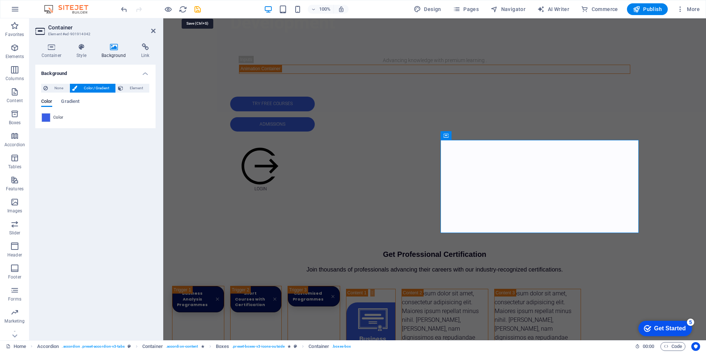
drag, startPoint x: 200, startPoint y: 9, endPoint x: 200, endPoint y: 14, distance: 4.8
click at [200, 9] on icon "save" at bounding box center [197, 9] width 8 height 8
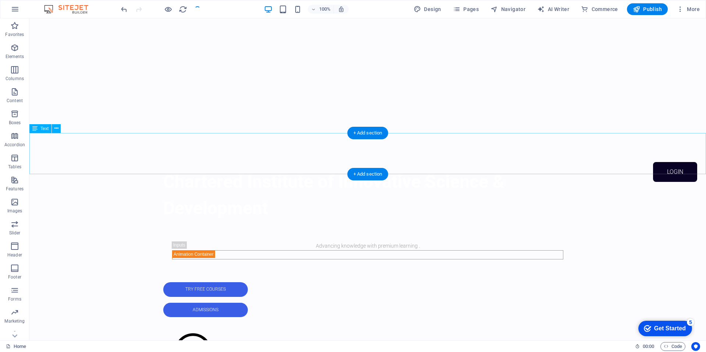
scroll to position [134, 0]
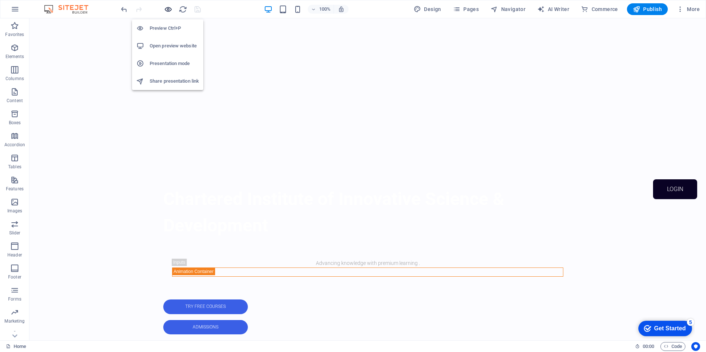
click at [165, 7] on icon "button" at bounding box center [168, 9] width 8 height 8
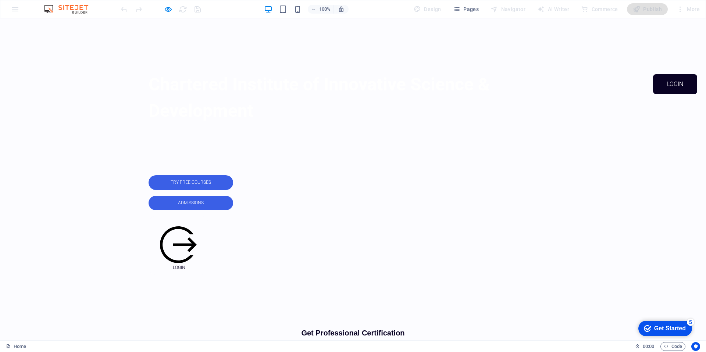
scroll to position [235, 0]
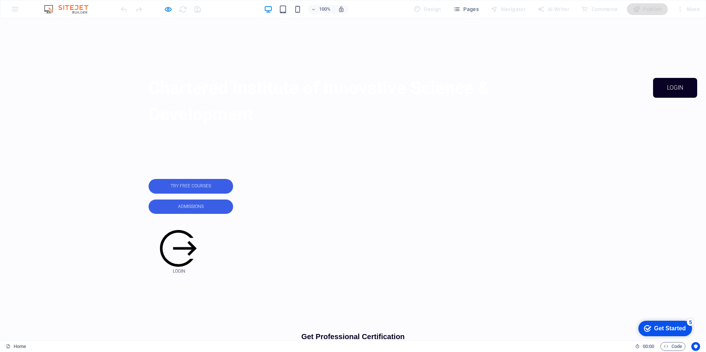
click at [172, 10] on icon "button" at bounding box center [168, 9] width 8 height 8
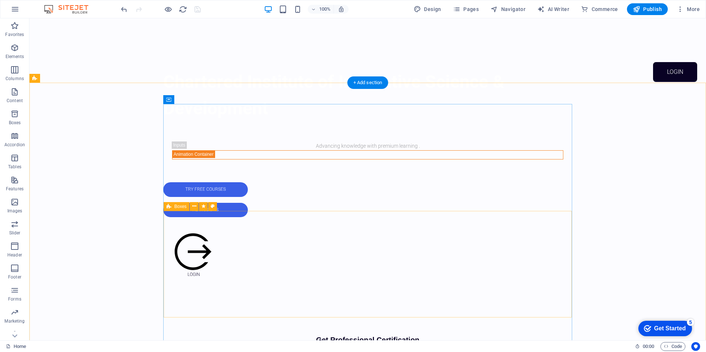
scroll to position [252, 0]
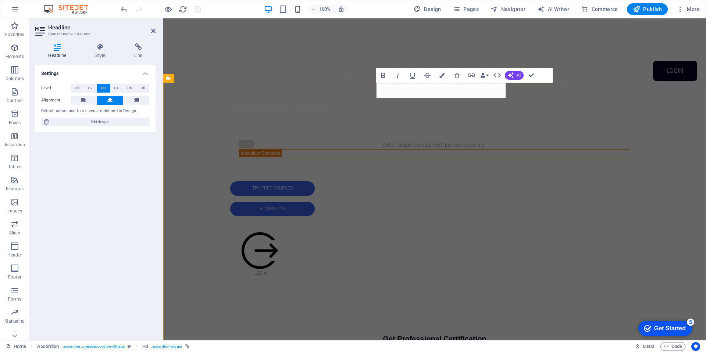
drag, startPoint x: 684, startPoint y: 141, endPoint x: 679, endPoint y: 141, distance: 4.4
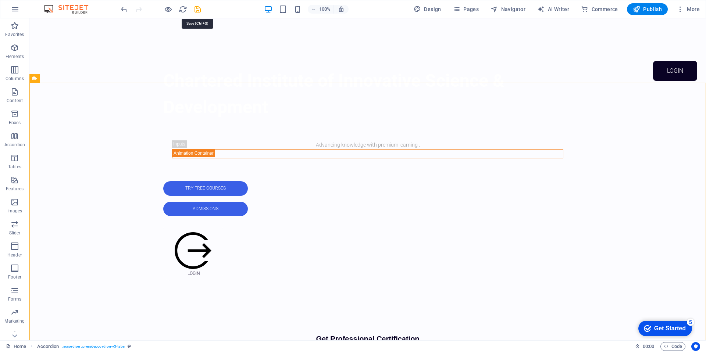
drag, startPoint x: 196, startPoint y: 8, endPoint x: 204, endPoint y: 9, distance: 8.1
click at [196, 9] on icon "save" at bounding box center [197, 9] width 8 height 8
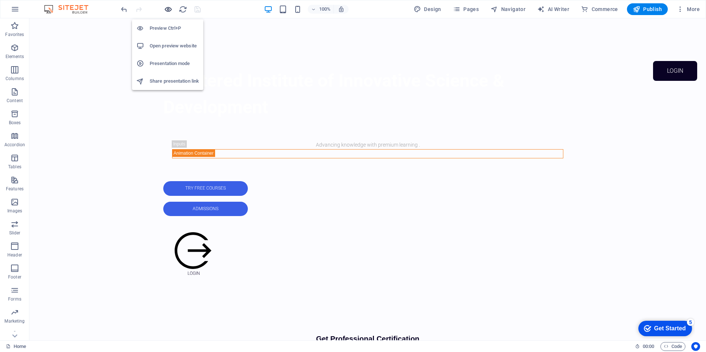
click at [166, 7] on icon "button" at bounding box center [168, 9] width 8 height 8
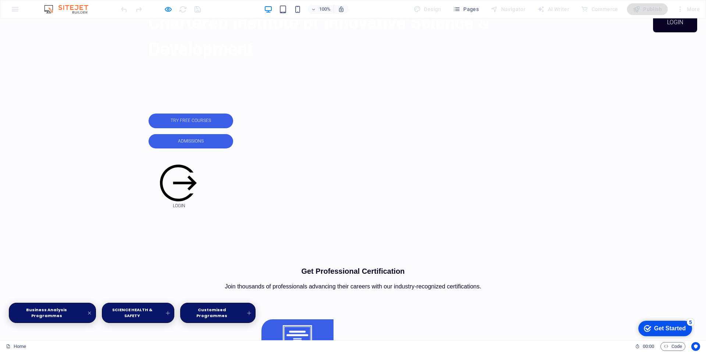
scroll to position [296, 0]
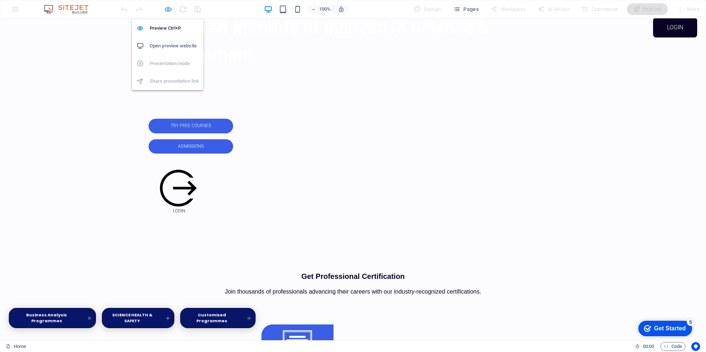
click at [169, 7] on icon "button" at bounding box center [168, 9] width 8 height 8
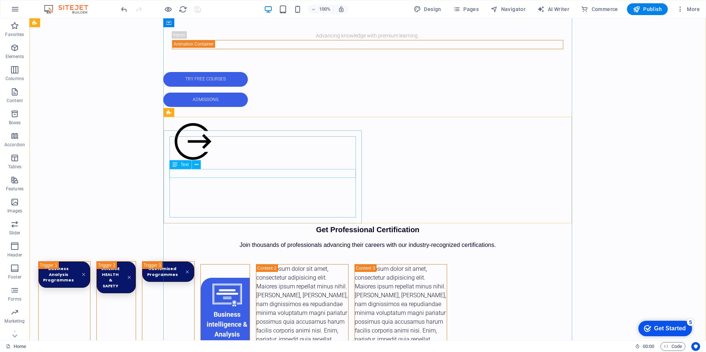
scroll to position [378, 0]
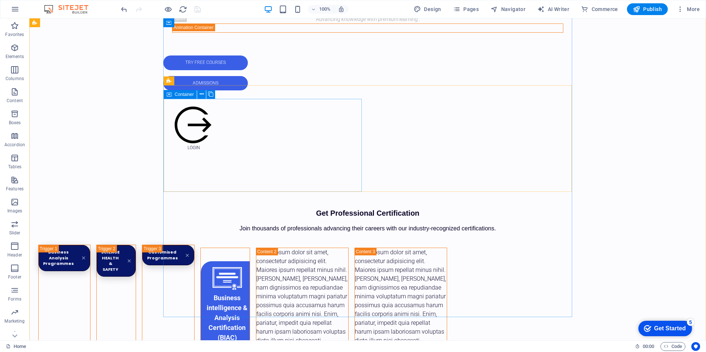
drag, startPoint x: 166, startPoint y: 117, endPoint x: 32, endPoint y: 117, distance: 134.2
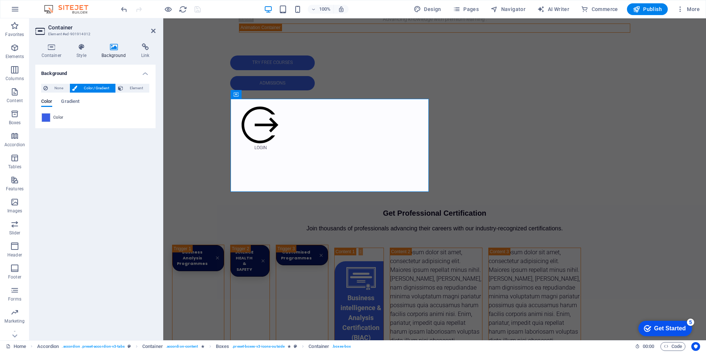
click at [45, 117] on span at bounding box center [46, 118] width 8 height 8
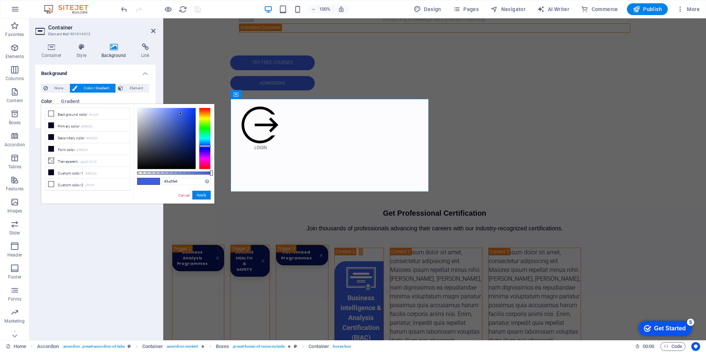
type input "#6984e9"
click at [169, 113] on div at bounding box center [167, 138] width 58 height 61
click at [202, 194] on button "Apply" at bounding box center [201, 195] width 18 height 9
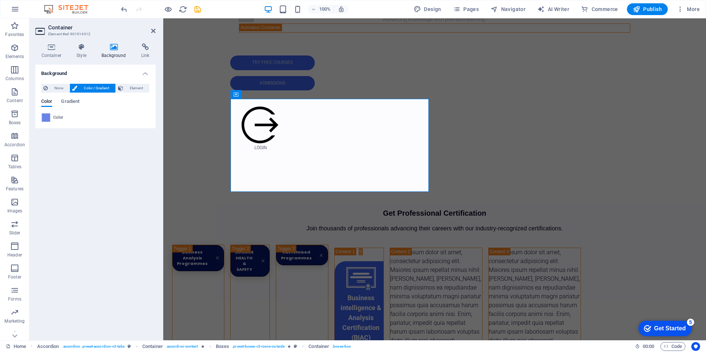
click at [44, 119] on span at bounding box center [46, 118] width 8 height 8
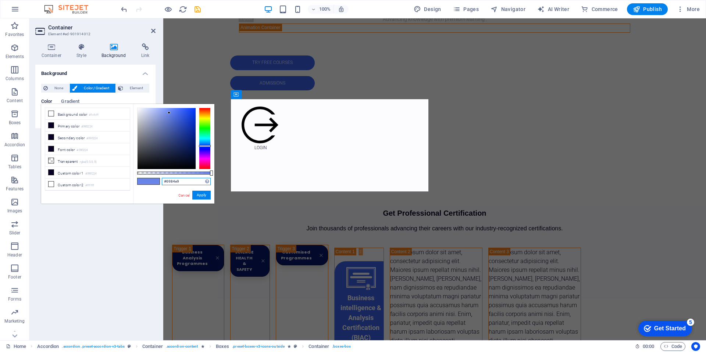
drag, startPoint x: 185, startPoint y: 182, endPoint x: 156, endPoint y: 179, distance: 29.9
click at [156, 179] on div "#6984e9 Supported formats #0852ed rgb(8, 82, 237) rgba(8, 82, 237, 90%) hsv(221…" at bounding box center [173, 207] width 81 height 206
click at [205, 197] on button "Apply" at bounding box center [201, 195] width 18 height 9
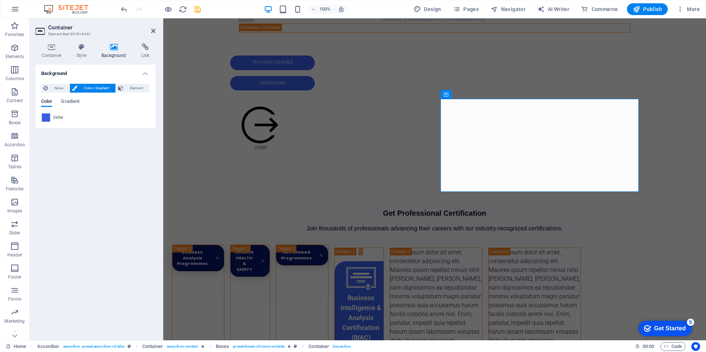
click at [49, 118] on span at bounding box center [46, 118] width 8 height 8
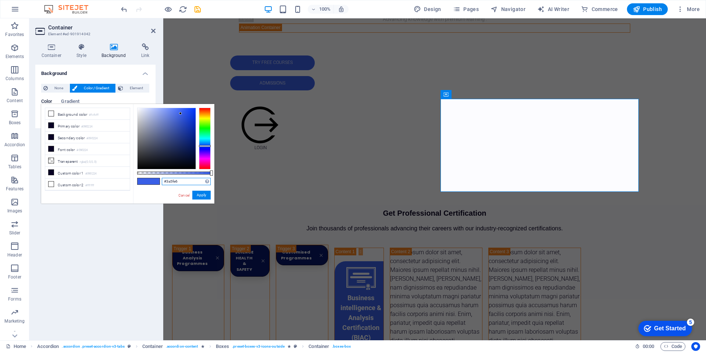
drag, startPoint x: 164, startPoint y: 182, endPoint x: 148, endPoint y: 180, distance: 16.7
click at [148, 180] on div "#3a5fe6 Supported formats #0852ed rgb(8, 82, 237) rgba(8, 82, 237, 90%) hsv(221…" at bounding box center [173, 207] width 81 height 206
paste input "6984e9"
type input "#6984e9"
click at [204, 195] on button "Apply" at bounding box center [201, 195] width 18 height 9
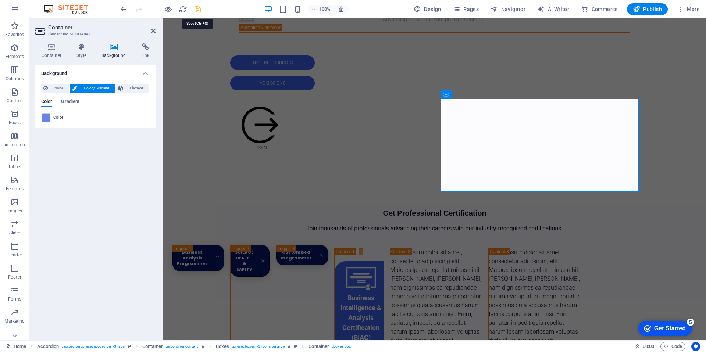
click at [195, 10] on icon "save" at bounding box center [197, 9] width 8 height 8
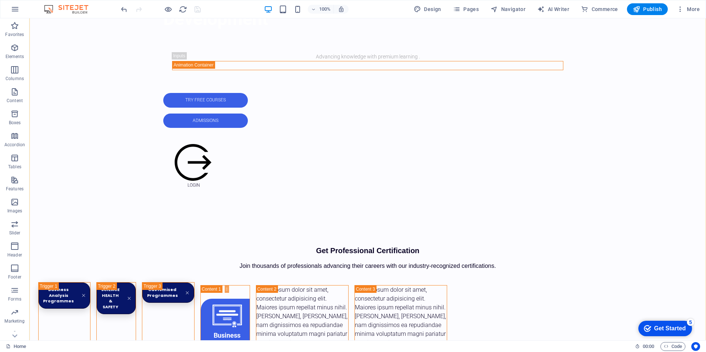
scroll to position [341, 0]
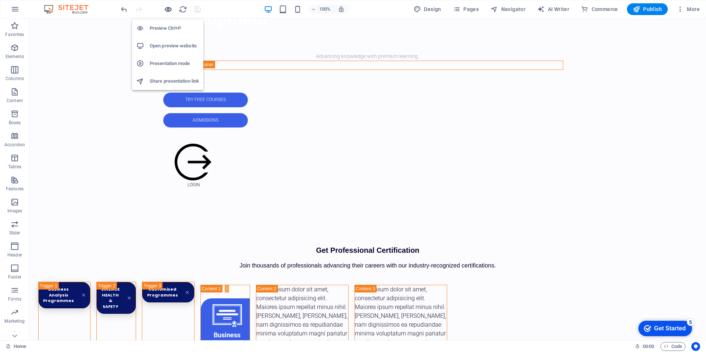
click at [168, 8] on icon "button" at bounding box center [168, 9] width 8 height 8
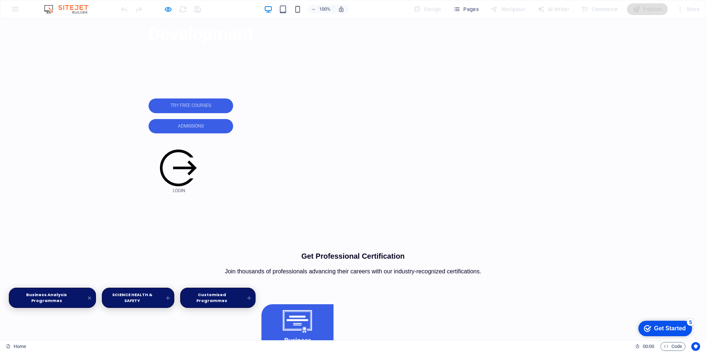
scroll to position [317, 0]
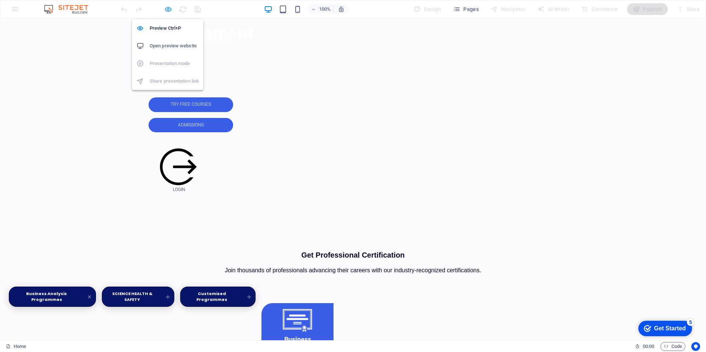
click at [169, 12] on icon "button" at bounding box center [168, 9] width 8 height 8
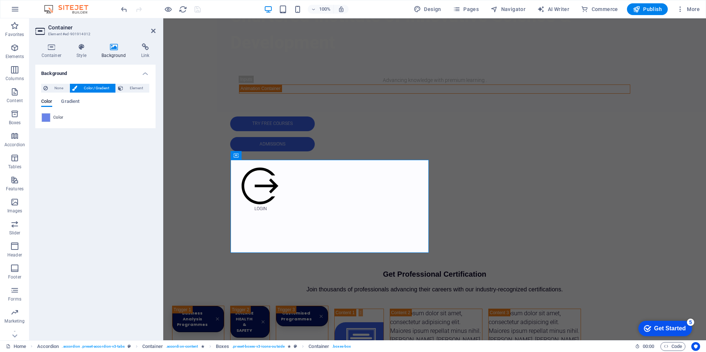
click at [45, 115] on span at bounding box center [46, 118] width 8 height 8
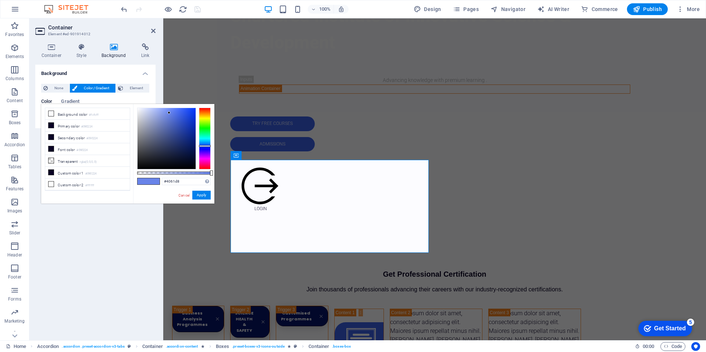
click at [178, 117] on div at bounding box center [167, 138] width 58 height 61
click at [185, 118] on div at bounding box center [167, 138] width 58 height 61
click at [189, 121] on div at bounding box center [167, 138] width 58 height 61
click at [164, 129] on div at bounding box center [167, 138] width 58 height 61
click at [152, 124] on div at bounding box center [167, 138] width 58 height 61
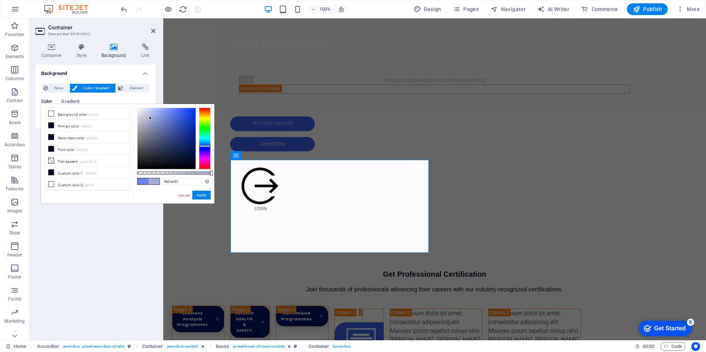
click at [150, 118] on div at bounding box center [167, 138] width 58 height 61
click at [143, 112] on div at bounding box center [167, 138] width 58 height 61
click at [153, 112] on div at bounding box center [167, 138] width 58 height 61
click at [173, 114] on div at bounding box center [167, 138] width 58 height 61
click at [178, 116] on div at bounding box center [167, 138] width 58 height 61
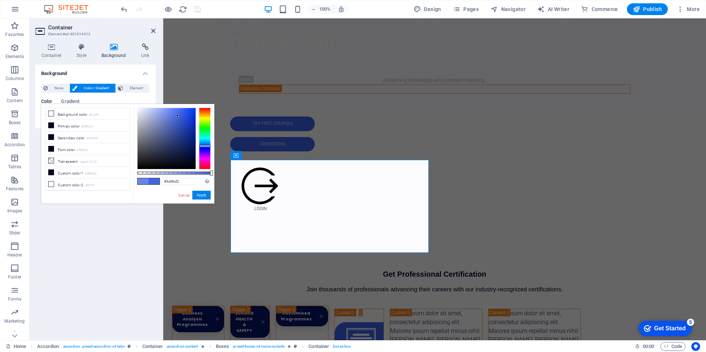
click at [179, 118] on div at bounding box center [167, 138] width 58 height 61
click at [204, 197] on button "Apply" at bounding box center [201, 195] width 18 height 9
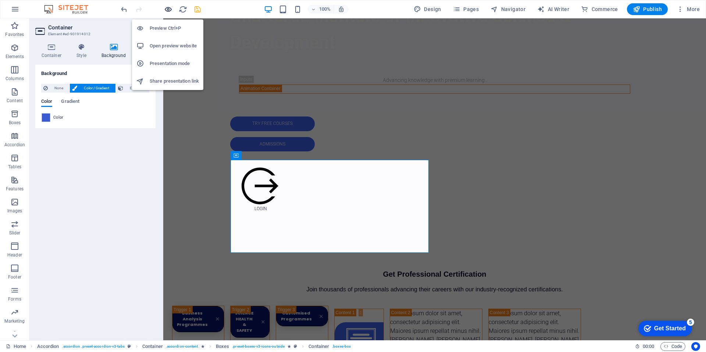
click at [168, 10] on icon "button" at bounding box center [168, 9] width 8 height 8
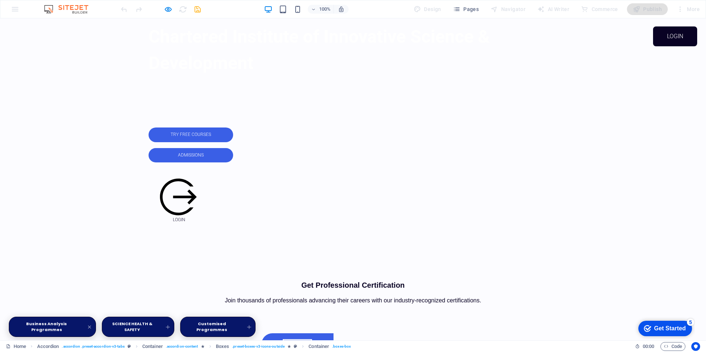
scroll to position [287, 0]
click at [165, 7] on icon "button" at bounding box center [168, 9] width 8 height 8
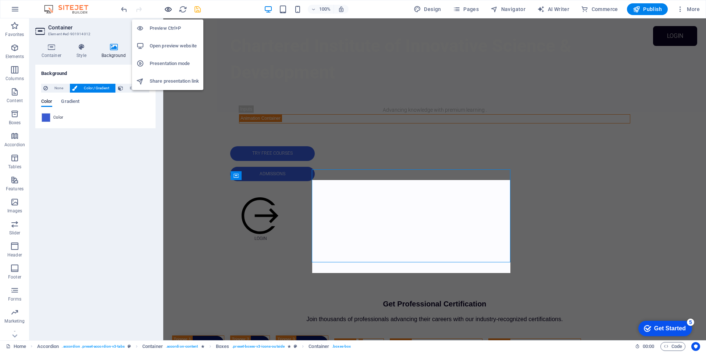
scroll to position [297, 0]
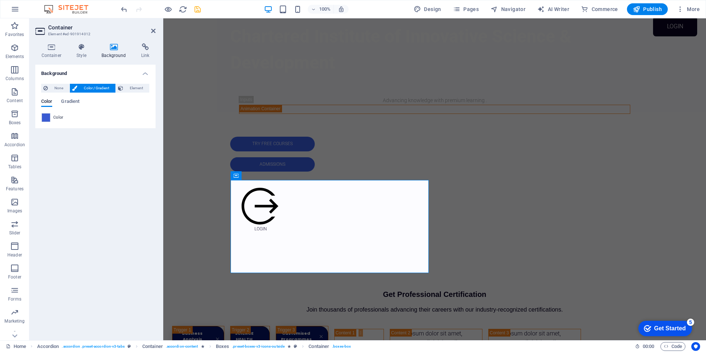
click at [47, 121] on span at bounding box center [46, 118] width 8 height 8
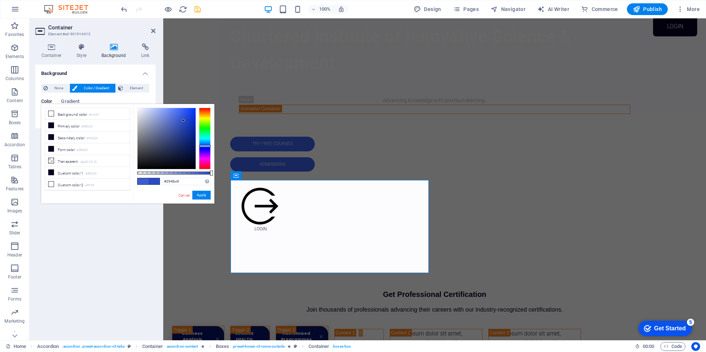
click at [183, 121] on div at bounding box center [167, 138] width 58 height 61
click at [187, 121] on div at bounding box center [167, 138] width 58 height 61
click at [205, 196] on button "Apply" at bounding box center [201, 195] width 18 height 9
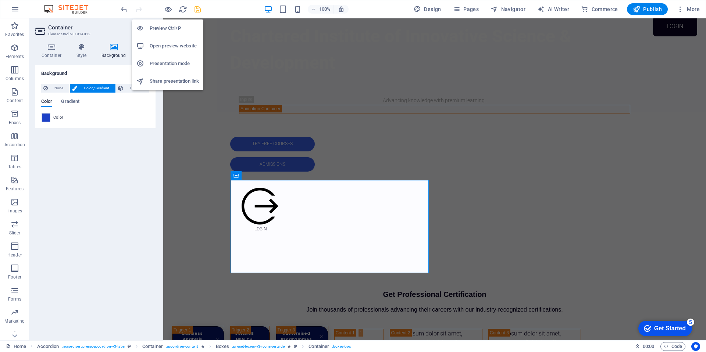
drag, startPoint x: 167, startPoint y: 9, endPoint x: 163, endPoint y: 89, distance: 79.5
click at [167, 9] on icon "button" at bounding box center [168, 9] width 8 height 8
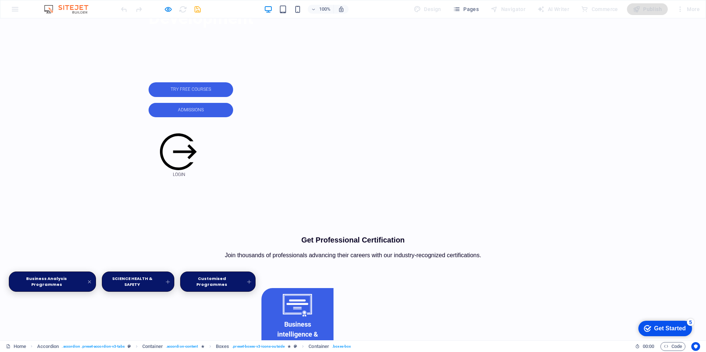
scroll to position [333, 0]
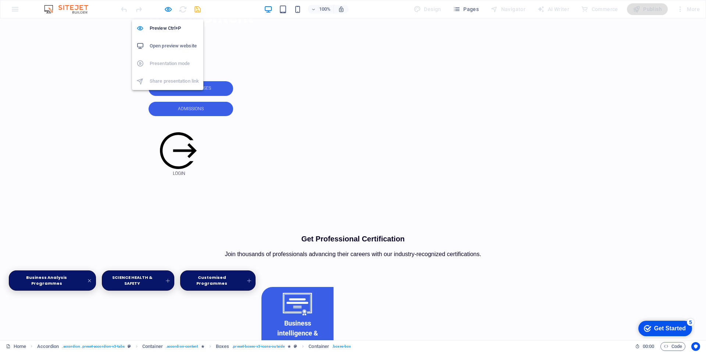
click at [167, 10] on icon "button" at bounding box center [168, 9] width 8 height 8
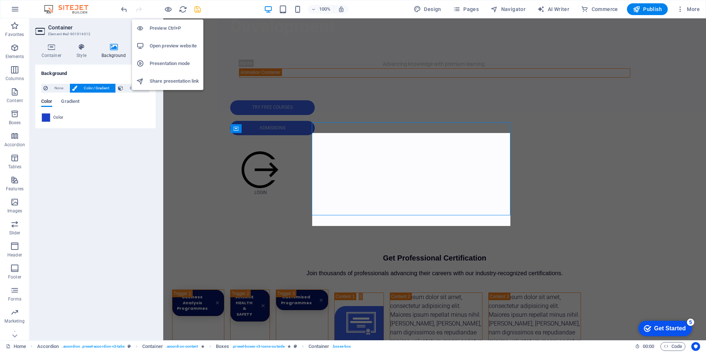
scroll to position [344, 0]
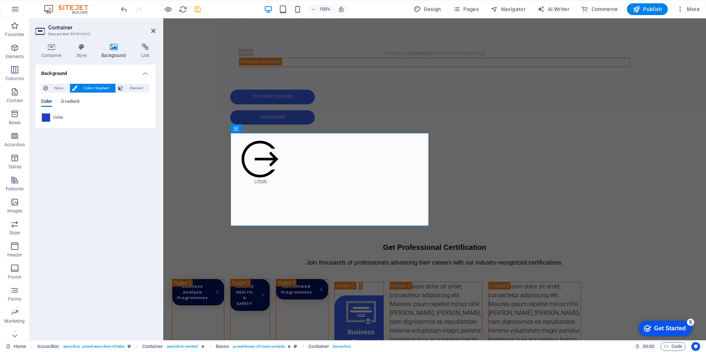
click at [46, 122] on div at bounding box center [46, 117] width 9 height 9
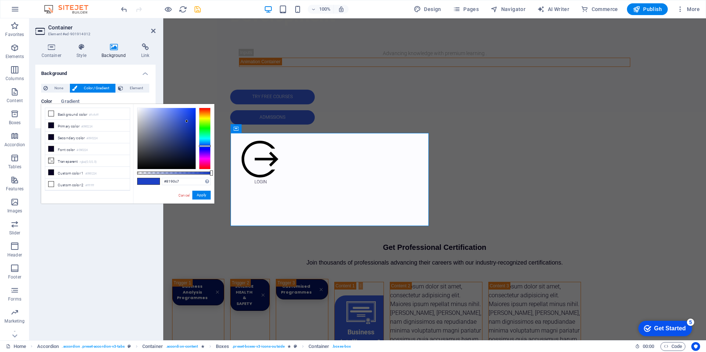
click at [158, 121] on div at bounding box center [167, 138] width 58 height 61
click at [164, 126] on div at bounding box center [167, 138] width 58 height 61
click at [171, 136] on div at bounding box center [167, 138] width 58 height 61
click at [181, 138] on div at bounding box center [167, 138] width 58 height 61
click at [206, 145] on div at bounding box center [205, 139] width 12 height 62
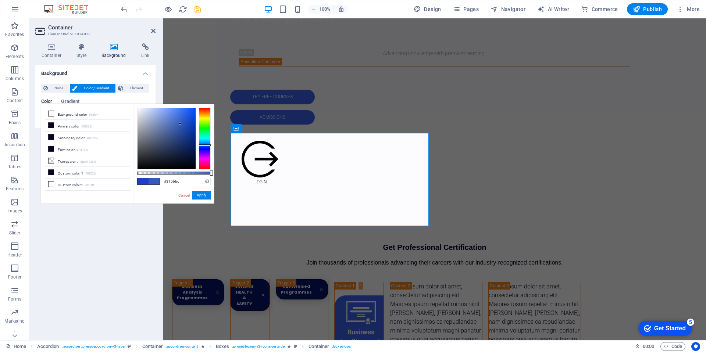
drag, startPoint x: 180, startPoint y: 124, endPoint x: 174, endPoint y: 124, distance: 5.9
click at [180, 124] on div at bounding box center [167, 138] width 58 height 61
drag, startPoint x: 184, startPoint y: 120, endPoint x: 180, endPoint y: 121, distance: 4.1
click at [184, 120] on div at bounding box center [167, 138] width 58 height 61
click at [188, 115] on div at bounding box center [167, 138] width 58 height 61
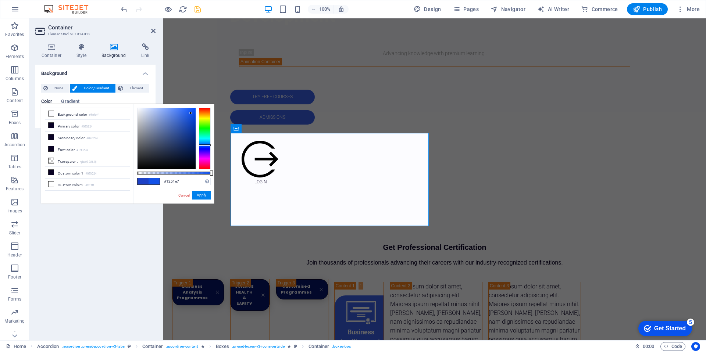
click at [191, 113] on div at bounding box center [167, 138] width 58 height 61
click at [201, 196] on button "Apply" at bounding box center [201, 195] width 18 height 9
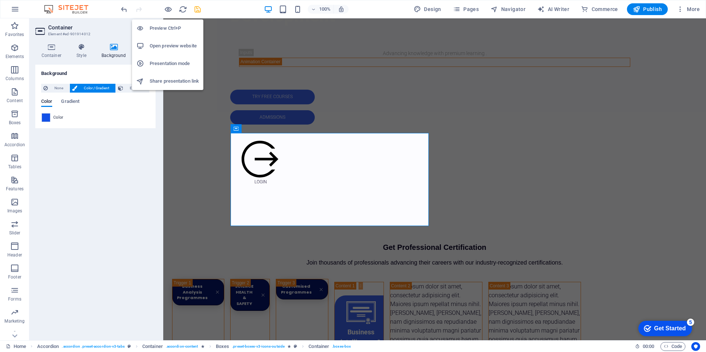
drag, startPoint x: 168, startPoint y: 9, endPoint x: 190, endPoint y: 33, distance: 32.8
click at [168, 9] on icon "button" at bounding box center [168, 9] width 8 height 8
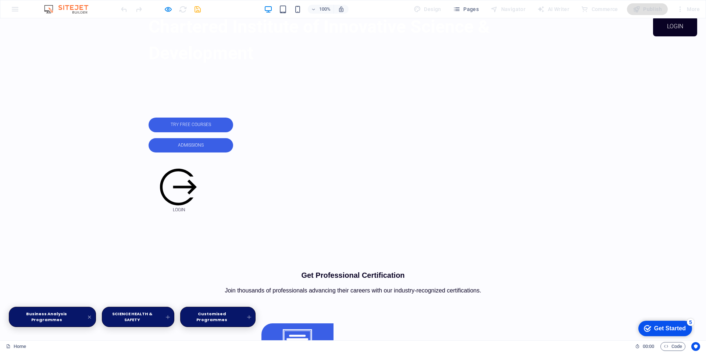
scroll to position [297, 0]
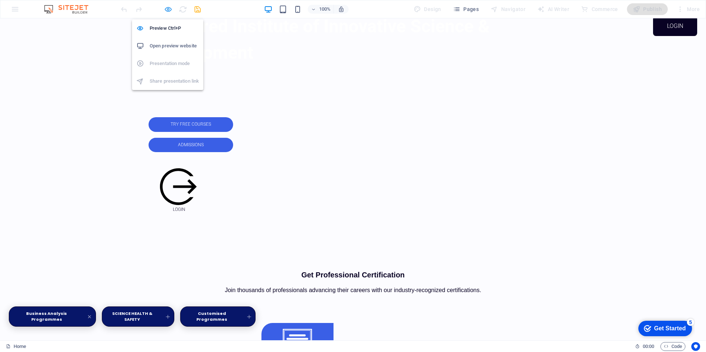
click at [167, 10] on icon "button" at bounding box center [168, 9] width 8 height 8
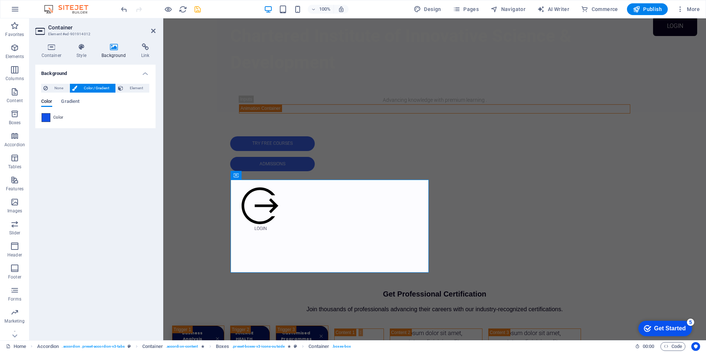
click at [47, 122] on div "None Color / Gradient Element Stretch background to full-width Color overlay Pl…" at bounding box center [95, 103] width 120 height 50
drag, startPoint x: 47, startPoint y: 120, endPoint x: 51, endPoint y: 122, distance: 4.4
click at [47, 121] on span at bounding box center [46, 118] width 8 height 8
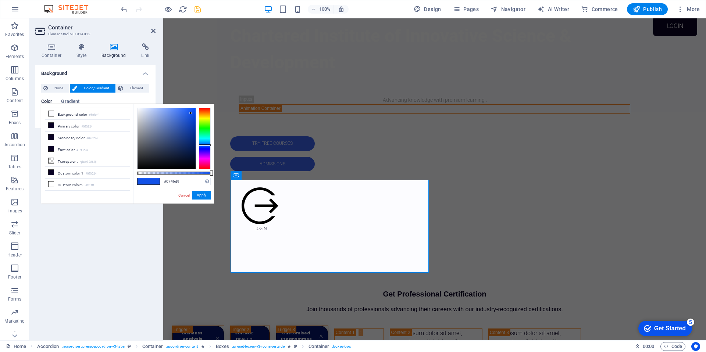
click at [193, 117] on div at bounding box center [167, 138] width 58 height 61
click at [193, 119] on div at bounding box center [167, 138] width 58 height 61
click at [194, 114] on div at bounding box center [167, 138] width 58 height 61
click at [205, 196] on button "Apply" at bounding box center [201, 195] width 18 height 9
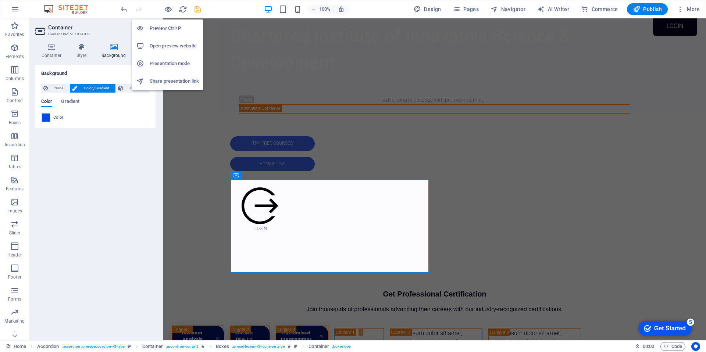
drag, startPoint x: 170, startPoint y: 8, endPoint x: 200, endPoint y: 68, distance: 67.1
click at [170, 8] on icon "button" at bounding box center [168, 9] width 8 height 8
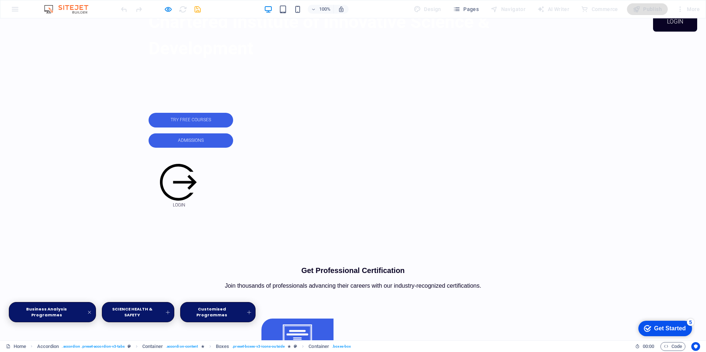
scroll to position [304, 0]
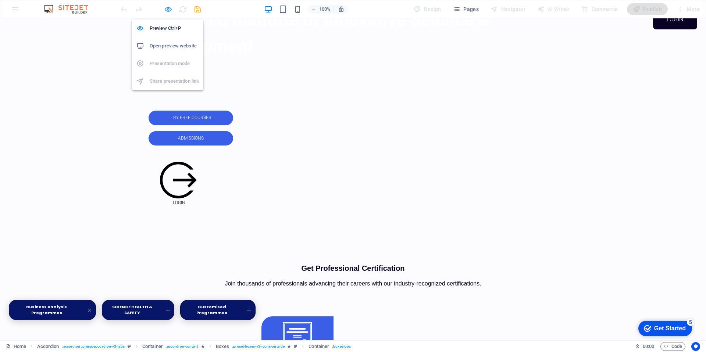
click at [169, 11] on icon "button" at bounding box center [168, 9] width 8 height 8
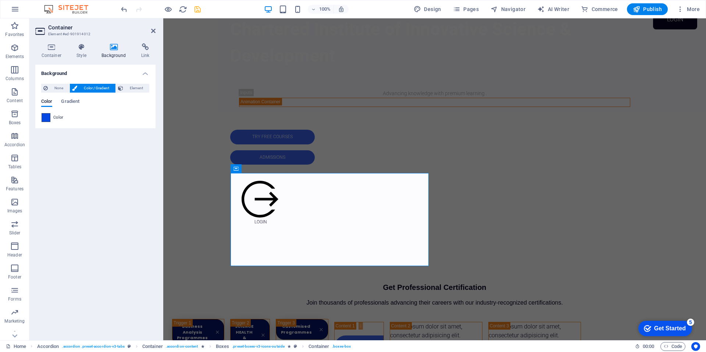
click at [46, 119] on span at bounding box center [46, 118] width 8 height 8
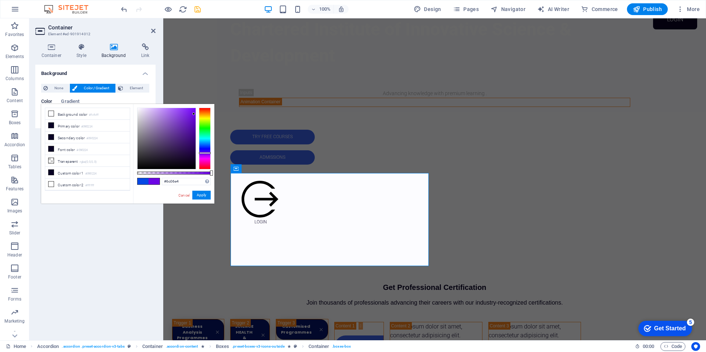
click at [205, 153] on div at bounding box center [205, 139] width 12 height 62
click at [183, 124] on div at bounding box center [167, 138] width 58 height 61
click at [176, 117] on div at bounding box center [167, 138] width 58 height 61
click at [190, 115] on div at bounding box center [167, 138] width 58 height 61
click at [190, 112] on div at bounding box center [167, 138] width 58 height 61
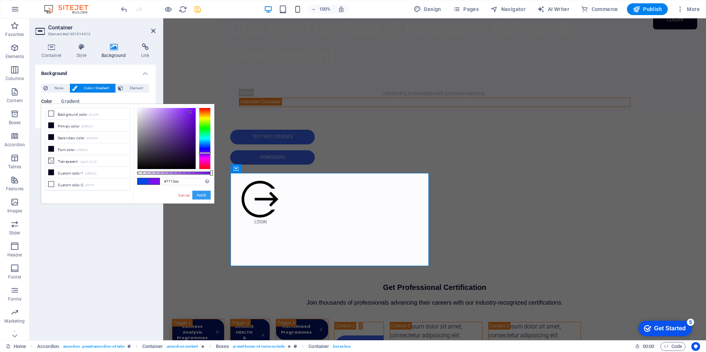
click at [200, 198] on button "Apply" at bounding box center [201, 195] width 18 height 9
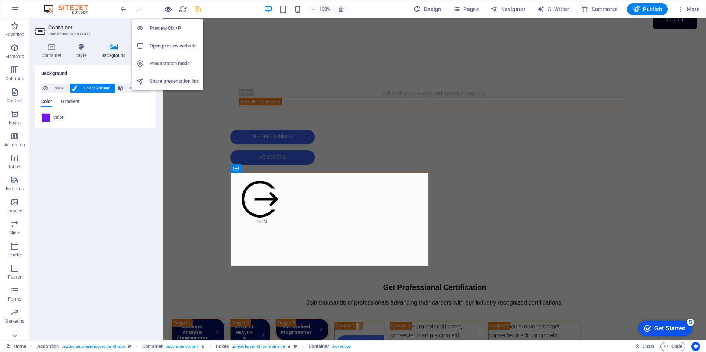
click at [166, 10] on icon "button" at bounding box center [168, 9] width 8 height 8
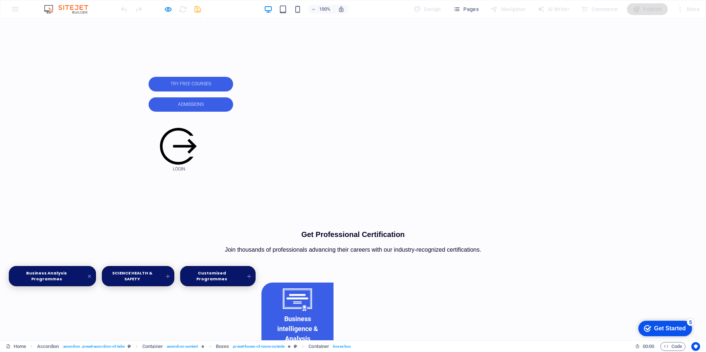
scroll to position [338, 0]
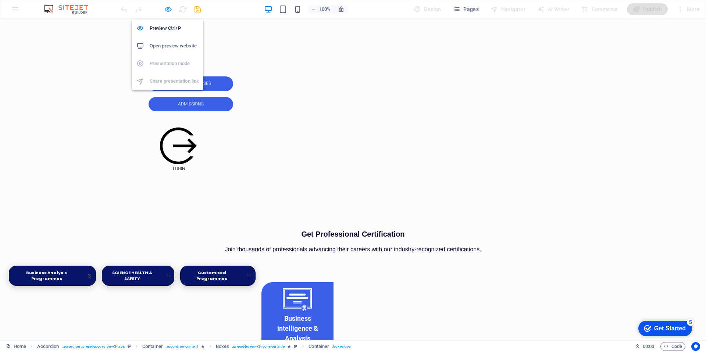
click at [165, 11] on icon "button" at bounding box center [168, 9] width 8 height 8
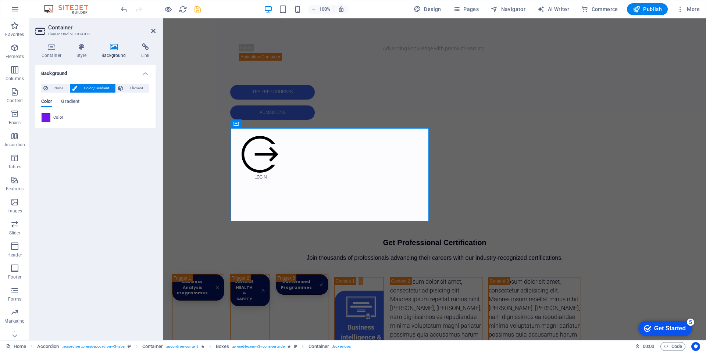
click at [50, 119] on span at bounding box center [46, 118] width 8 height 8
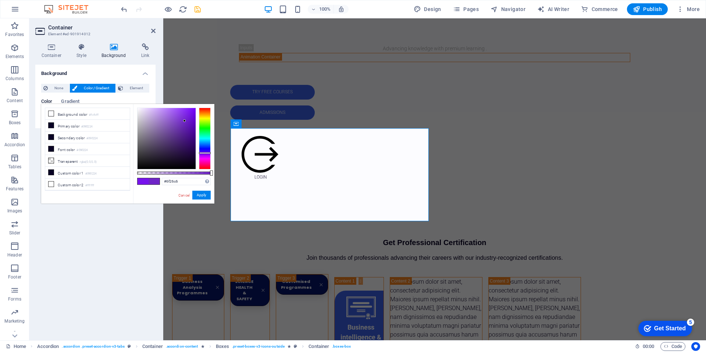
click at [184, 121] on div at bounding box center [167, 138] width 58 height 61
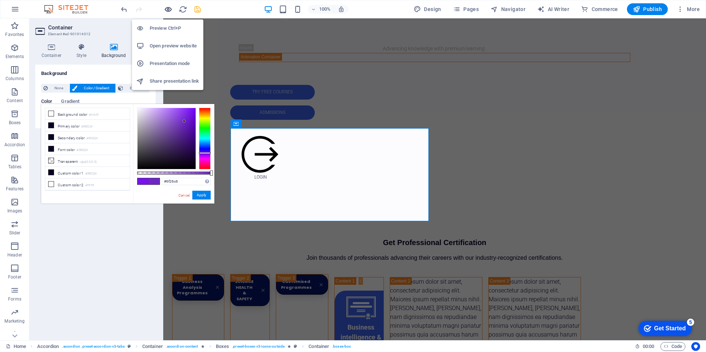
click at [168, 11] on icon "button" at bounding box center [168, 9] width 8 height 8
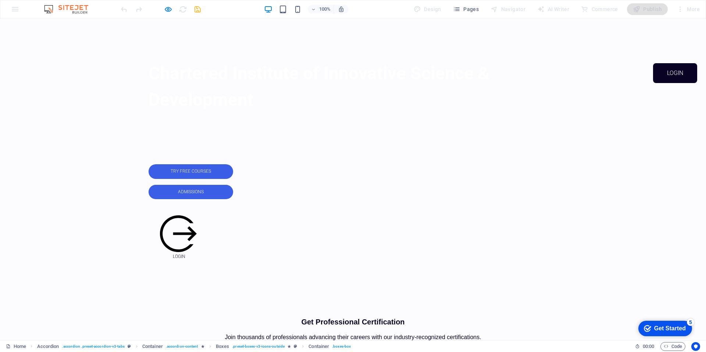
scroll to position [260, 0]
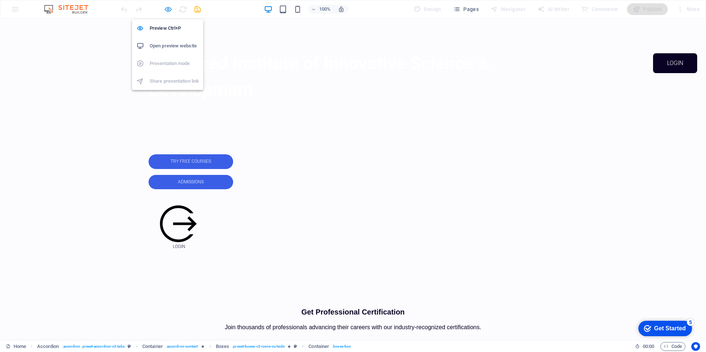
click at [165, 8] on icon "button" at bounding box center [168, 9] width 8 height 8
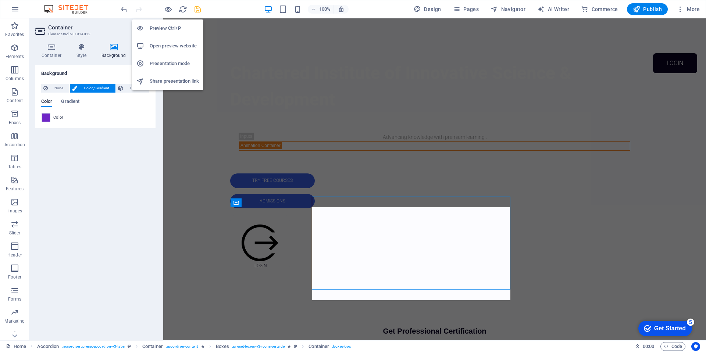
scroll to position [270, 0]
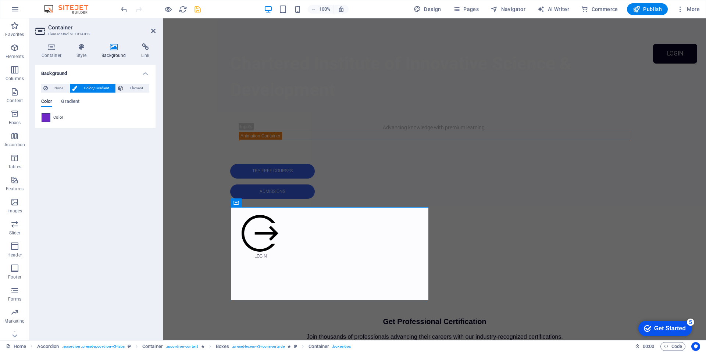
click at [46, 121] on span at bounding box center [46, 118] width 8 height 8
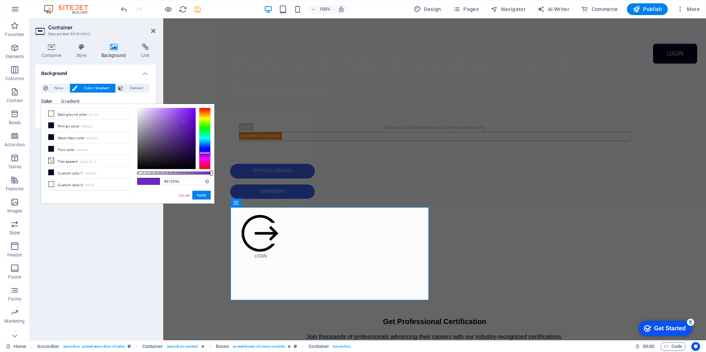
click at [154, 155] on div at bounding box center [167, 138] width 58 height 61
click at [208, 196] on button "Apply" at bounding box center [201, 195] width 18 height 9
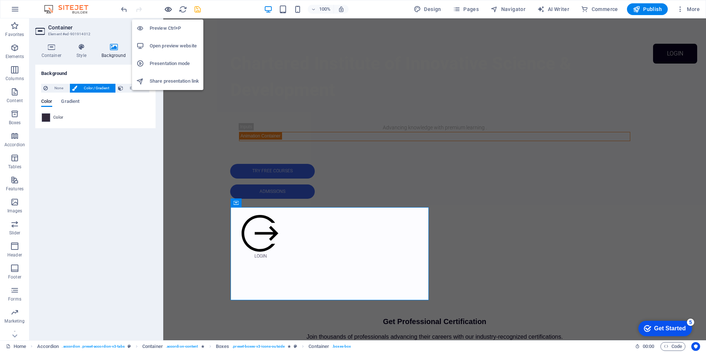
click at [167, 8] on icon "button" at bounding box center [168, 9] width 8 height 8
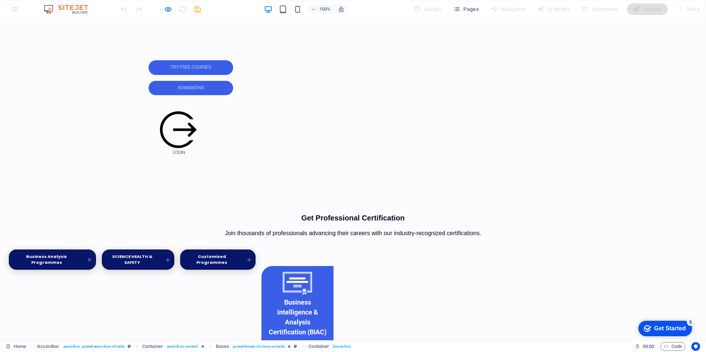
scroll to position [354, 0]
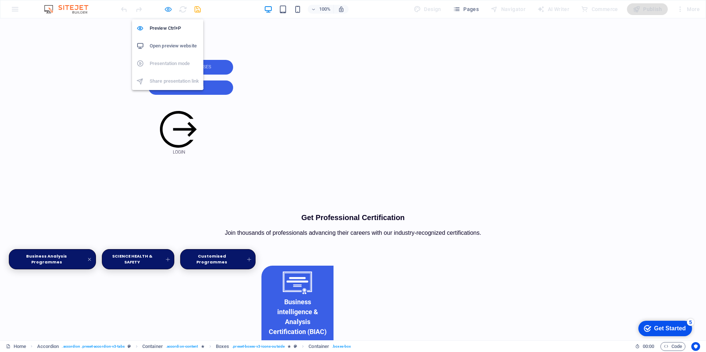
click at [166, 8] on icon "button" at bounding box center [168, 9] width 8 height 8
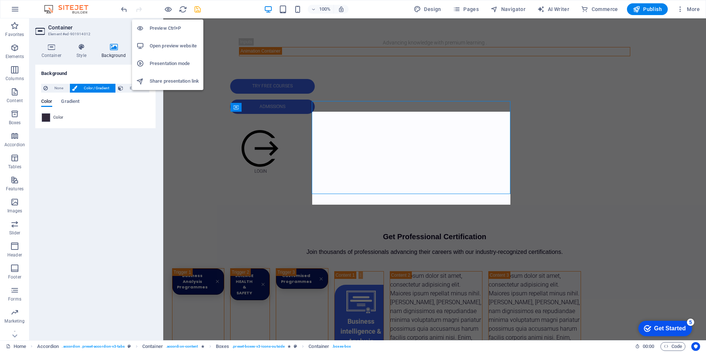
scroll to position [365, 0]
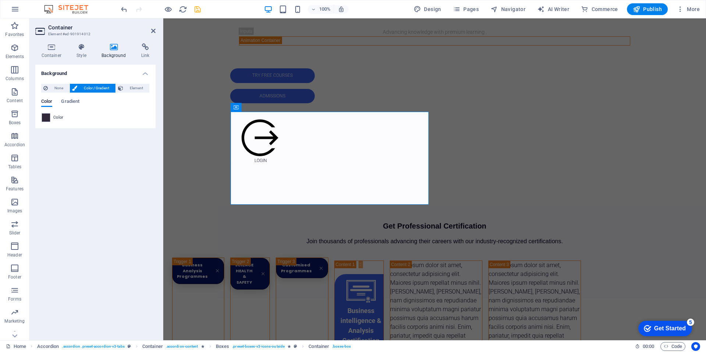
drag, startPoint x: 47, startPoint y: 117, endPoint x: 52, endPoint y: 117, distance: 4.4
click at [47, 117] on span at bounding box center [46, 118] width 8 height 8
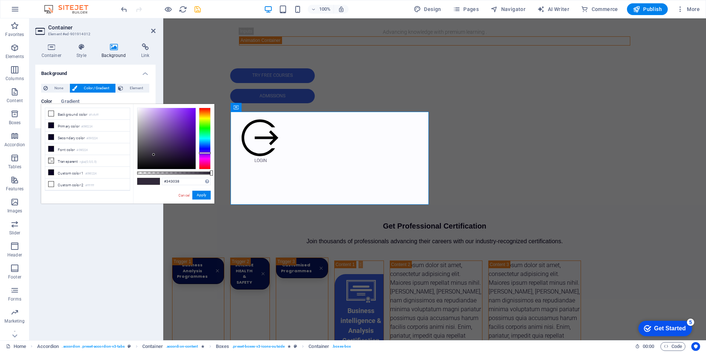
click at [146, 155] on div at bounding box center [167, 138] width 58 height 61
click at [142, 153] on div at bounding box center [167, 138] width 58 height 61
click at [140, 152] on div at bounding box center [140, 151] width 3 height 3
click at [150, 153] on div at bounding box center [167, 138] width 58 height 61
type input "#30253d"
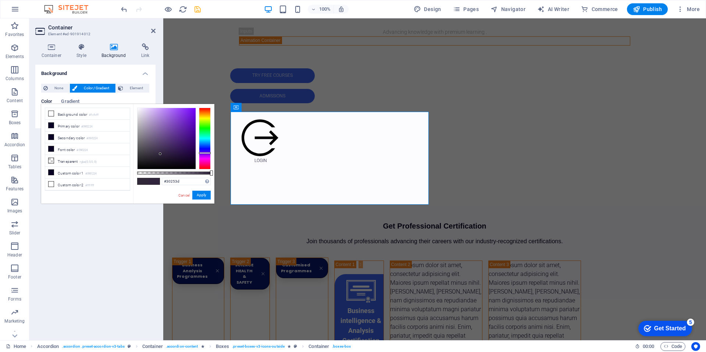
click at [160, 154] on div at bounding box center [167, 138] width 58 height 61
click at [196, 192] on button "Apply" at bounding box center [201, 195] width 18 height 9
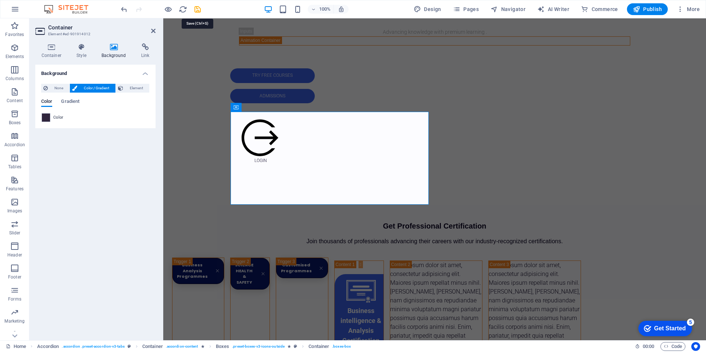
drag, startPoint x: 197, startPoint y: 10, endPoint x: 162, endPoint y: 17, distance: 35.6
click at [197, 10] on icon "save" at bounding box center [197, 9] width 8 height 8
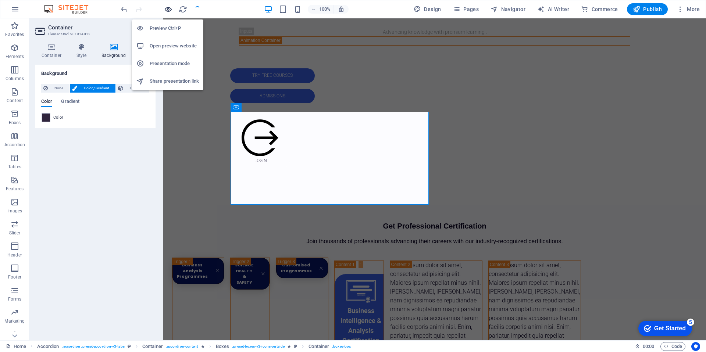
click at [167, 11] on icon "button" at bounding box center [168, 9] width 8 height 8
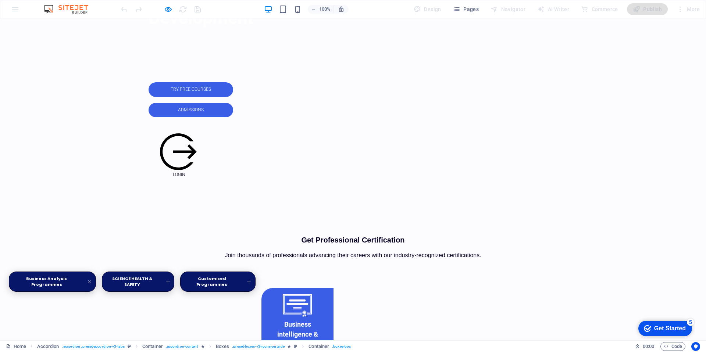
scroll to position [329, 0]
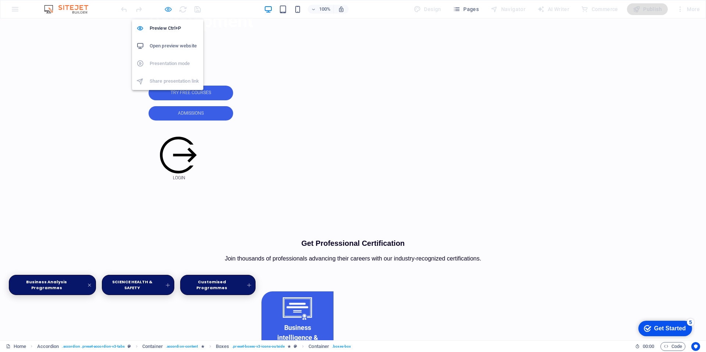
click at [170, 10] on icon "button" at bounding box center [168, 9] width 8 height 8
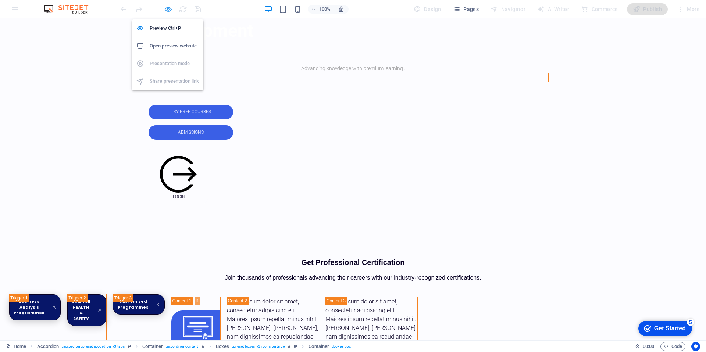
scroll to position [339, 0]
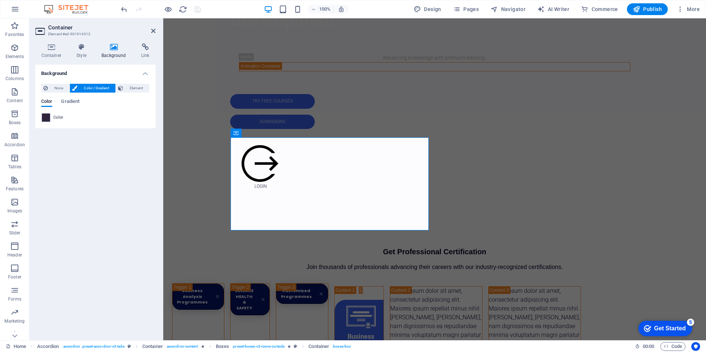
click at [44, 115] on span at bounding box center [46, 118] width 8 height 8
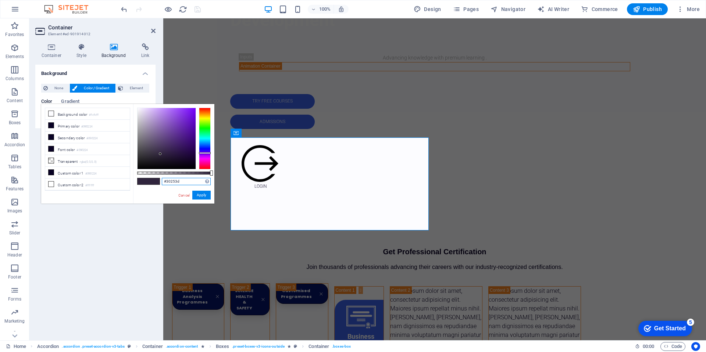
drag, startPoint x: 184, startPoint y: 182, endPoint x: 131, endPoint y: 178, distance: 53.1
click at [131, 178] on div "less Background color #fcfcff Primary color #090224 Secondary color #090224 Fon…" at bounding box center [127, 154] width 173 height 100
click at [197, 196] on button "Apply" at bounding box center [201, 195] width 18 height 9
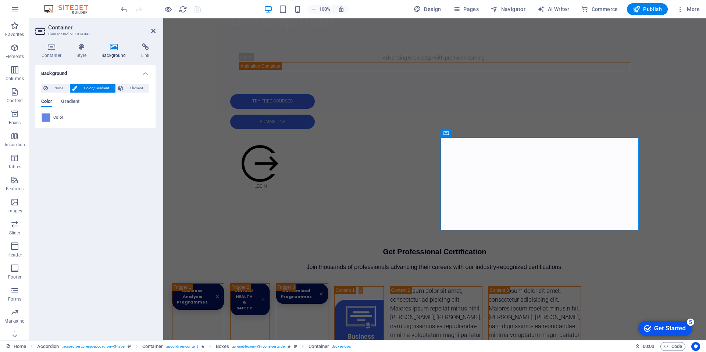
click at [47, 118] on span at bounding box center [46, 118] width 8 height 8
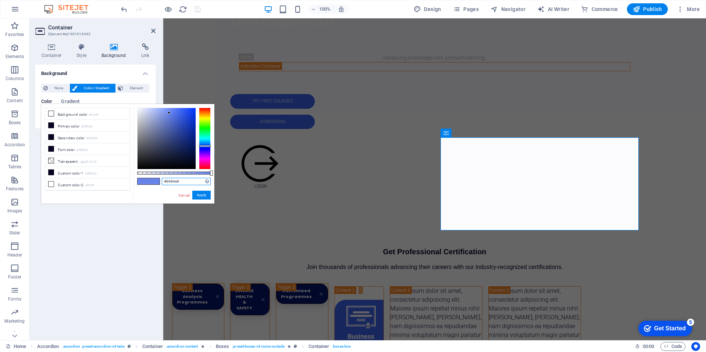
drag, startPoint x: 181, startPoint y: 183, endPoint x: 151, endPoint y: 180, distance: 29.9
click at [151, 180] on div "#6984e9 Supported formats #0852ed rgb(8, 82, 237) rgba(8, 82, 237, 90%) hsv(221…" at bounding box center [173, 207] width 81 height 206
paste input "30253d"
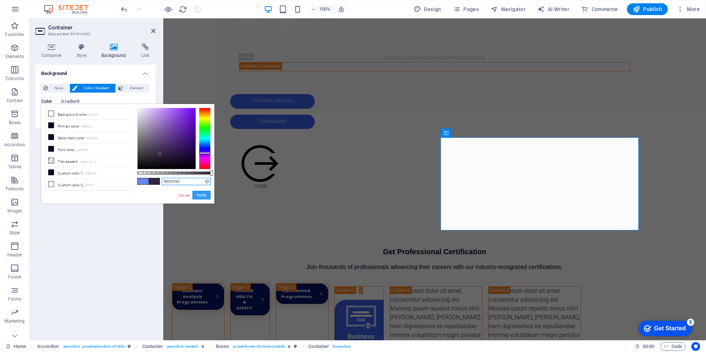
type input "#30253d"
click at [204, 197] on button "Apply" at bounding box center [201, 195] width 18 height 9
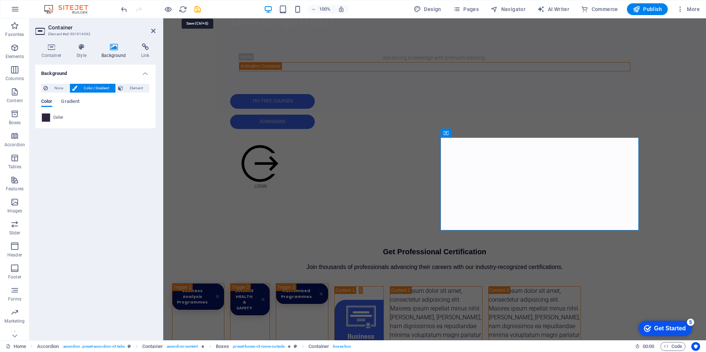
drag, startPoint x: 195, startPoint y: 9, endPoint x: 193, endPoint y: 15, distance: 5.7
click at [195, 10] on icon "save" at bounding box center [197, 9] width 8 height 8
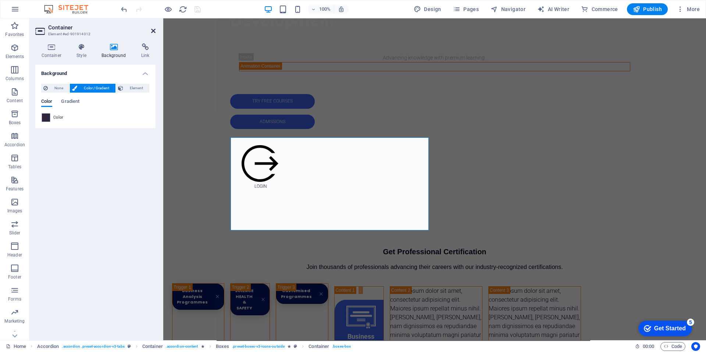
drag, startPoint x: 153, startPoint y: 31, endPoint x: 120, endPoint y: 13, distance: 37.5
click at [153, 31] on icon at bounding box center [153, 31] width 4 height 6
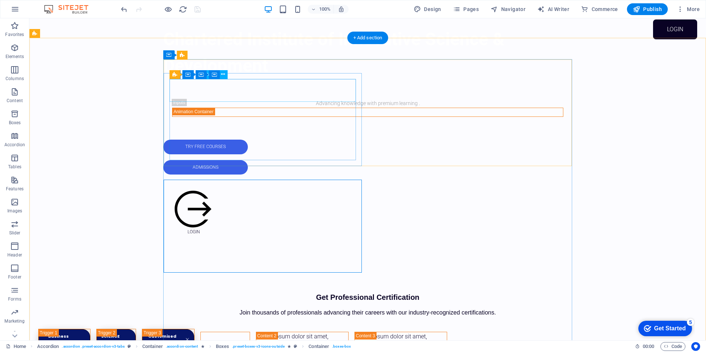
scroll to position [280, 0]
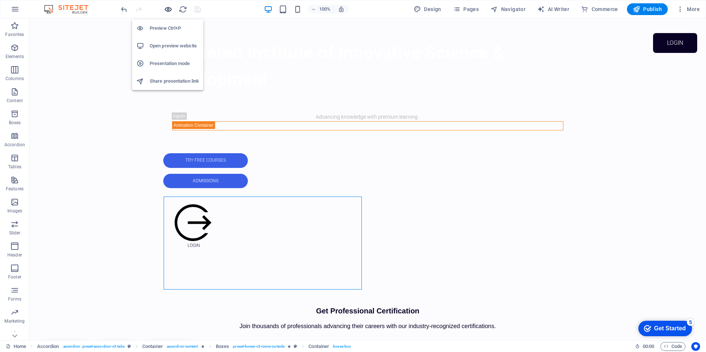
drag, startPoint x: 170, startPoint y: 9, endPoint x: 201, endPoint y: 15, distance: 32.0
click at [170, 9] on icon "button" at bounding box center [168, 9] width 8 height 8
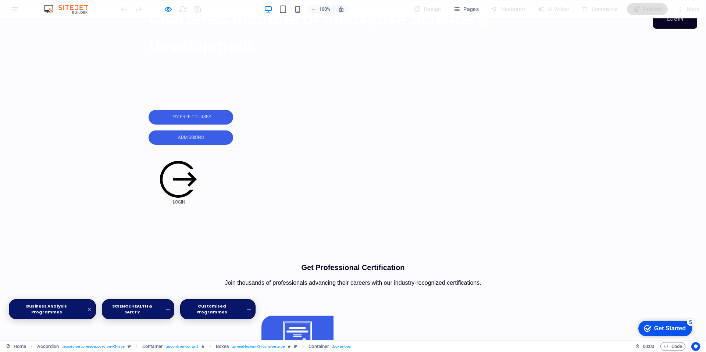
scroll to position [323, 0]
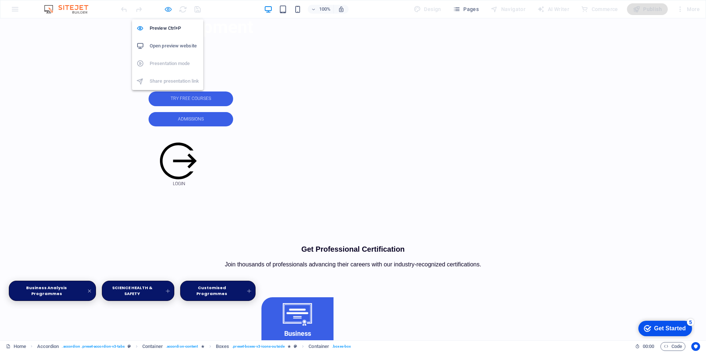
drag, startPoint x: 171, startPoint y: 10, endPoint x: 169, endPoint y: 13, distance: 3.8
click at [171, 10] on icon "button" at bounding box center [168, 9] width 8 height 8
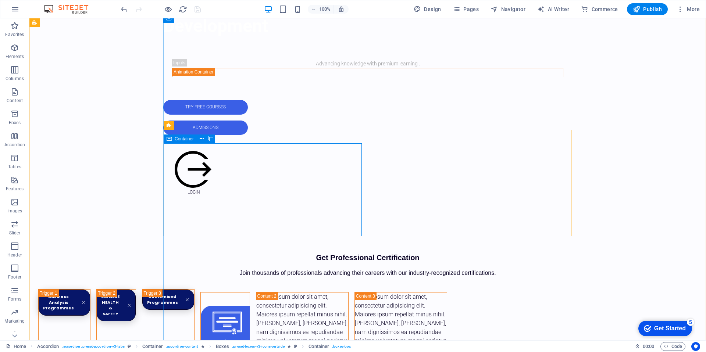
drag, startPoint x: 167, startPoint y: 224, endPoint x: 33, endPoint y: 223, distance: 134.2
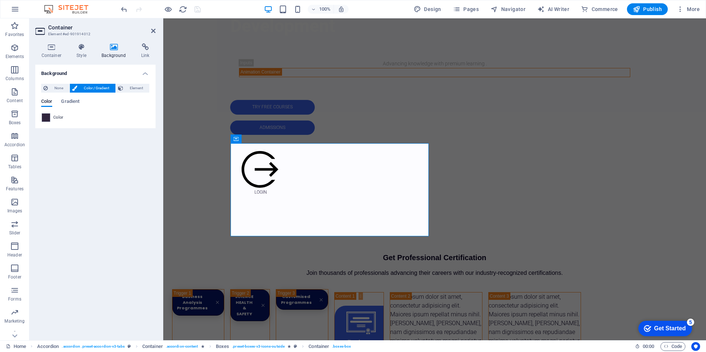
click at [45, 121] on span at bounding box center [46, 118] width 8 height 8
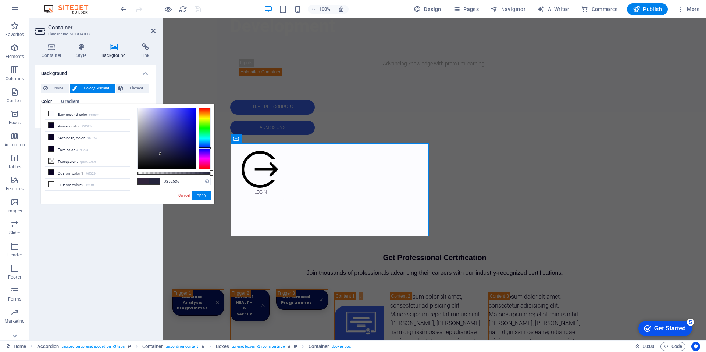
click at [209, 148] on div at bounding box center [205, 139] width 12 height 62
click at [164, 130] on div at bounding box center [167, 138] width 58 height 61
click at [173, 127] on div at bounding box center [167, 138] width 58 height 61
click at [186, 127] on div at bounding box center [167, 138] width 58 height 61
type input "#1c1e96"
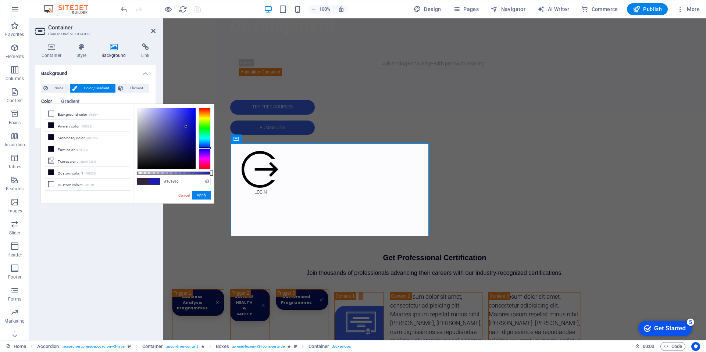
click at [184, 133] on div at bounding box center [167, 138] width 58 height 61
click at [206, 196] on button "Apply" at bounding box center [201, 195] width 18 height 9
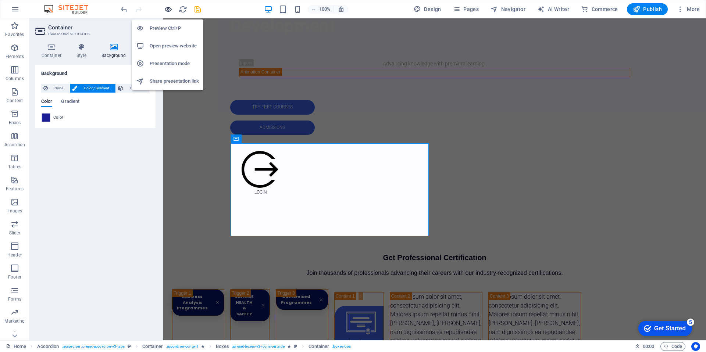
click at [168, 7] on icon "button" at bounding box center [168, 9] width 8 height 8
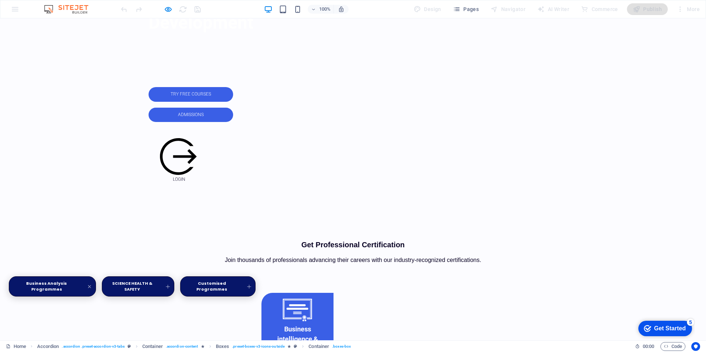
scroll to position [328, 0]
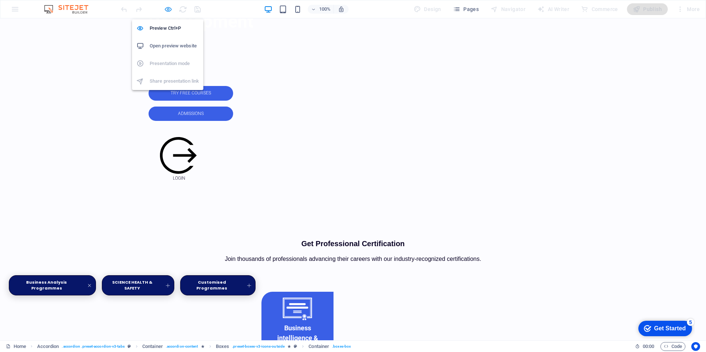
drag, startPoint x: 171, startPoint y: 8, endPoint x: 170, endPoint y: 13, distance: 4.8
click at [170, 8] on icon "button" at bounding box center [168, 9] width 8 height 8
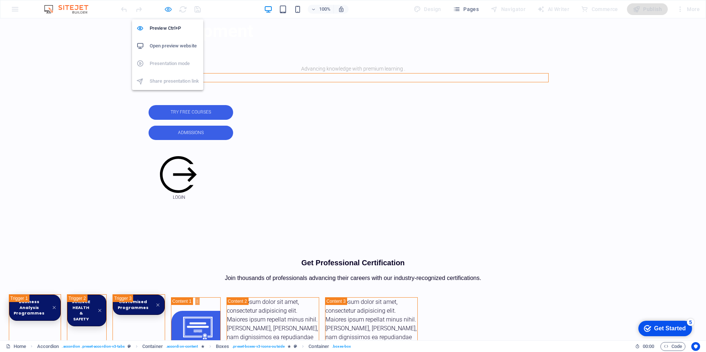
scroll to position [339, 0]
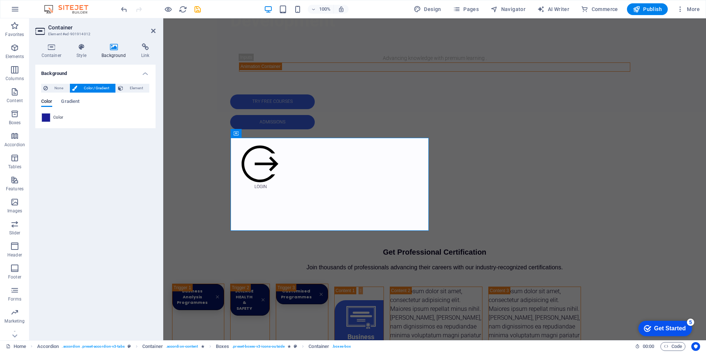
click at [50, 117] on span at bounding box center [46, 118] width 8 height 8
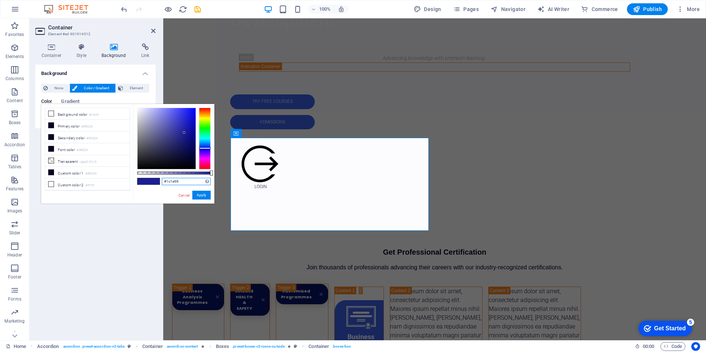
drag, startPoint x: 181, startPoint y: 183, endPoint x: 141, endPoint y: 182, distance: 39.7
click at [141, 182] on div "#1c1e96 Supported formats #0852ed rgb(8, 82, 237) rgba(8, 82, 237, 90%) hsv(221…" at bounding box center [173, 207] width 81 height 206
click at [204, 196] on button "Apply" at bounding box center [201, 195] width 18 height 9
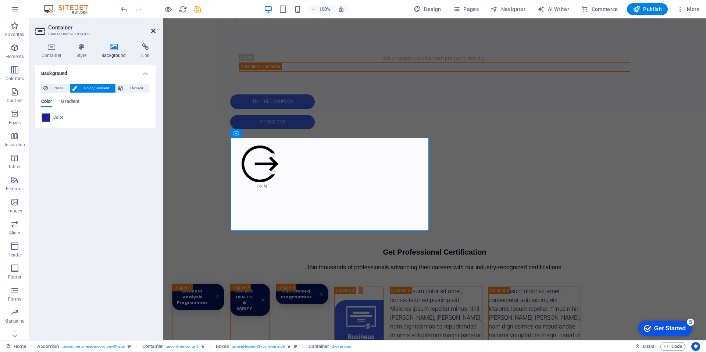
click at [154, 33] on icon at bounding box center [153, 31] width 4 height 6
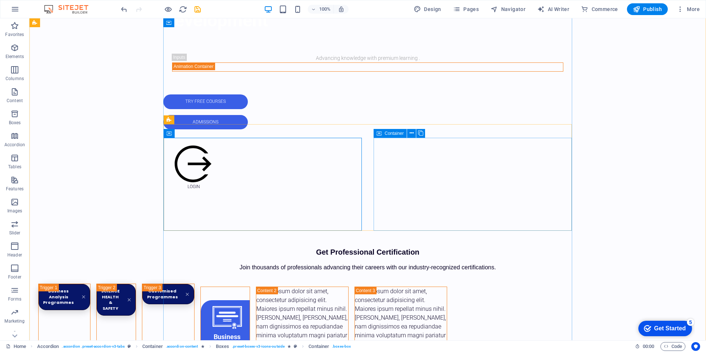
drag, startPoint x: 378, startPoint y: 156, endPoint x: 244, endPoint y: 156, distance: 134.2
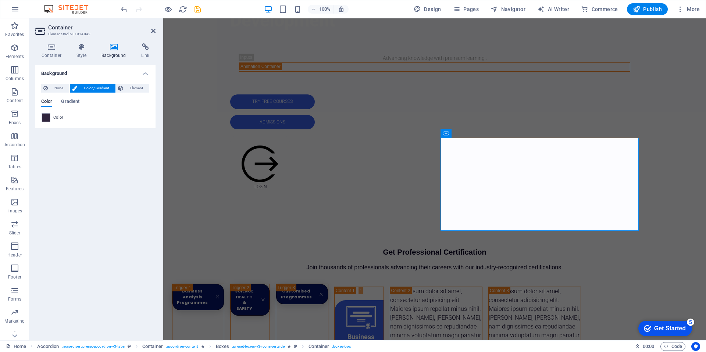
click at [45, 118] on span at bounding box center [46, 118] width 8 height 8
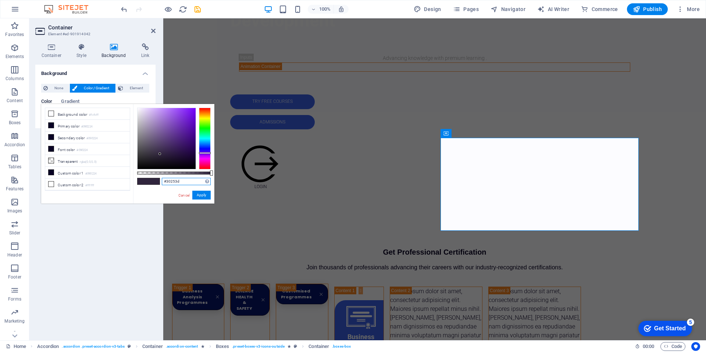
drag, startPoint x: 175, startPoint y: 182, endPoint x: 134, endPoint y: 180, distance: 41.2
click at [134, 180] on div "#30253d Supported formats #0852ed rgb(8, 82, 237) rgba(8, 82, 237, 90%) hsv(221…" at bounding box center [173, 207] width 81 height 206
paste input "1c1e96"
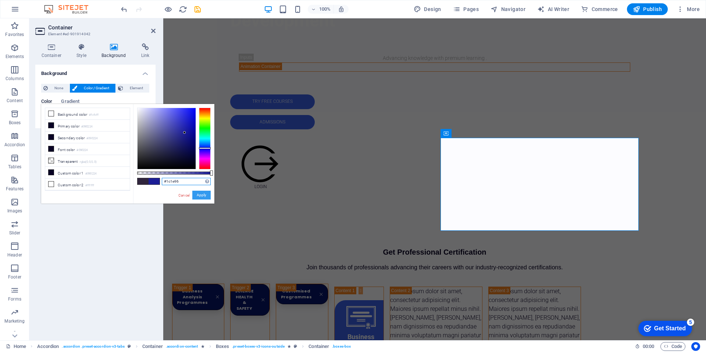
type input "#1c1e96"
click at [210, 196] on button "Apply" at bounding box center [201, 195] width 18 height 9
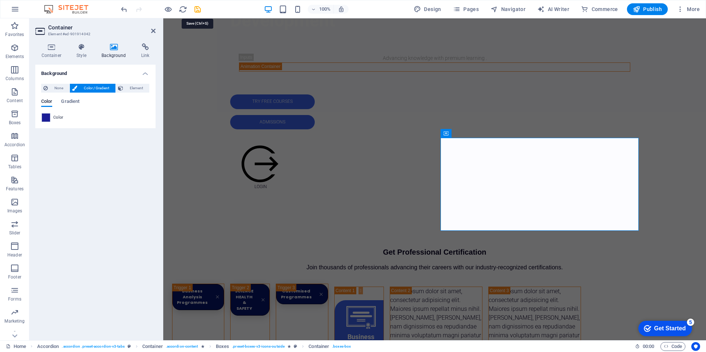
click at [201, 8] on icon "save" at bounding box center [197, 9] width 8 height 8
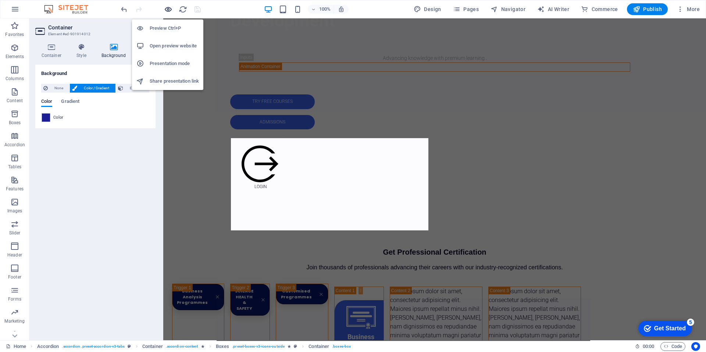
click at [167, 7] on icon "button" at bounding box center [168, 9] width 8 height 8
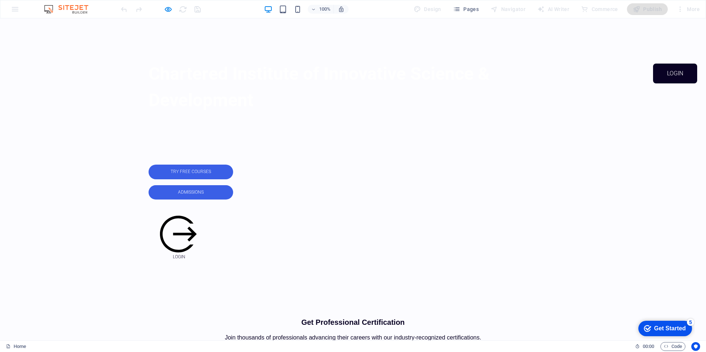
scroll to position [249, 0]
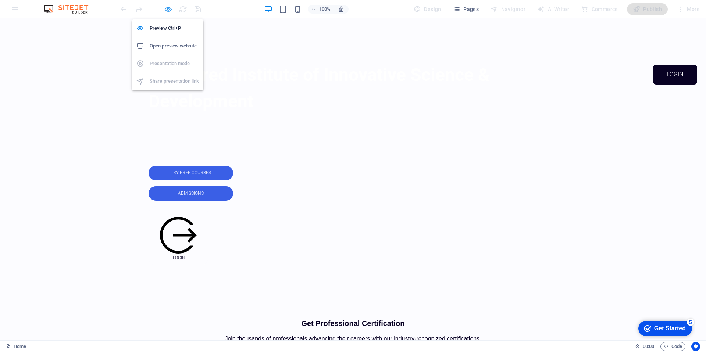
click at [170, 11] on icon "button" at bounding box center [168, 9] width 8 height 8
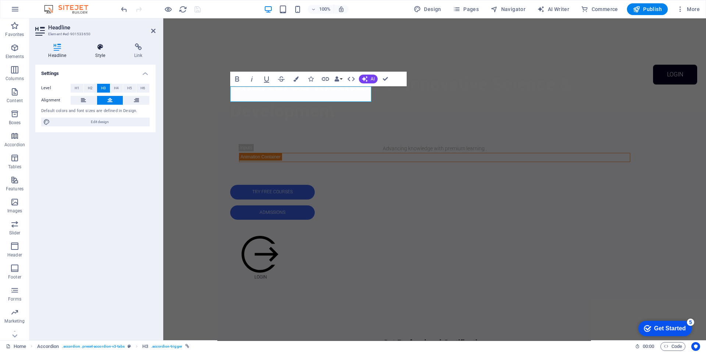
click at [103, 47] on icon at bounding box center [100, 46] width 36 height 7
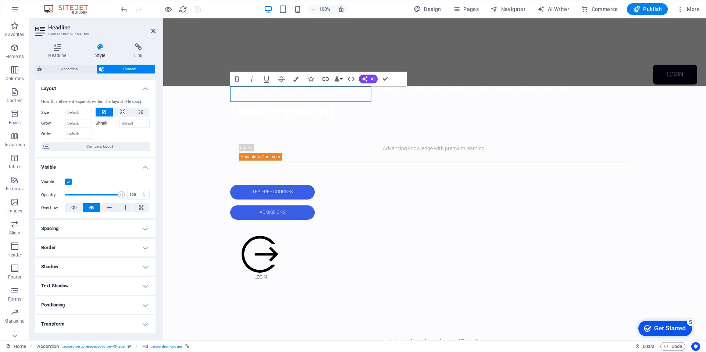
click at [66, 65] on span "Accordion" at bounding box center [69, 69] width 50 height 9
select select "rem"
select select "px"
select select "rem"
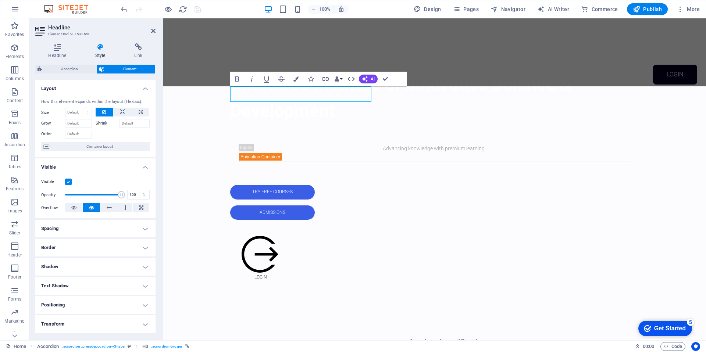
select select "px"
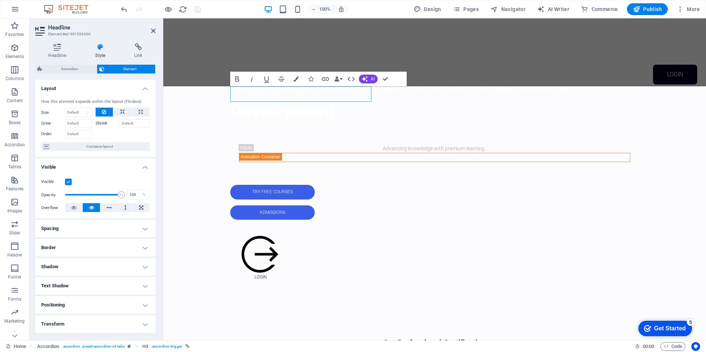
select select "px"
select select "preset-accordion-v3-tabs"
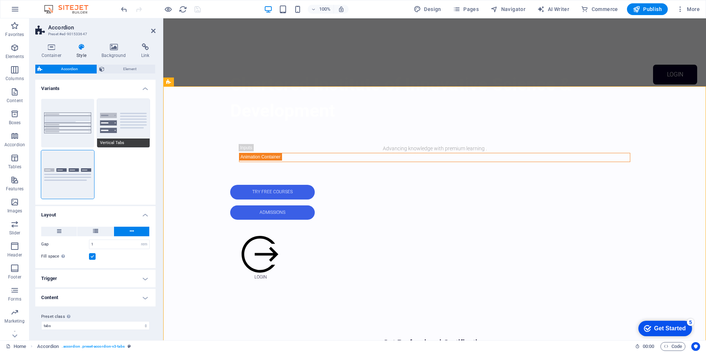
scroll to position [1, 0]
click at [70, 281] on h4 "Trigger" at bounding box center [95, 277] width 120 height 18
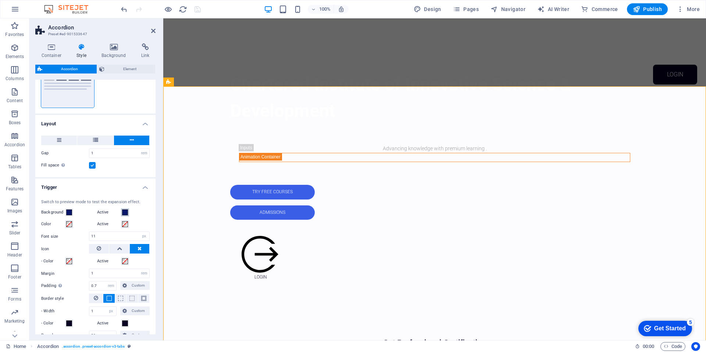
scroll to position [88, 0]
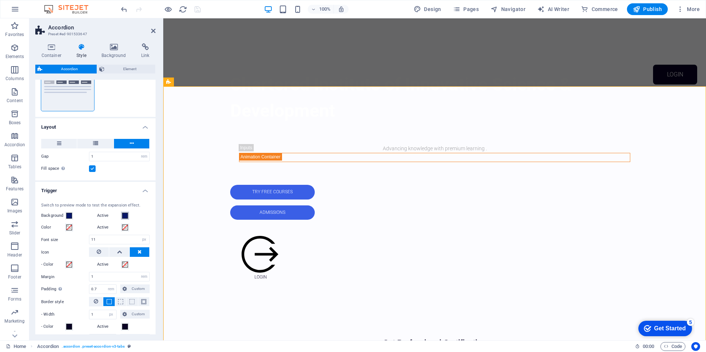
click at [126, 214] on span at bounding box center [125, 216] width 6 height 6
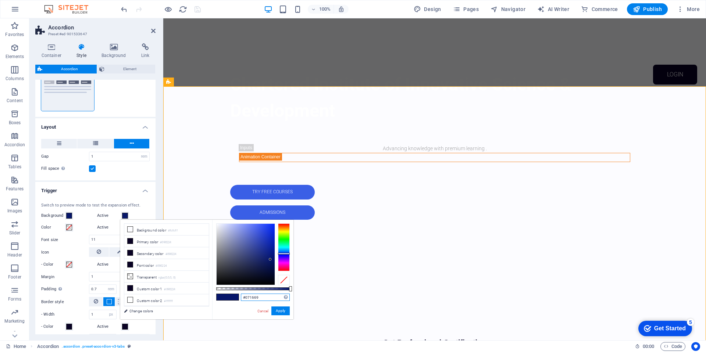
drag, startPoint x: 261, startPoint y: 298, endPoint x: 235, endPoint y: 295, distance: 25.9
click at [235, 295] on div "#071669 Supported formats #0852ed rgb(8, 82, 237) rgba(8, 82, 237, 90%) hsv(221…" at bounding box center [252, 323] width 81 height 206
click at [282, 311] on button "Apply" at bounding box center [280, 311] width 18 height 9
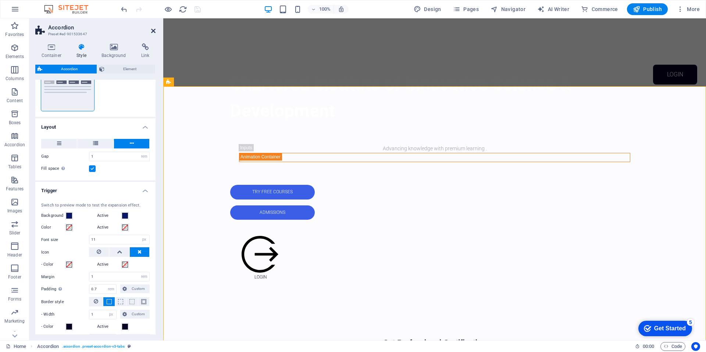
click at [152, 32] on icon at bounding box center [153, 31] width 4 height 6
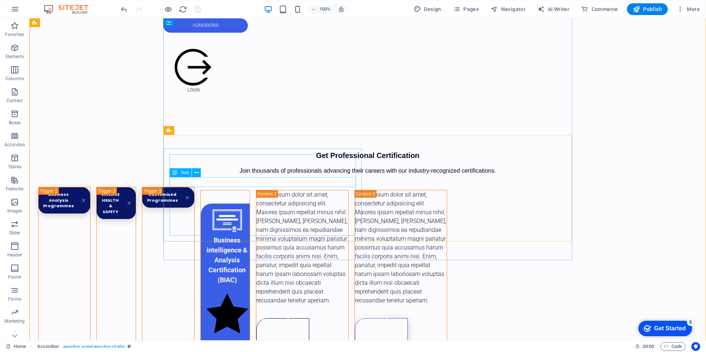
scroll to position [435, 0]
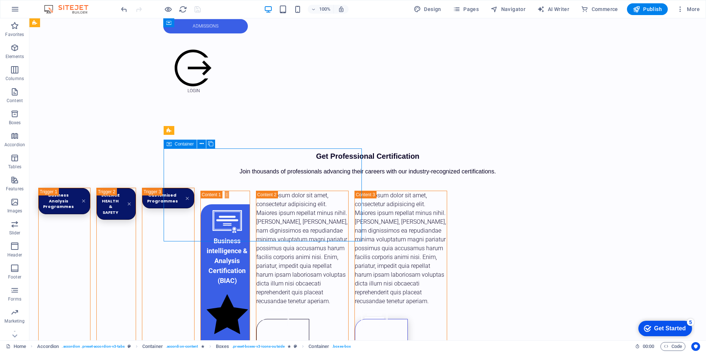
drag, startPoint x: 167, startPoint y: 163, endPoint x: 32, endPoint y: 163, distance: 134.6
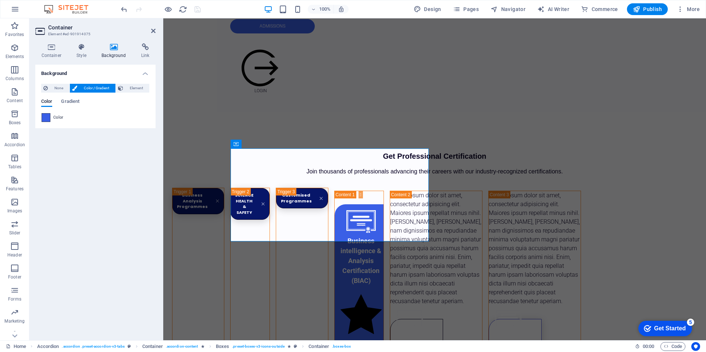
click at [45, 120] on span at bounding box center [46, 118] width 8 height 8
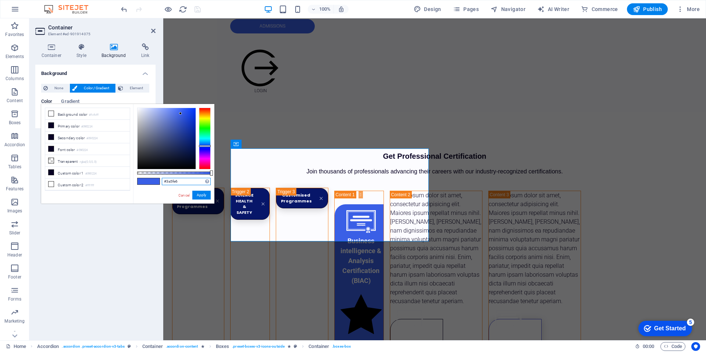
drag, startPoint x: 167, startPoint y: 181, endPoint x: 152, endPoint y: 180, distance: 15.9
click at [152, 180] on div "#3a5fe6 Supported formats #0852ed rgb(8, 82, 237) rgba(8, 82, 237, 90%) hsv(221…" at bounding box center [173, 207] width 81 height 206
paste input "071669"
type input "#071669"
click at [197, 193] on button "Apply" at bounding box center [201, 195] width 18 height 9
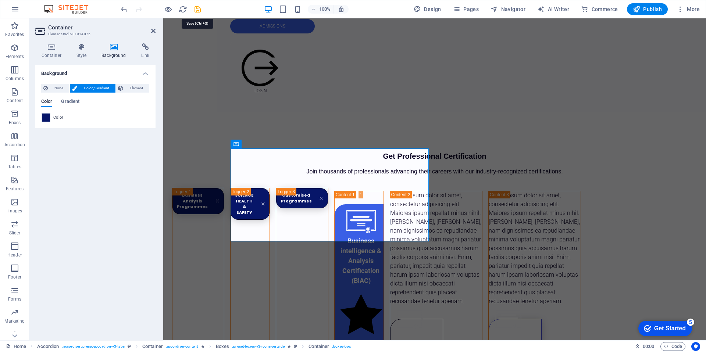
click at [199, 11] on icon "save" at bounding box center [197, 9] width 8 height 8
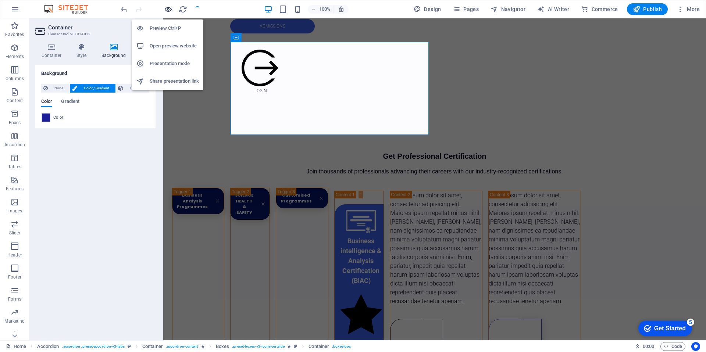
click at [170, 10] on icon "button" at bounding box center [168, 9] width 8 height 8
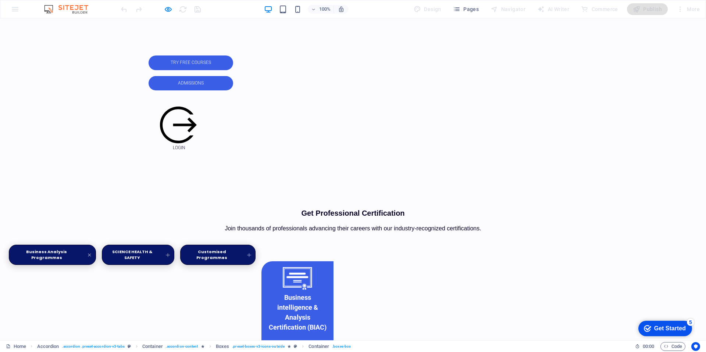
scroll to position [361, 0]
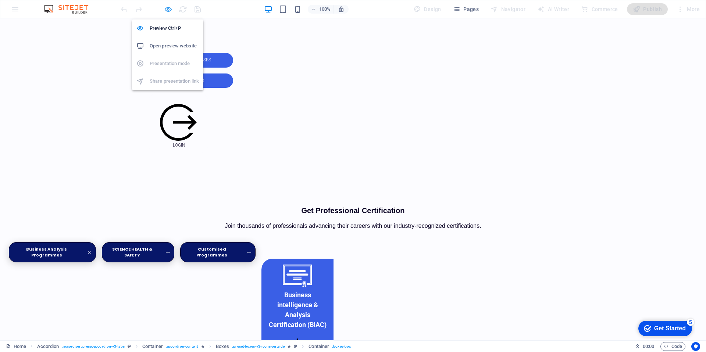
click at [165, 6] on icon "button" at bounding box center [168, 9] width 8 height 8
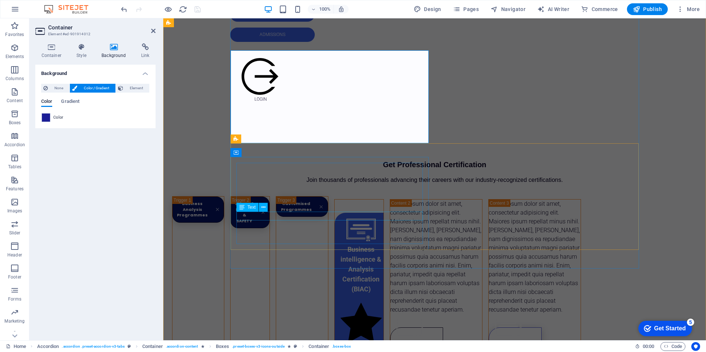
scroll to position [434, 0]
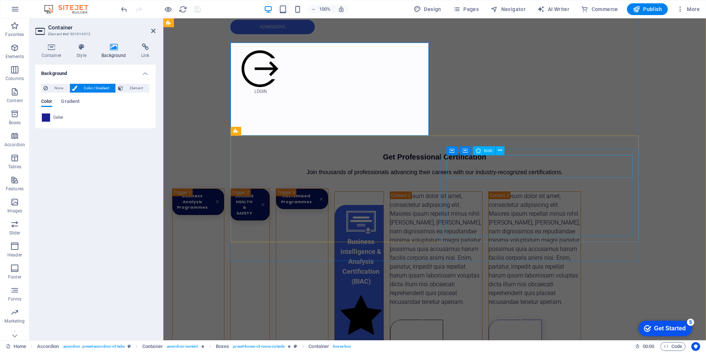
select select "xMidYMid"
select select "px"
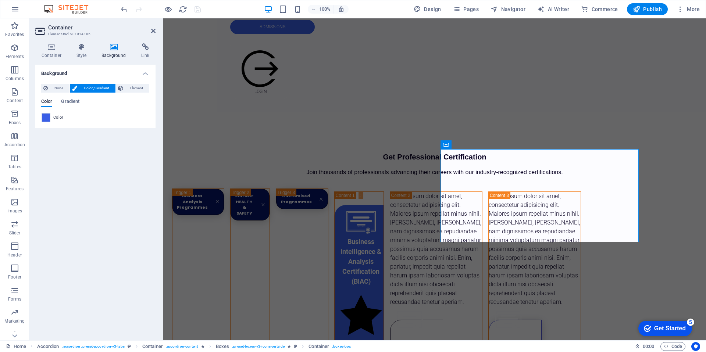
click at [46, 116] on span at bounding box center [46, 118] width 8 height 8
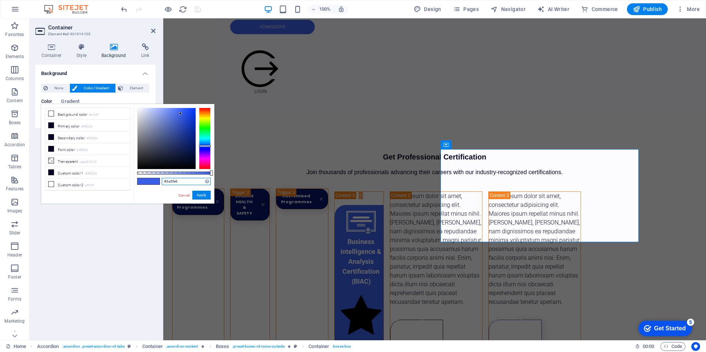
drag, startPoint x: 185, startPoint y: 184, endPoint x: 141, endPoint y: 179, distance: 44.0
click at [141, 179] on div "#3a5fe6 Supported formats #0852ed rgb(8, 82, 237) rgba(8, 82, 237, 90%) hsv(221…" at bounding box center [173, 207] width 81 height 206
paste input "071669"
type input "#071669"
click at [199, 193] on button "Apply" at bounding box center [201, 195] width 18 height 9
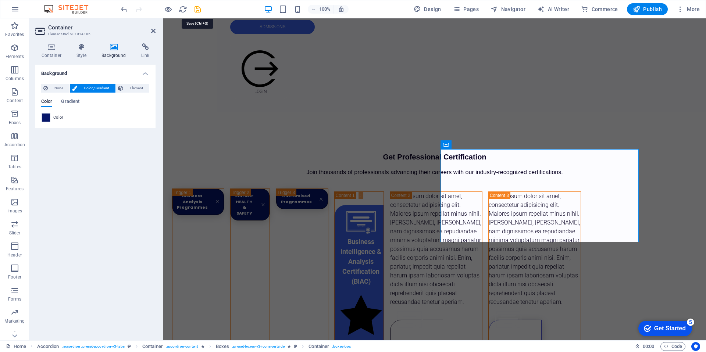
click at [197, 11] on icon "save" at bounding box center [197, 9] width 8 height 8
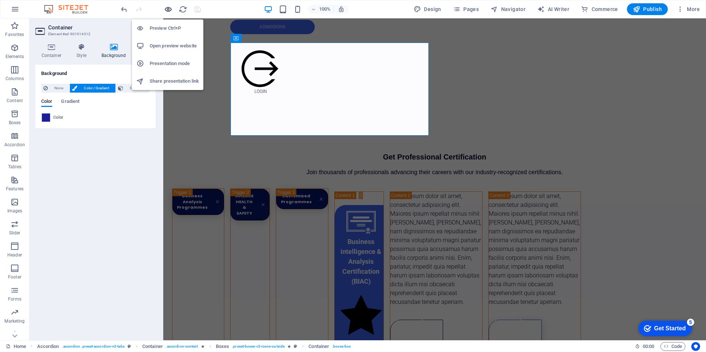
click at [170, 11] on icon "button" at bounding box center [168, 9] width 8 height 8
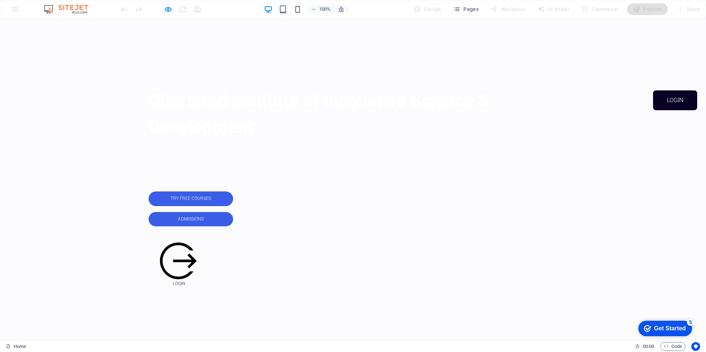
scroll to position [224, 0]
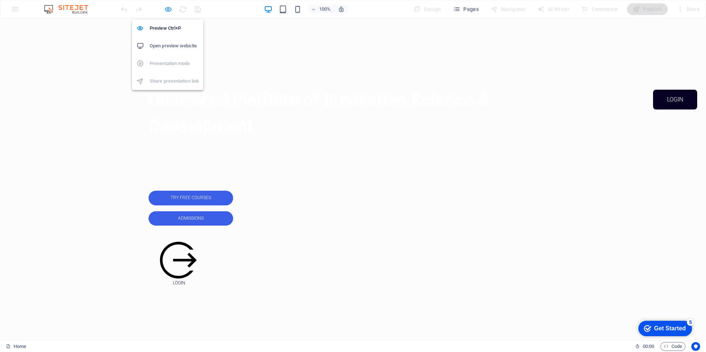
click at [170, 7] on icon "button" at bounding box center [168, 9] width 8 height 8
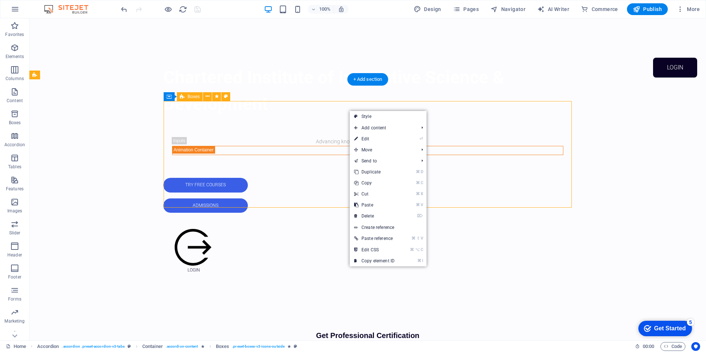
scroll to position [255, 0]
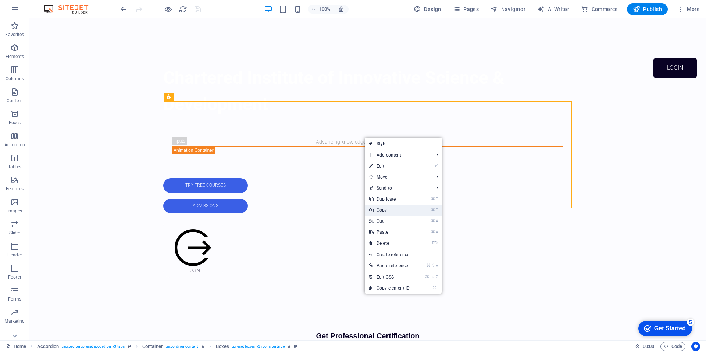
click at [390, 208] on link "⌘ C Copy" at bounding box center [389, 210] width 49 height 11
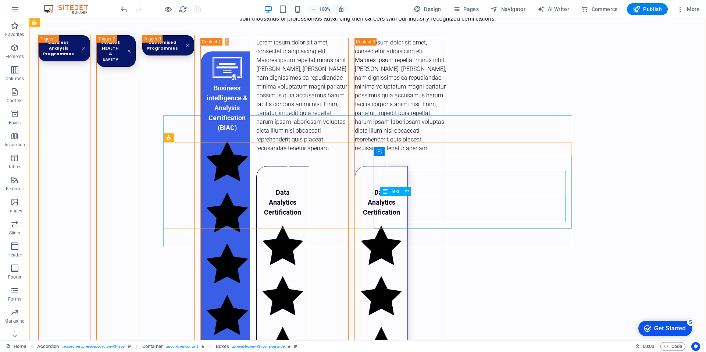
scroll to position [589, 0]
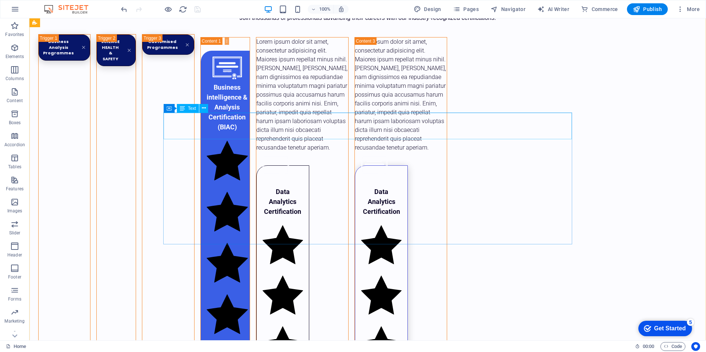
click at [348, 135] on div "Lorem ipsum dolor sit amet, consectetur adipisicing elit. Maiores ipsum repella…" at bounding box center [302, 95] width 92 height 115
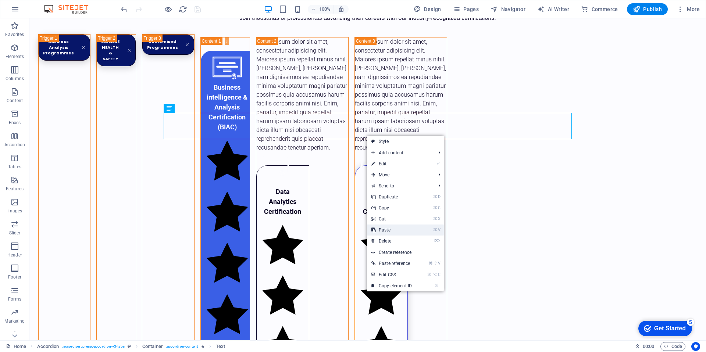
click at [383, 231] on link "⌘ V Paste" at bounding box center [391, 230] width 49 height 11
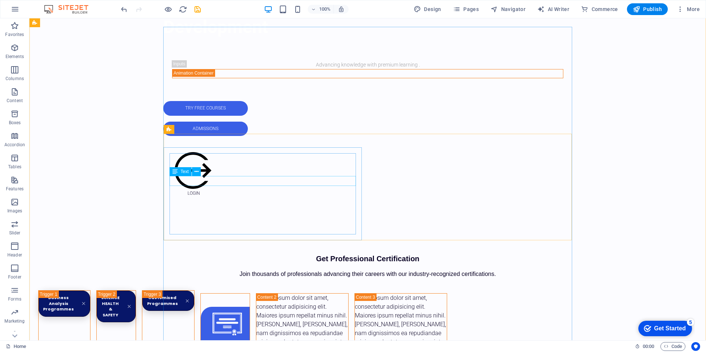
scroll to position [336, 0]
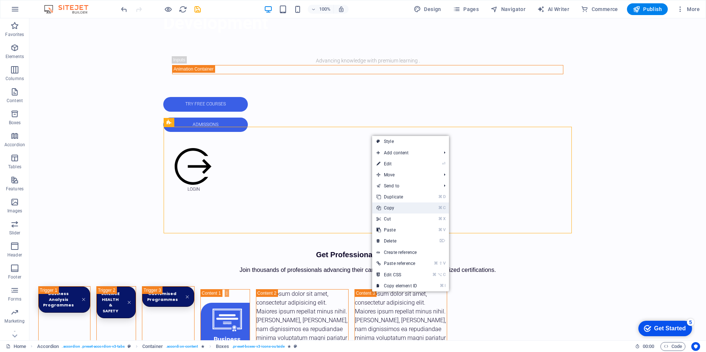
click at [390, 207] on link "⌘ C Copy" at bounding box center [396, 208] width 49 height 11
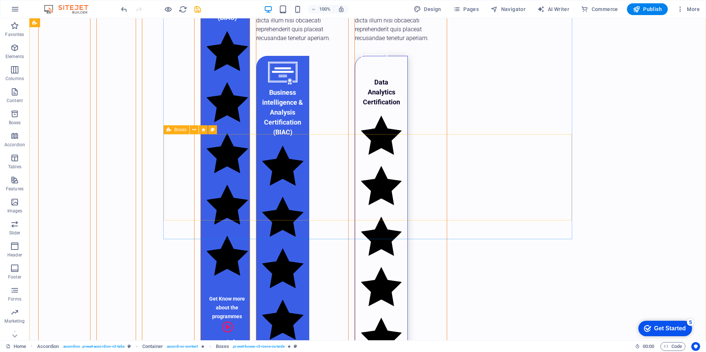
scroll to position [706, 0]
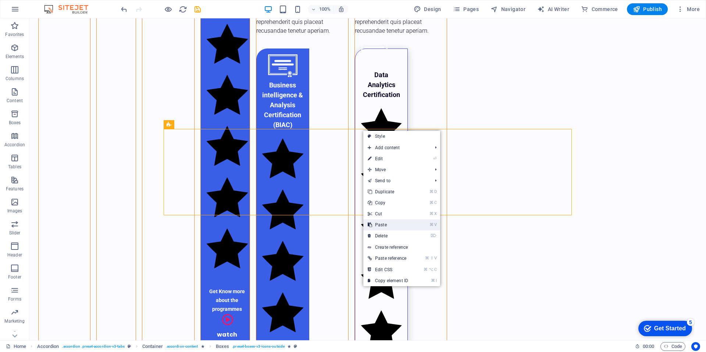
click at [381, 228] on link "⌘ V Paste" at bounding box center [387, 225] width 49 height 11
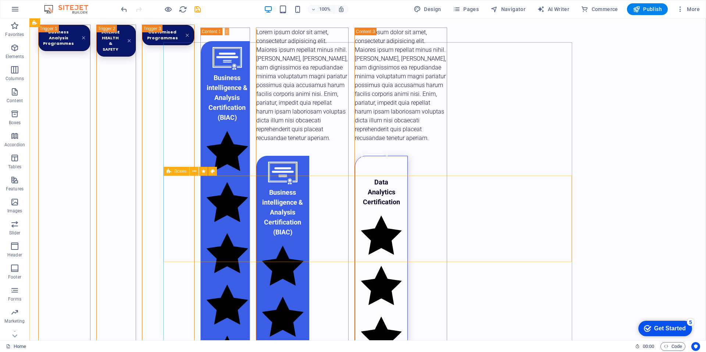
scroll to position [542, 0]
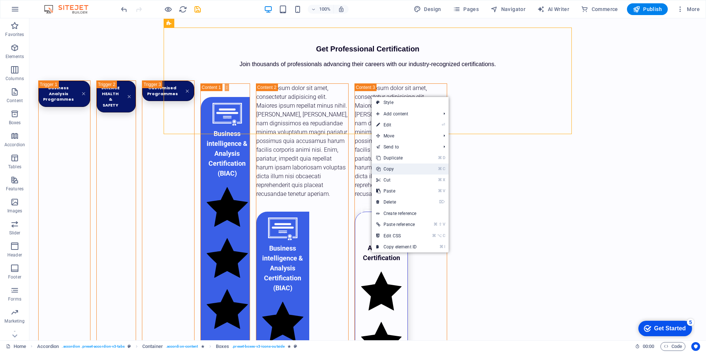
click at [392, 169] on link "⌘ C Copy" at bounding box center [396, 169] width 49 height 11
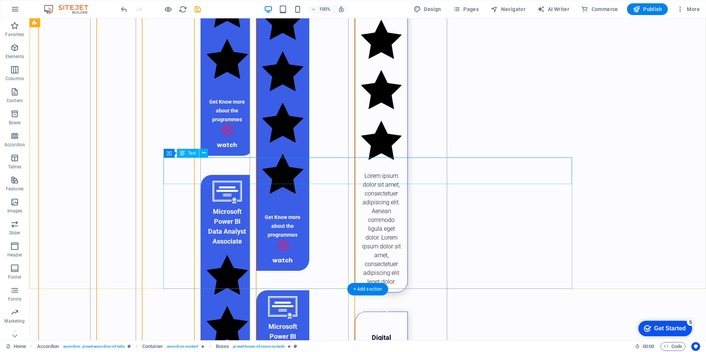
scroll to position [896, 0]
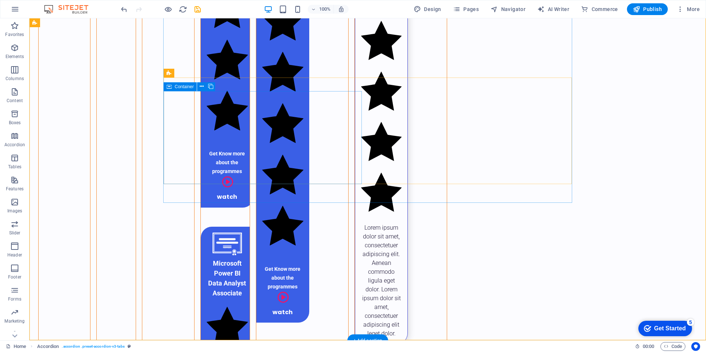
scroll to position [804, 0]
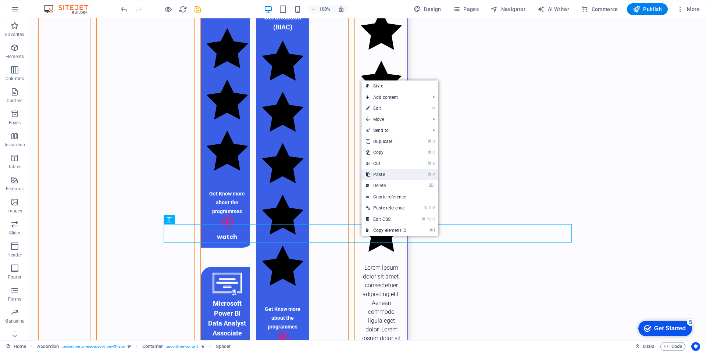
click at [376, 176] on link "⌘ V Paste" at bounding box center [385, 174] width 49 height 11
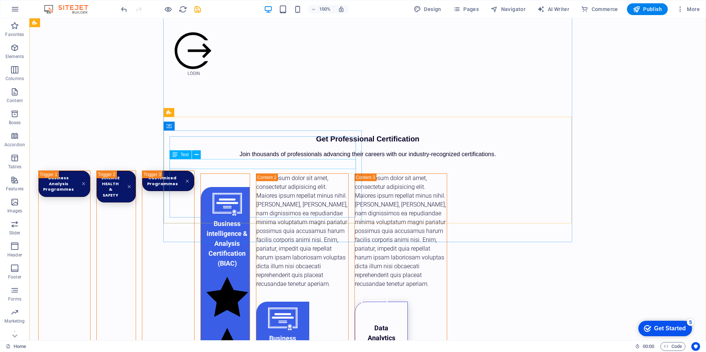
scroll to position [453, 0]
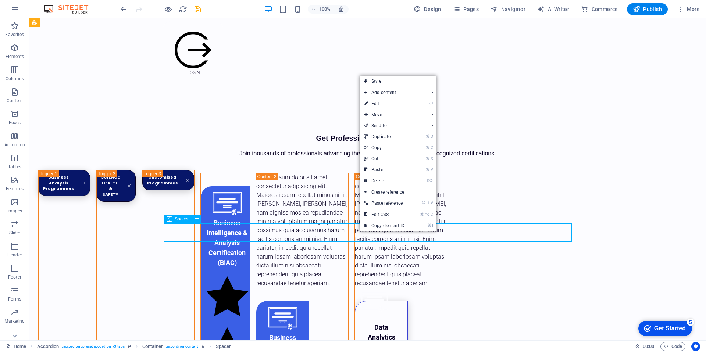
scroll to position [453, 0]
click at [371, 151] on link "⌘ C Copy" at bounding box center [383, 150] width 49 height 11
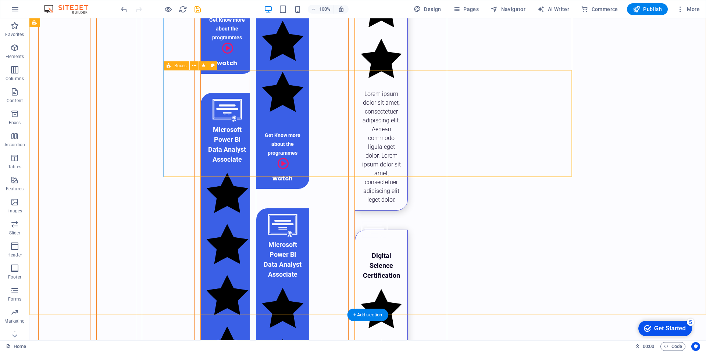
scroll to position [980, 0]
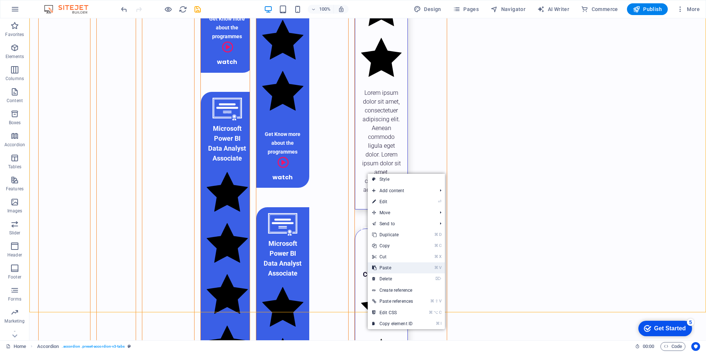
click at [382, 267] on link "⌘ V Paste" at bounding box center [393, 268] width 50 height 11
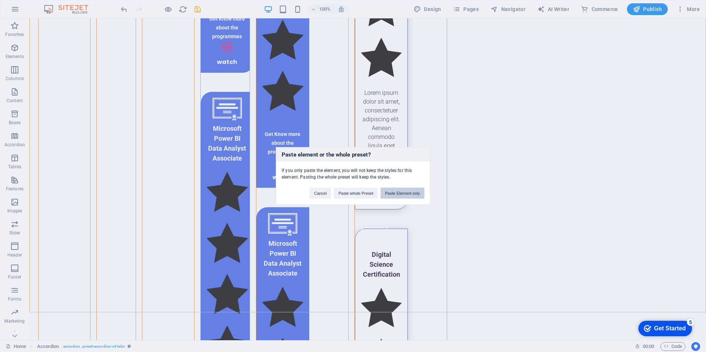
click at [393, 193] on button "Paste Element only" at bounding box center [403, 193] width 44 height 11
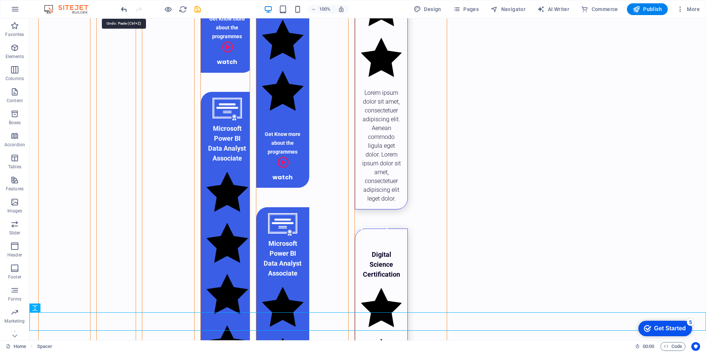
click at [125, 8] on icon "undo" at bounding box center [124, 9] width 8 height 8
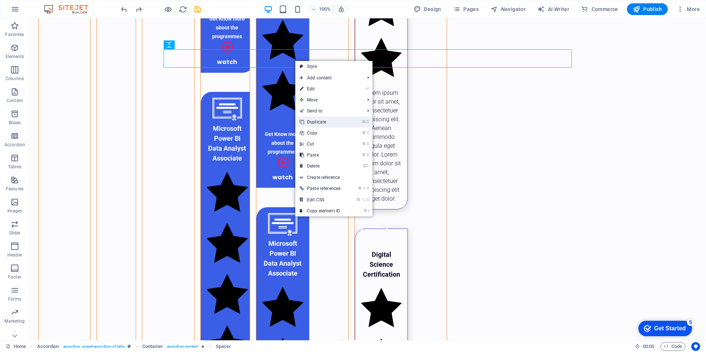
click at [318, 122] on link "⌘ D Duplicate" at bounding box center [320, 122] width 50 height 11
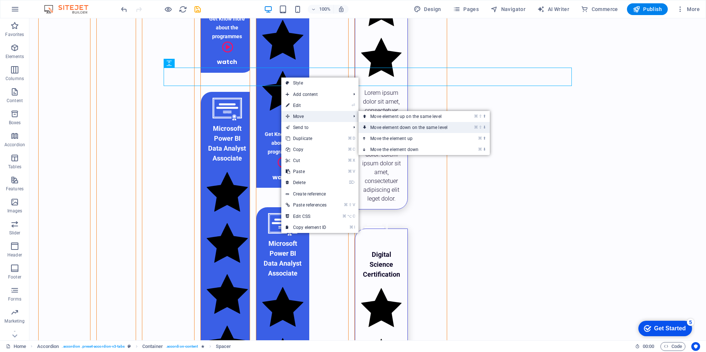
click at [382, 125] on link "⌘ ⇧ ⬇ Move element down on the same level" at bounding box center [411, 127] width 104 height 11
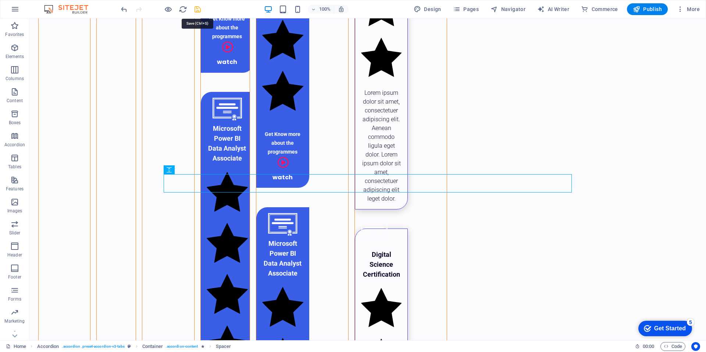
click at [200, 10] on icon "save" at bounding box center [197, 9] width 8 height 8
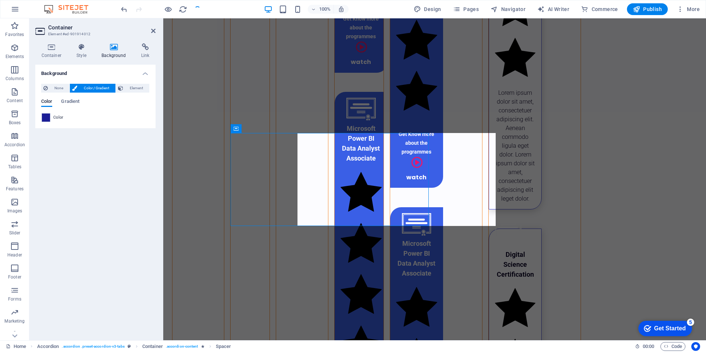
scroll to position [344, 0]
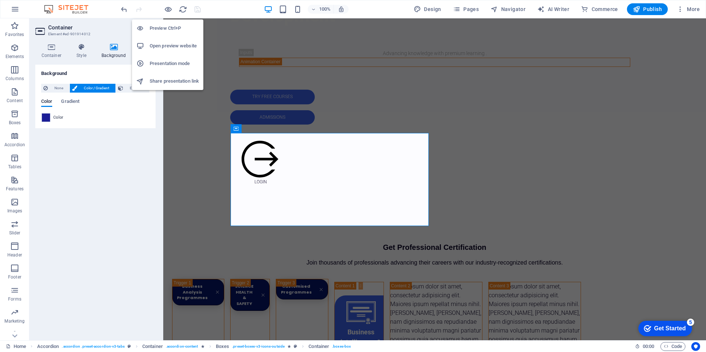
drag, startPoint x: 171, startPoint y: 10, endPoint x: 174, endPoint y: 18, distance: 8.4
click at [171, 10] on icon "button" at bounding box center [168, 9] width 8 height 8
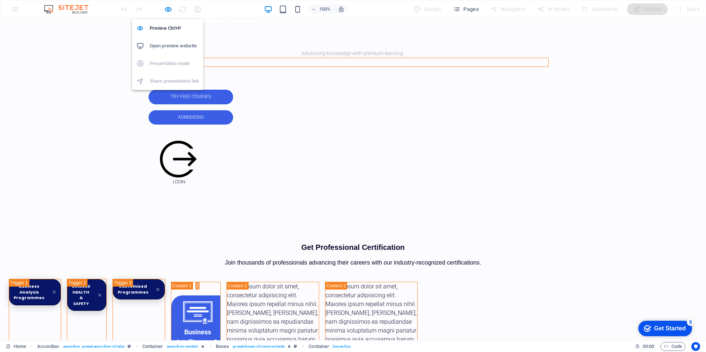
scroll to position [0, 0]
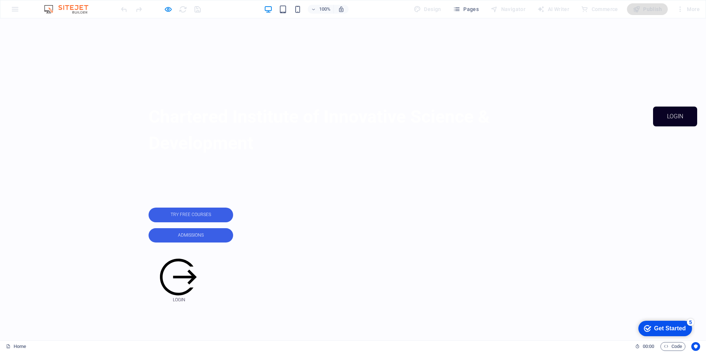
scroll to position [205, 0]
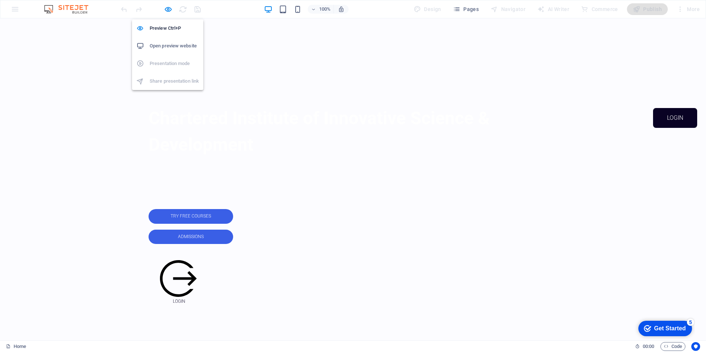
drag, startPoint x: 170, startPoint y: 7, endPoint x: 175, endPoint y: 15, distance: 9.5
click at [170, 7] on icon "button" at bounding box center [168, 9] width 8 height 8
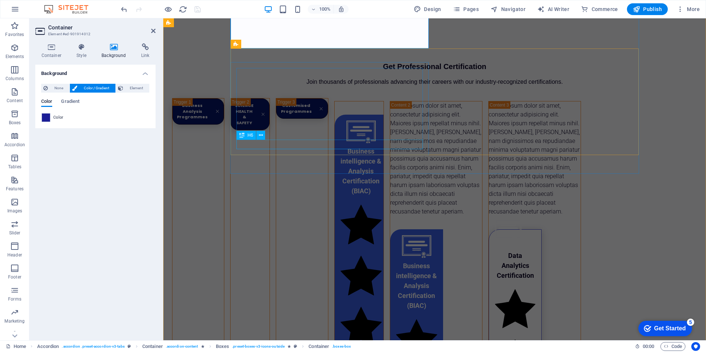
scroll to position [527, 0]
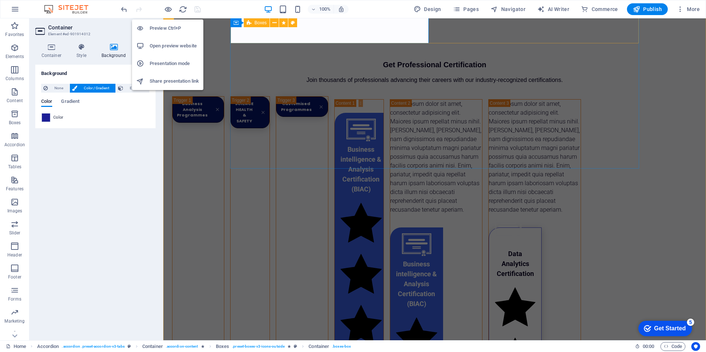
drag, startPoint x: 170, startPoint y: 10, endPoint x: 224, endPoint y: 17, distance: 54.4
click at [170, 10] on icon "button" at bounding box center [168, 9] width 8 height 8
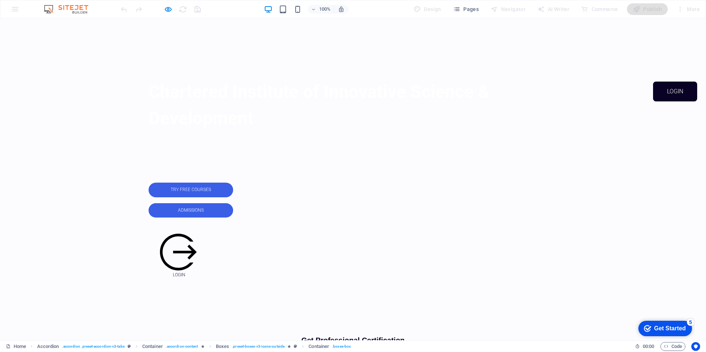
scroll to position [237, 0]
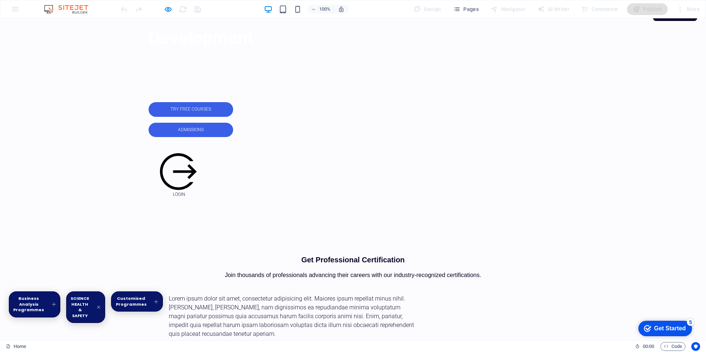
scroll to position [313, 0]
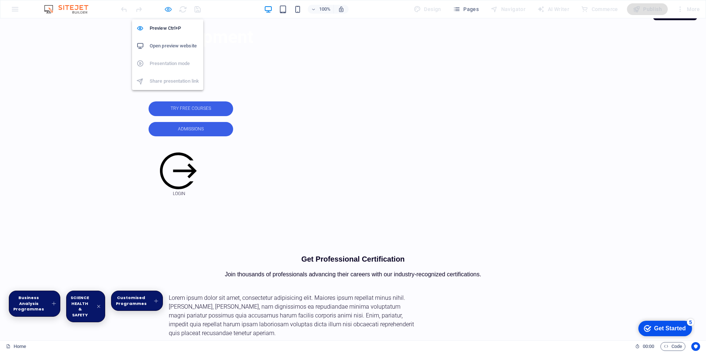
click at [170, 7] on icon "button" at bounding box center [168, 9] width 8 height 8
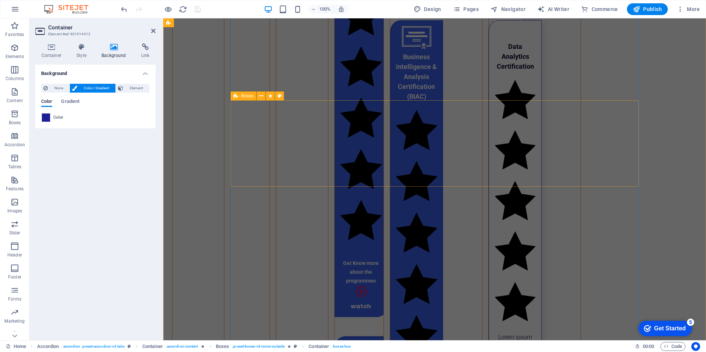
scroll to position [733, 0]
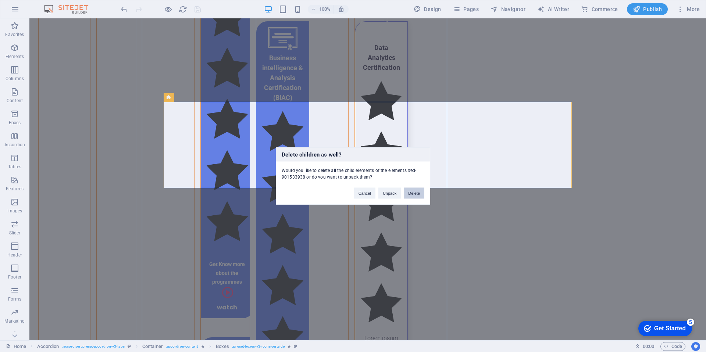
click at [422, 194] on button "Delete" at bounding box center [414, 193] width 21 height 11
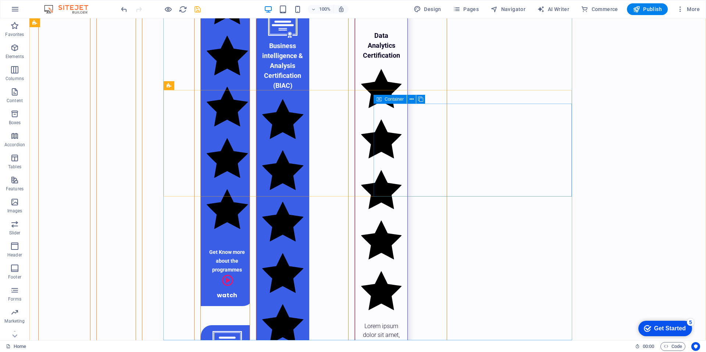
scroll to position [745, 0]
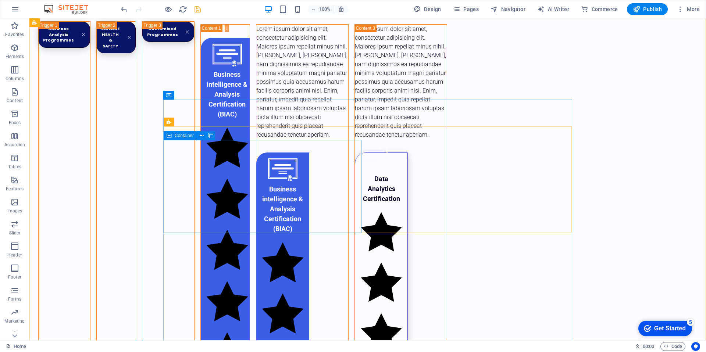
scroll to position [602, 0]
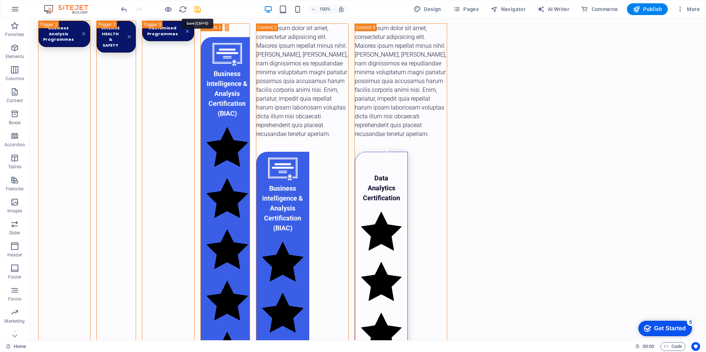
click at [199, 9] on icon "save" at bounding box center [197, 9] width 8 height 8
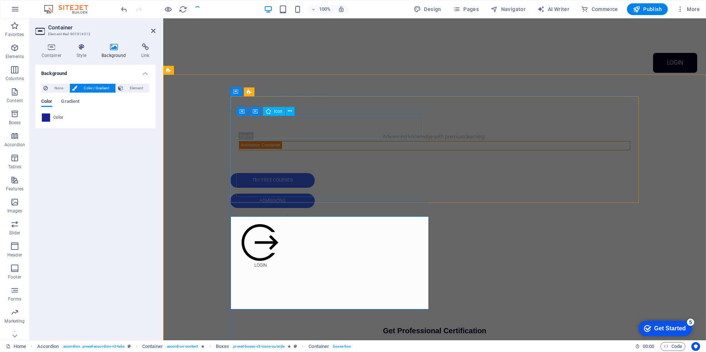
scroll to position [258, 0]
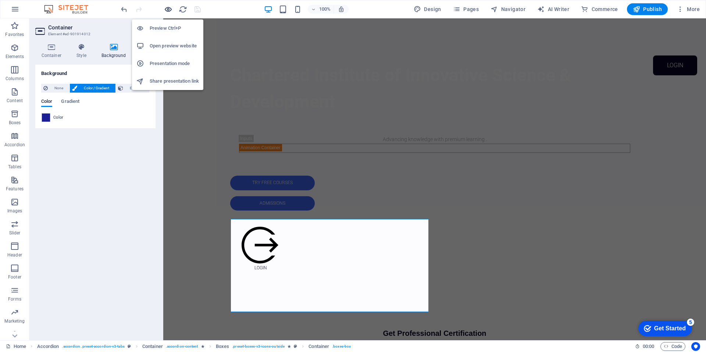
click at [169, 7] on icon "button" at bounding box center [168, 9] width 8 height 8
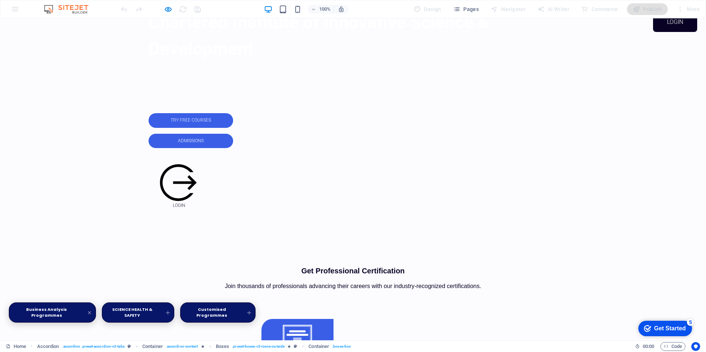
scroll to position [302, 0]
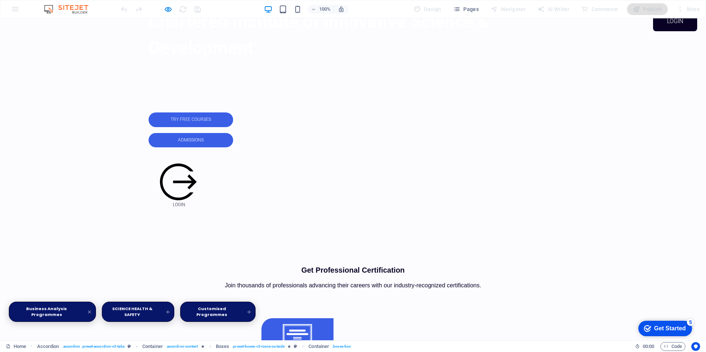
drag, startPoint x: 326, startPoint y: 29, endPoint x: 331, endPoint y: 26, distance: 5.8
click at [174, 302] on link "SCIENCE HEALTH & SAFETY" at bounding box center [138, 312] width 72 height 20
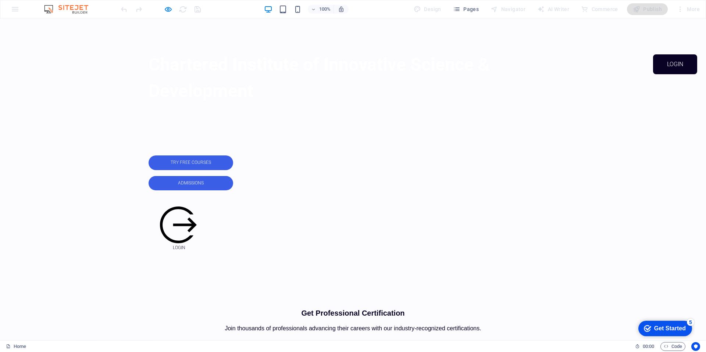
scroll to position [265, 0]
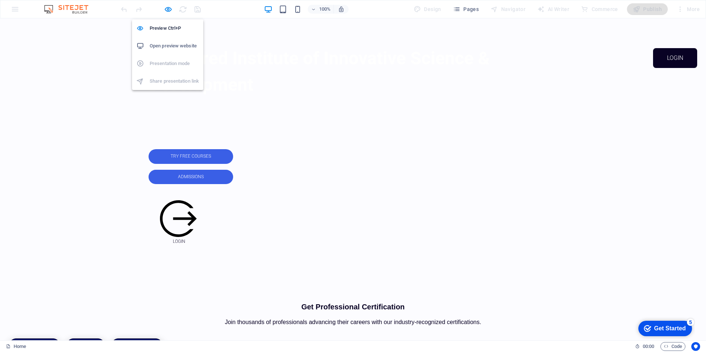
click at [171, 8] on icon "button" at bounding box center [168, 9] width 8 height 8
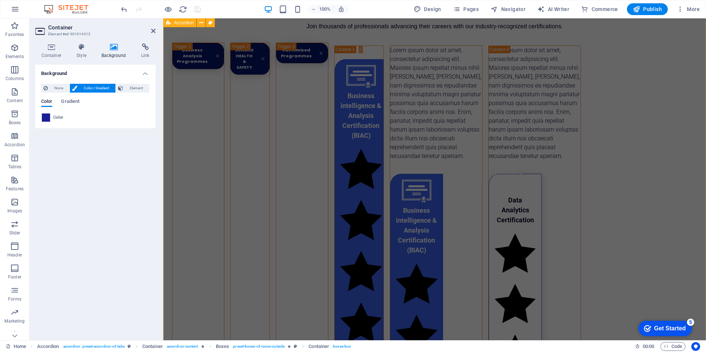
scroll to position [582, 0]
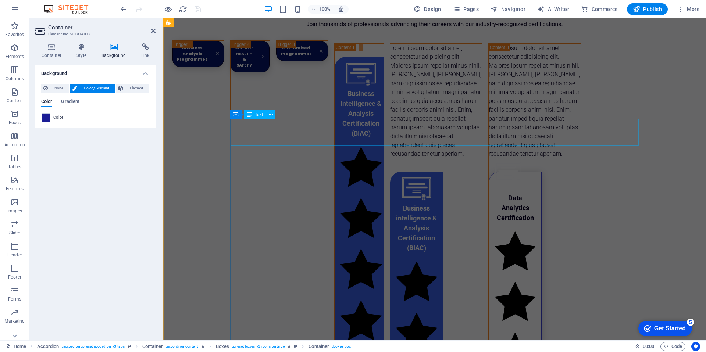
click at [390, 124] on div "Lorem ipsum dolor sit amet, consectetur adipisicing elit. Maiores ipsum repella…" at bounding box center [436, 101] width 92 height 115
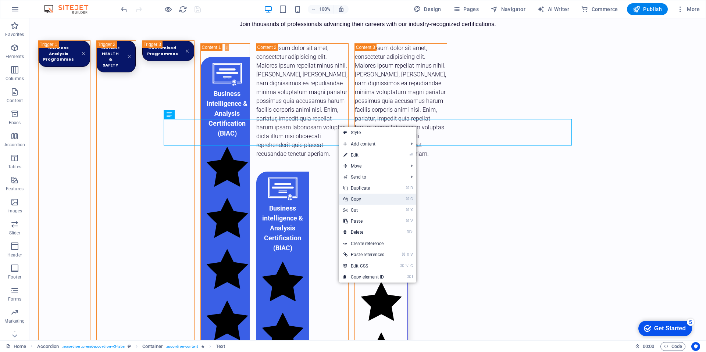
click at [361, 200] on link "⌘ C Copy" at bounding box center [364, 199] width 50 height 11
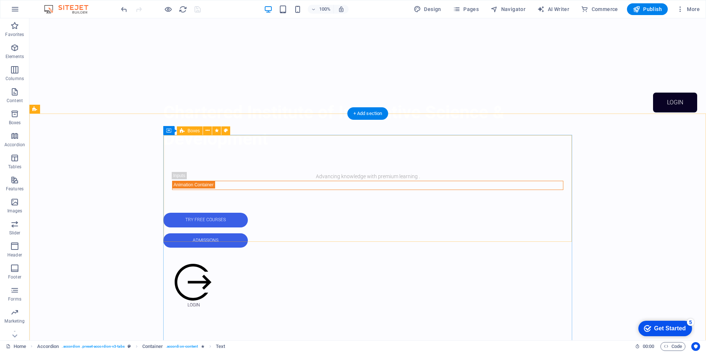
scroll to position [221, 0]
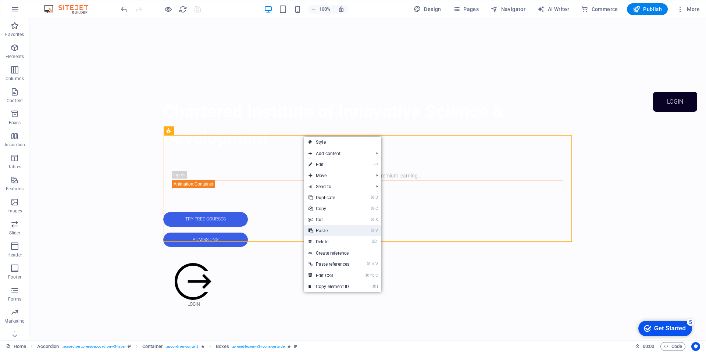
click at [329, 231] on link "⌘ V Paste" at bounding box center [329, 230] width 50 height 11
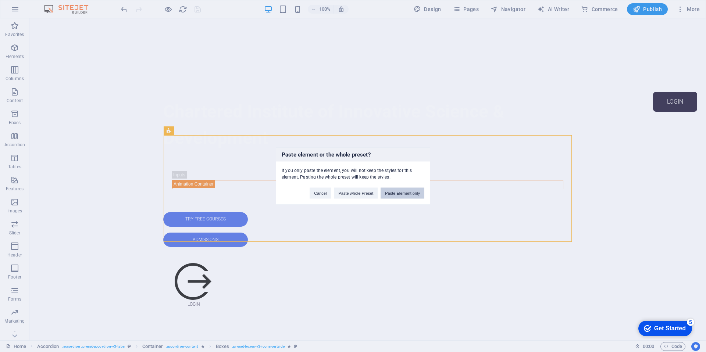
click at [398, 193] on button "Paste Element only" at bounding box center [403, 193] width 44 height 11
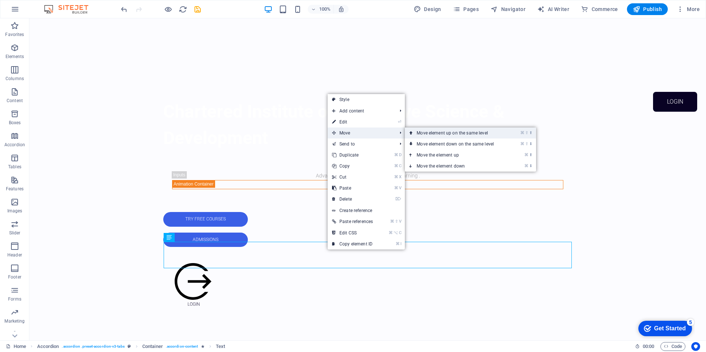
click at [418, 135] on link "⌘ ⇧ ⬆ Move element up on the same level" at bounding box center [457, 133] width 104 height 11
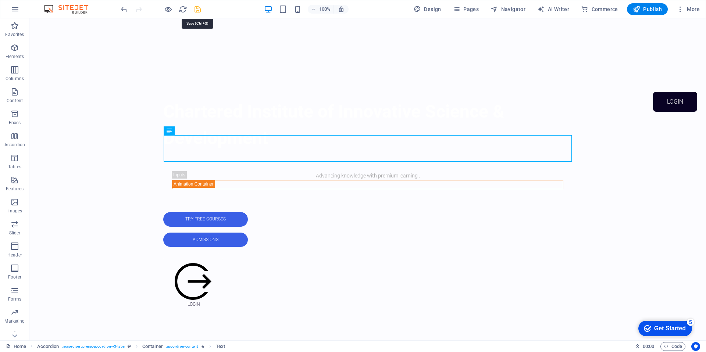
click at [198, 11] on icon "save" at bounding box center [197, 9] width 8 height 8
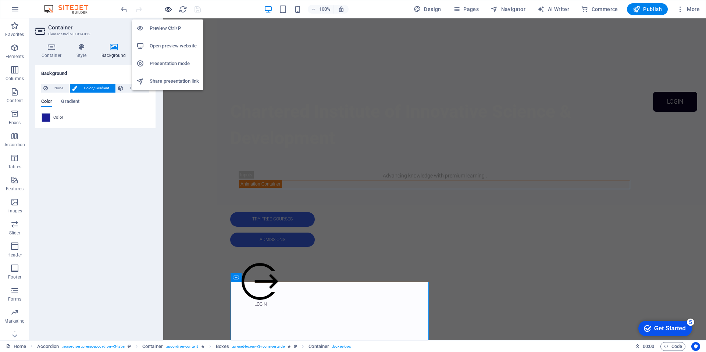
click at [168, 11] on icon "button" at bounding box center [168, 9] width 8 height 8
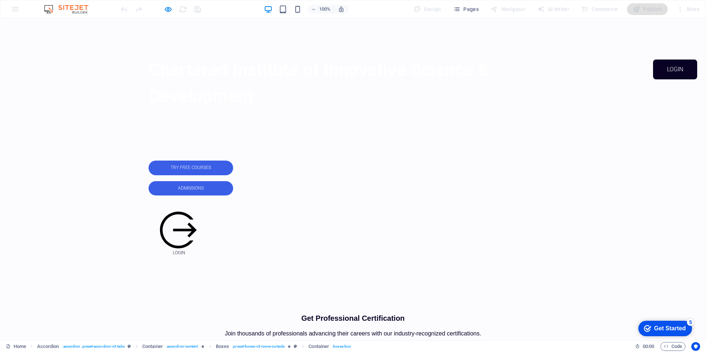
scroll to position [252, 0]
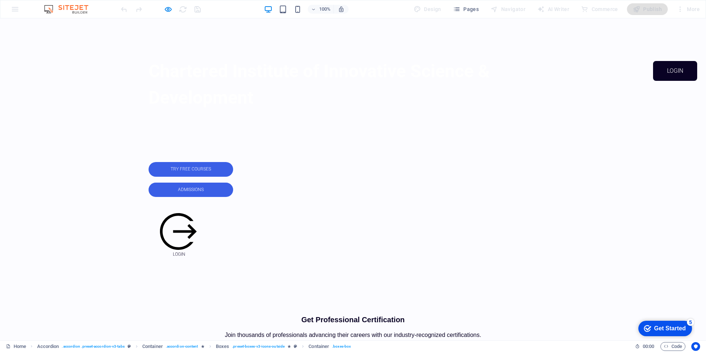
click at [151, 352] on link "Business Analysis Programmes" at bounding box center [80, 359] width 142 height 15
drag, startPoint x: 331, startPoint y: 87, endPoint x: 327, endPoint y: 87, distance: 4.0
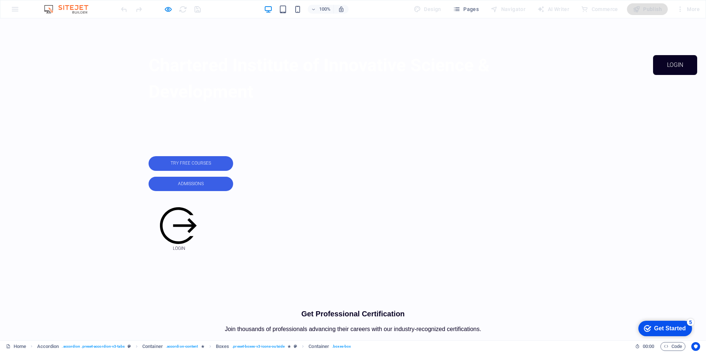
scroll to position [260, 0]
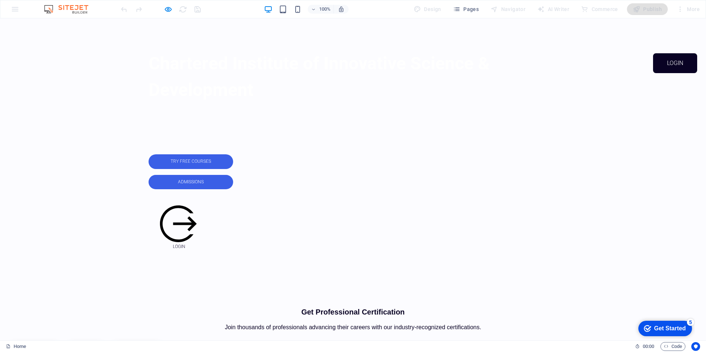
drag, startPoint x: 228, startPoint y: 71, endPoint x: 282, endPoint y: 87, distance: 56.2
click at [60, 344] on link "Business Analysis Programmes" at bounding box center [34, 357] width 51 height 26
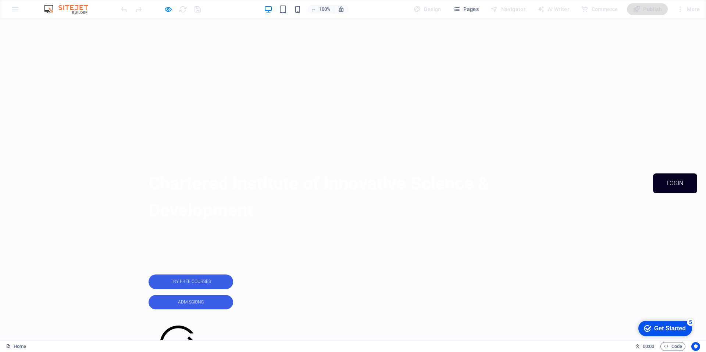
scroll to position [140, 0]
drag, startPoint x: 236, startPoint y: 196, endPoint x: 269, endPoint y: 204, distance: 34.0
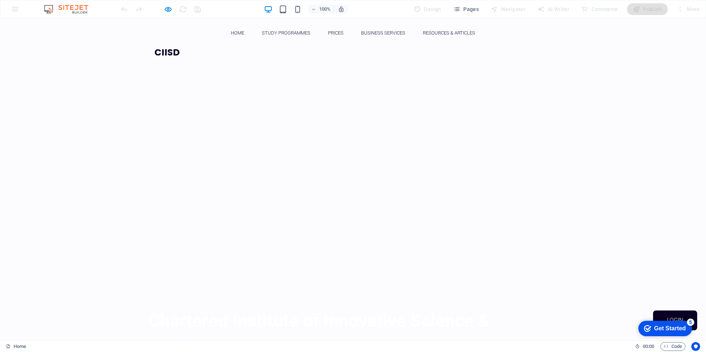
scroll to position [0, 0]
click at [171, 13] on icon "button" at bounding box center [168, 9] width 8 height 8
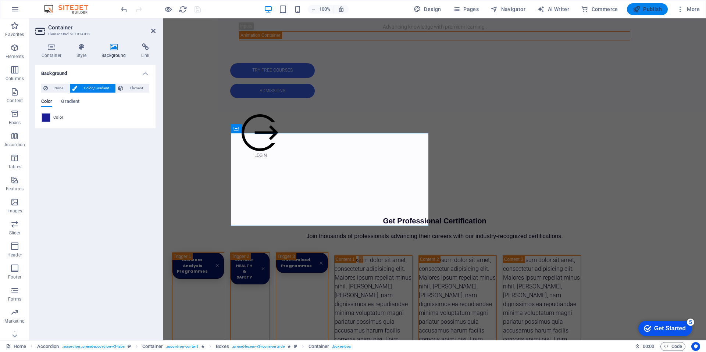
click at [661, 11] on span "Publish" at bounding box center [647, 9] width 29 height 7
